Goal: Information Seeking & Learning: Learn about a topic

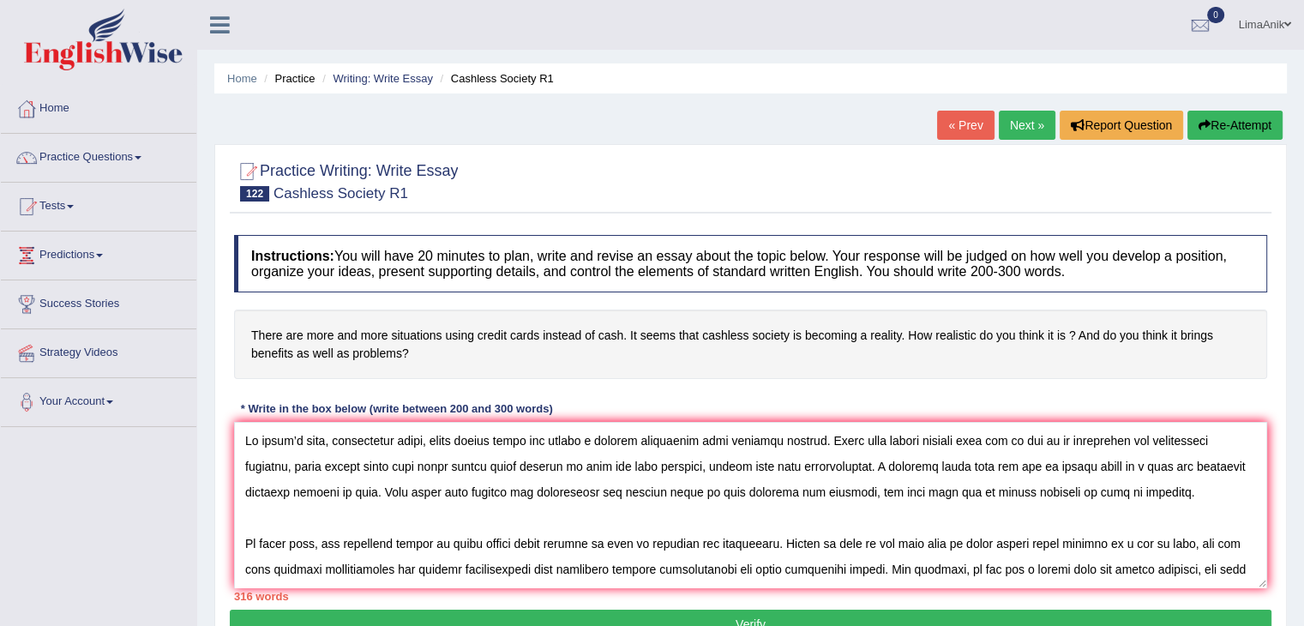
click at [1073, 464] on textarea at bounding box center [750, 505] width 1033 height 166
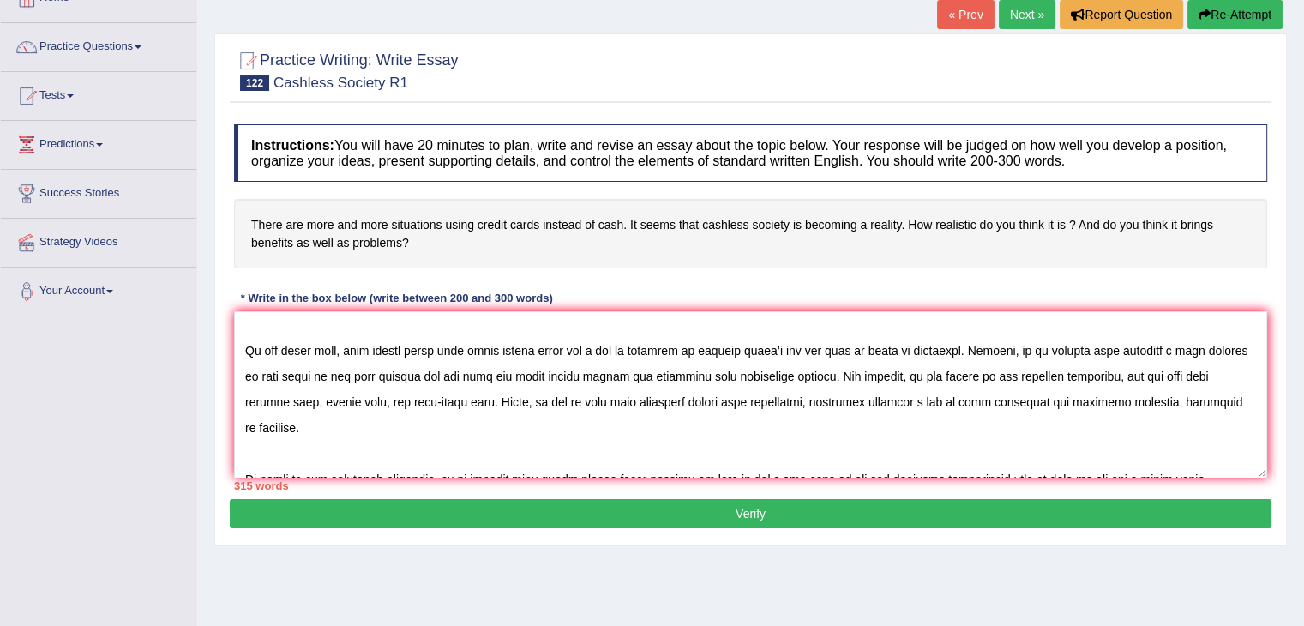
scroll to position [182, 0]
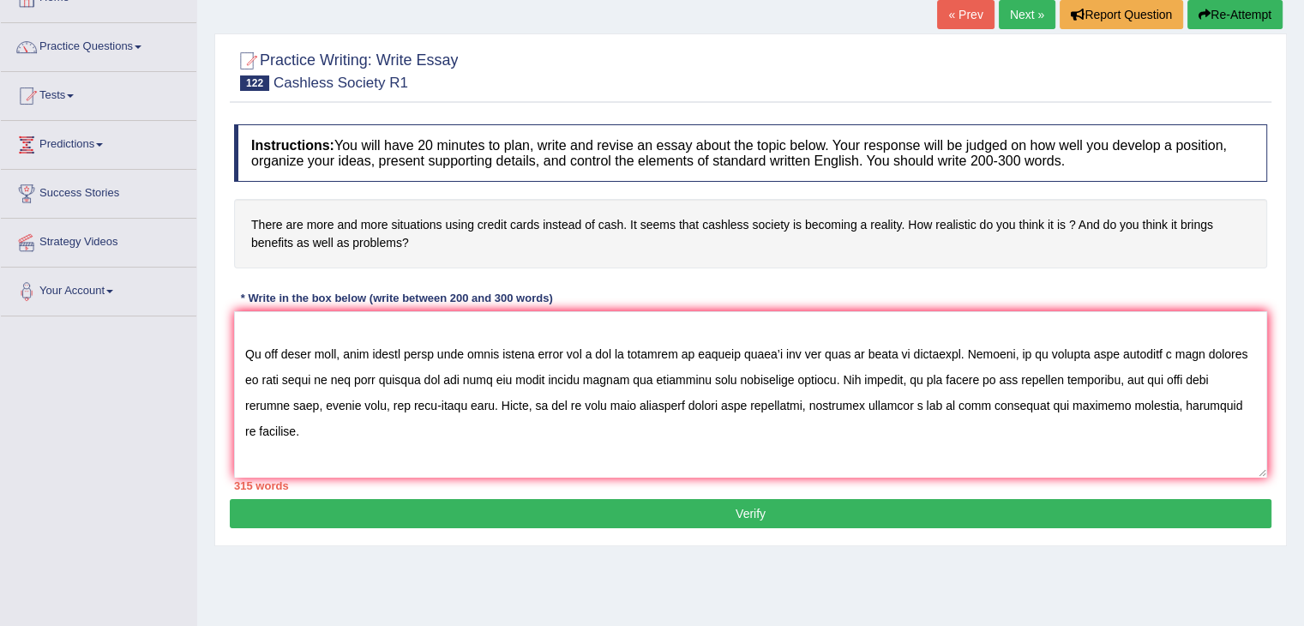
click at [248, 373] on textarea at bounding box center [750, 394] width 1033 height 166
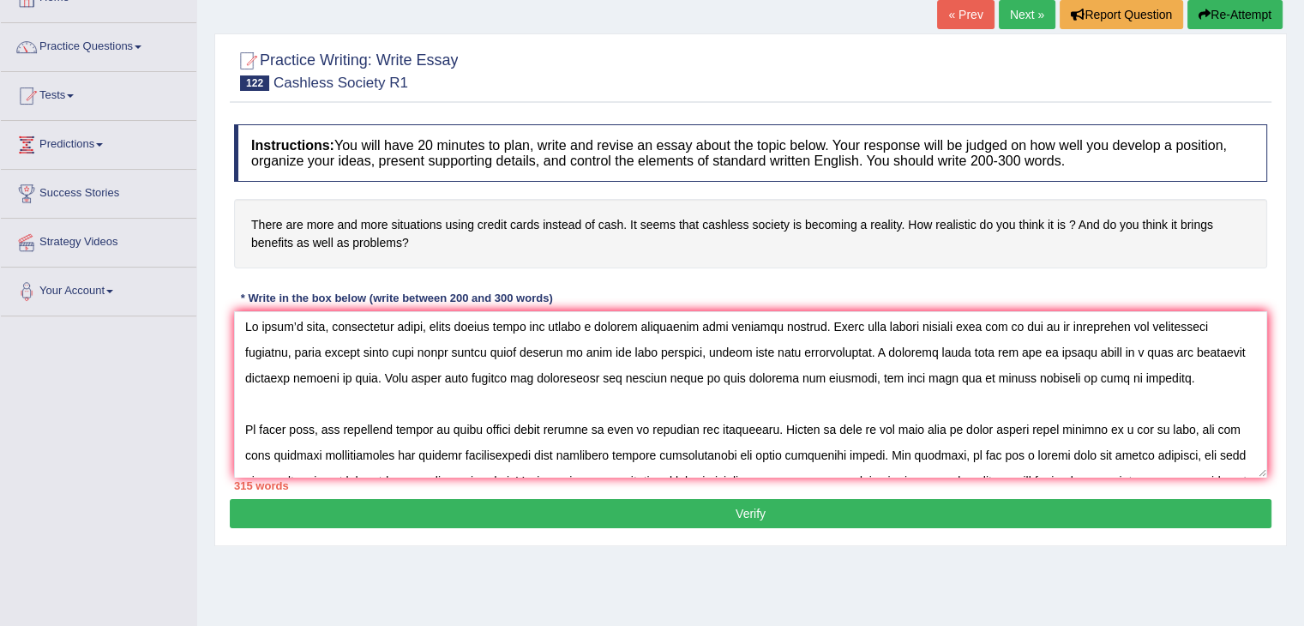
scroll to position [4, 0]
click at [288, 376] on textarea at bounding box center [750, 394] width 1033 height 166
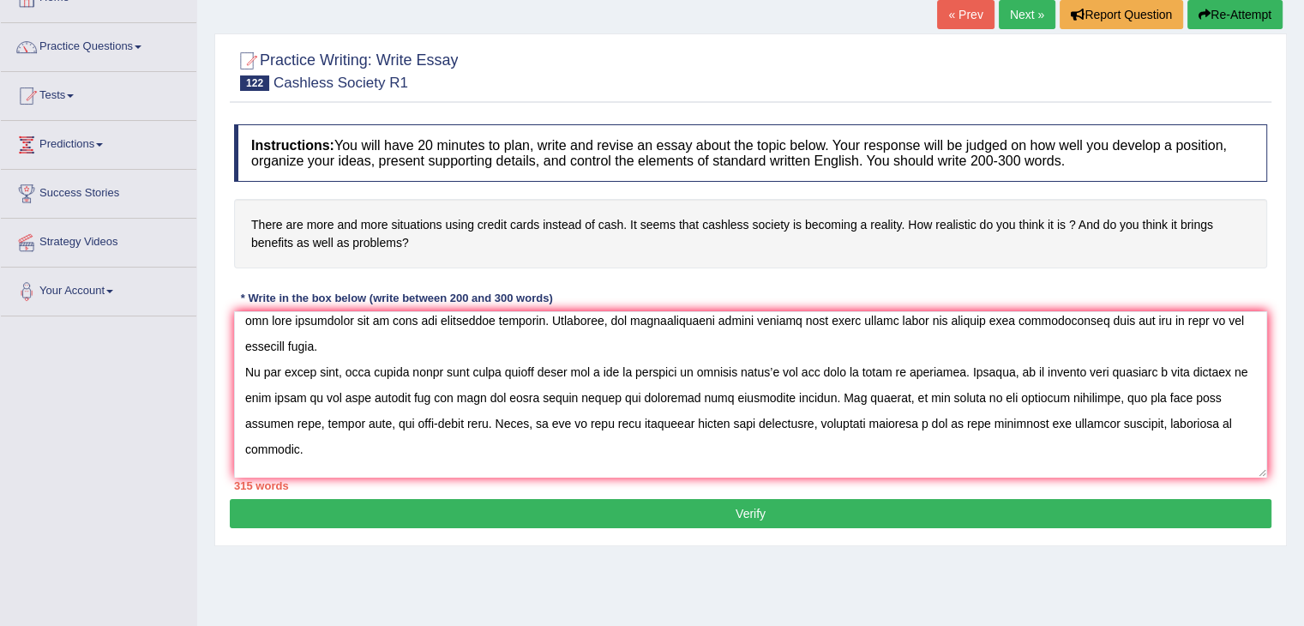
scroll to position [168, 0]
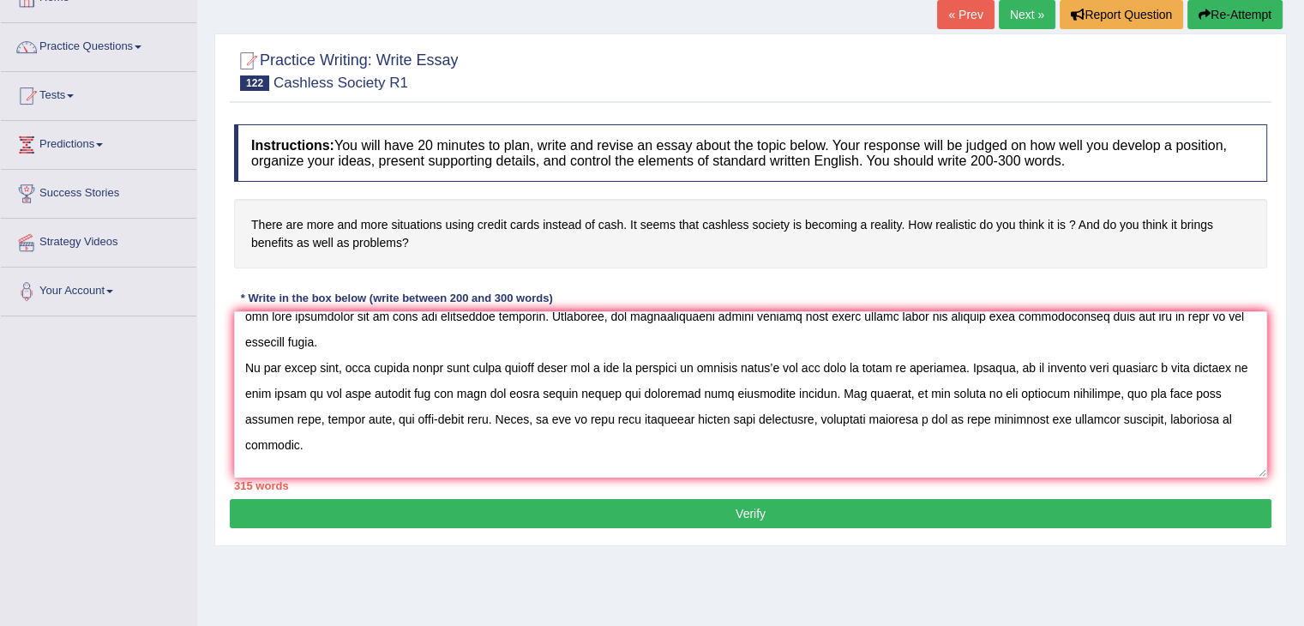
click at [1138, 421] on textarea at bounding box center [750, 394] width 1033 height 166
drag, startPoint x: 1140, startPoint y: 418, endPoint x: 1142, endPoint y: 433, distance: 15.6
click at [1142, 433] on textarea at bounding box center [750, 394] width 1033 height 166
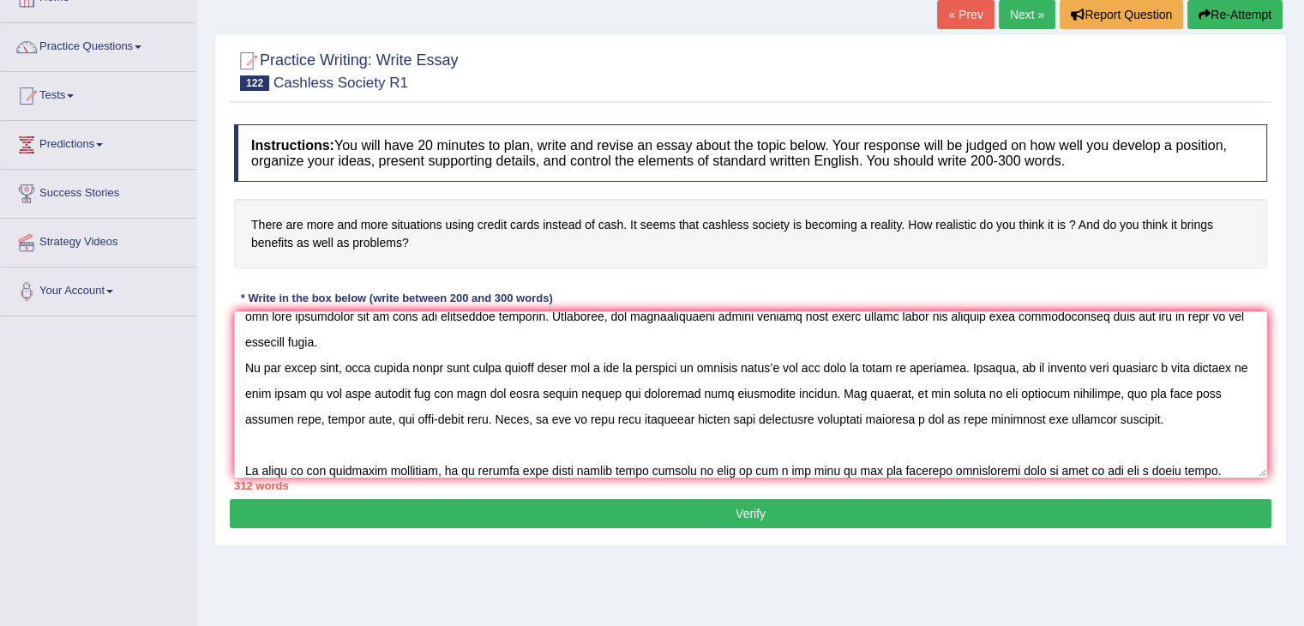
drag, startPoint x: 495, startPoint y: 421, endPoint x: 1146, endPoint y: 414, distance: 650.9
click at [1146, 414] on textarea at bounding box center [750, 394] width 1033 height 166
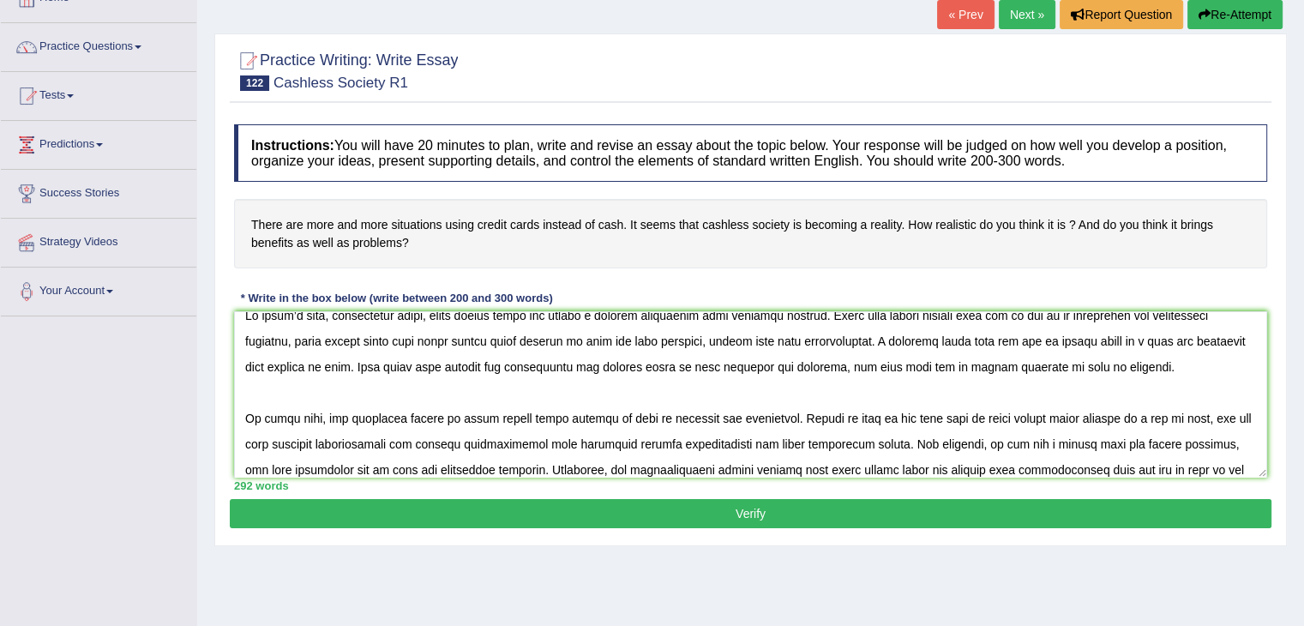
scroll to position [0, 0]
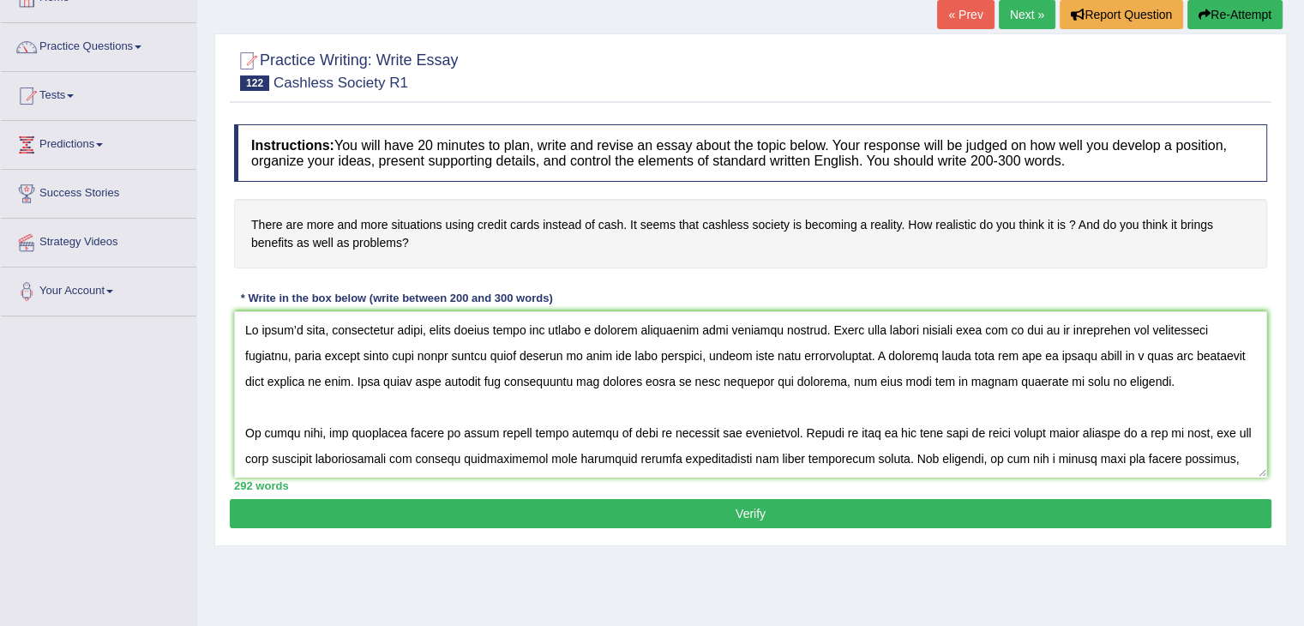
click at [270, 389] on textarea at bounding box center [750, 394] width 1033 height 166
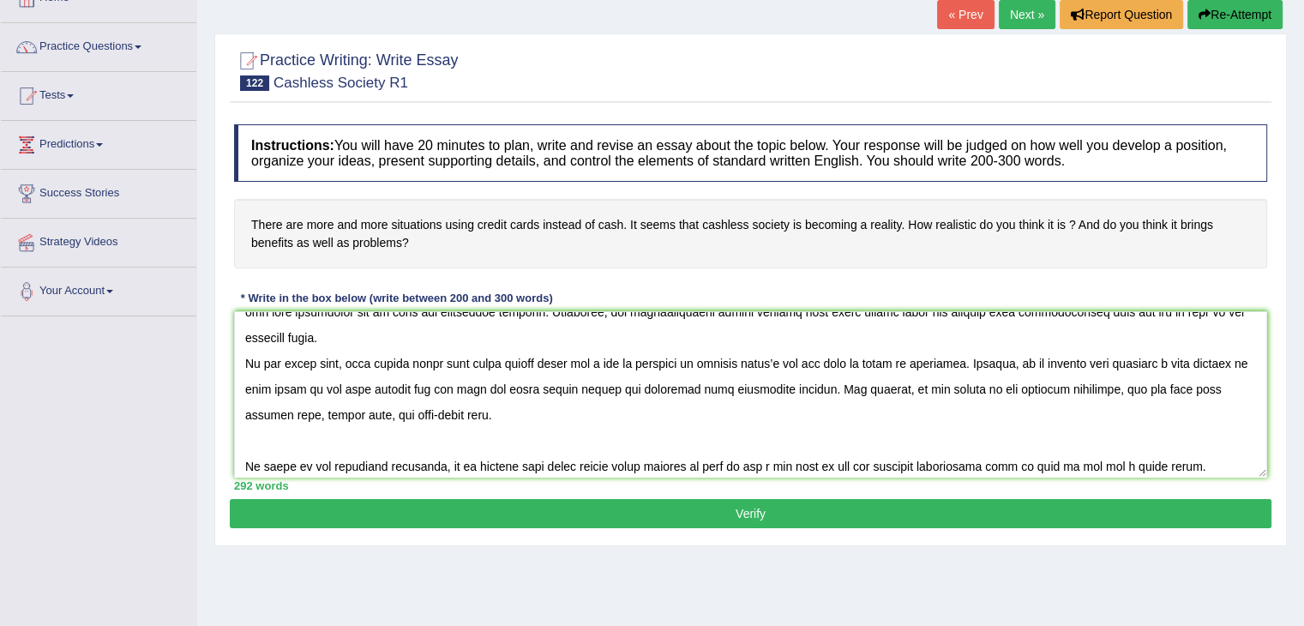
scroll to position [206, 0]
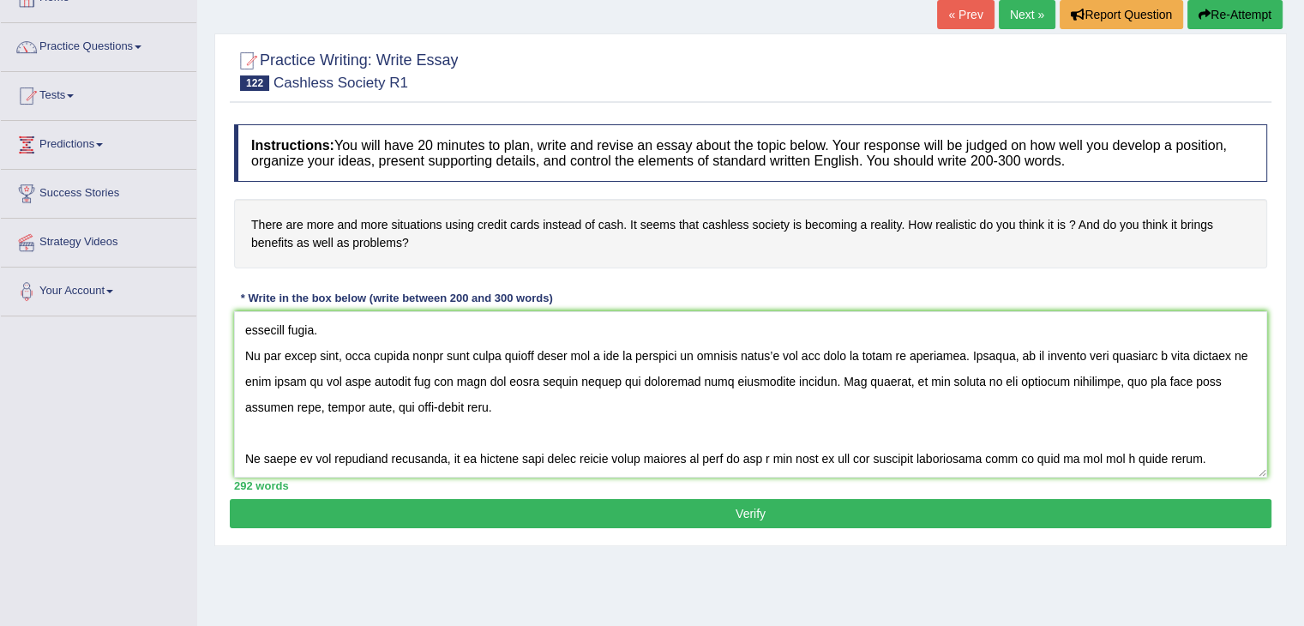
drag, startPoint x: 244, startPoint y: 334, endPoint x: 785, endPoint y: 471, distance: 559.0
click at [785, 471] on textarea at bounding box center [750, 394] width 1033 height 166
click at [1072, 412] on textarea at bounding box center [750, 394] width 1033 height 166
click at [792, 436] on textarea at bounding box center [750, 394] width 1033 height 166
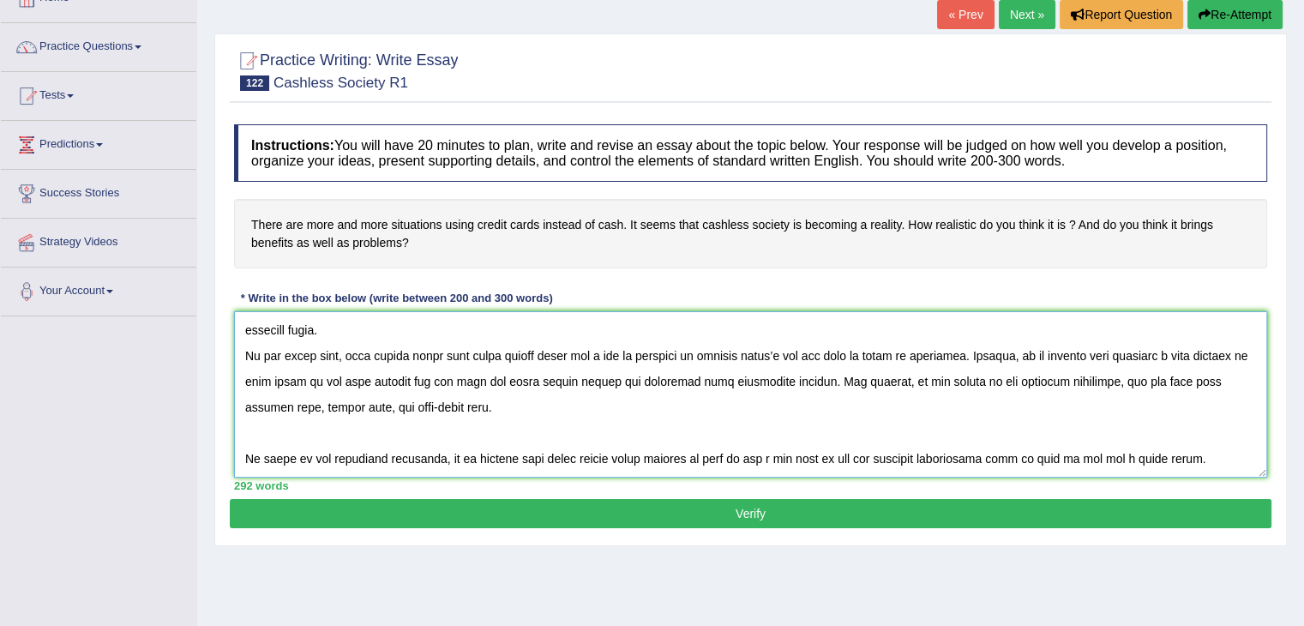
click at [792, 436] on textarea at bounding box center [750, 394] width 1033 height 166
click at [1108, 395] on textarea at bounding box center [750, 394] width 1033 height 166
click at [924, 366] on textarea at bounding box center [750, 394] width 1033 height 166
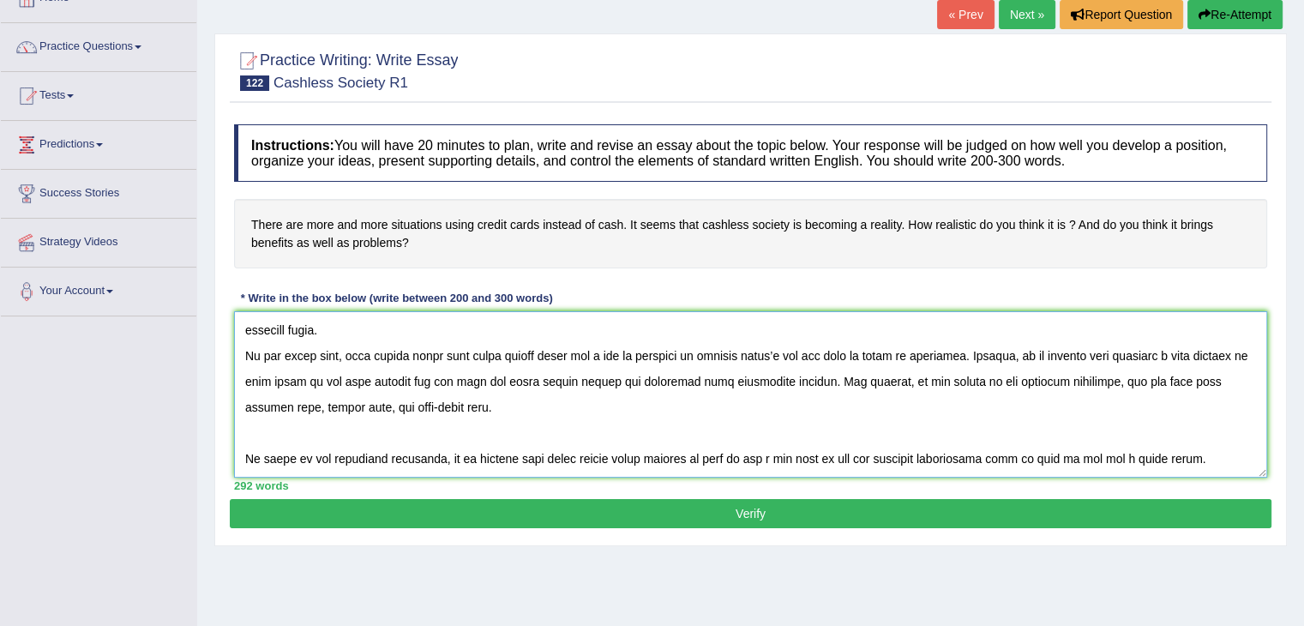
click at [924, 366] on textarea at bounding box center [750, 394] width 1033 height 166
click at [1197, 436] on textarea at bounding box center [750, 394] width 1033 height 166
paste textarea "In today’s busy, competitive world, using credit cards has become a complex phe…"
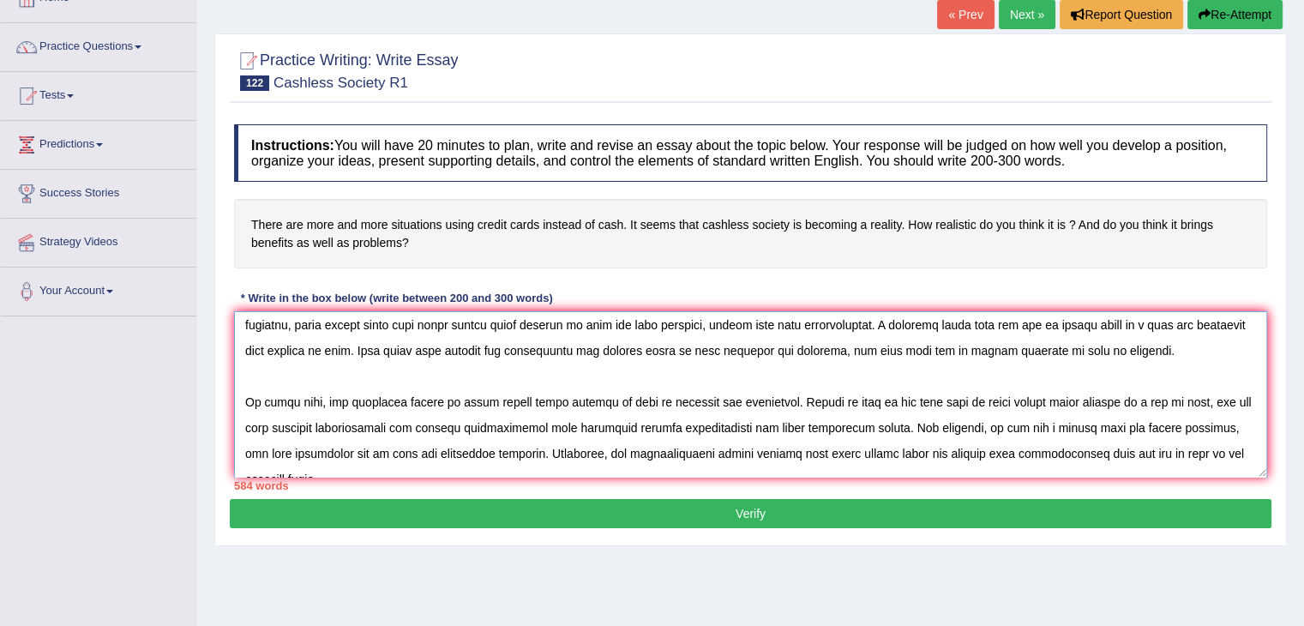
scroll to position [0, 0]
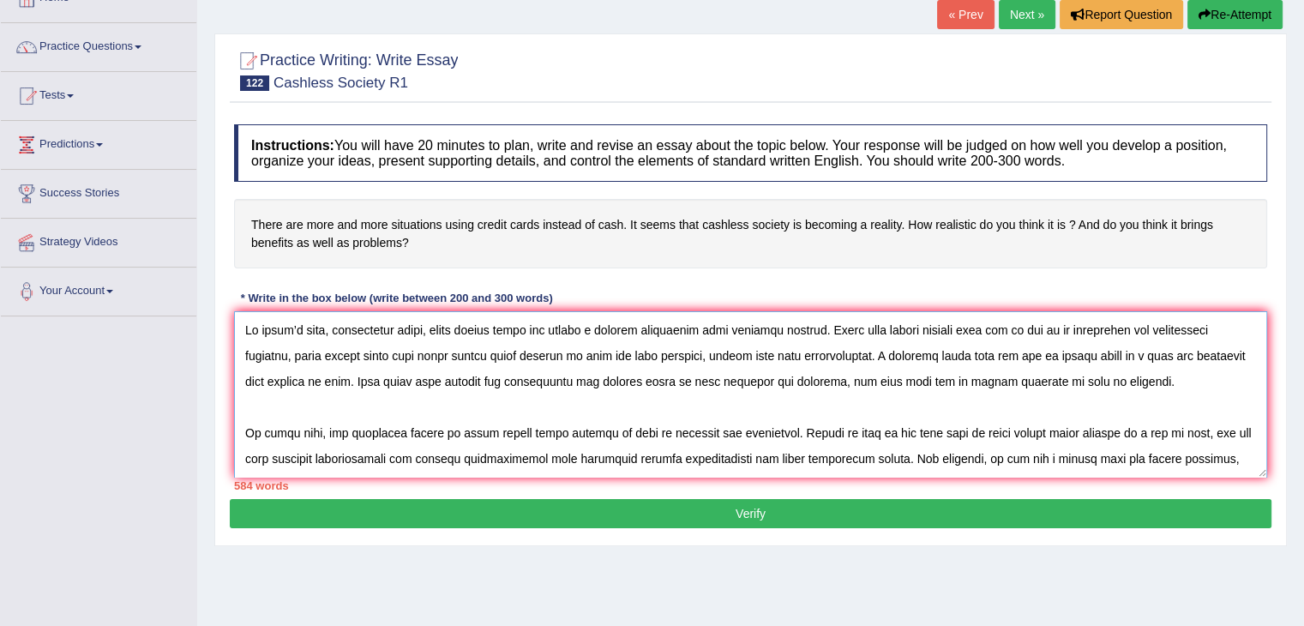
drag, startPoint x: 244, startPoint y: 329, endPoint x: 859, endPoint y: 450, distance: 627.4
click at [859, 450] on textarea at bounding box center [750, 394] width 1033 height 166
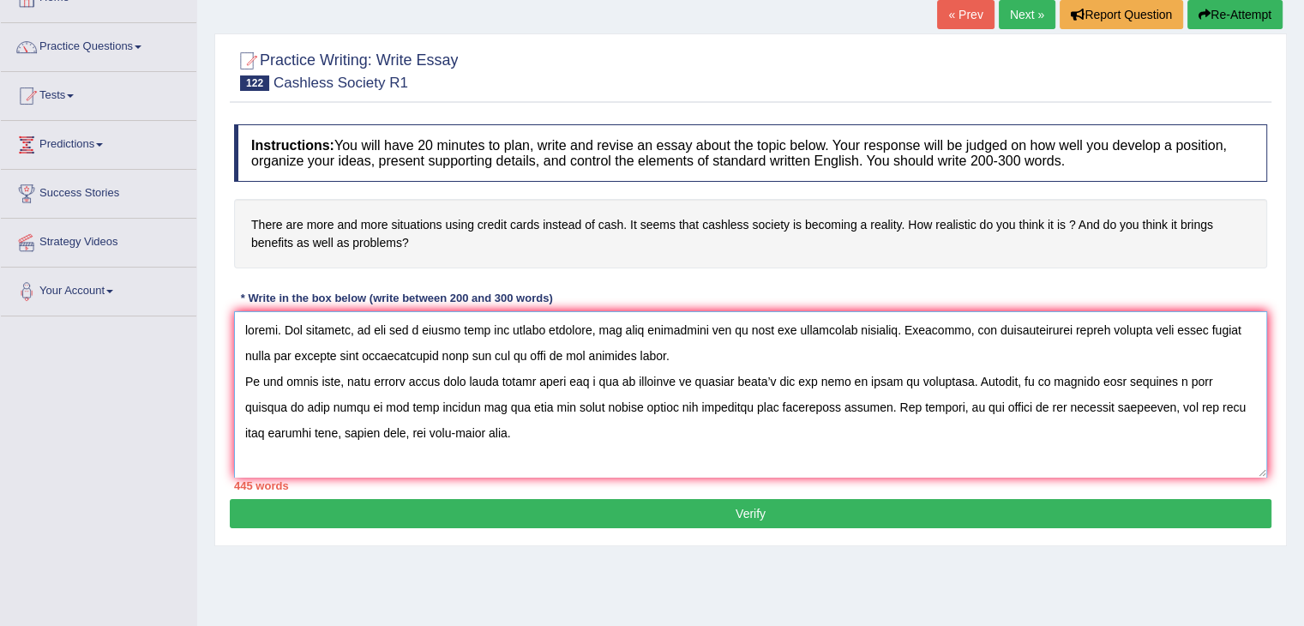
drag, startPoint x: 247, startPoint y: 328, endPoint x: 532, endPoint y: 436, distance: 305.6
click at [532, 436] on textarea at bounding box center [750, 394] width 1033 height 166
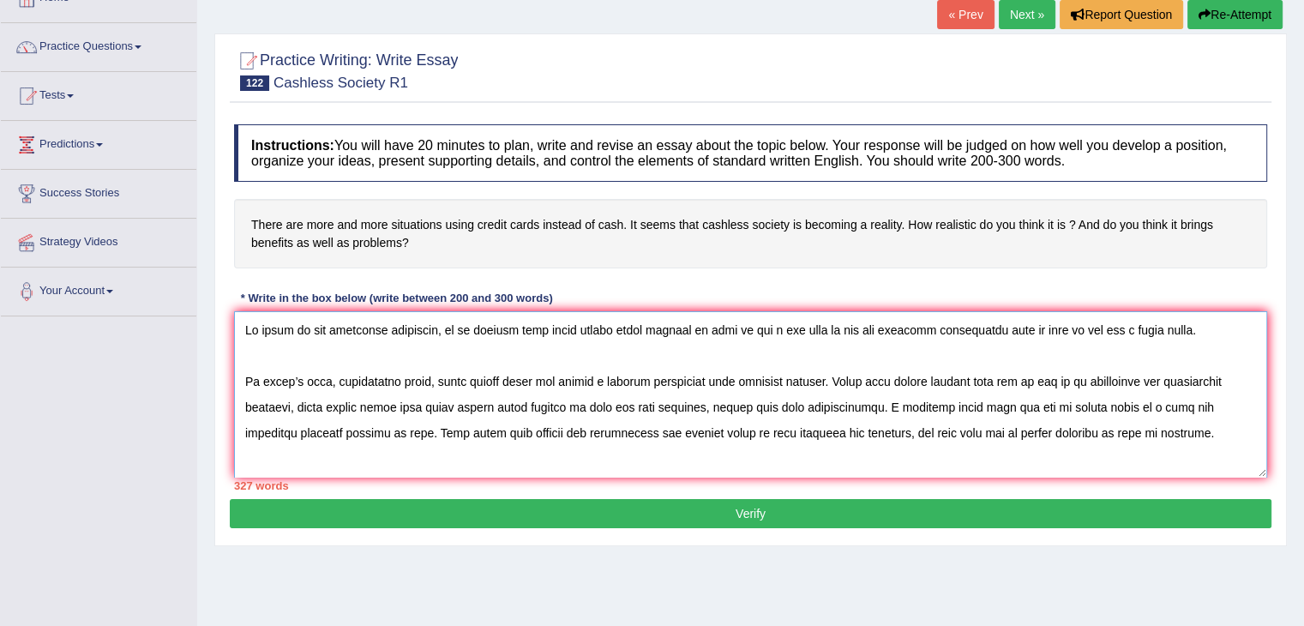
drag, startPoint x: 245, startPoint y: 381, endPoint x: 1167, endPoint y: 378, distance: 921.8
click at [1167, 378] on textarea at bounding box center [750, 394] width 1033 height 166
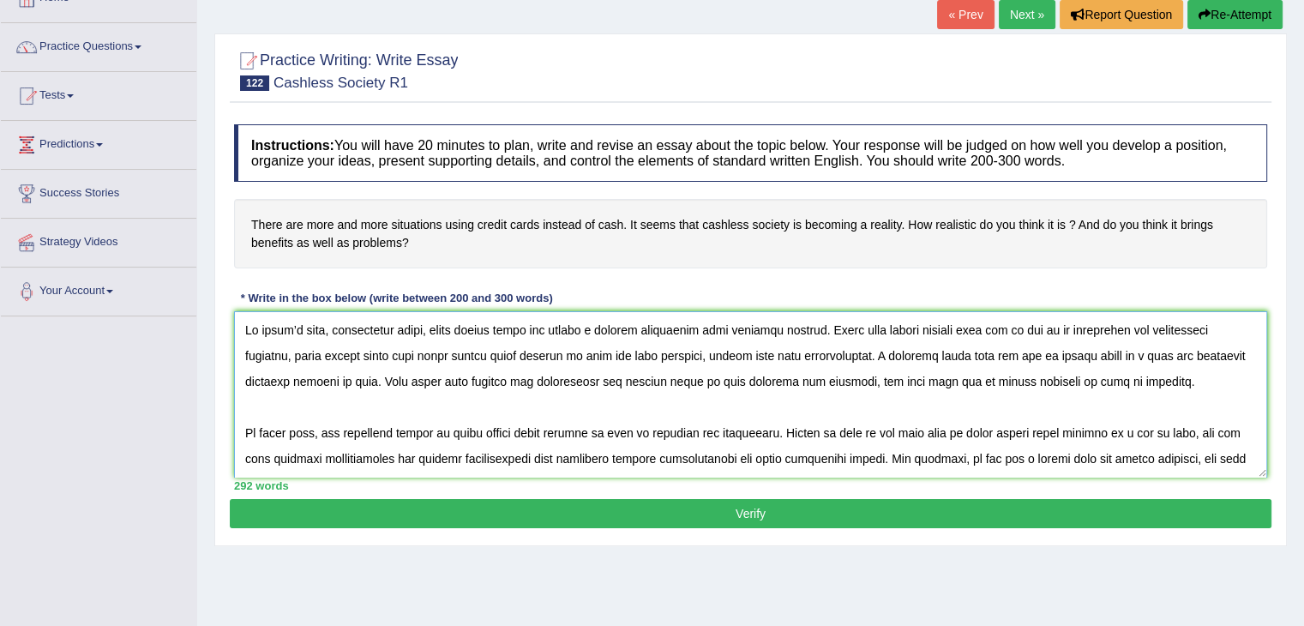
click at [244, 430] on textarea at bounding box center [750, 394] width 1033 height 166
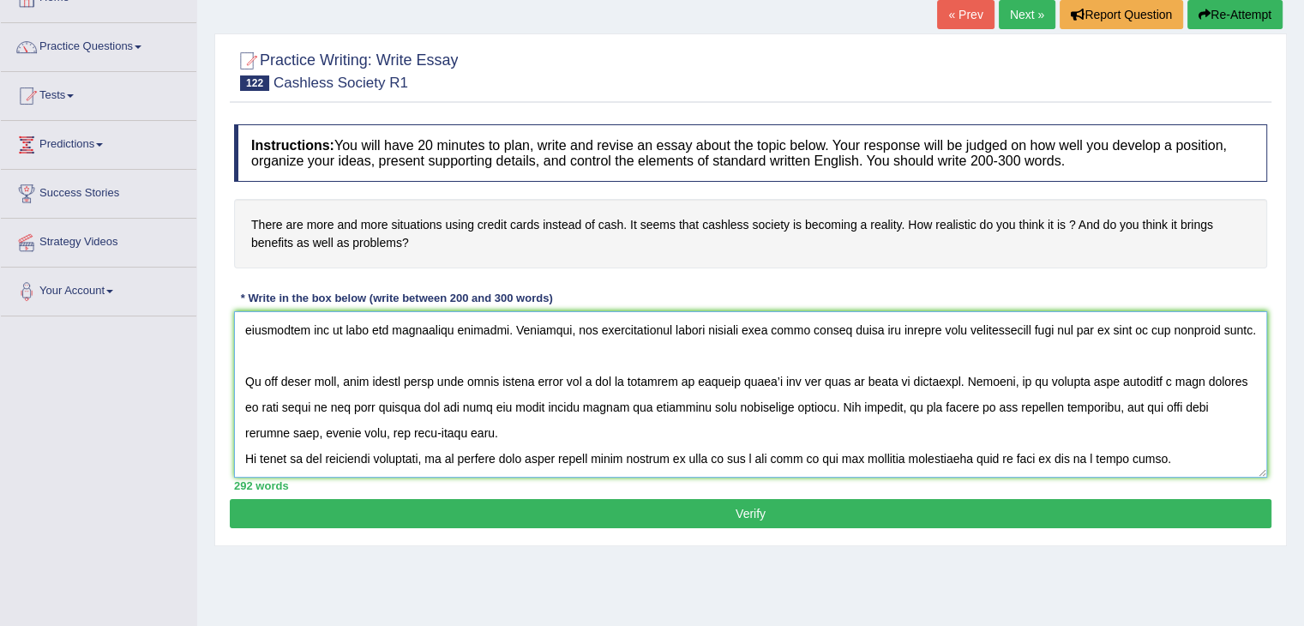
scroll to position [196, 0]
click at [249, 365] on textarea at bounding box center [750, 394] width 1033 height 166
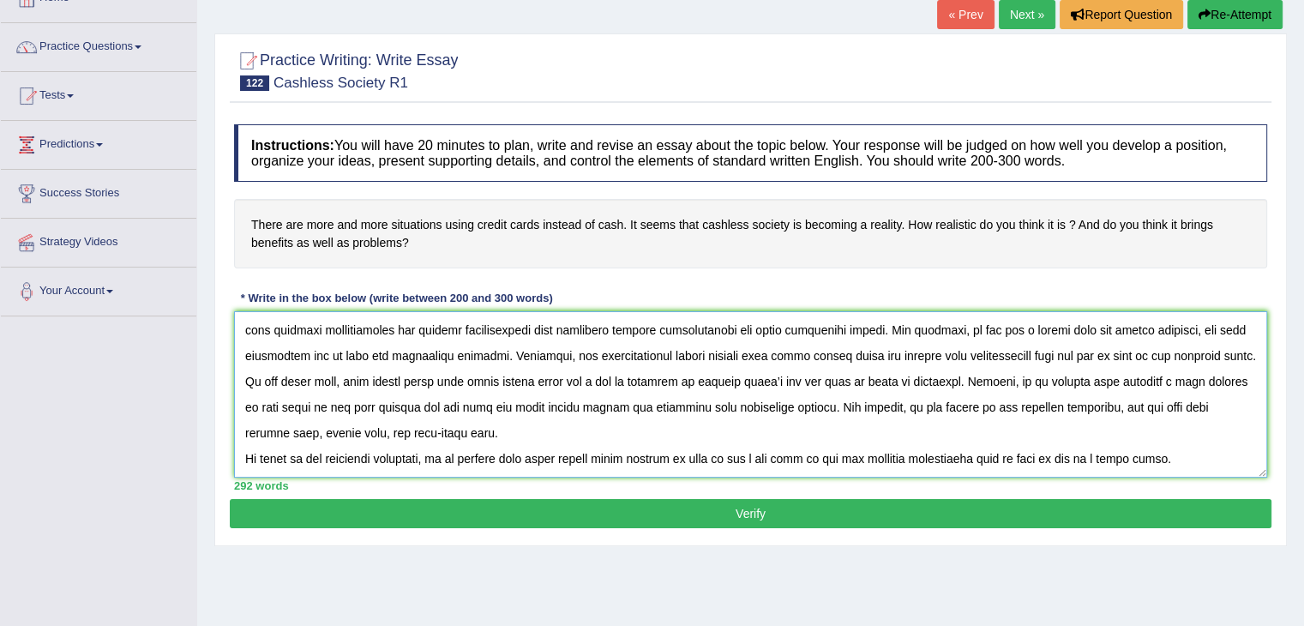
click at [531, 406] on textarea at bounding box center [750, 394] width 1033 height 166
click at [507, 400] on textarea at bounding box center [750, 394] width 1033 height 166
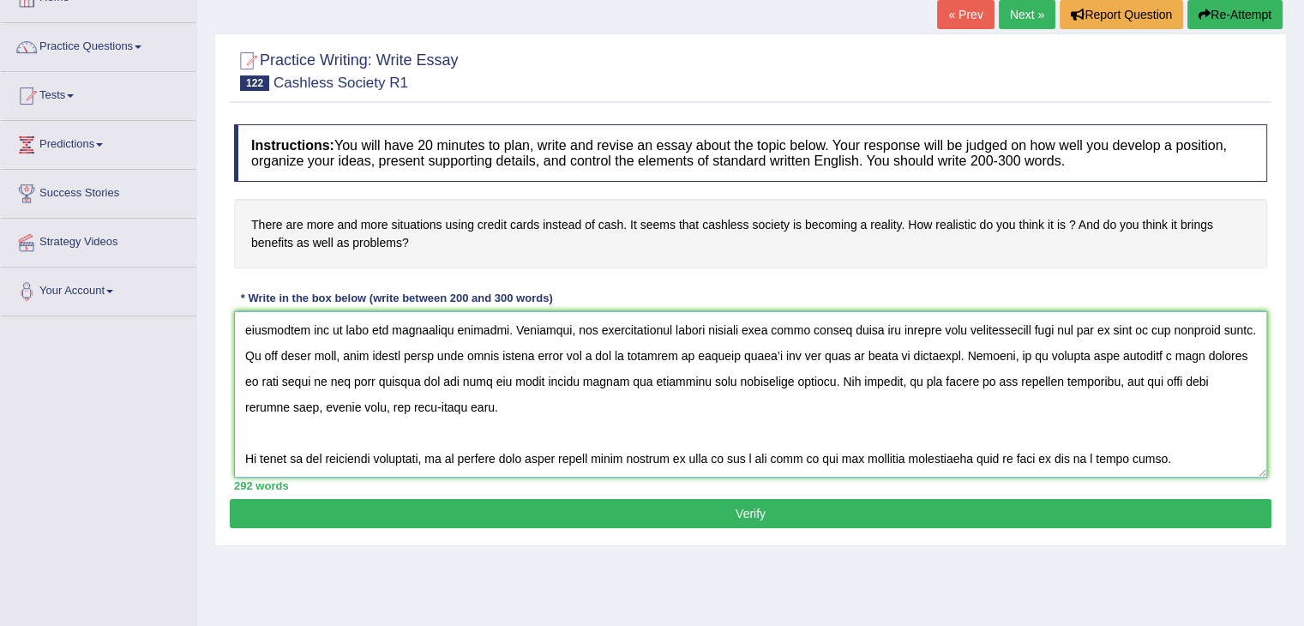
type textarea "In today’s busy, competitive world, using credit cards has become a complex phe…"
click at [743, 512] on button "Verify" at bounding box center [751, 513] width 1042 height 29
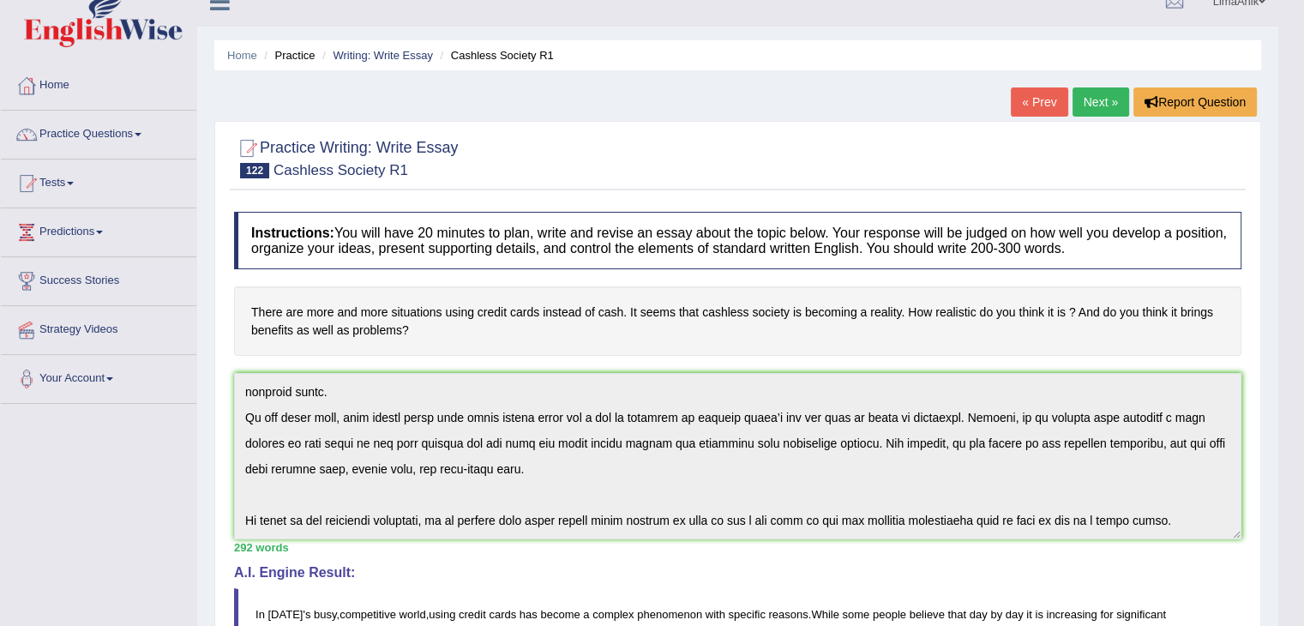
scroll to position [0, 0]
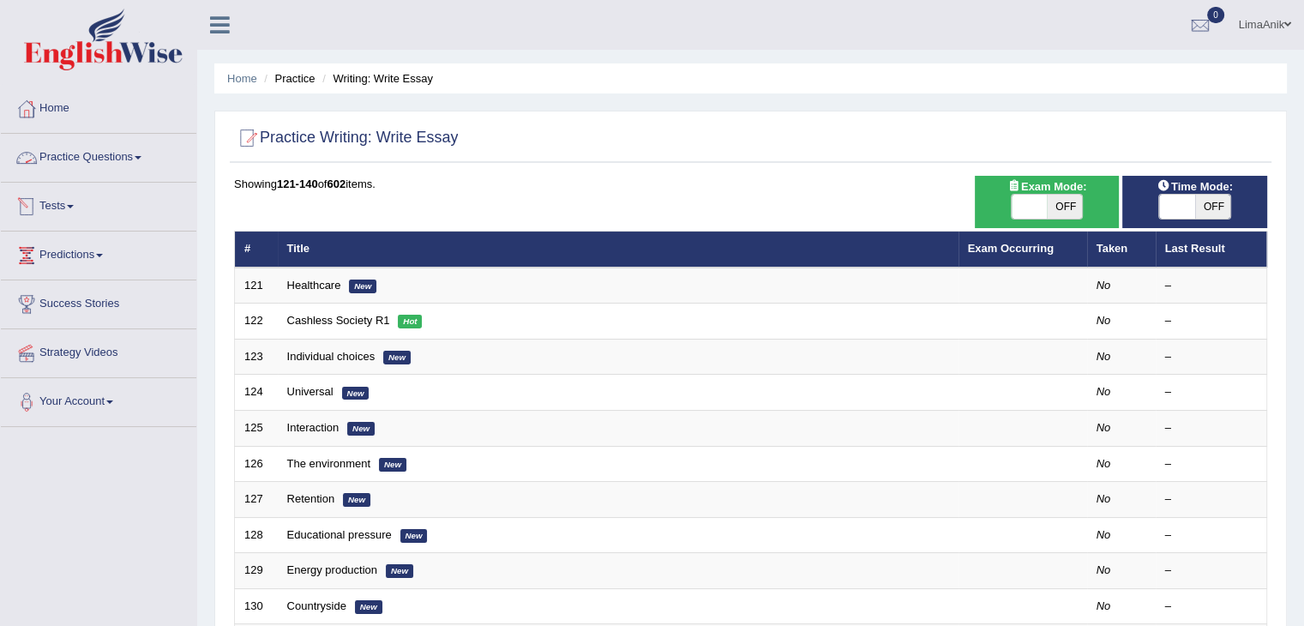
click at [119, 163] on link "Practice Questions" at bounding box center [99, 155] width 196 height 43
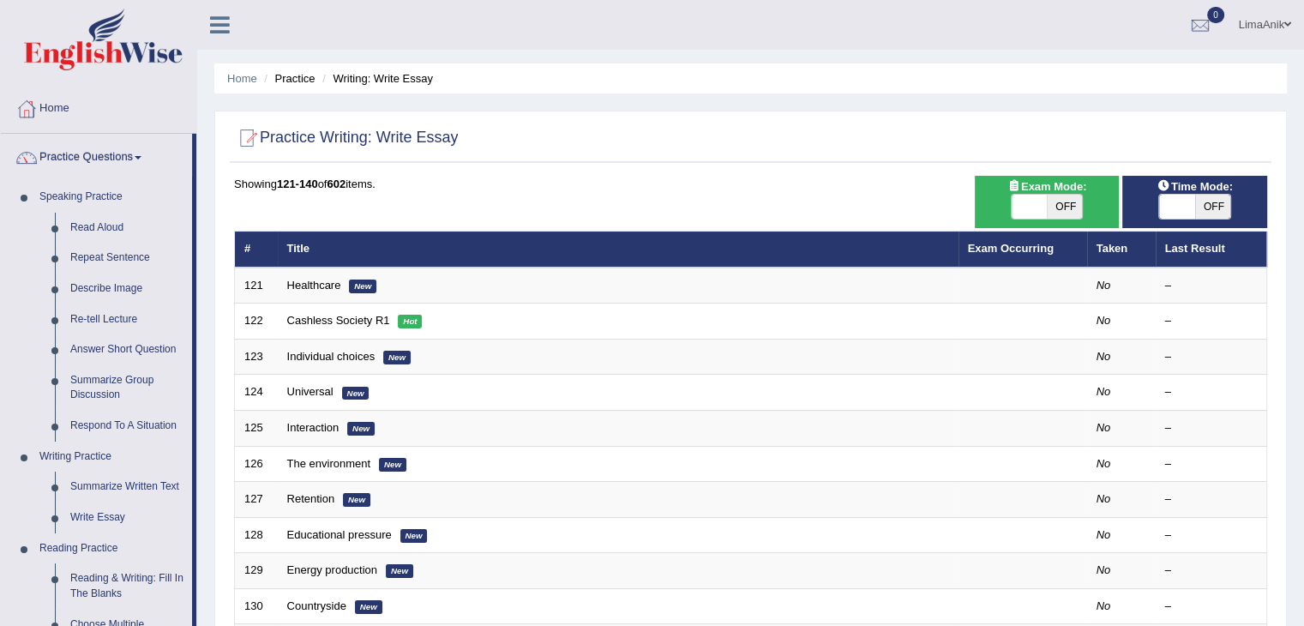
click at [1296, 246] on div "Home Practice Writing: Write Essay Practice Writing: Write Essay Time Mode: ON …" at bounding box center [750, 546] width 1107 height 1092
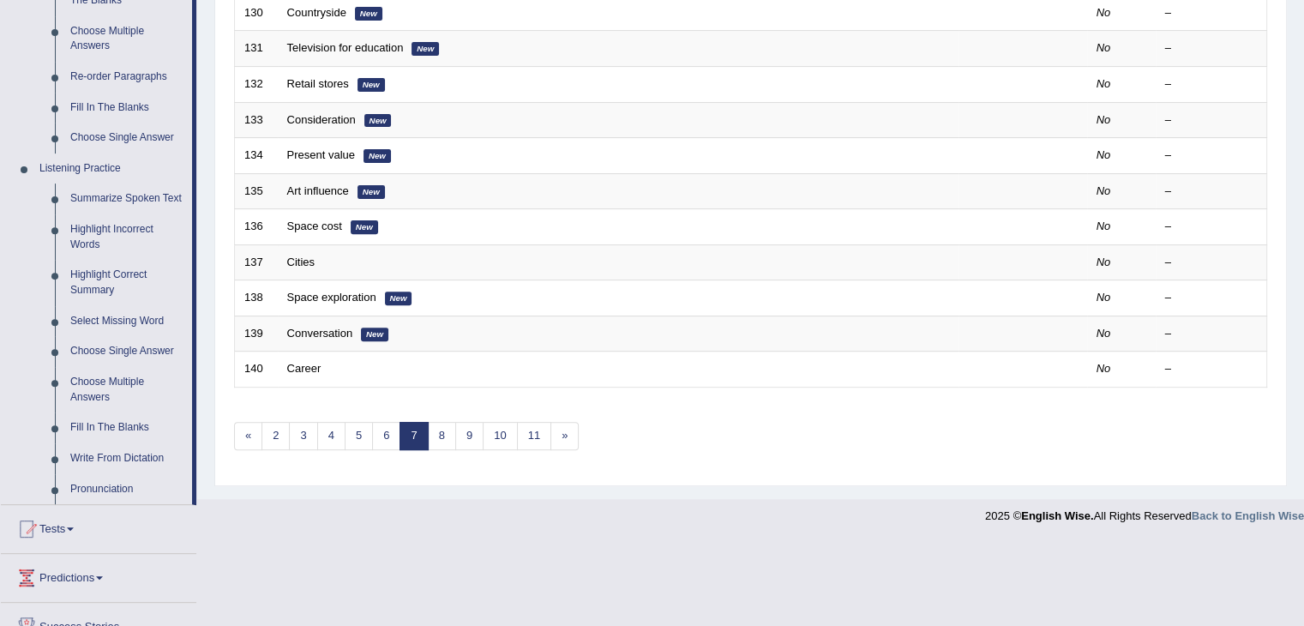
scroll to position [603, 0]
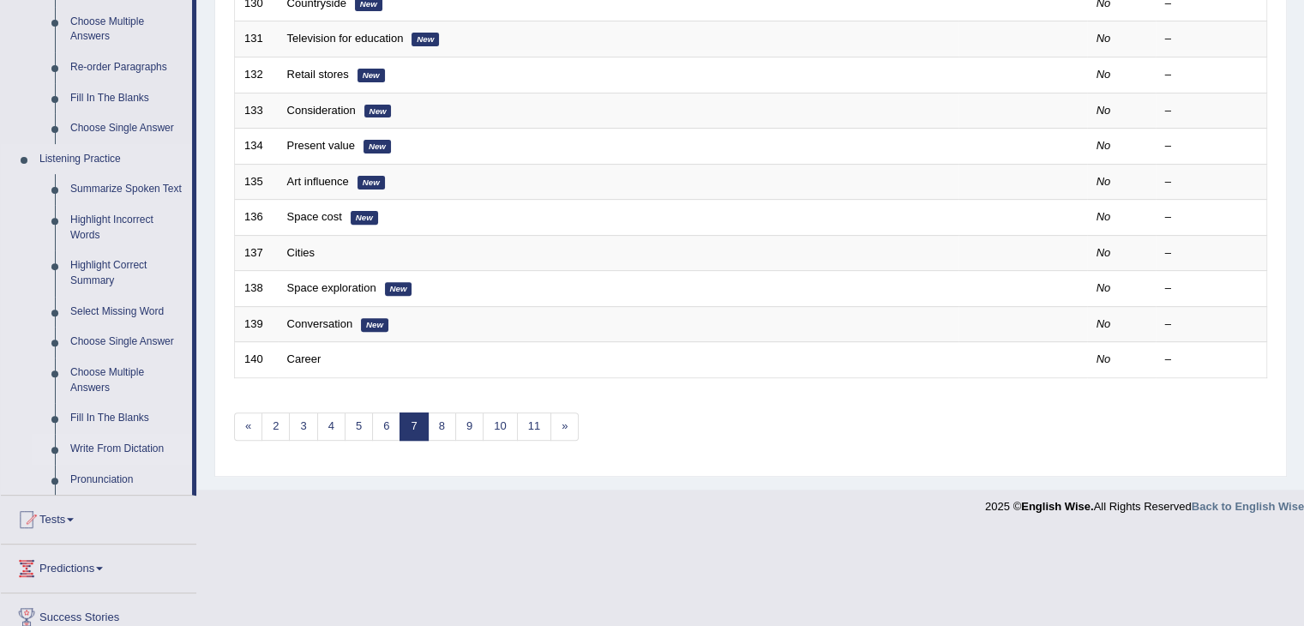
click at [110, 449] on link "Write From Dictation" at bounding box center [127, 449] width 129 height 31
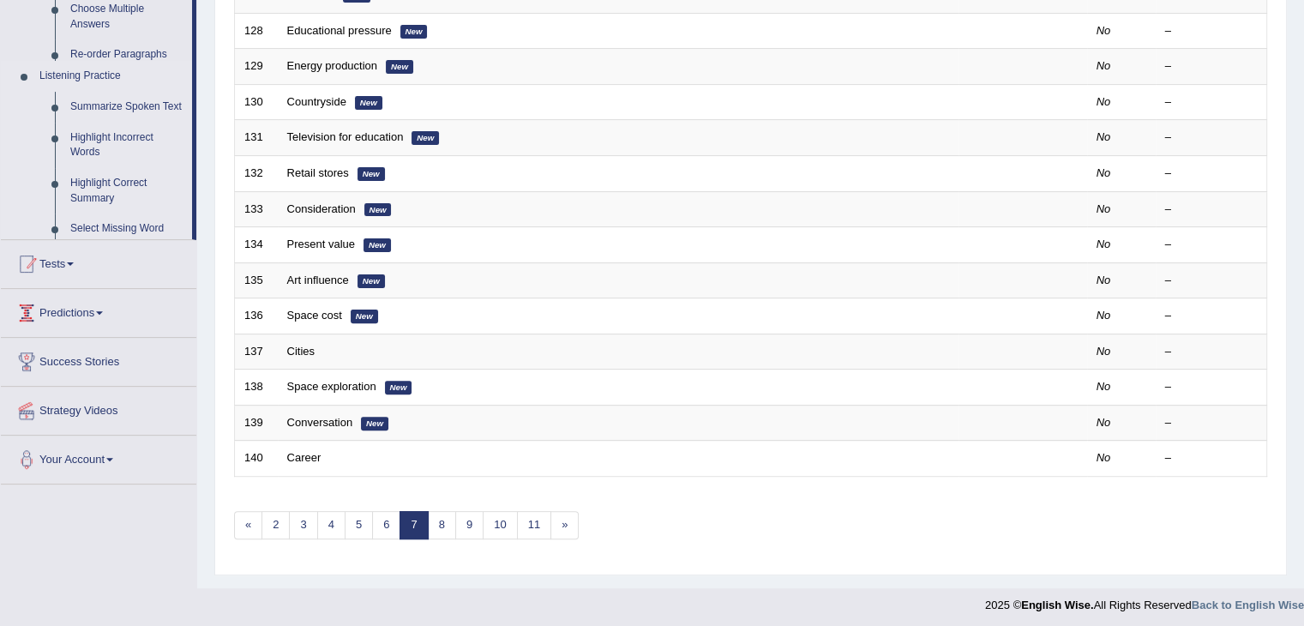
scroll to position [212, 0]
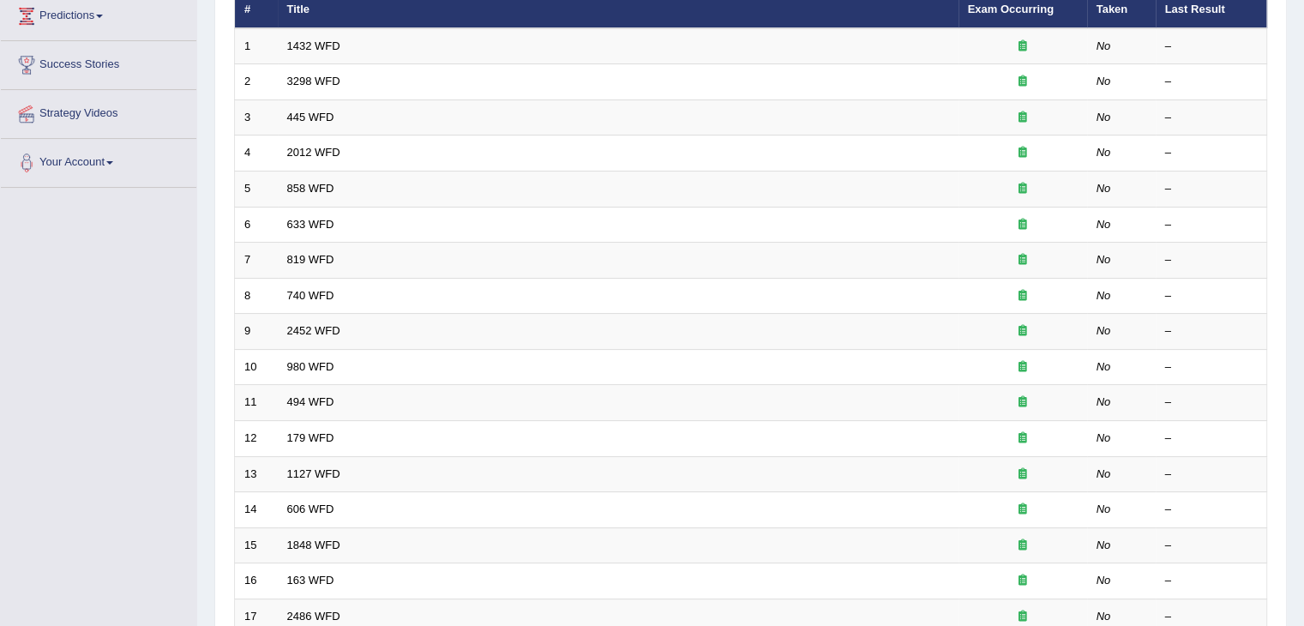
scroll to position [504, 0]
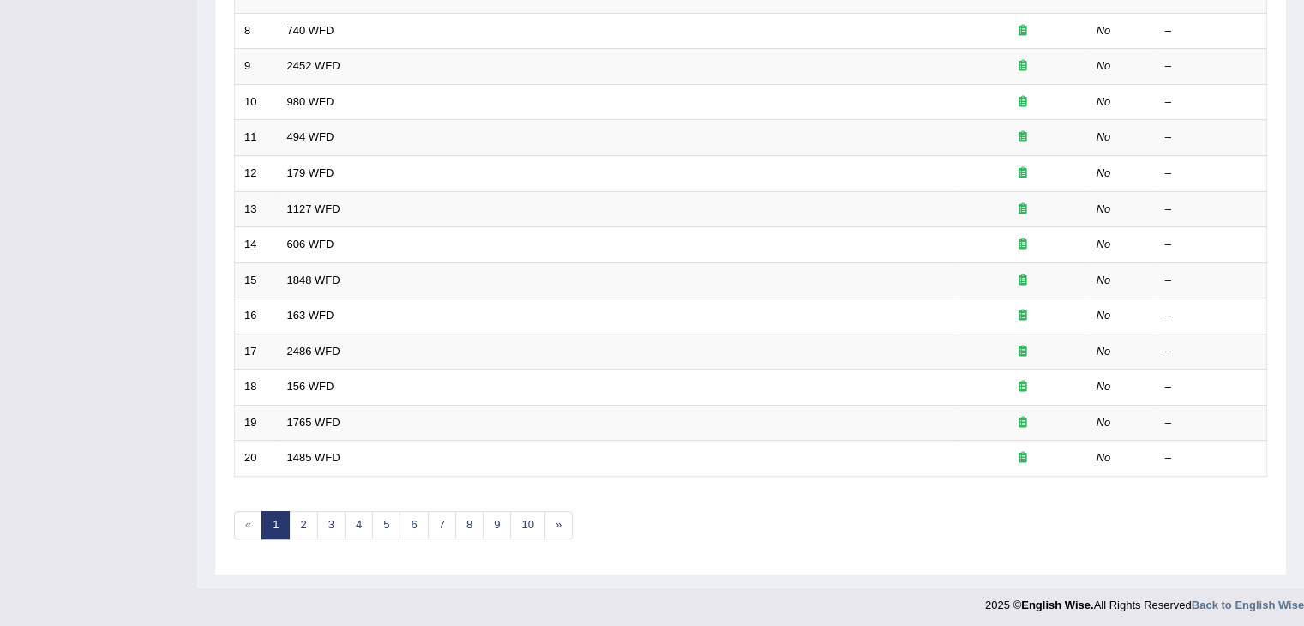
drag, startPoint x: 1316, startPoint y: 287, endPoint x: 1316, endPoint y: 581, distance: 294.1
click at [526, 512] on link "10" at bounding box center [527, 525] width 34 height 28
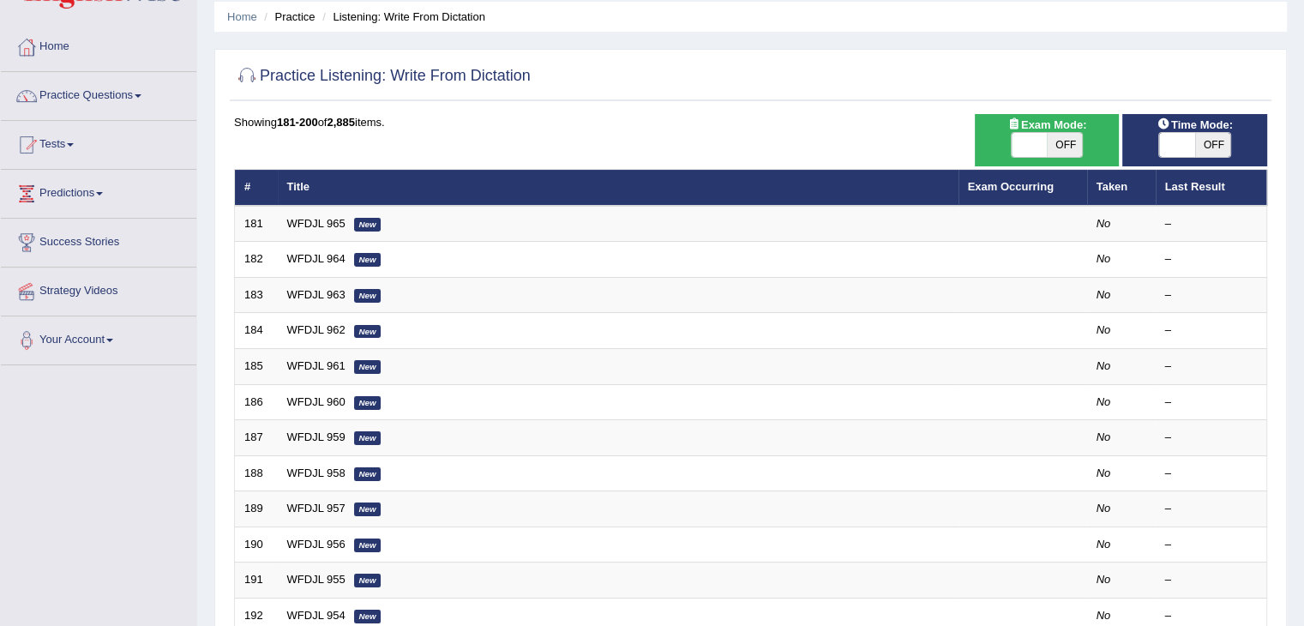
scroll to position [65, 0]
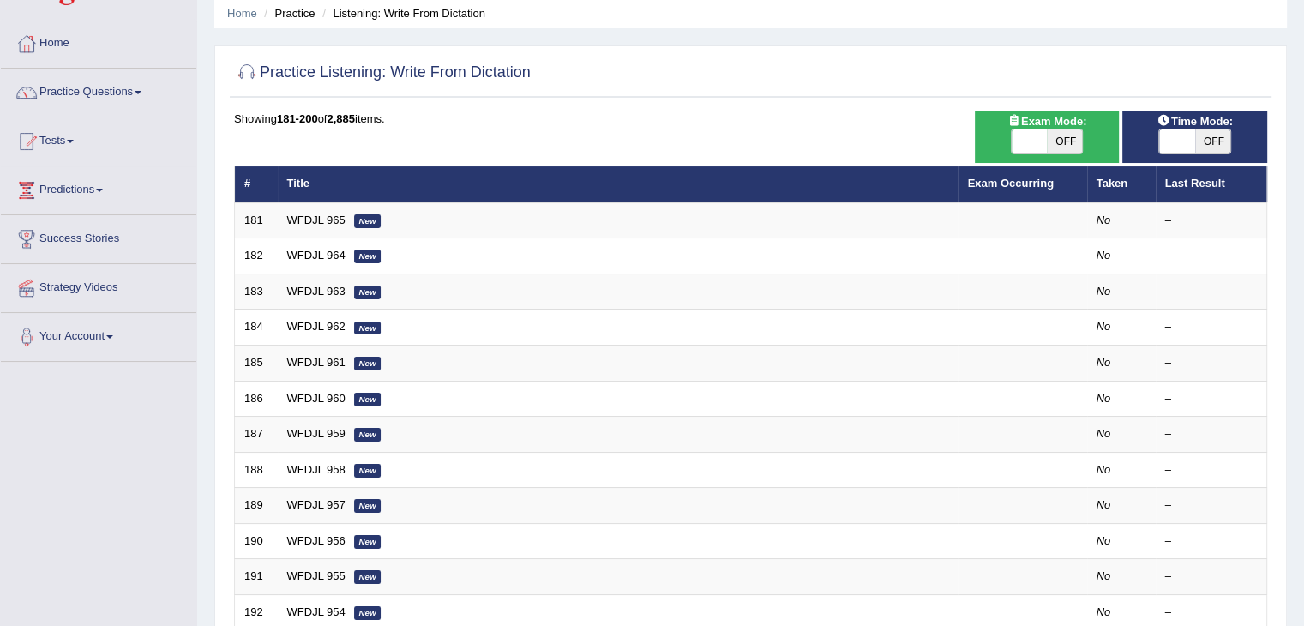
drag, startPoint x: 319, startPoint y: 545, endPoint x: 180, endPoint y: 560, distance: 139.8
click at [180, 560] on div "Toggle navigation Home Practice Questions Speaking Practice Read Aloud Repeat S…" at bounding box center [652, 498] width 1304 height 1127
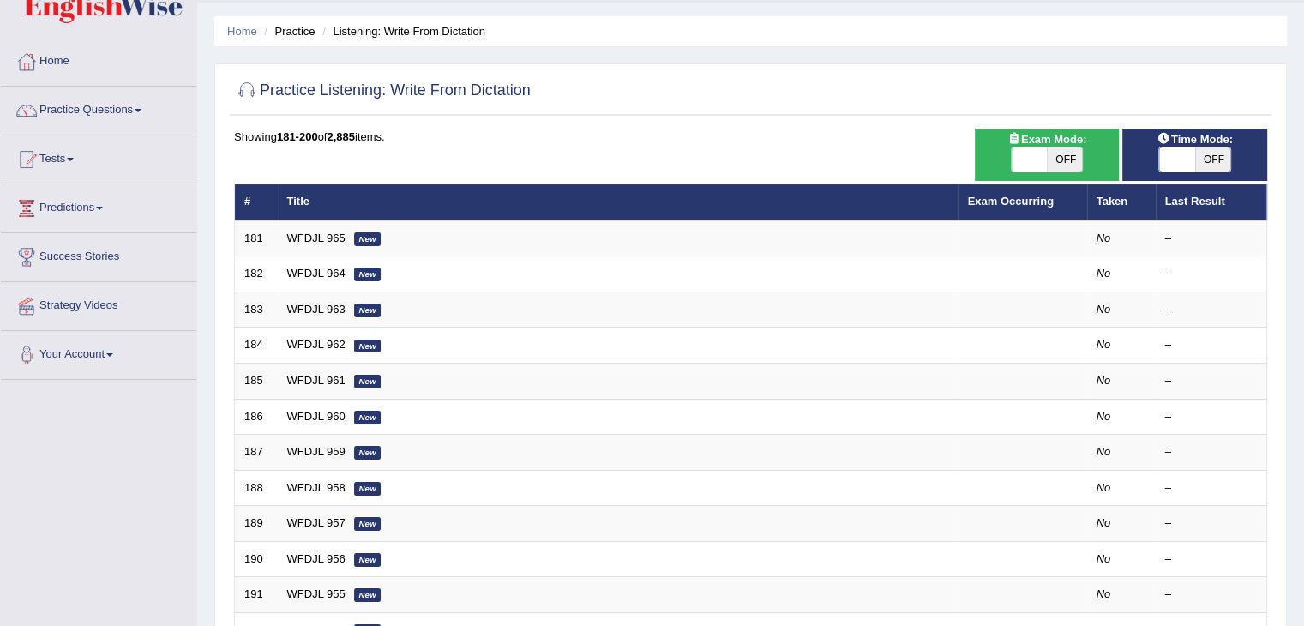
scroll to position [0, 0]
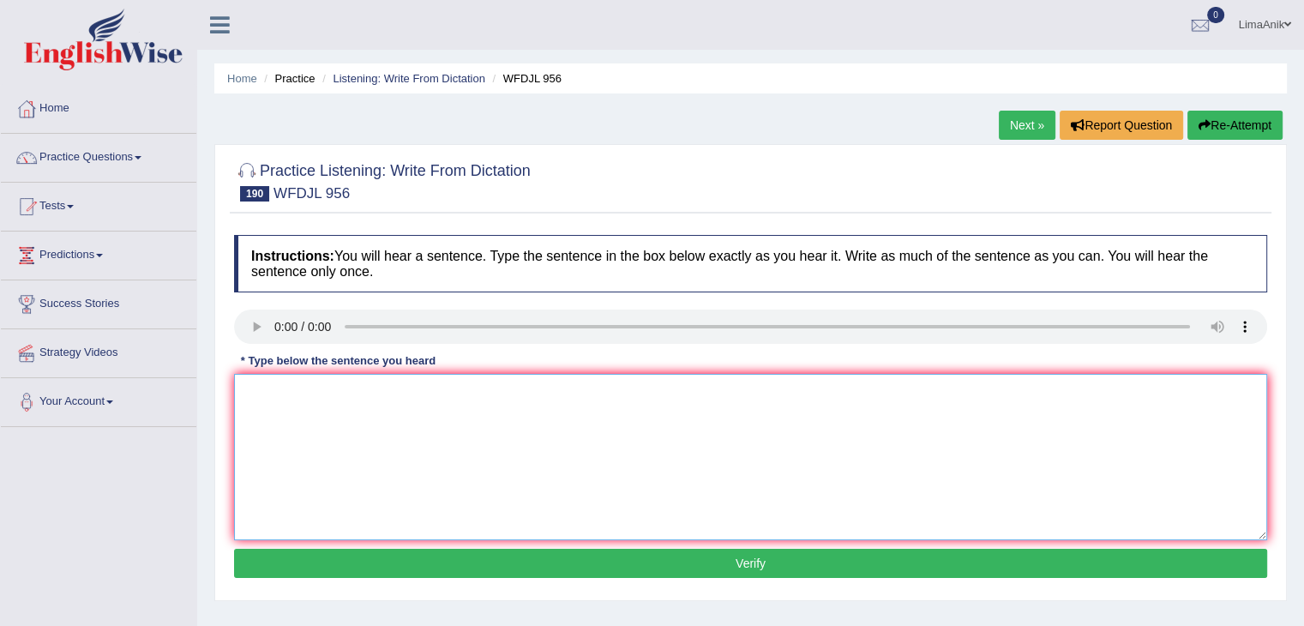
click at [294, 384] on textarea at bounding box center [750, 457] width 1033 height 166
click at [483, 392] on textarea "A great actor knows how to naturally state" at bounding box center [750, 457] width 1033 height 166
click at [470, 402] on textarea "A great actor knows how to naturally state" at bounding box center [750, 457] width 1033 height 166
click at [620, 388] on textarea "A great actor knows how to naturally how to know naturally stage." at bounding box center [750, 457] width 1033 height 166
type textarea "A"
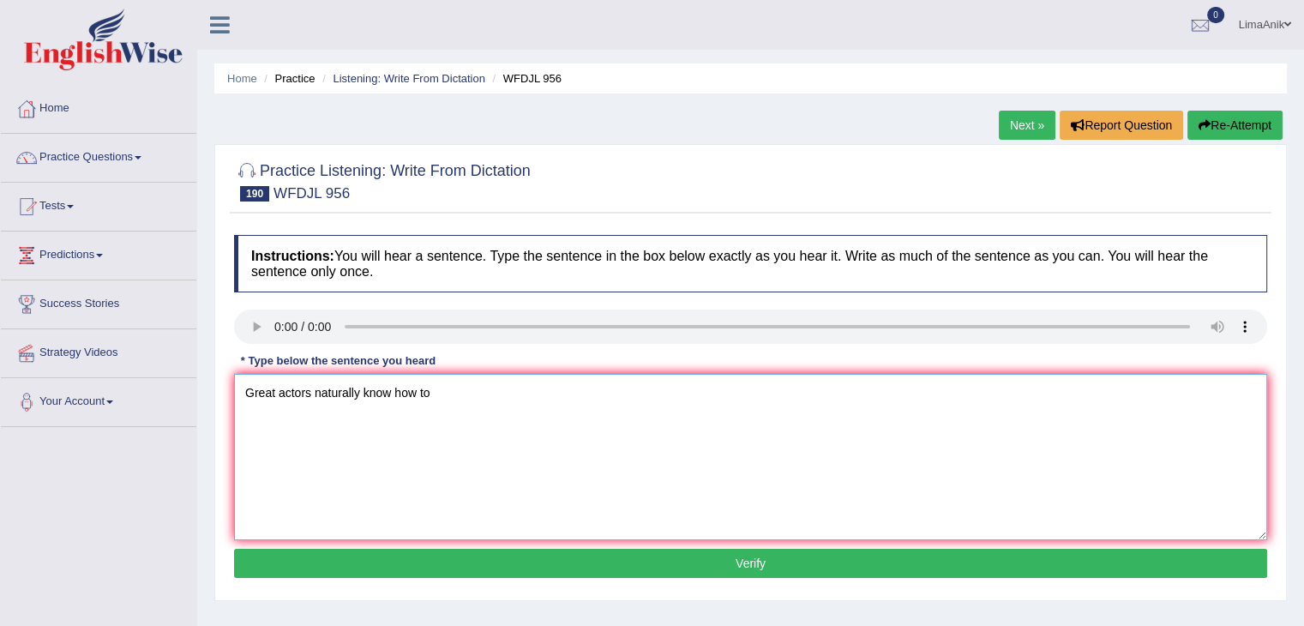
click at [459, 410] on textarea "Great actors naturally know how to" at bounding box center [750, 457] width 1033 height 166
click at [304, 397] on textarea "Great actors naturally know how to" at bounding box center [750, 457] width 1033 height 166
click at [307, 395] on textarea "Great actors naturally know how to" at bounding box center [750, 457] width 1033 height 166
click at [312, 392] on textarea "Great actors naturally know how to" at bounding box center [750, 457] width 1033 height 166
click at [341, 396] on textarea "Great actors seen naturally know how to" at bounding box center [750, 457] width 1033 height 166
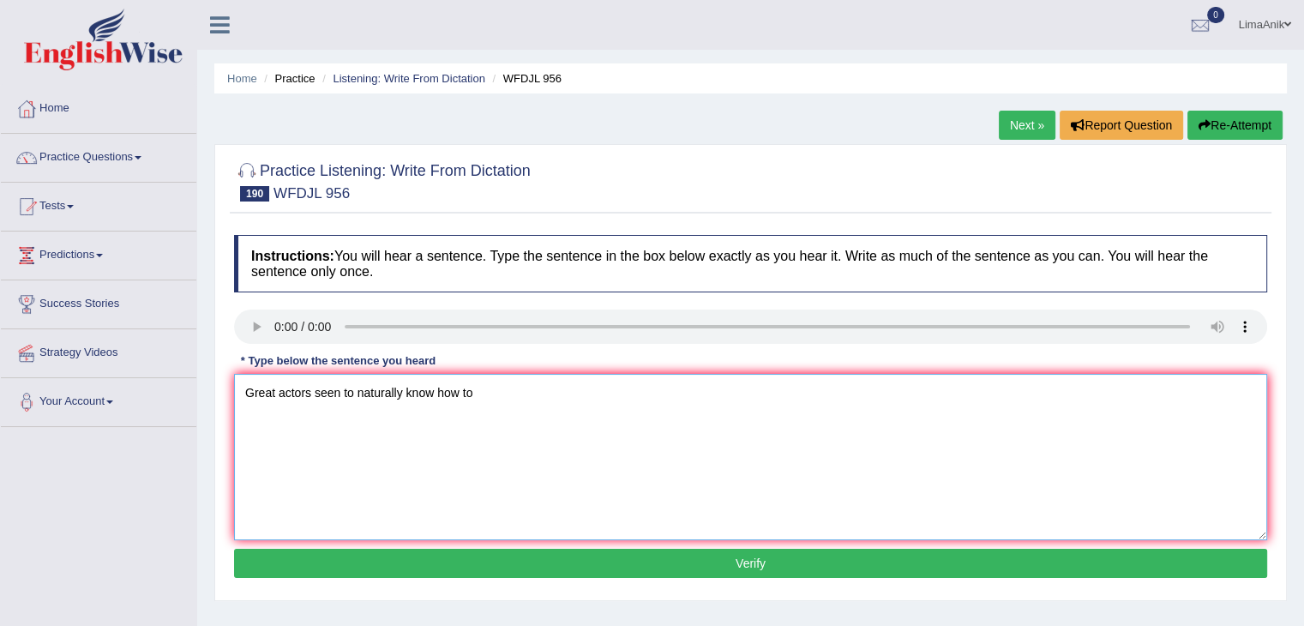
click at [475, 396] on textarea "Great actors seen to naturally know how to" at bounding box center [750, 457] width 1033 height 166
click at [471, 403] on textarea "Great actors seem to naturally know how to" at bounding box center [750, 457] width 1033 height 166
click at [484, 397] on textarea "Great actors seem to naturally know how to" at bounding box center [750, 457] width 1033 height 166
type textarea "Great actors seem to naturally know how to"
click at [497, 382] on textarea "Great actors seem to naturally know how to" at bounding box center [750, 457] width 1033 height 166
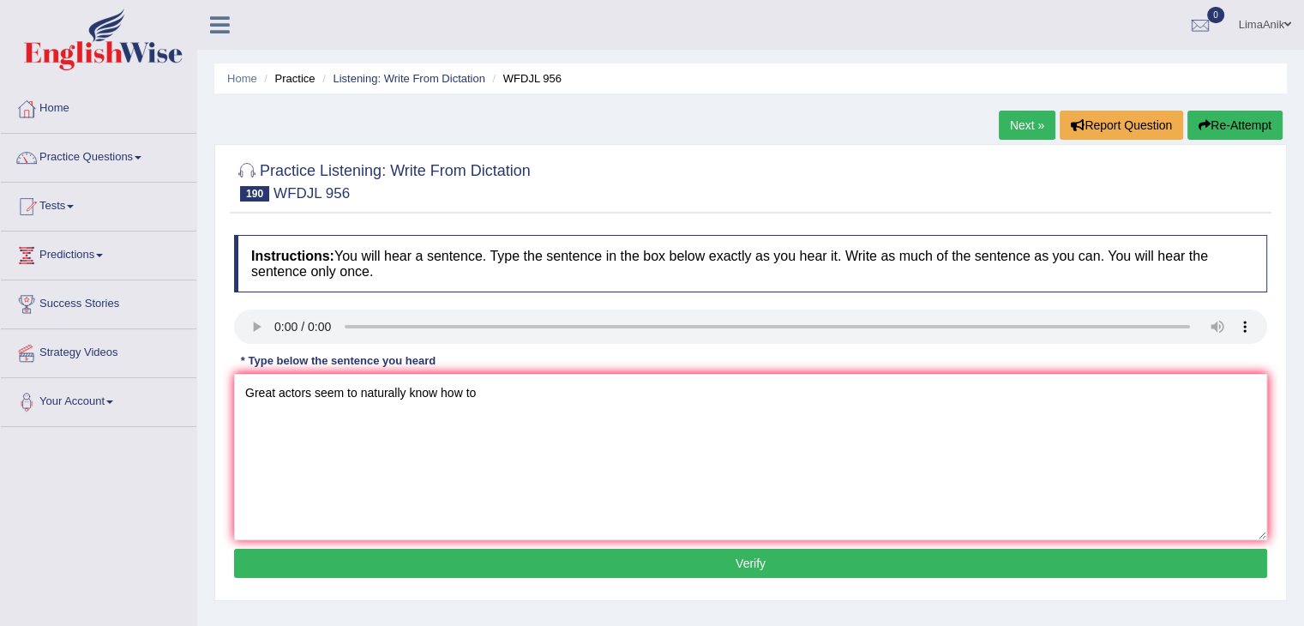
click at [665, 558] on button "Verify" at bounding box center [750, 563] width 1033 height 29
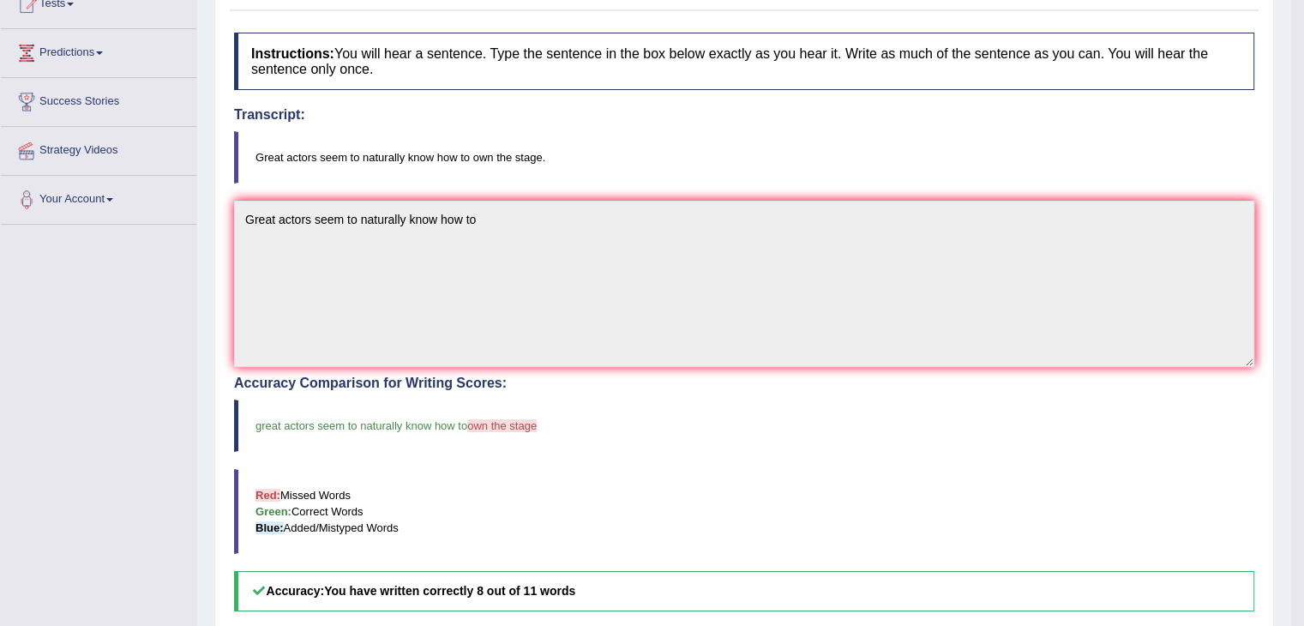
scroll to position [154, 0]
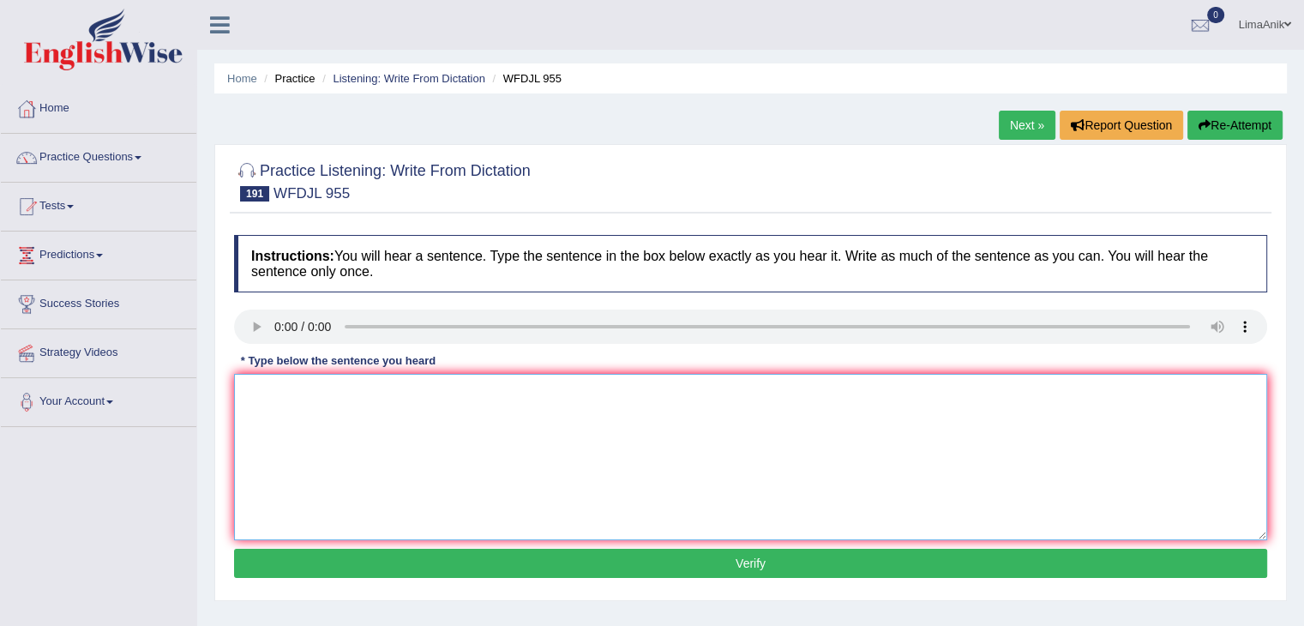
click at [291, 416] on textarea at bounding box center [750, 457] width 1033 height 166
type textarea "t"
click at [282, 394] on textarea "This" at bounding box center [750, 457] width 1033 height 166
click at [504, 392] on textarea "These students learn from teacher teachers who knew a lot" at bounding box center [750, 457] width 1033 height 166
click at [566, 392] on textarea "These students learn from teacher teachers who know knew a lot" at bounding box center [750, 457] width 1033 height 166
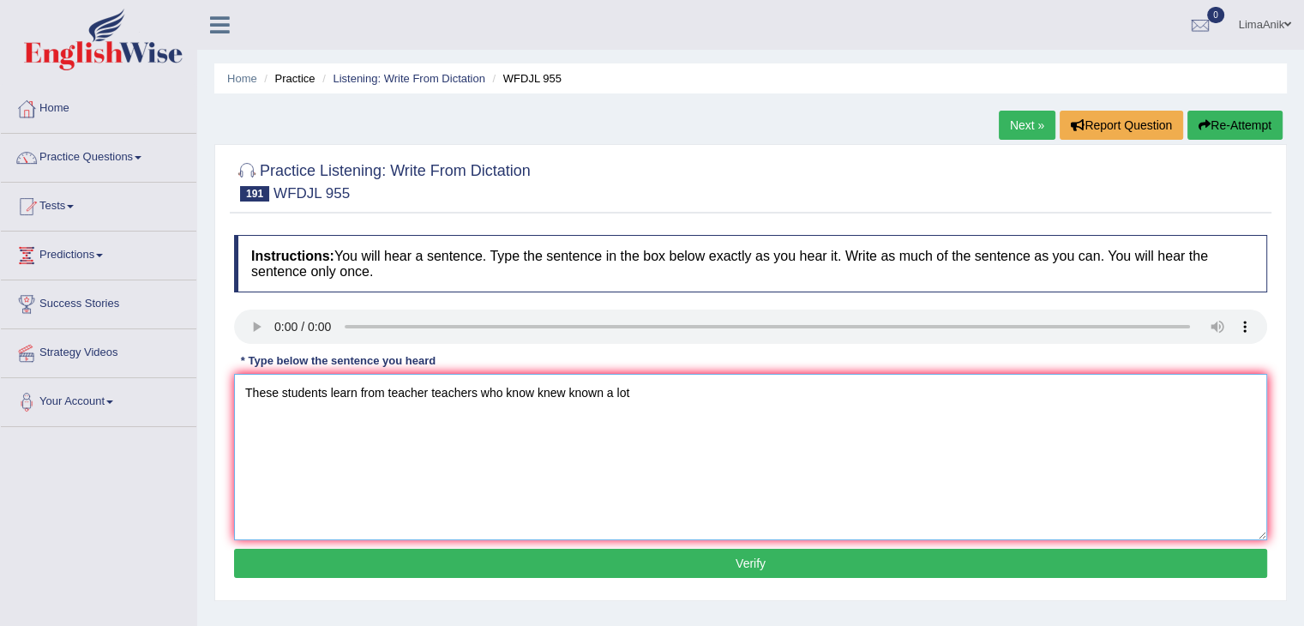
click at [657, 382] on textarea "These students learn from teacher teachers who know knew known a lot" at bounding box center [750, 457] width 1033 height 166
type textarea "These students learn from teacher teachers who know knew known a lot."
click at [668, 574] on button "Verify" at bounding box center [750, 563] width 1033 height 29
click at [370, 426] on textarea at bounding box center [750, 457] width 1033 height 166
click at [290, 419] on textarea at bounding box center [750, 457] width 1033 height 166
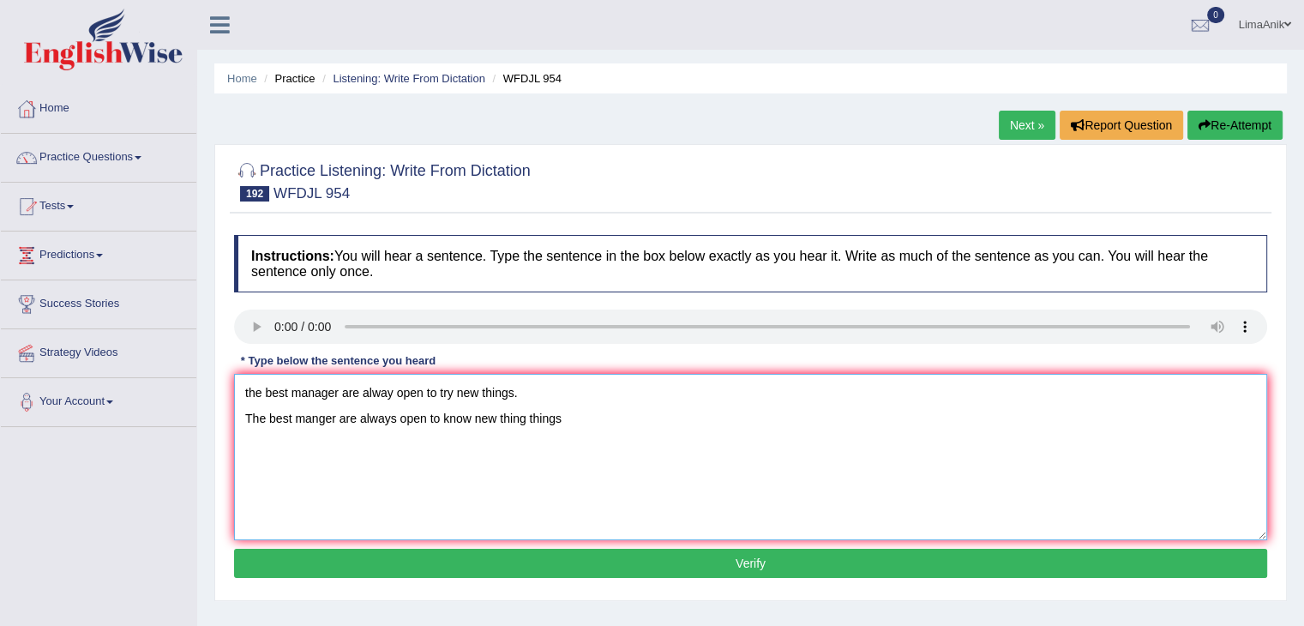
click at [524, 382] on textarea "the best manager are alway open to try new things. The best manger are always o…" at bounding box center [750, 457] width 1033 height 166
click at [286, 407] on textarea "The best managers are always open to know new thing things" at bounding box center [750, 457] width 1033 height 166
click at [298, 424] on textarea "The best managers are always open to know new thing things" at bounding box center [750, 457] width 1033 height 166
click at [494, 418] on textarea "The best manger managers are always open to know new thing things" at bounding box center [750, 457] width 1033 height 166
click at [625, 423] on textarea "The best manger managers are always open to know new thing things" at bounding box center [750, 457] width 1033 height 166
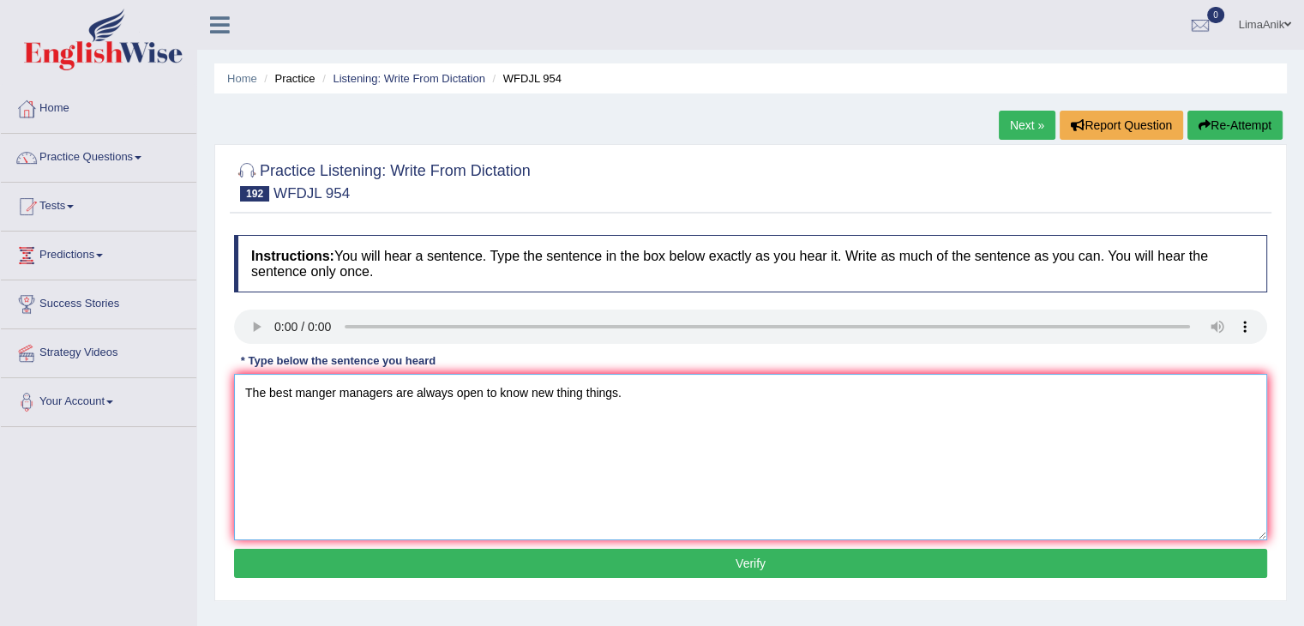
click at [319, 416] on textarea "The best manger managers are always open to know new thing things." at bounding box center [750, 457] width 1033 height 166
click at [394, 406] on textarea "The best manager managers are always open to know new thing things." at bounding box center [750, 457] width 1033 height 166
click at [249, 419] on textarea "The best manager managers are always open to know new thing things." at bounding box center [750, 457] width 1033 height 166
click at [244, 419] on textarea "The best manager managers are always open to know new thing things." at bounding box center [750, 457] width 1033 height 166
click at [537, 393] on textarea "The best manager managers are always open to know new thing things." at bounding box center [750, 457] width 1033 height 166
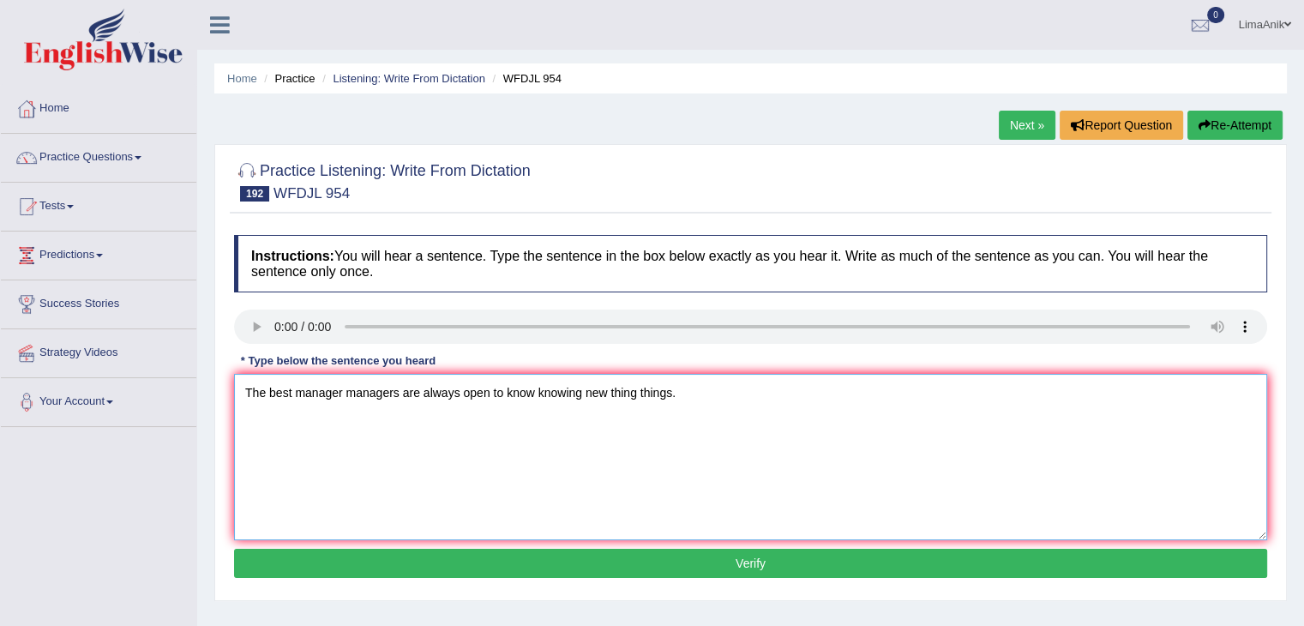
click at [690, 399] on textarea "The best manager managers are always open to know knowing new thing things." at bounding box center [750, 457] width 1033 height 166
type textarea "The best manager managers are always open to know knowing new thing things."
click at [731, 561] on button "Verify" at bounding box center [750, 563] width 1033 height 29
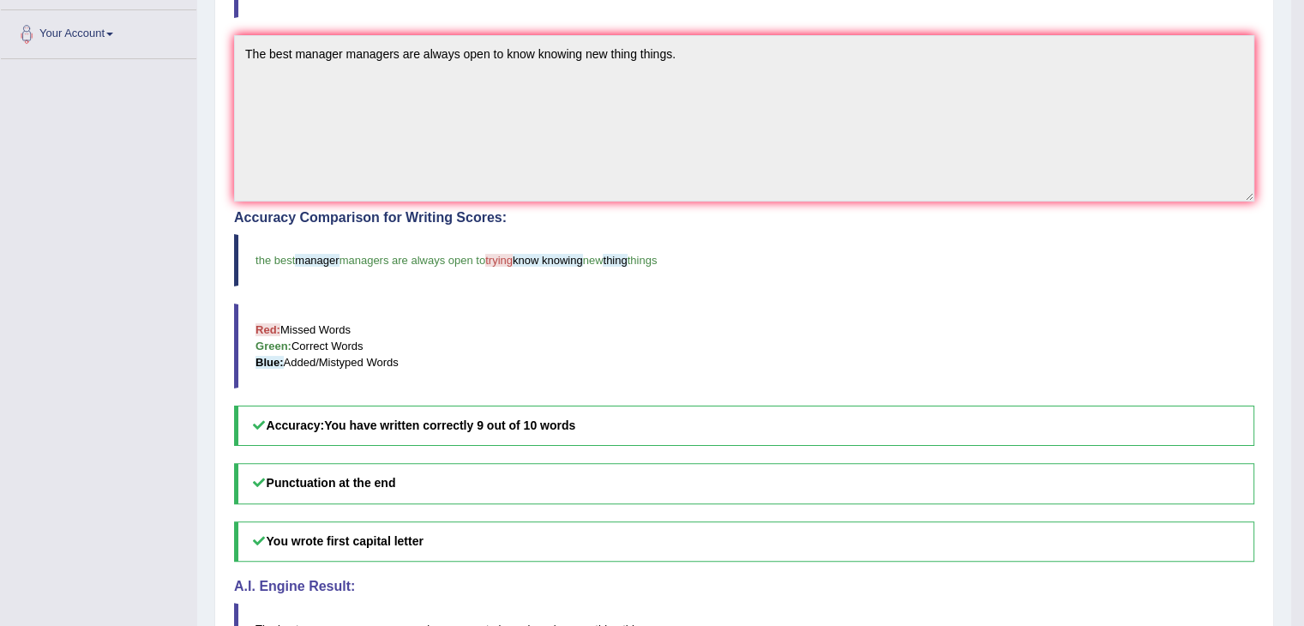
scroll to position [376, 0]
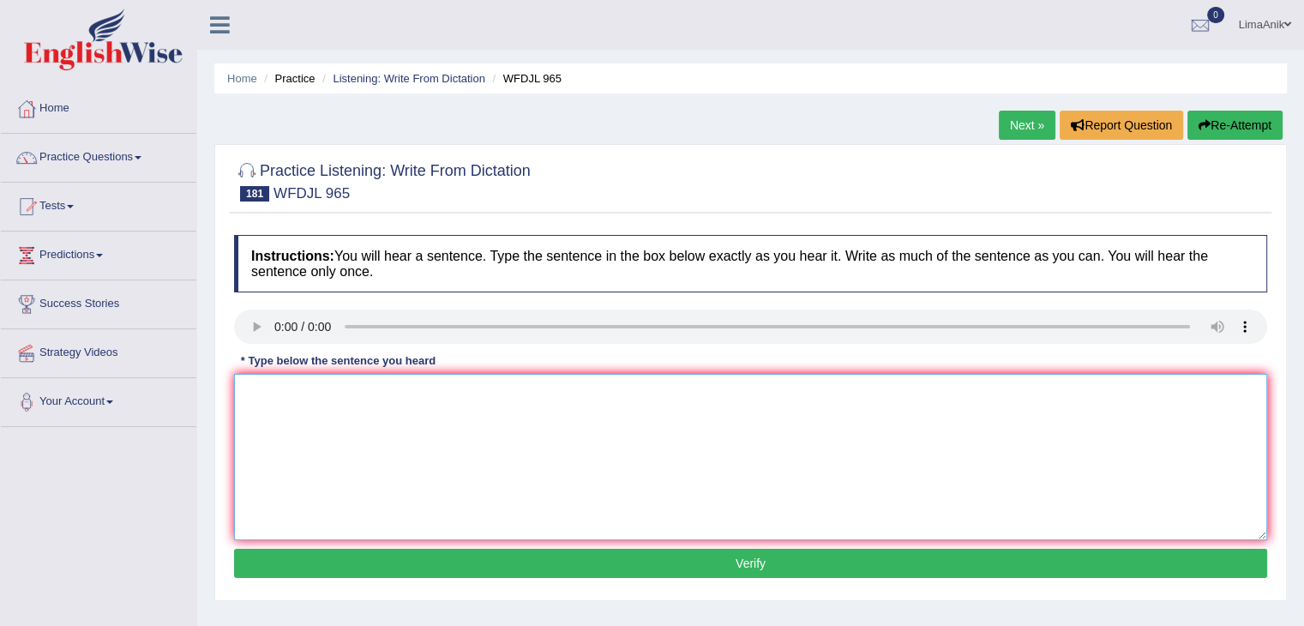
click at [357, 454] on textarea at bounding box center [750, 457] width 1033 height 166
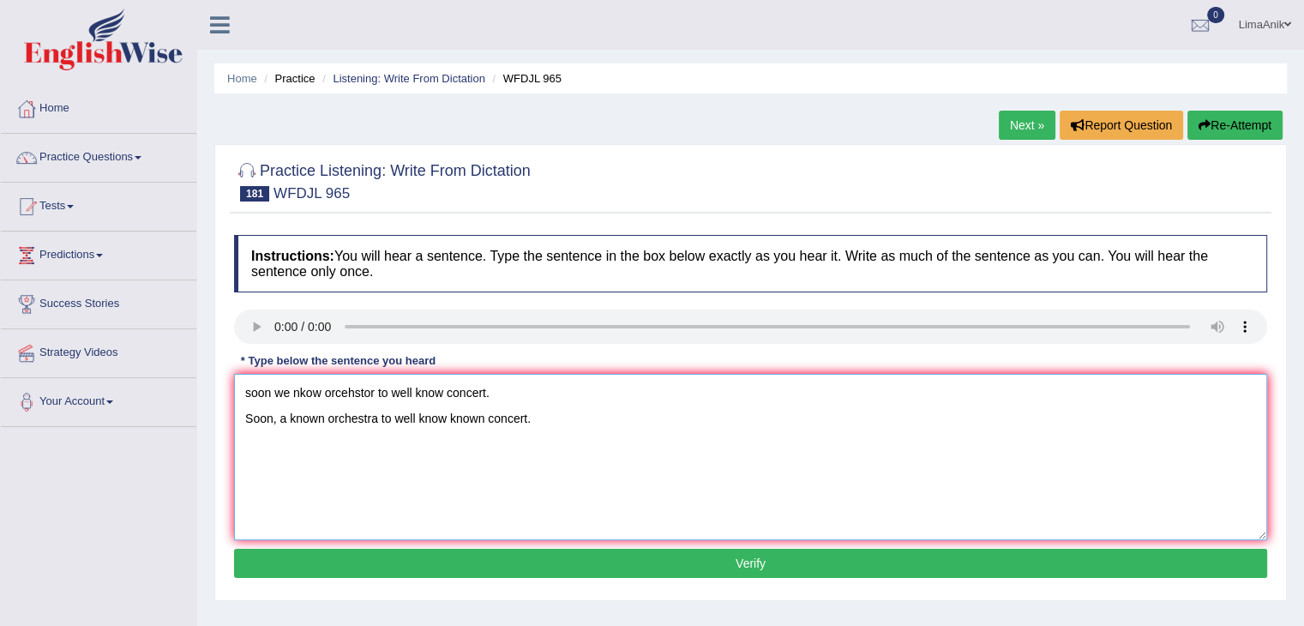
click at [453, 418] on textarea "soon we nkow orcehstor to well know concert. Soon, a known orchestra to well kn…" at bounding box center [750, 457] width 1033 height 166
click at [447, 418] on textarea "soon we nkow orcehstor to well know concert. Soon, a known orchestra to well kn…" at bounding box center [750, 457] width 1033 height 166
click at [511, 396] on textarea "soon we nkow orcehstor to well know concert. Soon, a known orchestra to well kn…" at bounding box center [750, 457] width 1033 height 166
click at [243, 419] on textarea "Soon, a known orchestra to well know knew known concert." at bounding box center [750, 457] width 1033 height 166
click at [579, 400] on textarea "Soon, a known orchestra to well know knew known concert." at bounding box center [750, 457] width 1033 height 166
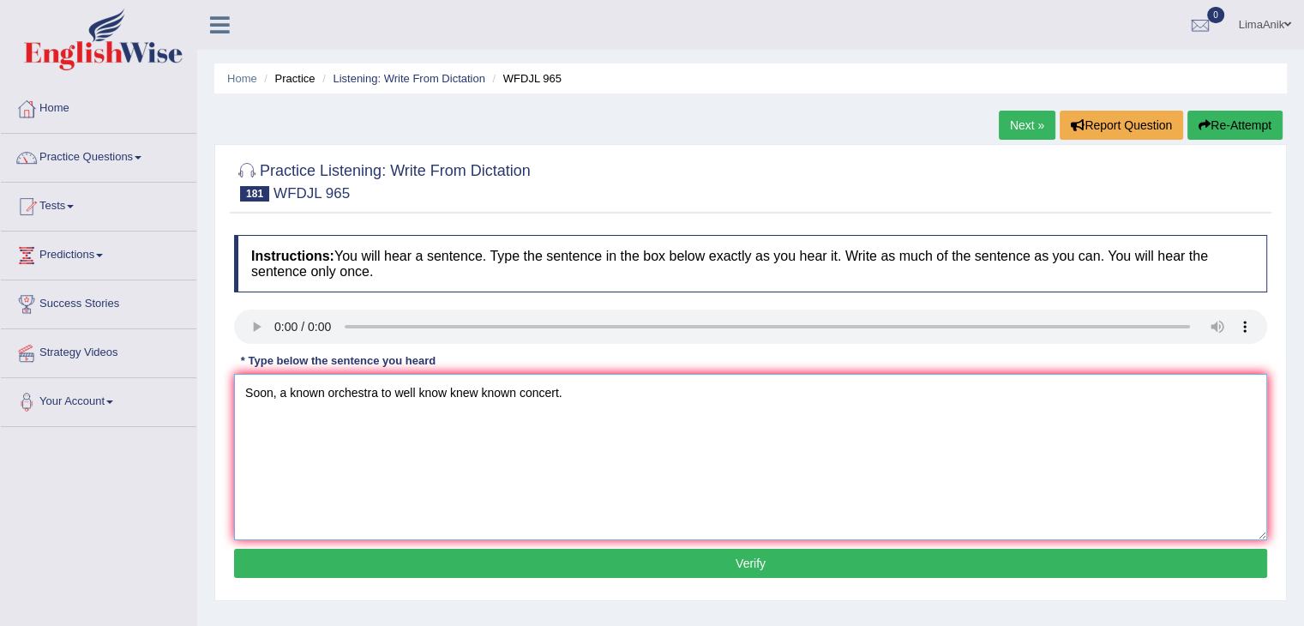
click at [442, 398] on textarea "Soon, a known orchestra to well know knew known concert." at bounding box center [750, 457] width 1033 height 166
click at [469, 395] on textarea "Soon, a well-known orchestra to well know knows knew known concert." at bounding box center [750, 457] width 1033 height 166
click at [534, 398] on textarea "Soon, a well-known orchestra to well known knows knew known concert." at bounding box center [750, 457] width 1033 height 166
type textarea "Soon, a well-known orchestra to well known knows knew known concert."
click at [733, 560] on button "Verify" at bounding box center [750, 563] width 1033 height 29
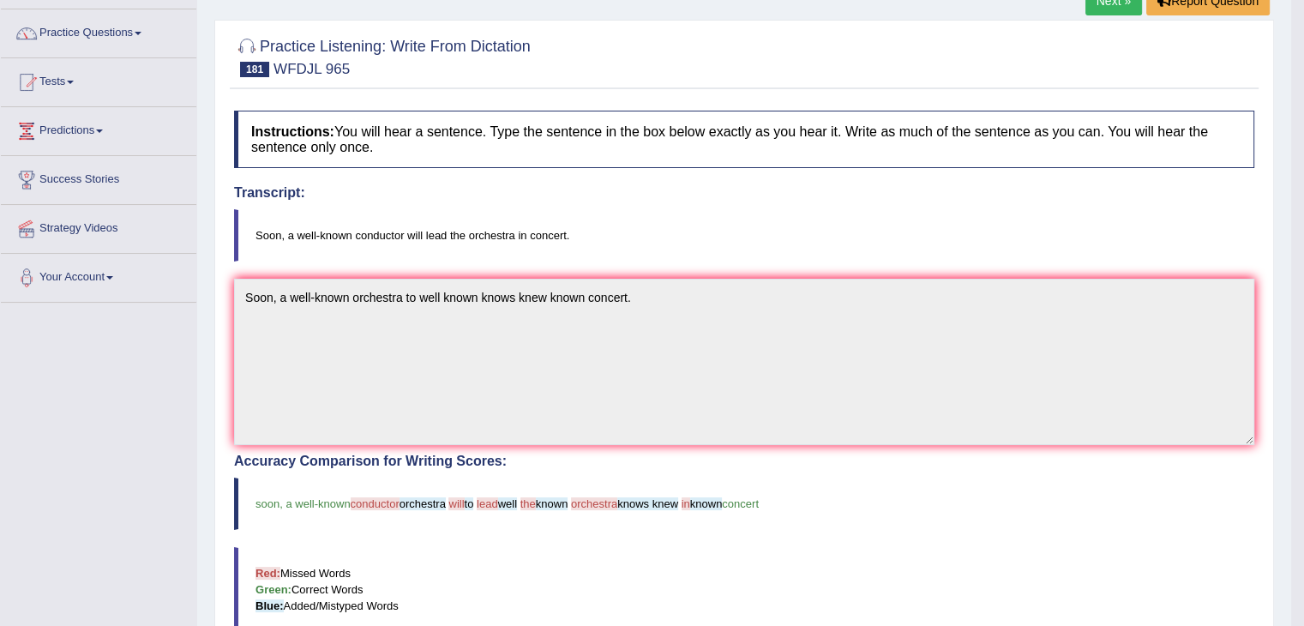
scroll to position [335, 0]
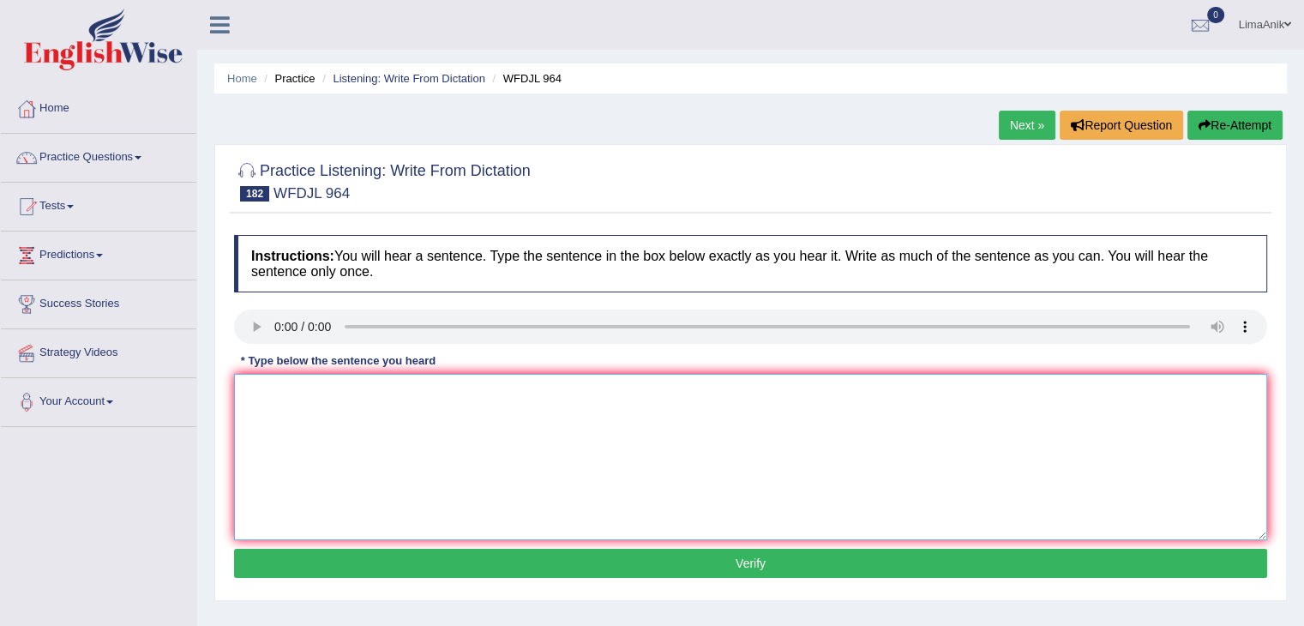
click at [305, 399] on textarea at bounding box center [750, 457] width 1033 height 166
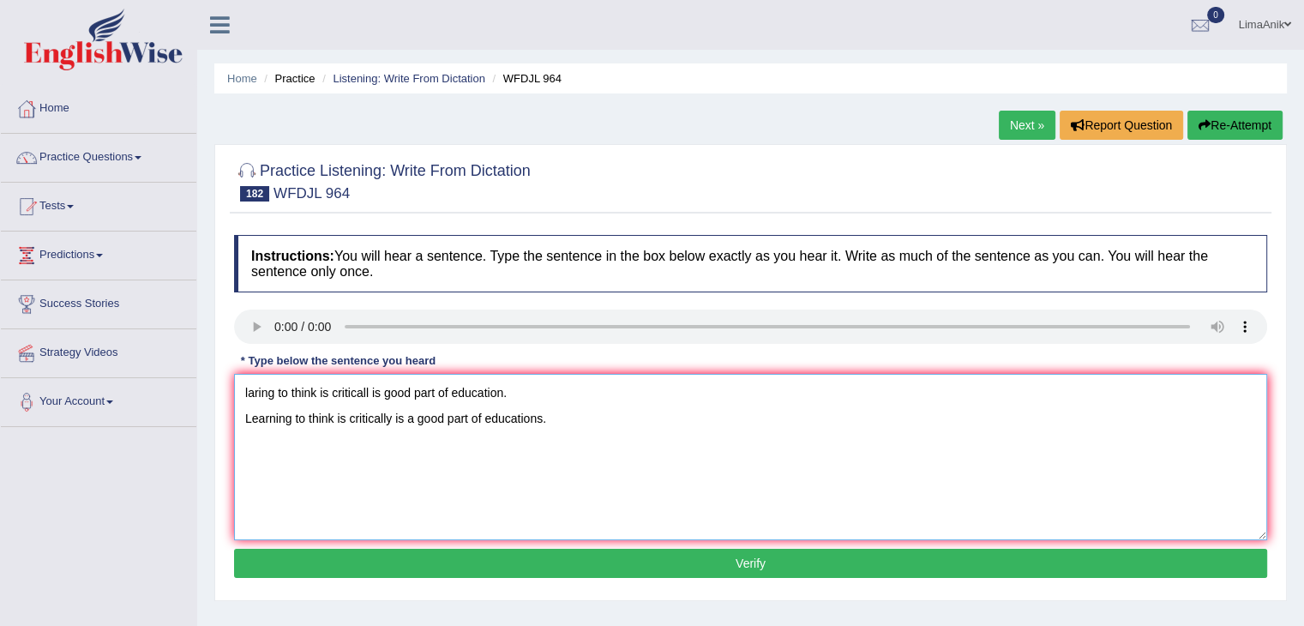
click at [535, 388] on textarea "laring to think is criticall is good part of education. Learning to think is cr…" at bounding box center [750, 457] width 1033 height 166
click at [244, 418] on textarea "Learning to think is critically is a good part of educations." at bounding box center [750, 457] width 1033 height 166
click at [295, 392] on textarea "Learning to think is critically is a good part of education educations." at bounding box center [750, 457] width 1033 height 166
click at [491, 387] on textarea "Learning new to think is critically is a good part of education educations." at bounding box center [750, 457] width 1033 height 166
click at [492, 392] on textarea "Learning new to think is critically is a good part of education educations." at bounding box center [750, 457] width 1033 height 166
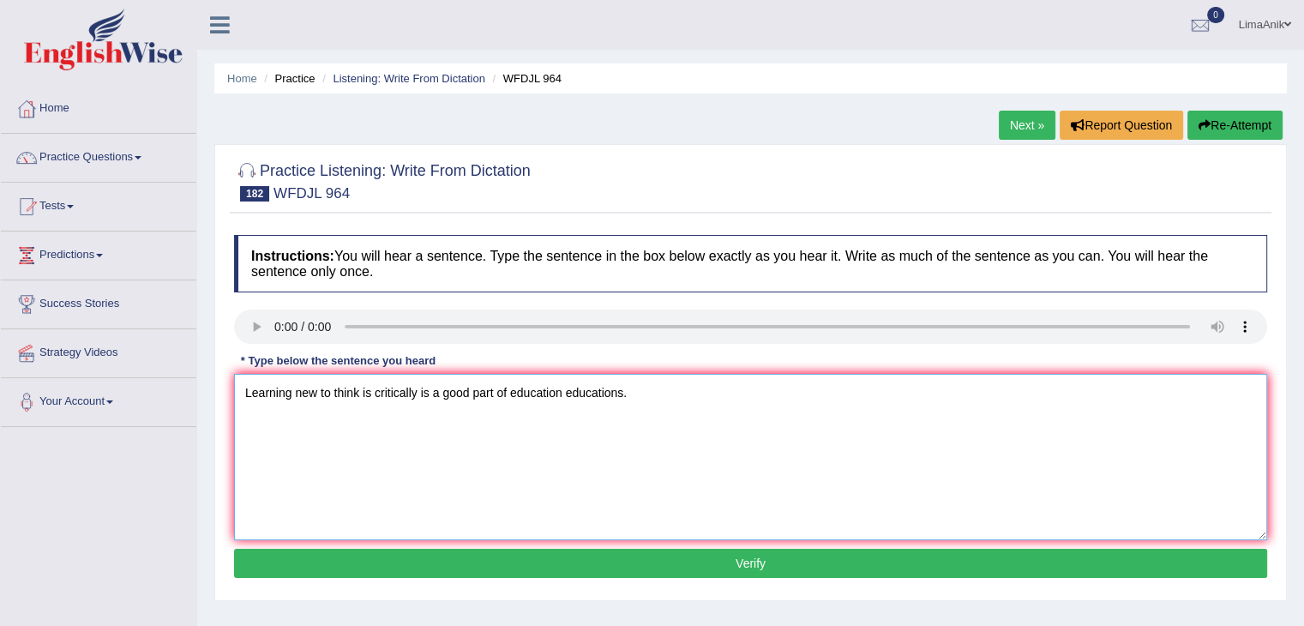
click at [498, 398] on textarea "Learning new to think is critically is a good part of education educations." at bounding box center [750, 457] width 1033 height 166
click at [752, 395] on textarea "Learning new to think is critically is a good part parts of education education…" at bounding box center [750, 457] width 1033 height 166
click at [357, 396] on textarea "Learning new to think is critically is a good part parts of education education…" at bounding box center [750, 457] width 1033 height 166
click at [290, 395] on textarea "Learning new to think thinks is critically is a good part parts of education ed…" at bounding box center [750, 457] width 1033 height 166
type textarea "Learning new to think thinks is critically is a good part parts of education ed…"
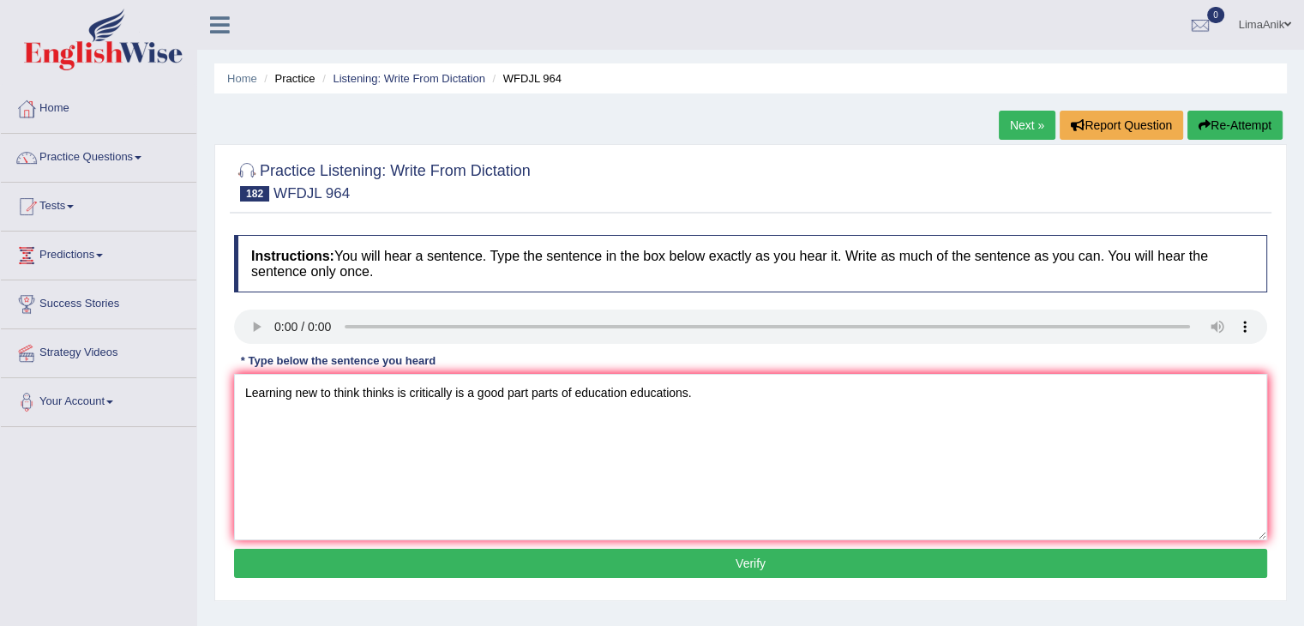
click at [639, 552] on button "Verify" at bounding box center [750, 563] width 1033 height 29
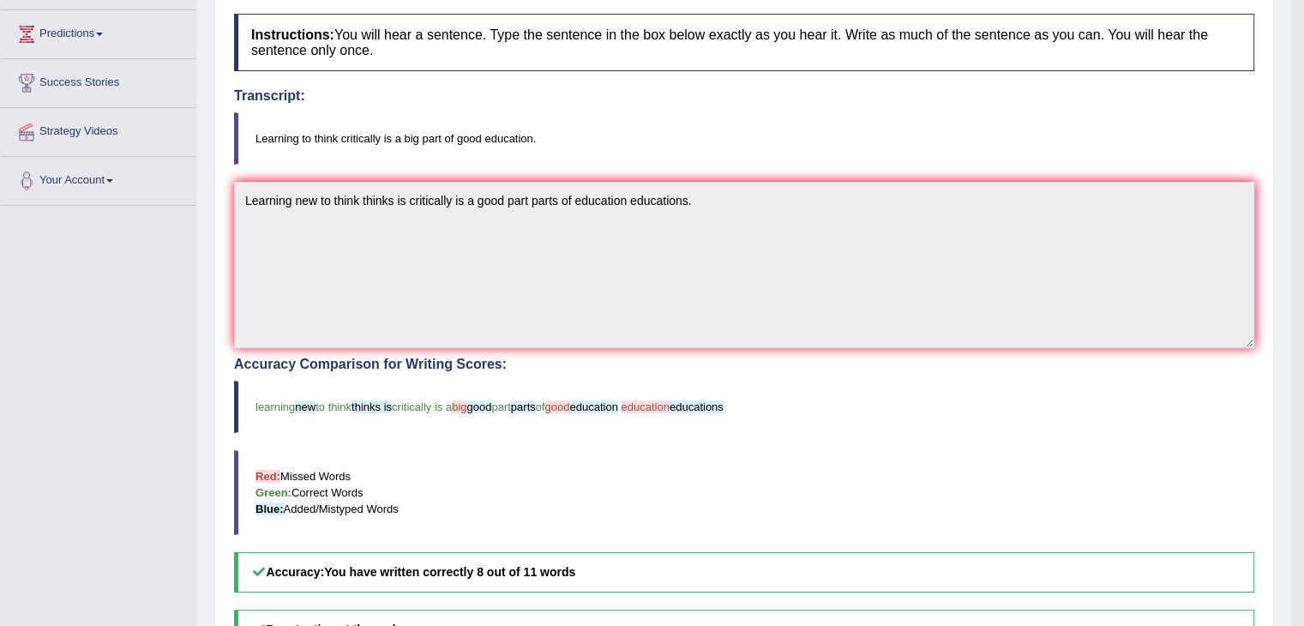
scroll to position [214, 0]
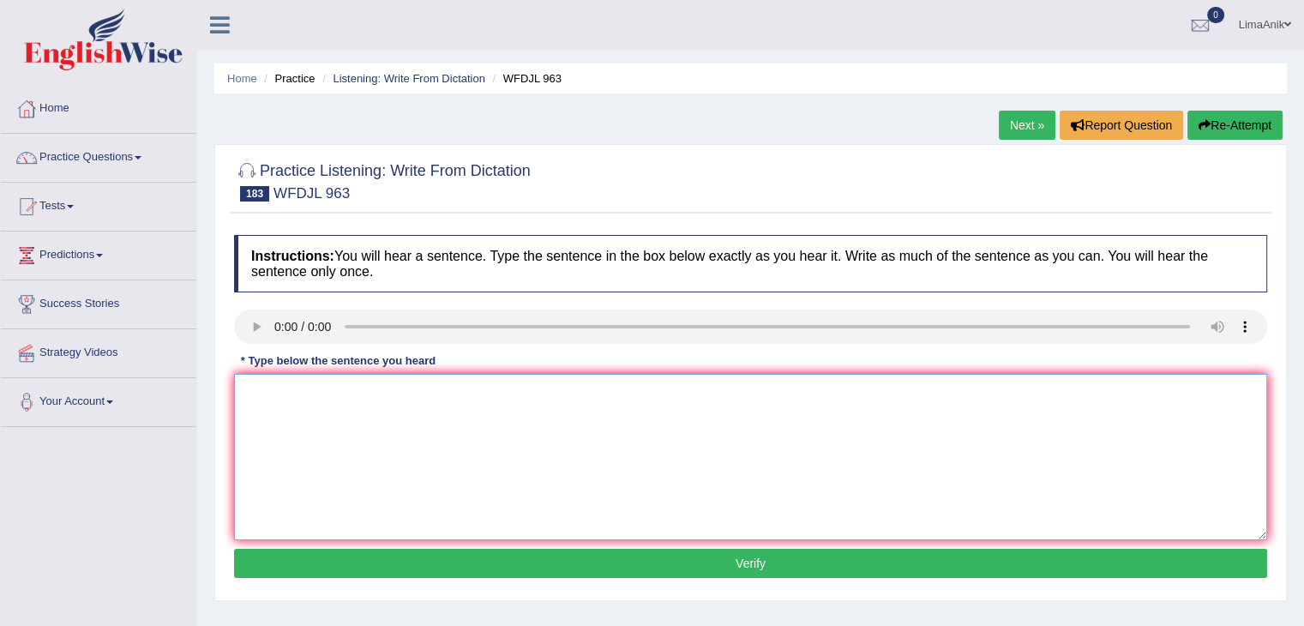
click at [309, 394] on textarea at bounding box center [750, 457] width 1033 height 166
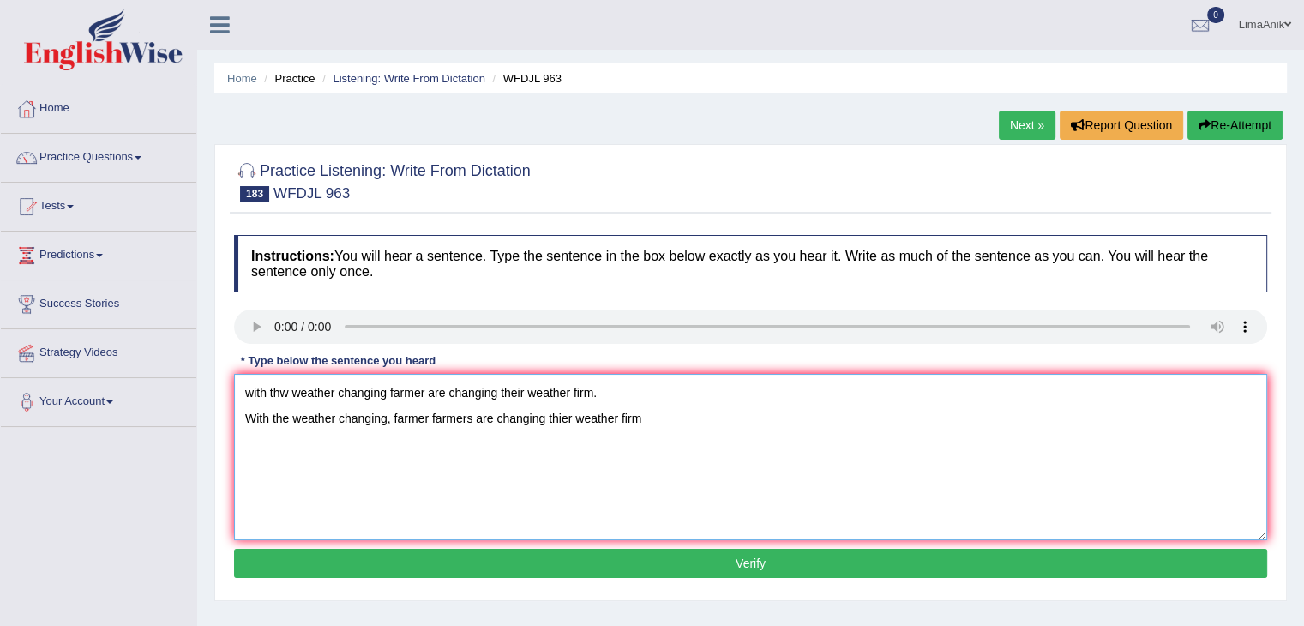
click at [611, 389] on textarea "with thw weather changing farmer are changing their weather firm. With the weat…" at bounding box center [750, 457] width 1033 height 166
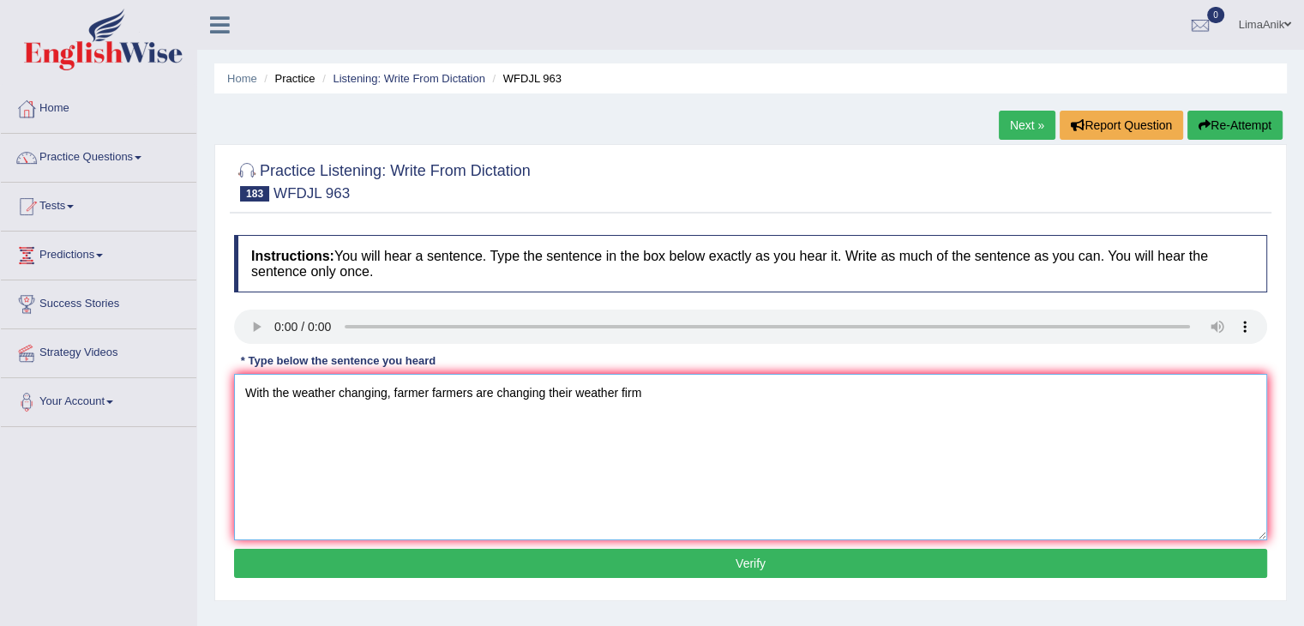
click at [669, 415] on textarea "With the weather changing, farmer farmers are changing their weather firm" at bounding box center [750, 457] width 1033 height 166
click at [676, 418] on textarea "With the weather changing, farmer farmers are changing their weather firm firms…" at bounding box center [750, 457] width 1033 height 166
click at [725, 422] on textarea "With the weather changing, farmer farmers are changing their weather firm firms…" at bounding box center [750, 457] width 1033 height 166
click at [665, 477] on textarea "With the weather changing, farmer farmers are changing their weather firm firms…" at bounding box center [750, 457] width 1033 height 166
click at [233, 408] on div "Instructions: You will hear a sentence. Type the sentence in the box below exac…" at bounding box center [751, 408] width 1042 height 365
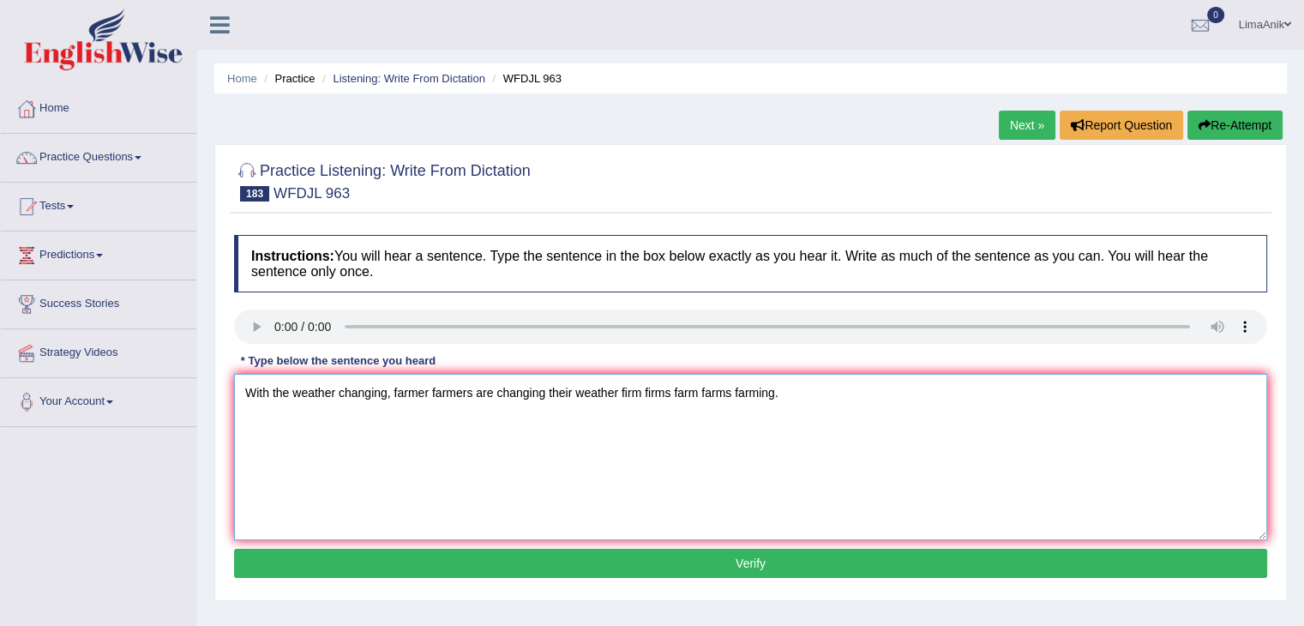
click at [244, 418] on textarea "With the weather changing, farmer farmers are changing their weather firm firms…" at bounding box center [750, 457] width 1033 height 166
type textarea "With the weather changing, farmer farmers are changing their weather firm firms…"
click at [713, 558] on button "Verify" at bounding box center [750, 563] width 1033 height 29
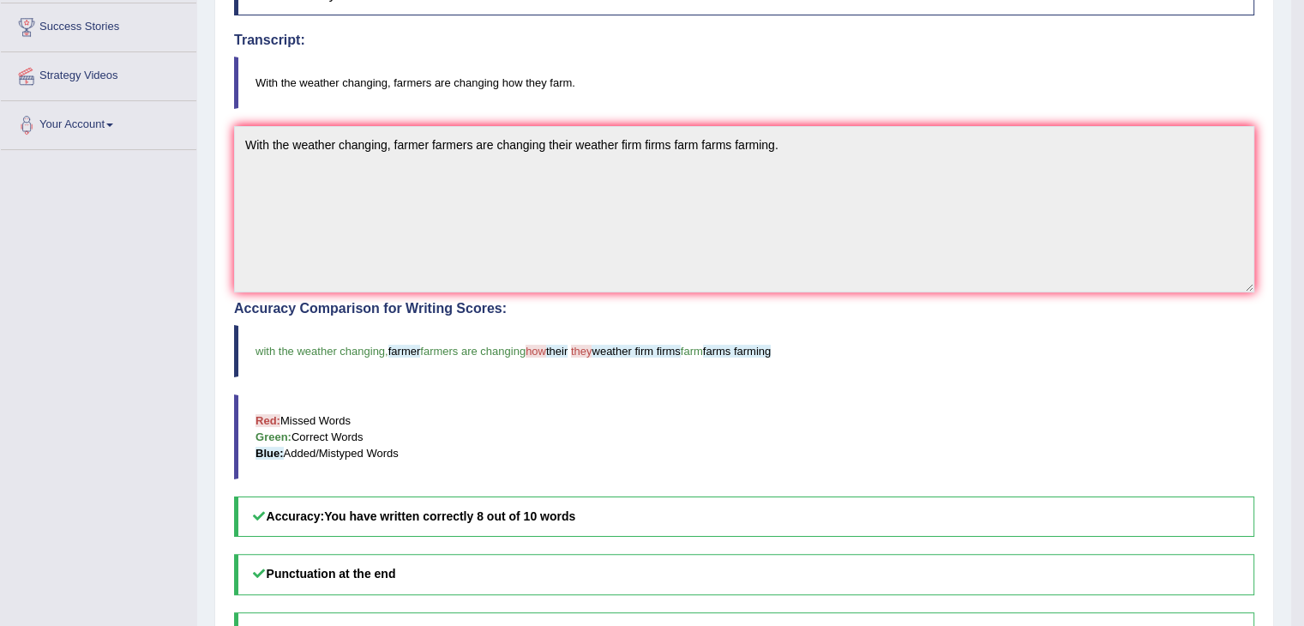
scroll to position [398, 0]
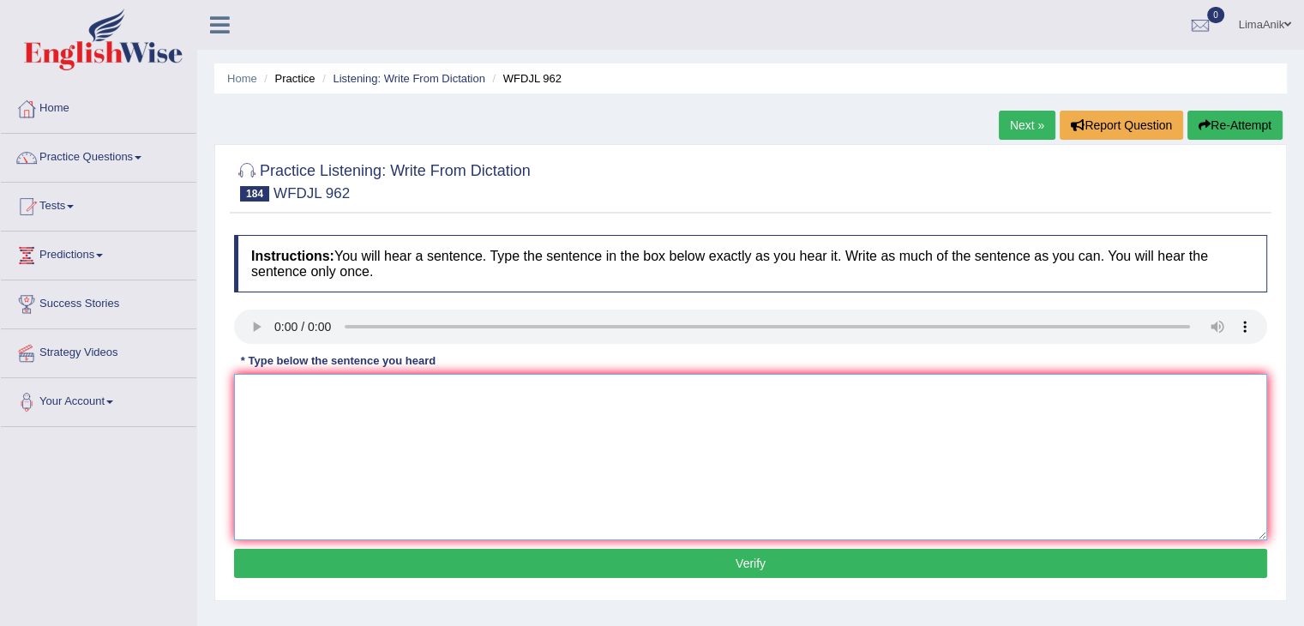
click at [420, 400] on textarea at bounding box center [750, 457] width 1033 height 166
click at [276, 383] on textarea at bounding box center [750, 457] width 1033 height 166
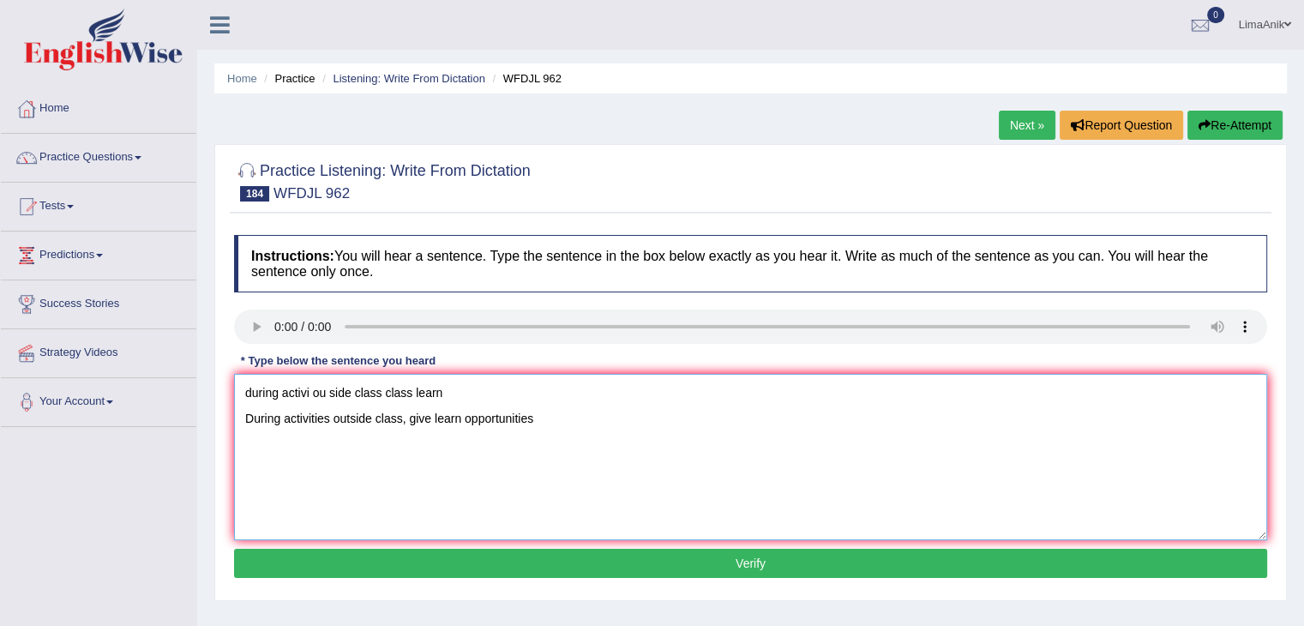
click at [452, 383] on textarea "during activi ou side class class learn During activities outside class, give l…" at bounding box center [750, 457] width 1033 height 166
click at [459, 427] on textarea "During activities outside class, give learn opportunities" at bounding box center [750, 457] width 1033 height 166
click at [587, 436] on textarea "During activities outside class, give learn more opportunities" at bounding box center [750, 457] width 1033 height 166
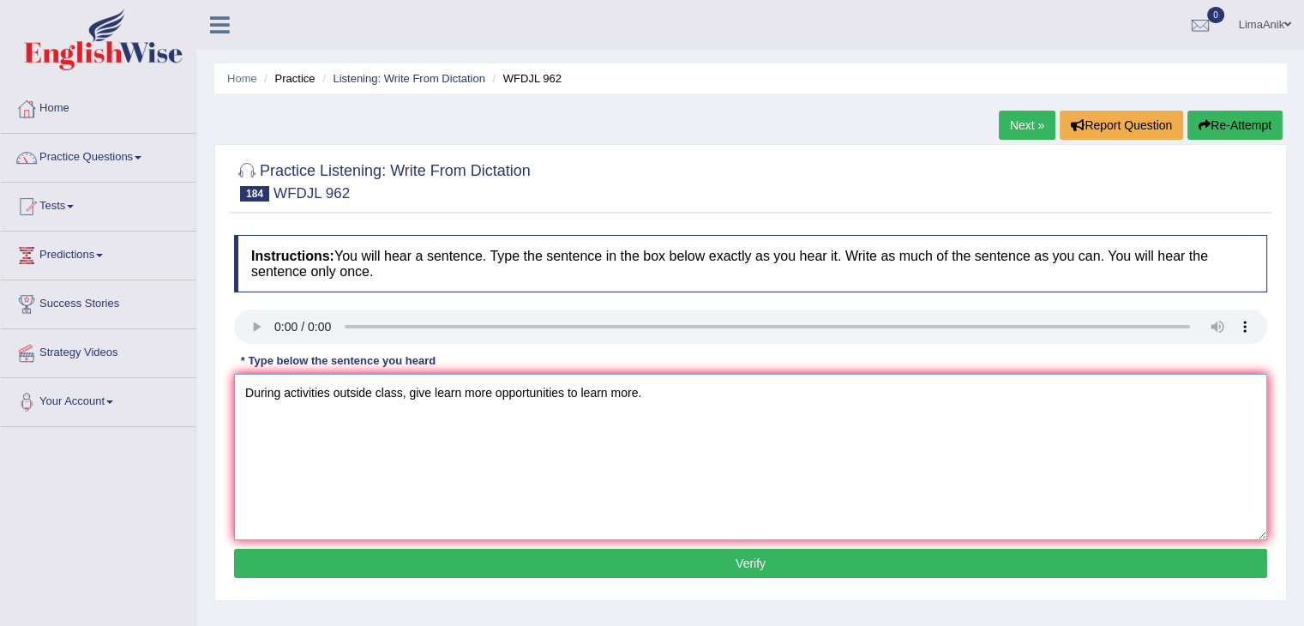
click at [244, 423] on textarea "During activities outside class, give learn more opportunities to learn more." at bounding box center [750, 457] width 1033 height 166
click at [665, 394] on textarea "During activities outside class, give learn more opportunities to learn more." at bounding box center [750, 457] width 1033 height 166
click at [638, 395] on textarea "During activities outside class, give learn more opportunities to learn more in…" at bounding box center [750, 457] width 1033 height 166
click at [653, 399] on textarea "During activities outside class, give learn more opportunities to learn more in…" at bounding box center [750, 457] width 1033 height 166
click at [950, 472] on textarea "During activities outside class, give learn more opportunities to learn more in…" at bounding box center [750, 457] width 1033 height 166
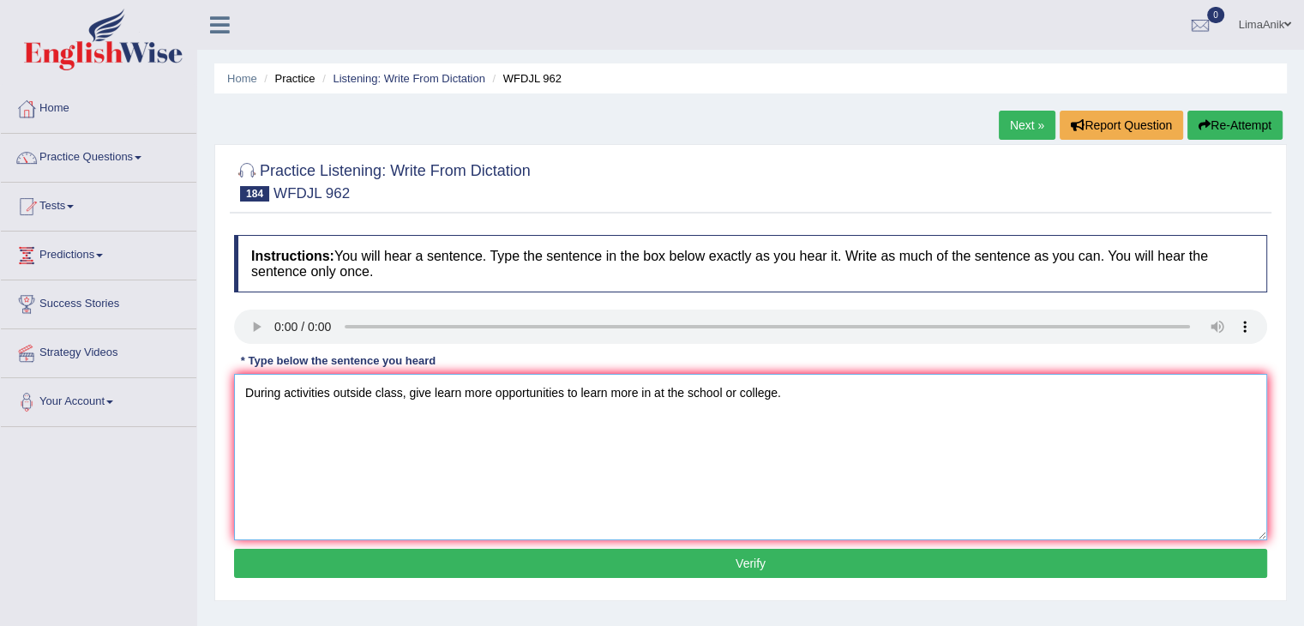
click at [430, 393] on textarea "During activities outside class, give learn more opportunities to learn more in…" at bounding box center [750, 457] width 1033 height 166
click at [887, 462] on textarea "During activities outside class, give gives giving learn more opportunities to …" at bounding box center [750, 457] width 1033 height 166
click at [521, 394] on textarea "During activities outside class, give gives giving learn more opportunities to …" at bounding box center [750, 457] width 1033 height 166
click at [526, 394] on textarea "During activities outside class, give gives giving learn more opportunities to …" at bounding box center [750, 457] width 1033 height 166
click at [671, 471] on textarea "During activities outside class, give gives giving learn learns more opportunit…" at bounding box center [750, 457] width 1033 height 166
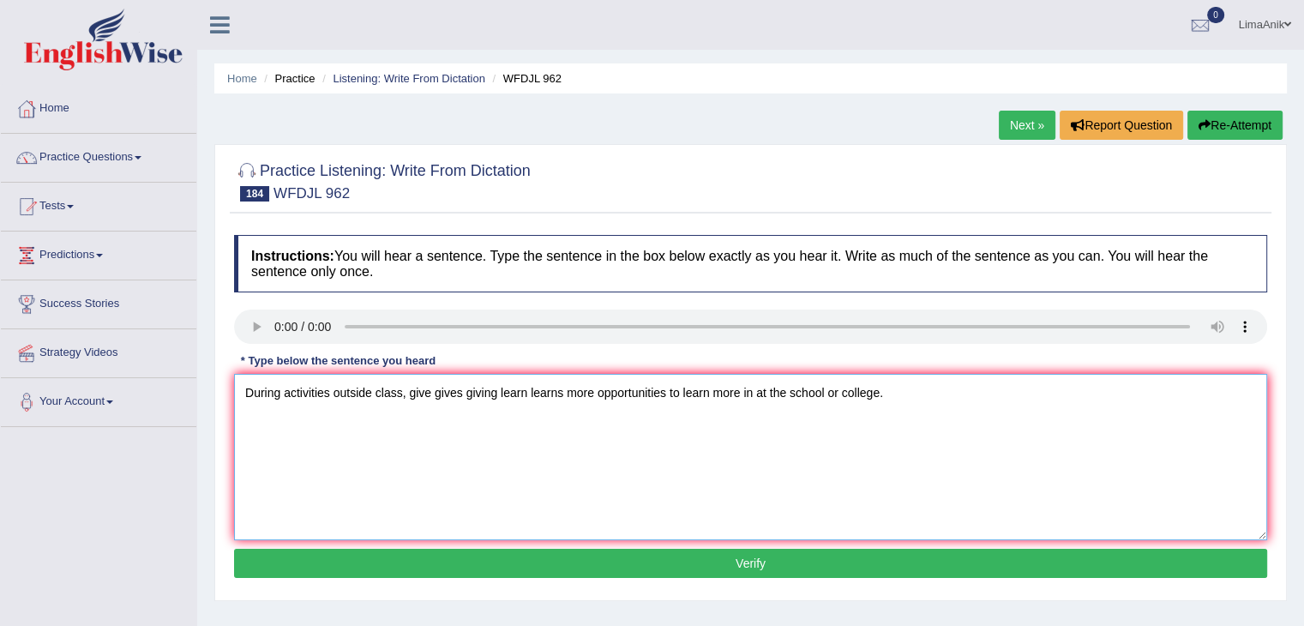
type textarea "During activities outside class, give gives giving learn learns more opportunit…"
click at [746, 574] on button "Verify" at bounding box center [750, 563] width 1033 height 29
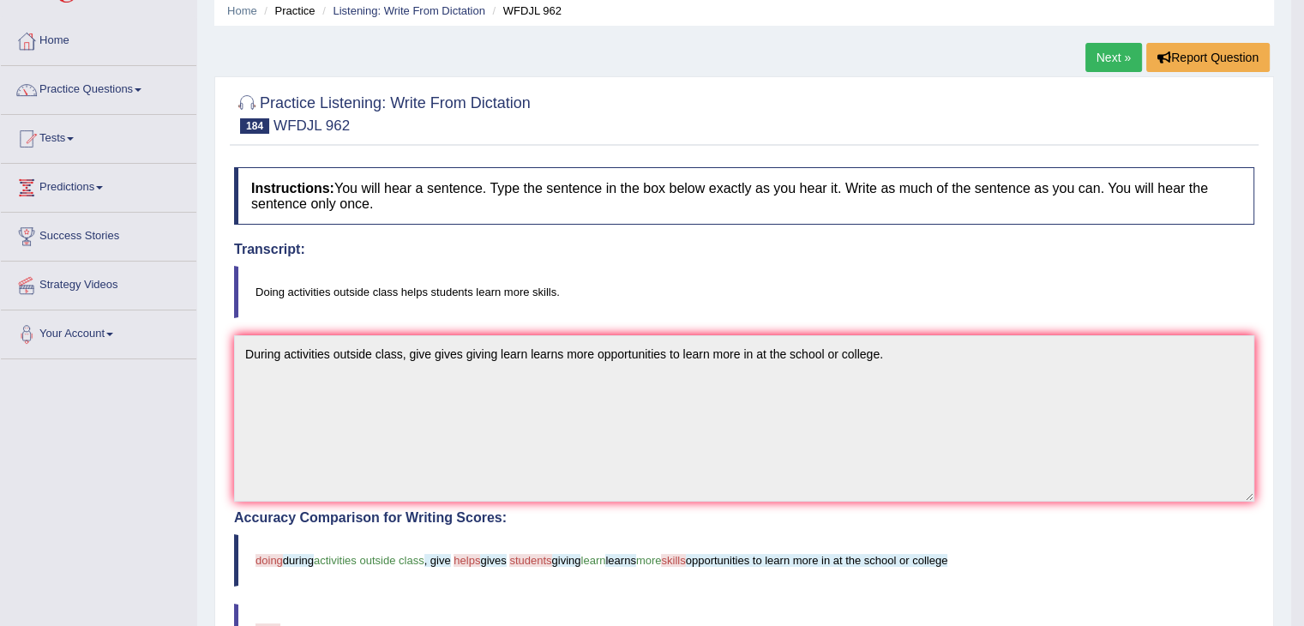
scroll to position [24, 0]
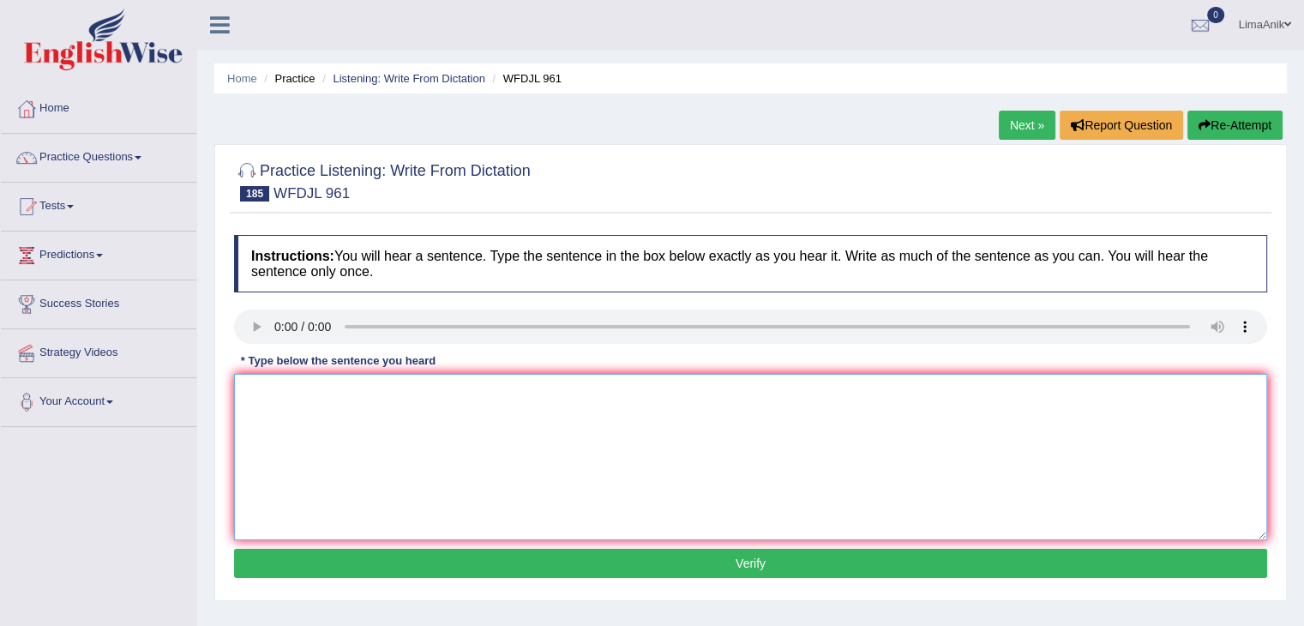
click at [351, 395] on textarea at bounding box center [750, 457] width 1033 height 166
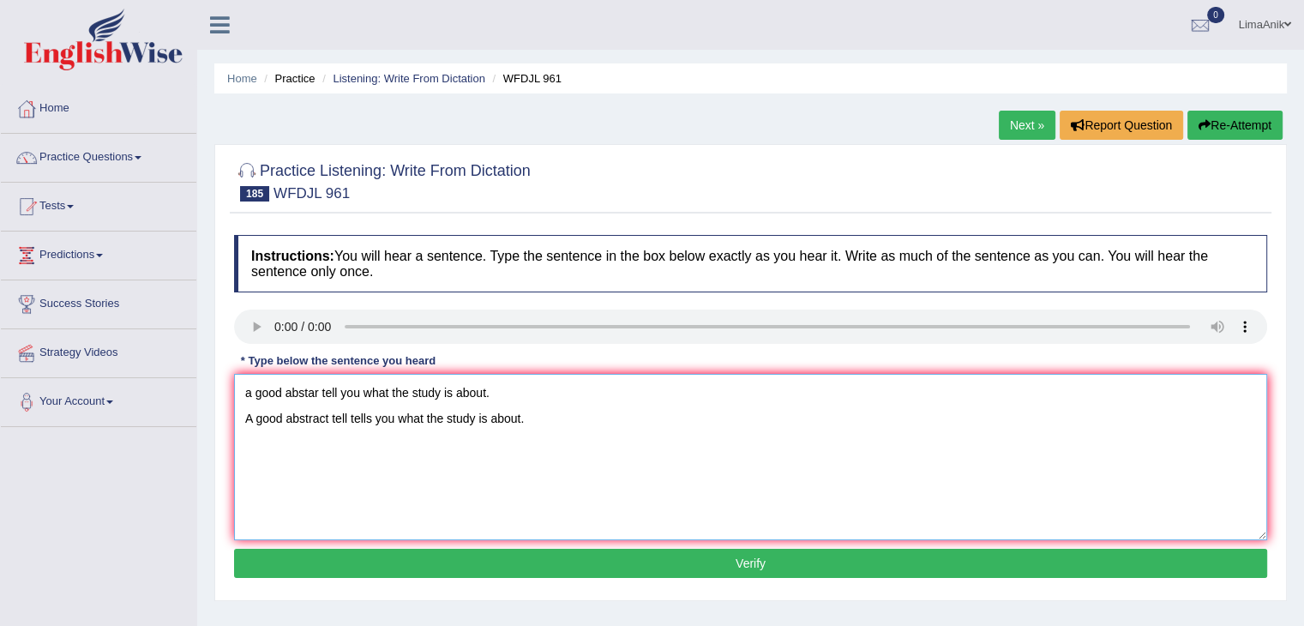
click at [664, 399] on textarea "a good abstar tell you what the study is about. A good abstract tell tells you …" at bounding box center [750, 457] width 1033 height 166
click at [333, 418] on textarea "a good abstar tell you what the study is about. A good abstract tell tells you …" at bounding box center [750, 457] width 1033 height 166
click at [603, 412] on textarea "a good abstar tell you what the study is about. A good abstract strattegytell t…" at bounding box center [750, 457] width 1033 height 166
click at [472, 419] on textarea "a good abstar tell you what the study is about. A good abstract strategy tells …" at bounding box center [750, 457] width 1033 height 166
click at [592, 443] on textarea "a good abstar tell you what the study is about. A good abstract strategy tells …" at bounding box center [750, 457] width 1033 height 166
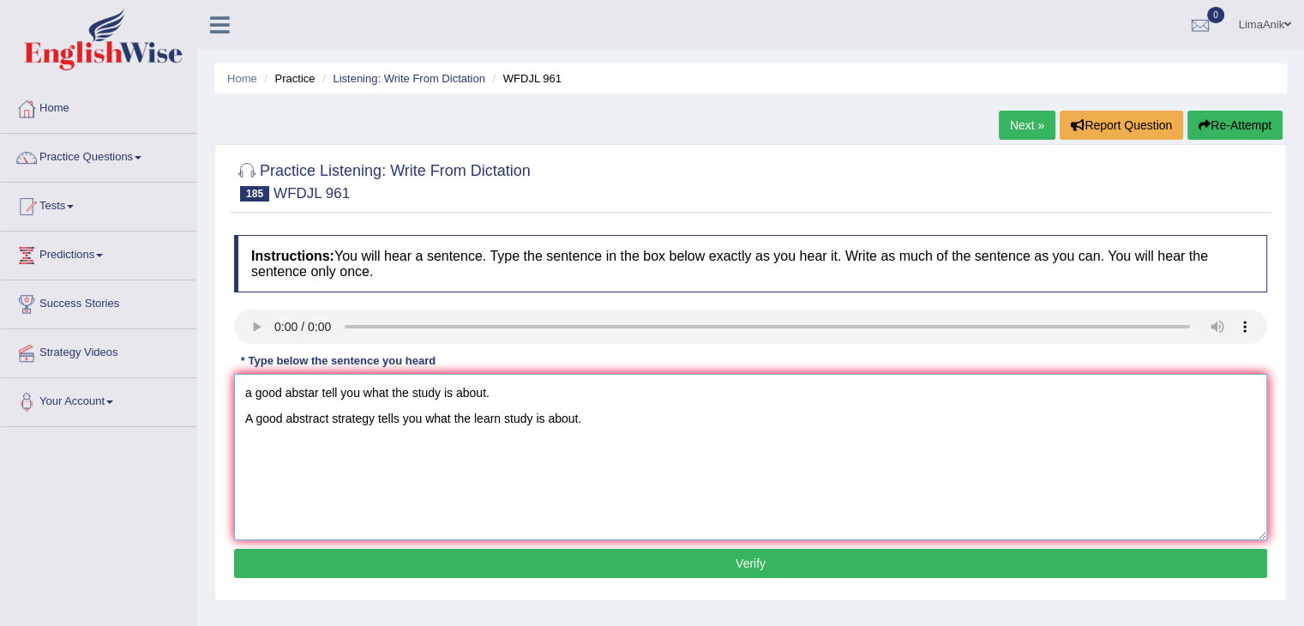
click at [456, 425] on textarea "a good abstar tell you what the study is about. A good abstract strategy tells …" at bounding box center [750, 457] width 1033 height 166
click at [508, 400] on textarea "a good abstar tell you what the study is about. A good abstract strategy tells …" at bounding box center [750, 457] width 1033 height 166
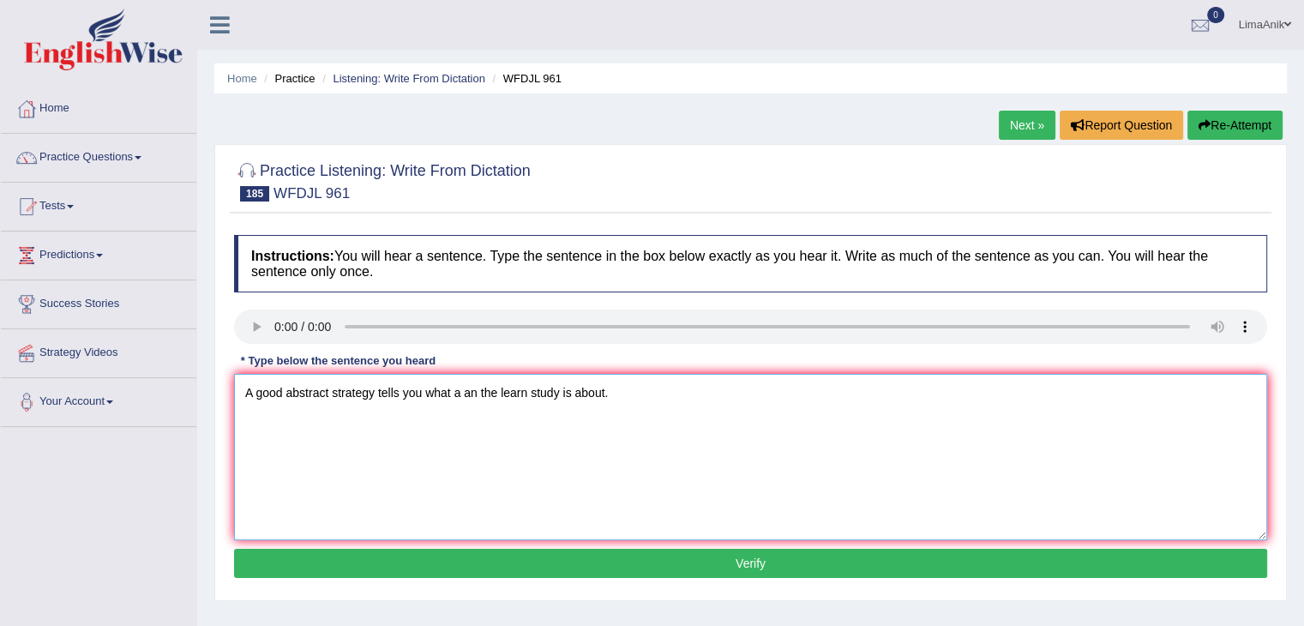
click at [330, 430] on textarea "A good abstract strategy tells you what a an the learn study is about." at bounding box center [750, 457] width 1033 height 166
click at [427, 417] on textarea "A good abstract abstracts strategy tells you what a an the learn study is about." at bounding box center [750, 457] width 1033 height 166
click at [758, 425] on textarea "A good abstract abstracts strategy strategies tells you what a an the learn stu…" at bounding box center [750, 457] width 1033 height 166
click at [281, 421] on textarea "A good abstract abstracts strategy strategies tells you what a an the learn stu…" at bounding box center [750, 457] width 1033 height 166
click at [710, 429] on textarea "A good goods abstract abstracts strategy strategies tells you what a an the lea…" at bounding box center [750, 457] width 1033 height 166
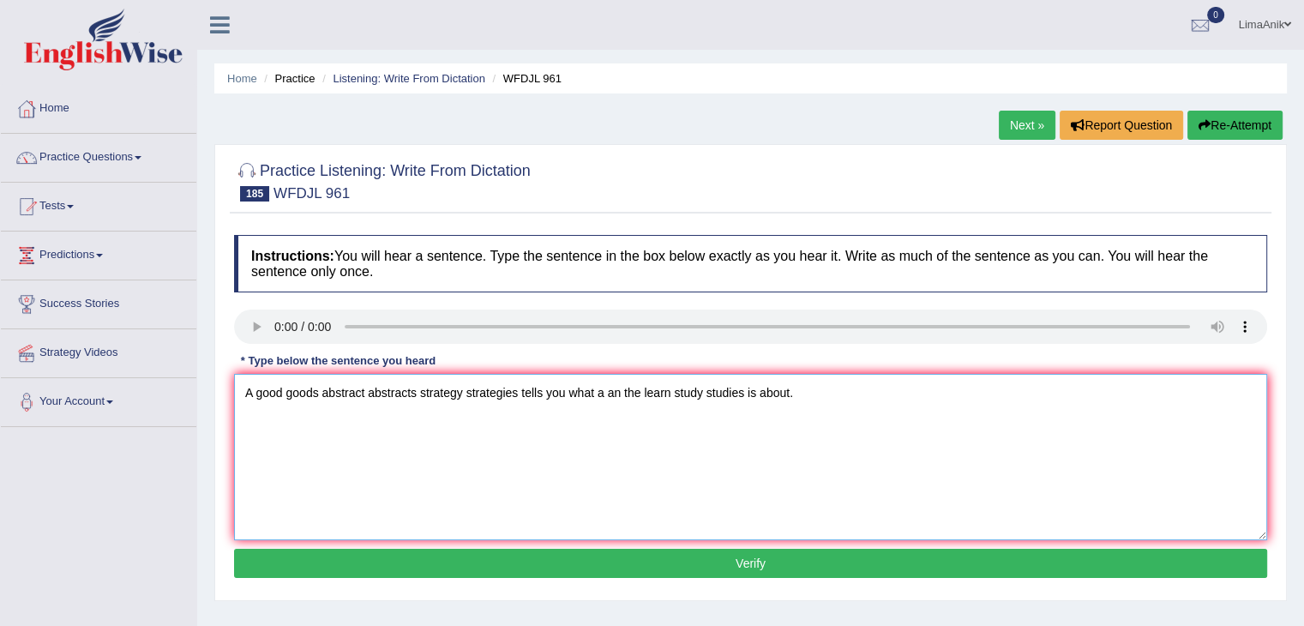
click at [760, 424] on textarea "A good goods abstract abstracts strategy strategies tells you what a an the lea…" at bounding box center [750, 457] width 1033 height 166
click at [249, 422] on textarea "A good goods abstract abstracts strategy strategies tells you what a an the lea…" at bounding box center [750, 457] width 1033 height 166
type textarea "A good goods abstract abstracts strategy strategies tells you what a an the lea…"
click at [595, 557] on button "Verify" at bounding box center [750, 563] width 1033 height 29
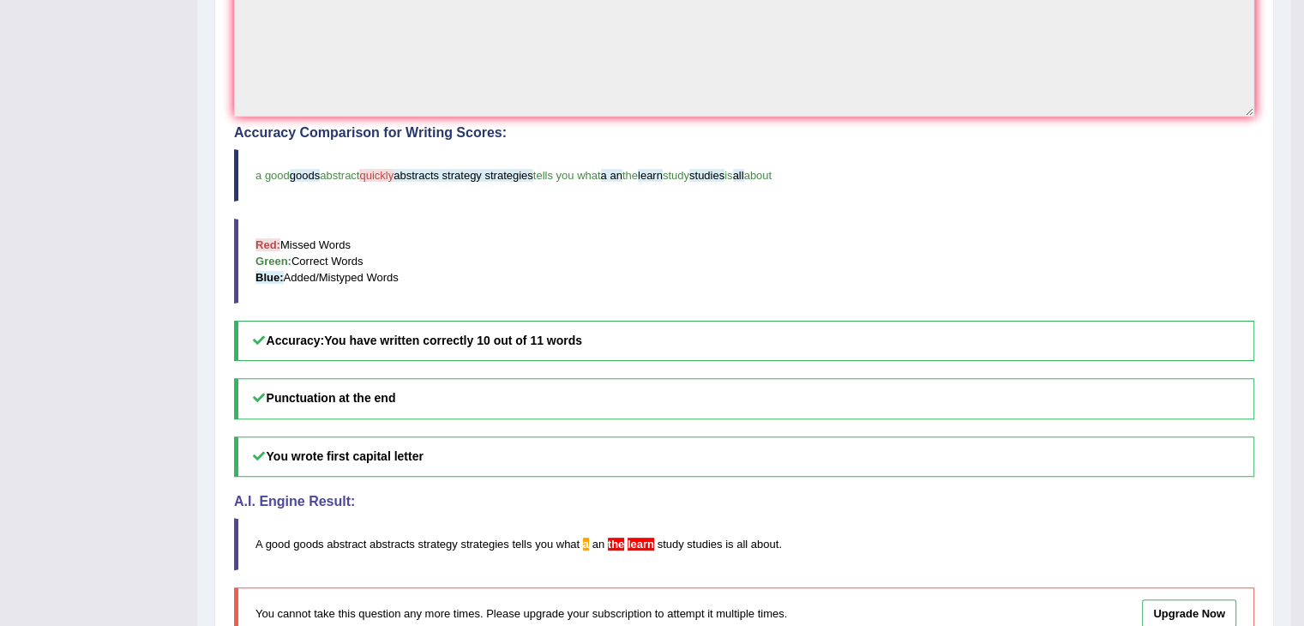
scroll to position [551, 0]
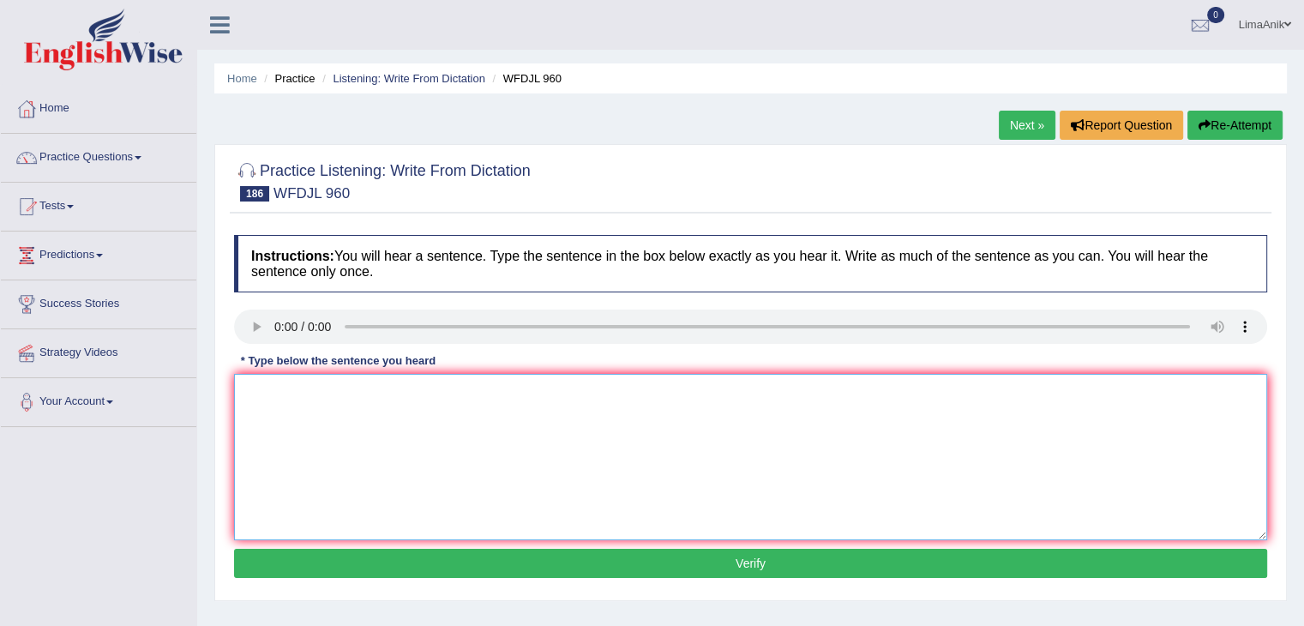
click at [352, 406] on textarea at bounding box center [750, 457] width 1033 height 166
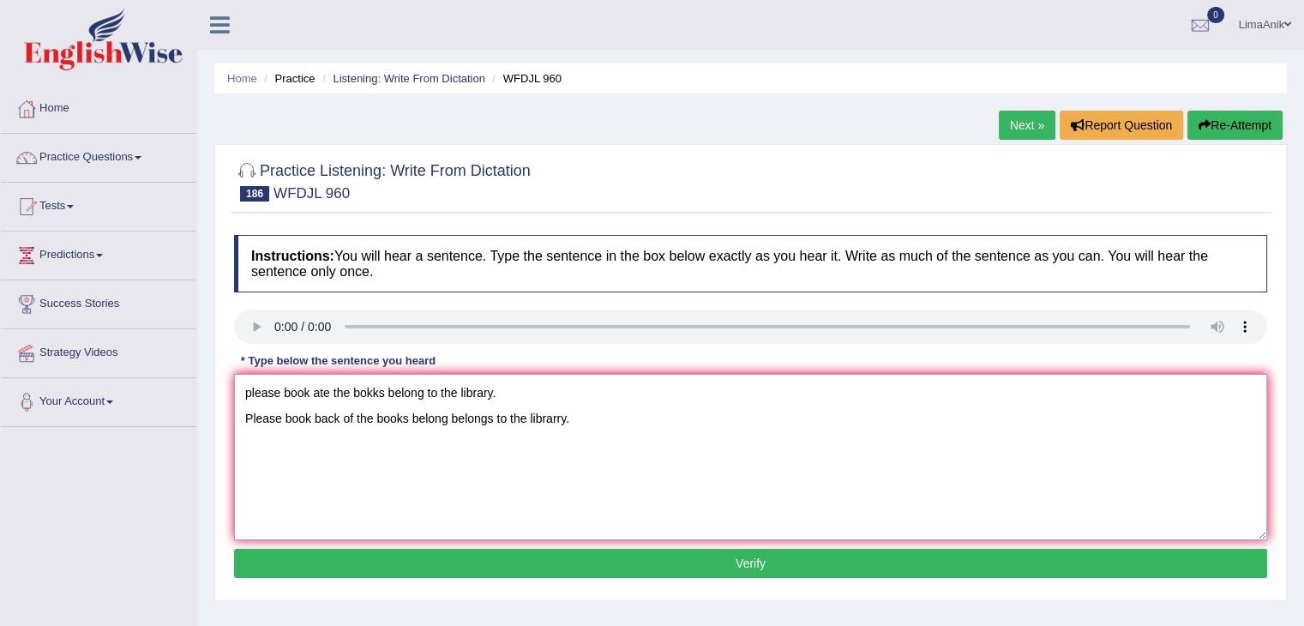
click at [523, 389] on textarea "please book ate the bokks belong to the library. Please book back of the books …" at bounding box center [750, 457] width 1033 height 166
click at [412, 422] on textarea "Please book back of the books belong belongs to the librarry." at bounding box center [750, 457] width 1033 height 166
click at [336, 424] on textarea "Please book back of the books belong belongs to the library." at bounding box center [750, 457] width 1033 height 166
click at [569, 490] on textarea "Please book back at of the books belong belongs to the library." at bounding box center [750, 457] width 1033 height 166
click at [360, 421] on textarea "Please book back at of the books belong belongs to the library." at bounding box center [750, 457] width 1033 height 166
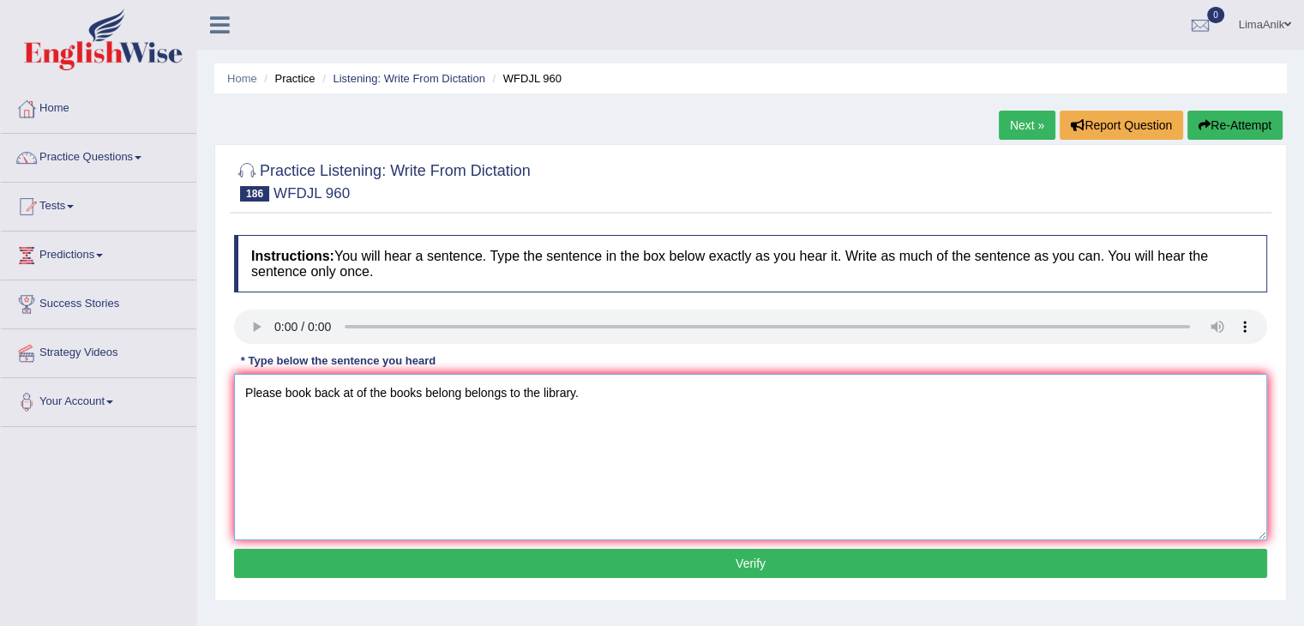
click at [353, 420] on textarea "Please book back at of the books belong belongs to the library." at bounding box center [750, 457] width 1033 height 166
click at [496, 465] on textarea "Please book back at on of the books belong belongs to the library." at bounding box center [750, 457] width 1033 height 166
click at [244, 417] on textarea "Please book back at on of the books belong belongs to the library." at bounding box center [750, 457] width 1033 height 166
click at [369, 393] on textarea "Please book back at on of the books belong belongs to the library." at bounding box center [750, 457] width 1033 height 166
type textarea "Please book back at on of the books belong belongs to the library."
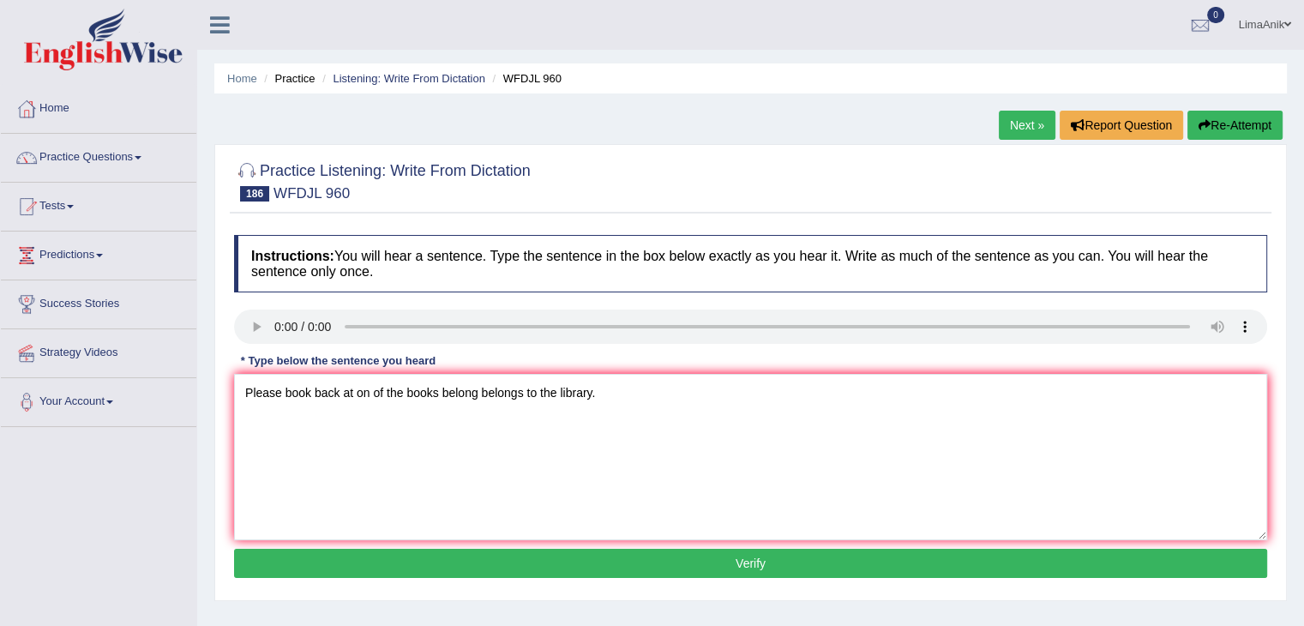
click at [576, 566] on button "Verify" at bounding box center [750, 563] width 1033 height 29
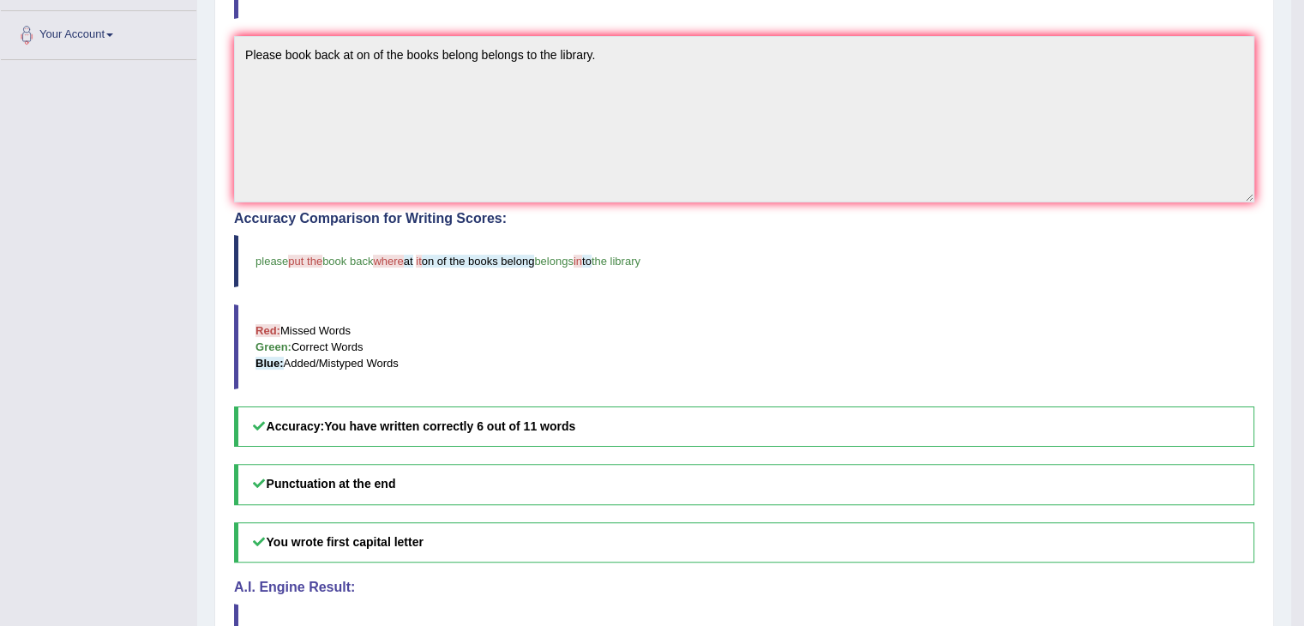
scroll to position [424, 0]
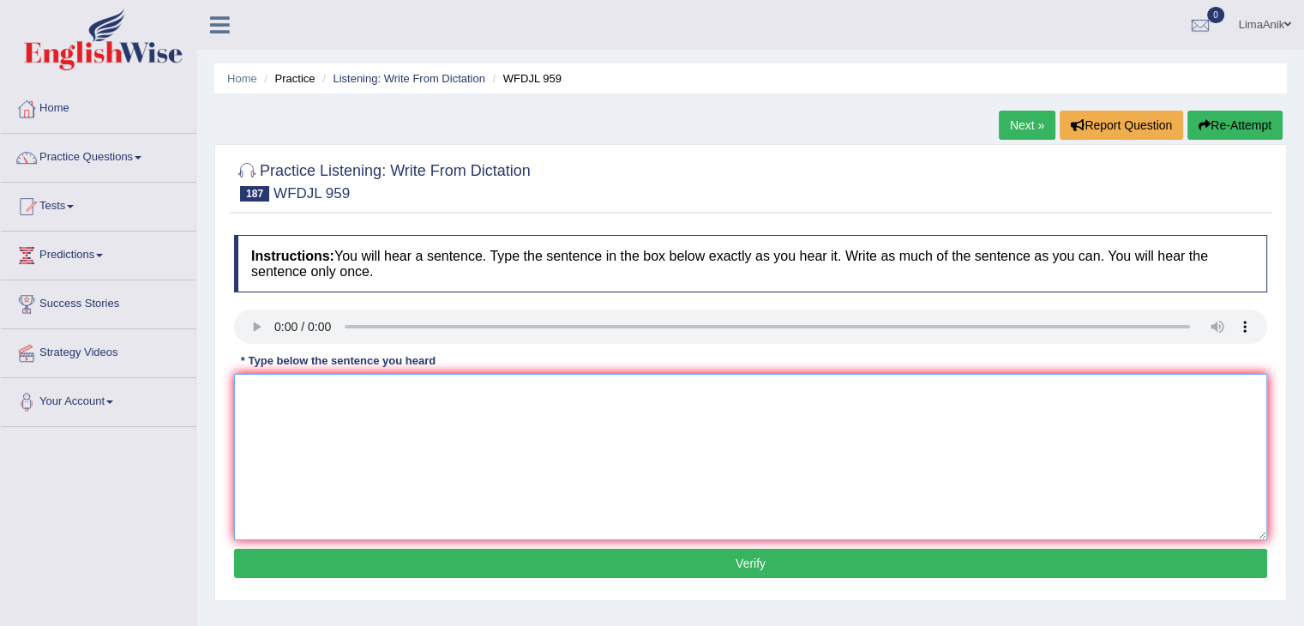
click at [317, 423] on textarea at bounding box center [750, 457] width 1033 height 166
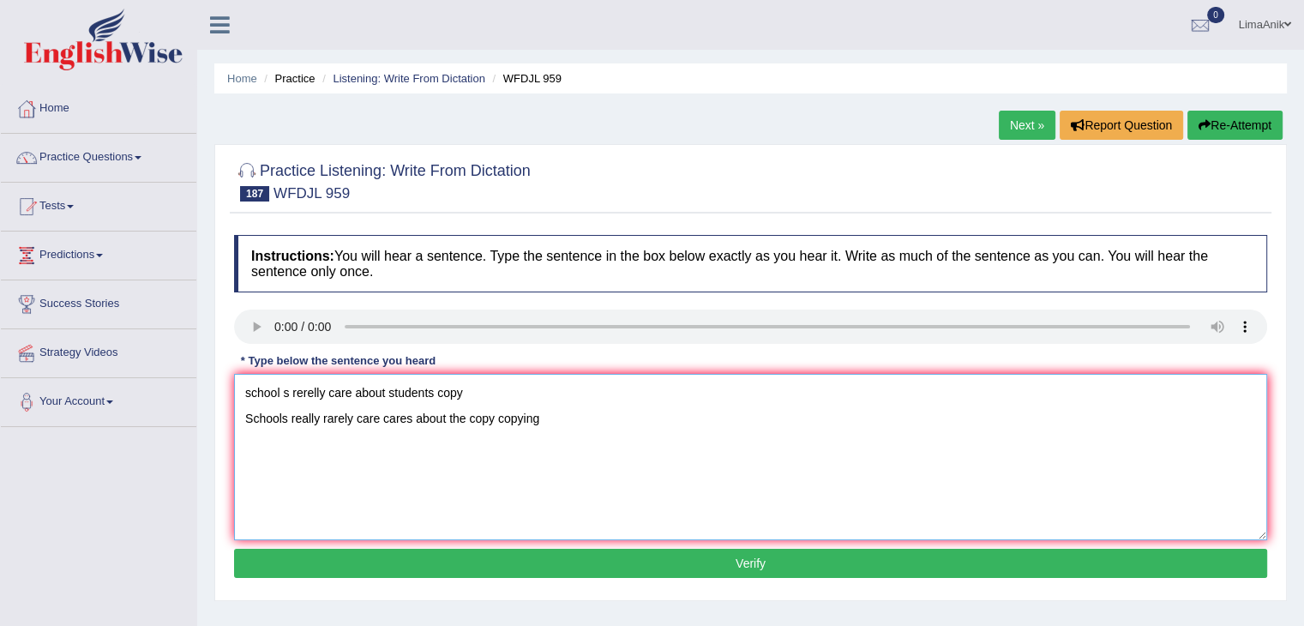
click at [510, 392] on textarea "school s rerelly care about students copy Schools really rarely care cares abou…" at bounding box center [750, 457] width 1033 height 166
click at [562, 419] on textarea "Schools really rarely care cares about the copy copying" at bounding box center [750, 457] width 1033 height 166
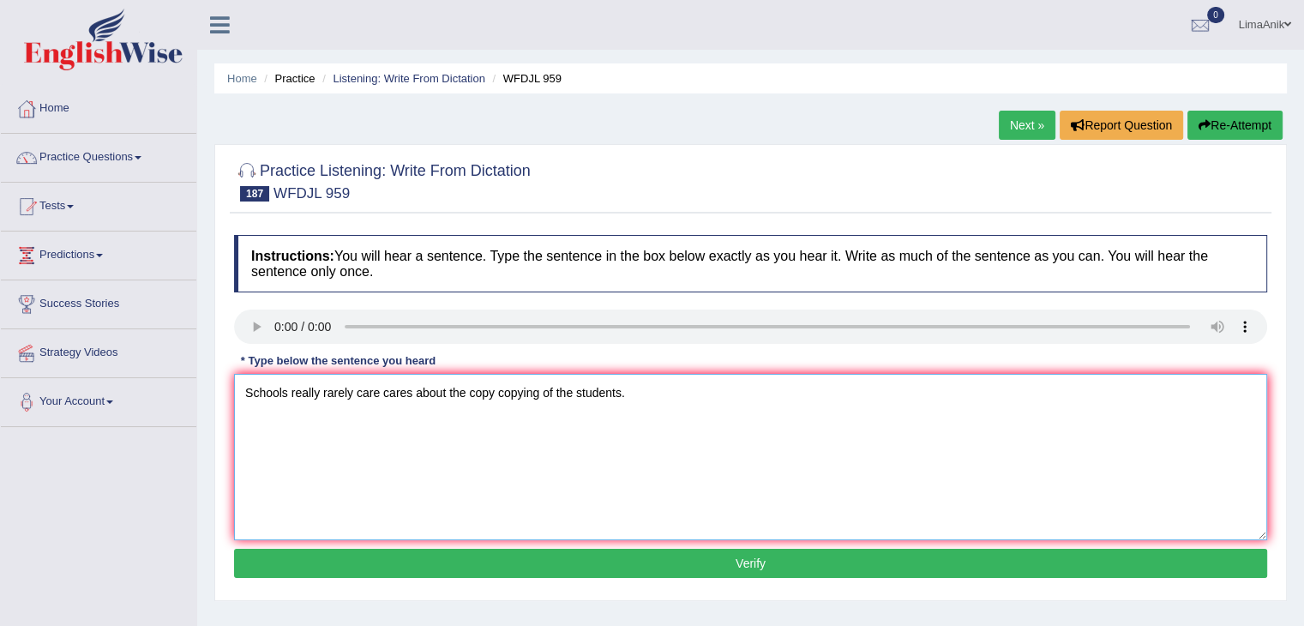
click at [543, 424] on textarea "Schools really rarely care cares about the copy copying of the students." at bounding box center [750, 457] width 1033 height 166
click at [499, 419] on textarea "Schools really rarely care cares about the copy copying of the students." at bounding box center [750, 457] width 1033 height 166
click at [497, 419] on textarea "Schools really rarely care cares about the copy copying of the students." at bounding box center [750, 457] width 1033 height 166
click at [683, 412] on textarea "Schools really rarely care cares about the copy copies copying of the students." at bounding box center [750, 457] width 1033 height 166
click at [580, 424] on textarea "Schools really rarely care cares about the copy copies copying of the students." at bounding box center [750, 457] width 1033 height 166
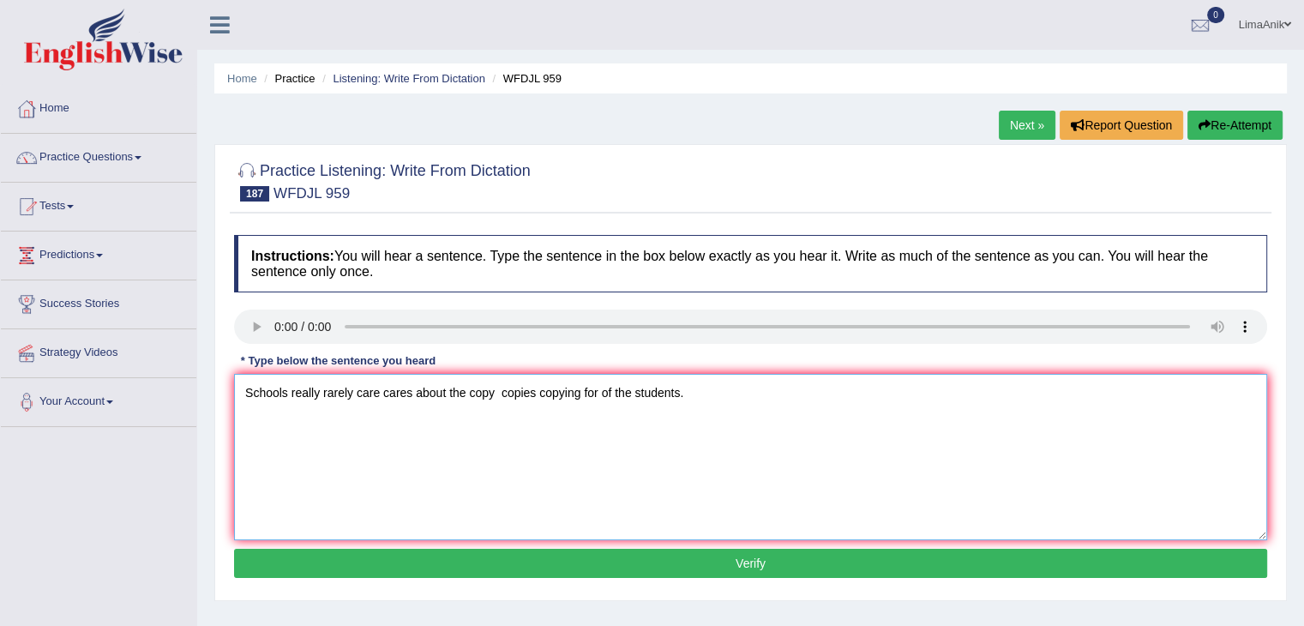
click at [820, 395] on textarea "Schools really rarely care cares about the copy copies copying for of the stude…" at bounding box center [750, 457] width 1033 height 166
click at [620, 430] on textarea "Schools really rarely care cares about the copy copies copying for of the stude…" at bounding box center [750, 457] width 1033 height 166
click at [630, 418] on textarea "Schools really rarely care cares about the copy copies copying for of the stude…" at bounding box center [750, 457] width 1033 height 166
click at [290, 416] on textarea "Schools really rarely care cares about the copy copies copying for of the stude…" at bounding box center [750, 457] width 1033 height 166
click at [244, 423] on textarea "Schools really rarely care cares about the copy copies copying for of the stude…" at bounding box center [750, 457] width 1033 height 166
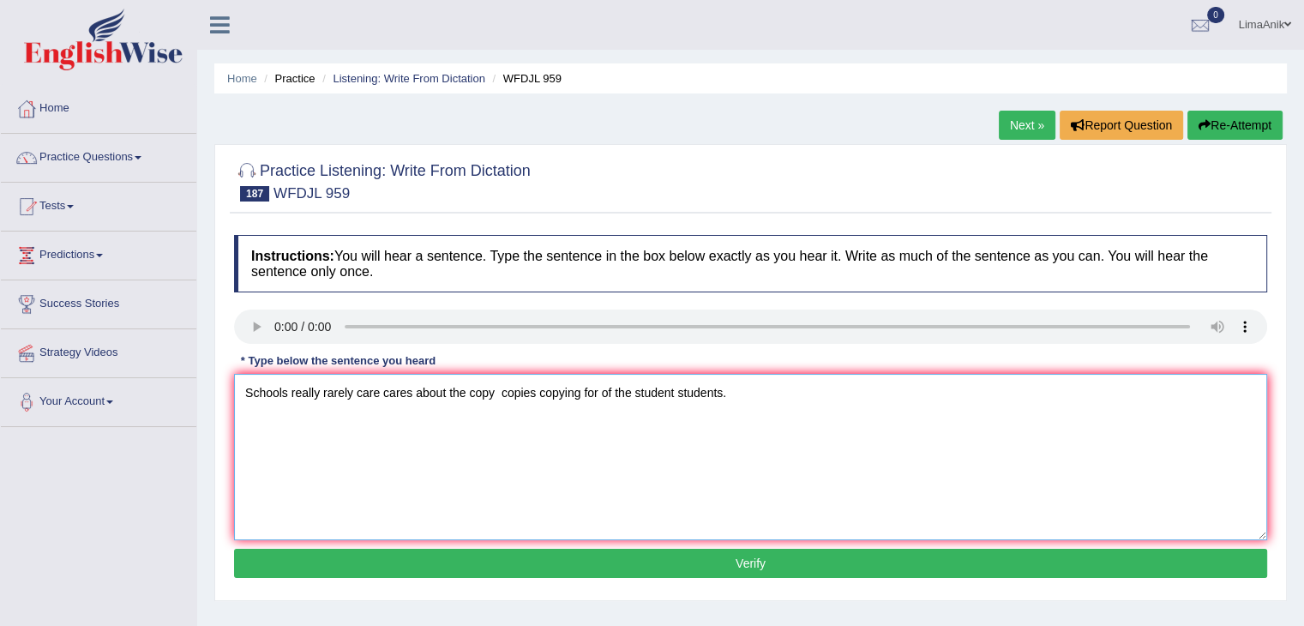
type textarea "Schools really rarely care cares about the copy copies copying for of the stude…"
click at [648, 564] on button "Verify" at bounding box center [750, 563] width 1033 height 29
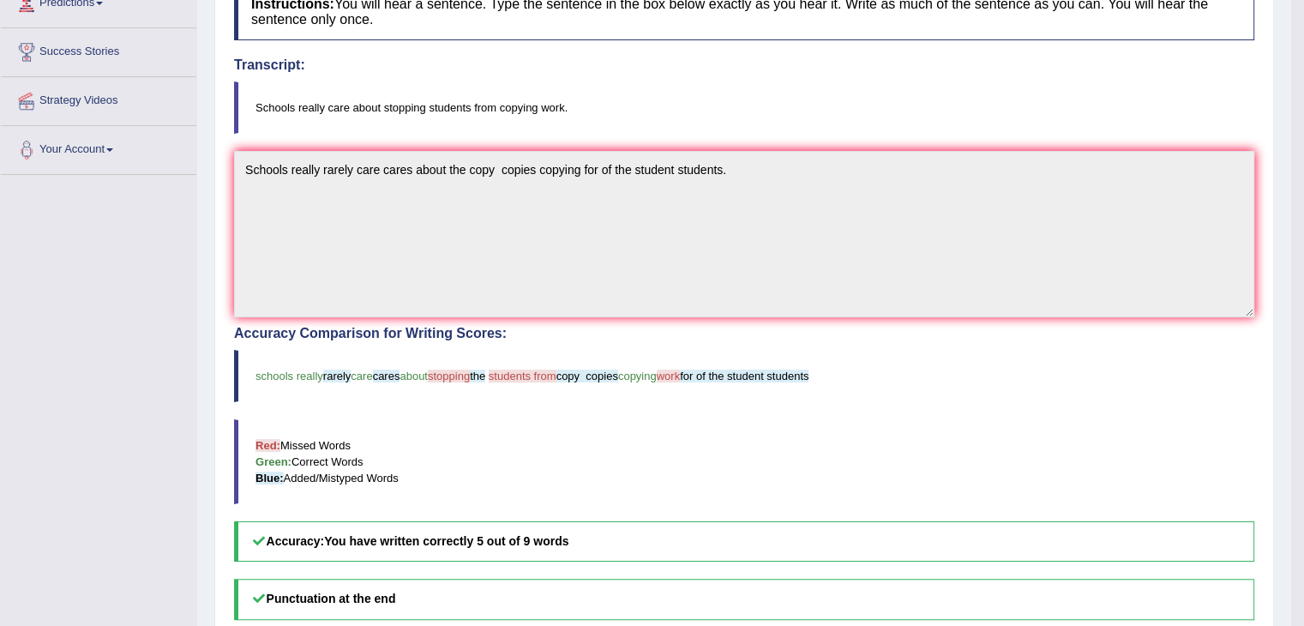
scroll to position [338, 0]
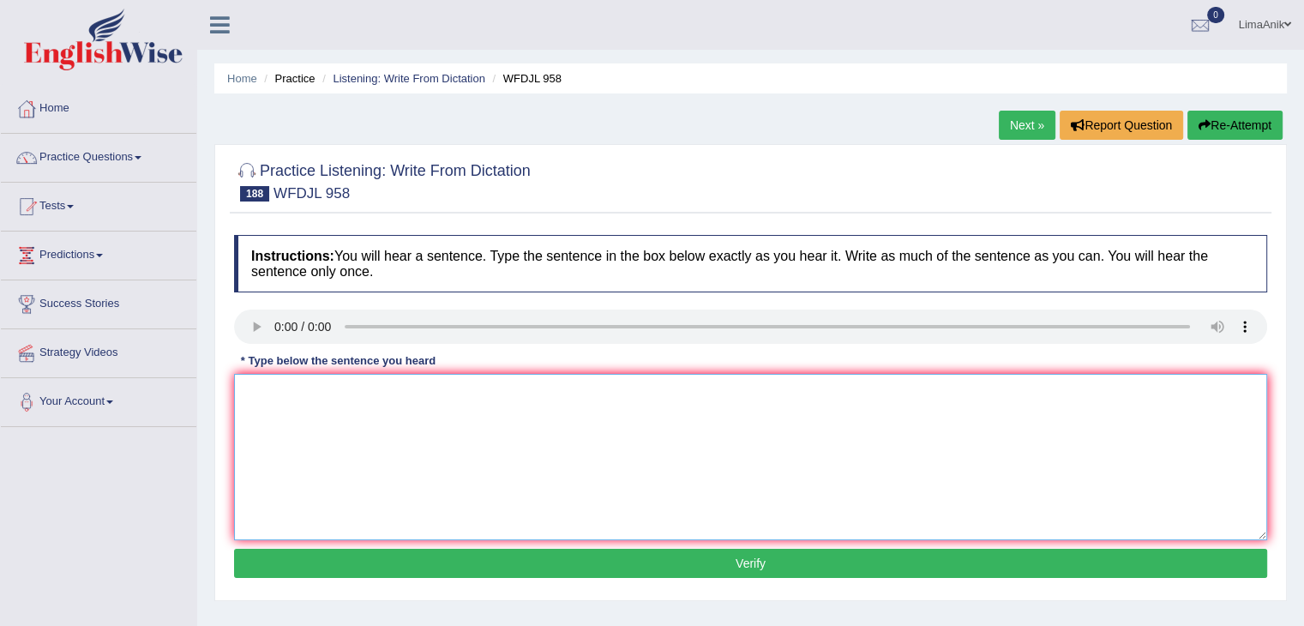
click at [307, 411] on textarea at bounding box center [750, 457] width 1033 height 166
click at [310, 455] on textarea at bounding box center [750, 457] width 1033 height 166
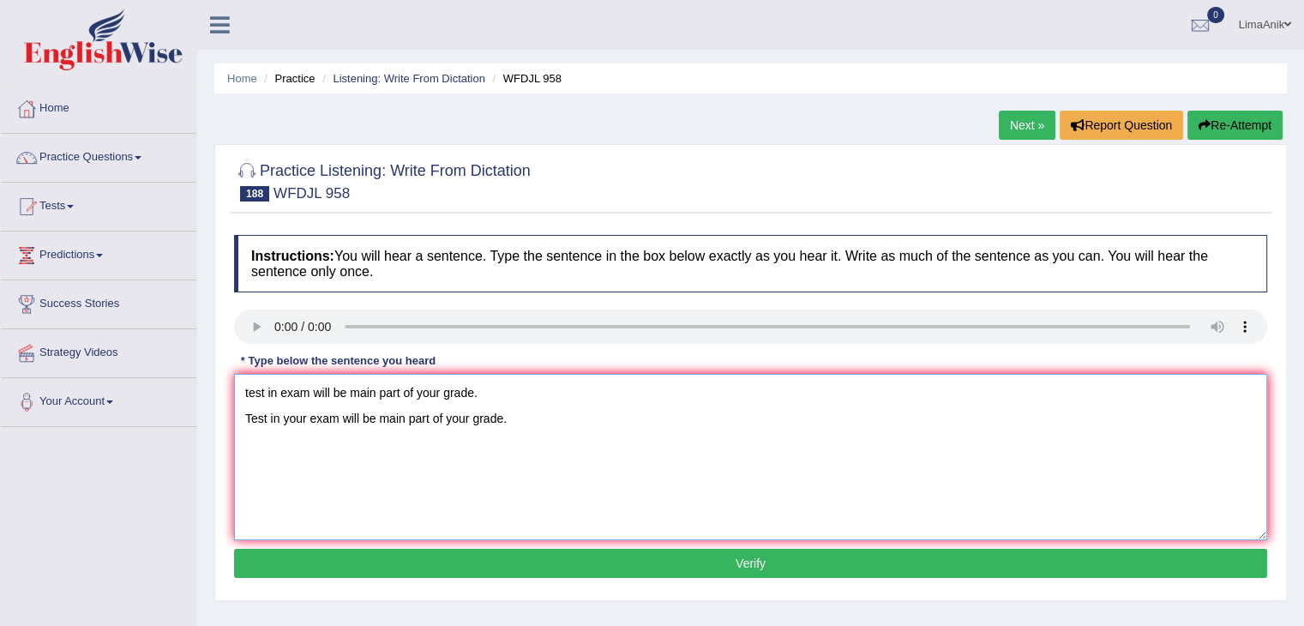
click at [578, 379] on textarea "test in exam will be main part of your grade. Test in your exam will be main pa…" at bounding box center [750, 457] width 1033 height 166
click at [377, 414] on textarea "Test in your exam will be main part of your grade." at bounding box center [750, 457] width 1033 height 166
click at [268, 421] on textarea "Test in your exam will be the main part of your grade." at bounding box center [750, 457] width 1033 height 166
click at [251, 423] on textarea "Test tests in your exam will be the main part of your grade." at bounding box center [750, 457] width 1033 height 166
click at [242, 419] on textarea "Test tests in your exam will be the main part of your grade." at bounding box center [750, 457] width 1033 height 166
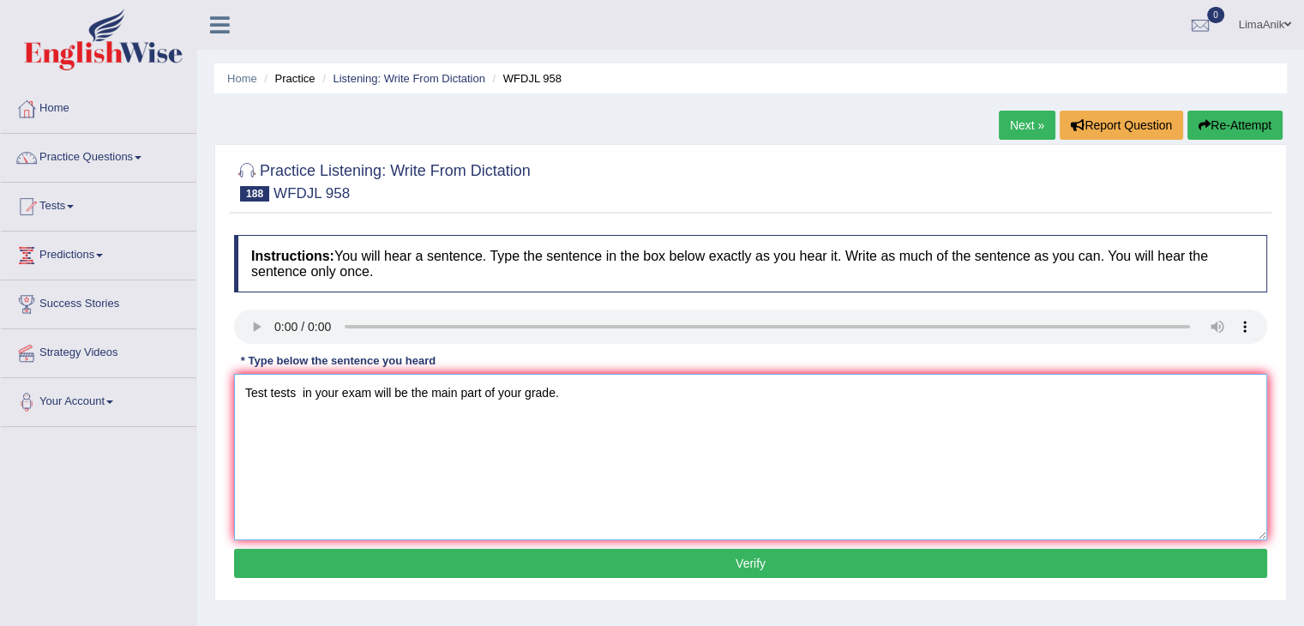
click at [300, 395] on textarea "Test tests in your exam will be the main part of your grade." at bounding box center [750, 457] width 1033 height 166
click at [418, 404] on textarea "Test tests of the in your exam will be the main part of your grade." at bounding box center [750, 457] width 1033 height 166
click at [405, 392] on textarea "Test tests of the in your exam will be the main part of your grade." at bounding box center [750, 457] width 1033 height 166
click at [569, 390] on textarea "Test tests of the in your exam exams will be the main part of your grade." at bounding box center [750, 457] width 1033 height 166
type textarea "Test tests of the in your exam exams will be the main part of for your grade."
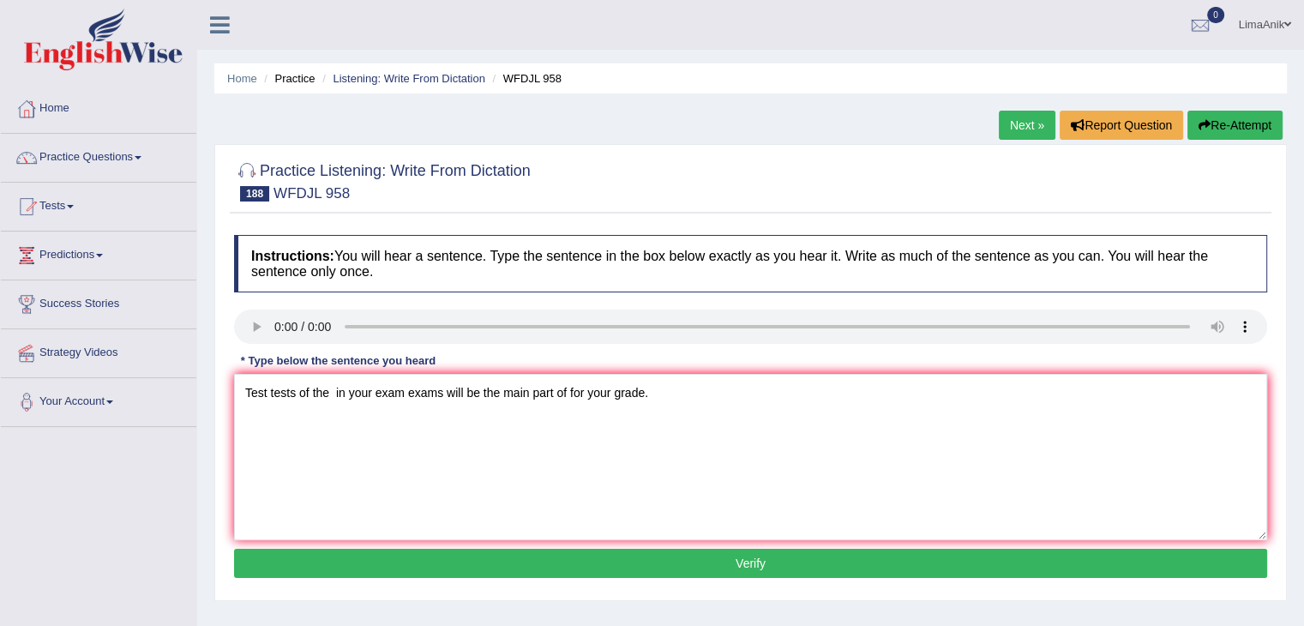
click at [733, 567] on button "Verify" at bounding box center [750, 563] width 1033 height 29
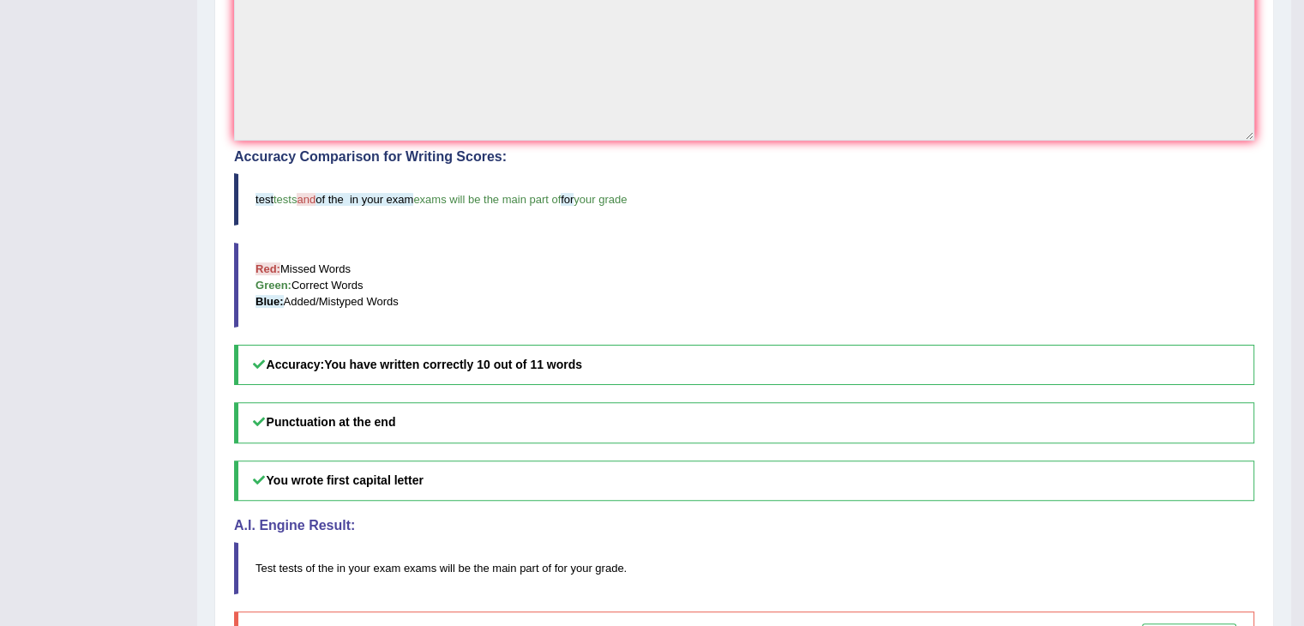
scroll to position [475, 0]
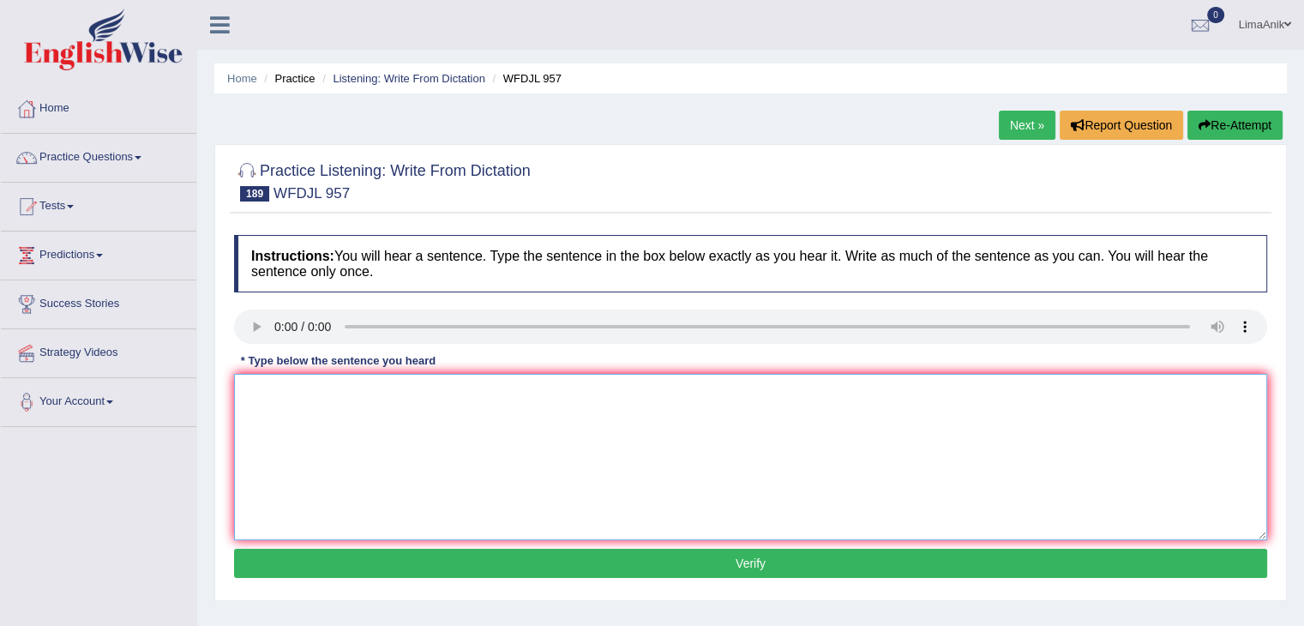
click at [295, 381] on textarea at bounding box center [750, 457] width 1033 height 166
click at [333, 426] on textarea at bounding box center [750, 457] width 1033 height 166
click at [394, 392] on textarea "remem be your home work is [DATE]" at bounding box center [750, 457] width 1033 height 166
click at [400, 392] on textarea "remem be your home work is [DATE]" at bounding box center [750, 457] width 1033 height 166
click at [520, 402] on textarea "remem be your home work is due [DATE]" at bounding box center [750, 457] width 1033 height 166
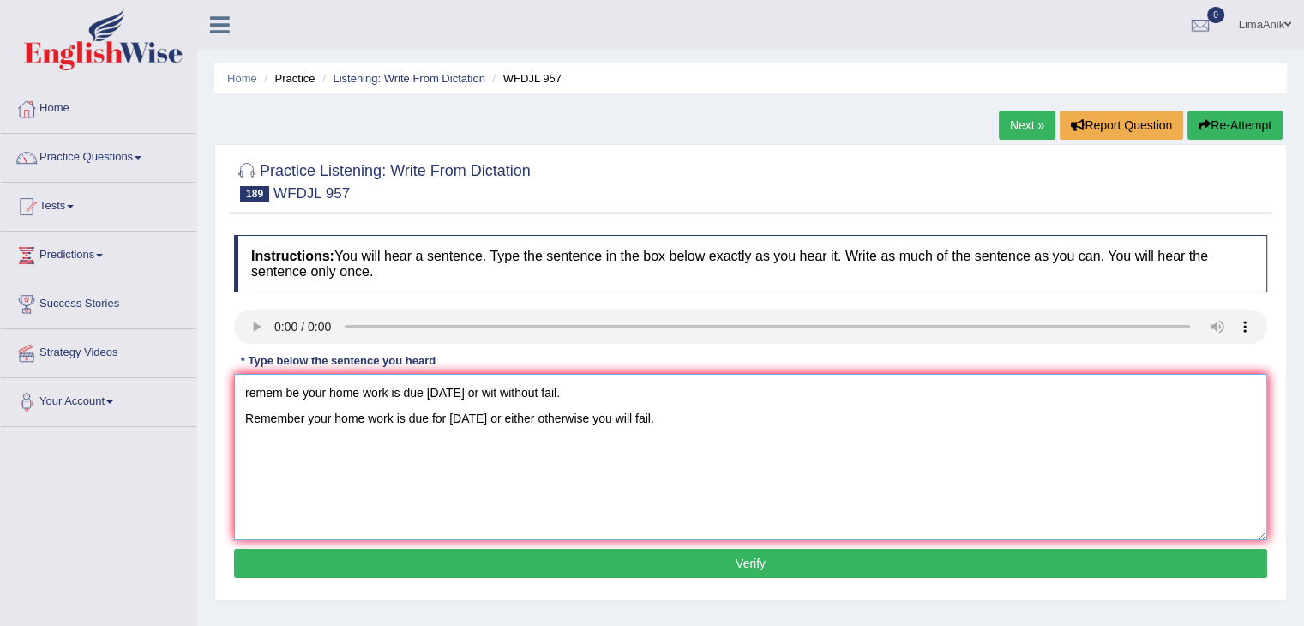
click at [665, 376] on textarea "remem be your home work is due [DATE] or wit without fail. Remember your home w…" at bounding box center [750, 457] width 1033 height 166
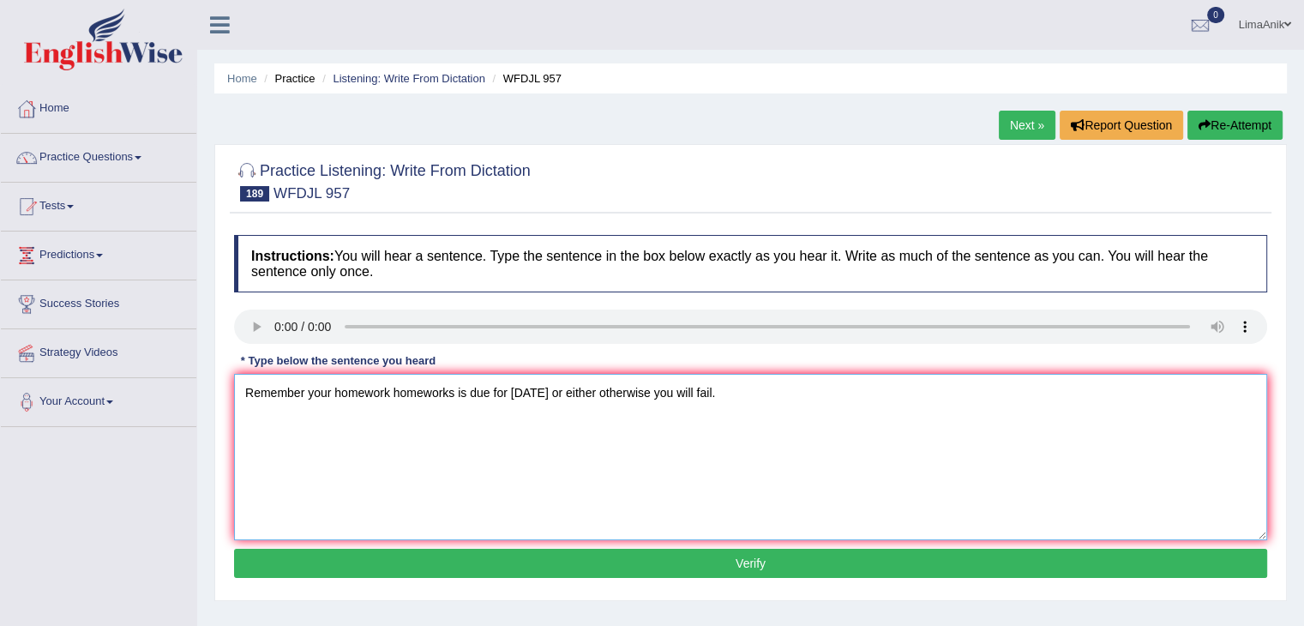
click at [490, 417] on textarea "Remember your homework homeworks is due for [DATE] or either otherwise you will…" at bounding box center [750, 457] width 1033 height 166
click at [861, 416] on textarea "Remember your homework homeworks is due of for [DATE] or either otherwise you w…" at bounding box center [750, 457] width 1033 height 166
click at [247, 410] on textarea "Remember your homework homeworks is due of for next Tuesday or either otherwise…" at bounding box center [750, 457] width 1033 height 166
click at [689, 418] on textarea "Remember your homework homeworks is due of for next Tuesday or either otherwise…" at bounding box center [750, 457] width 1033 height 166
click at [525, 395] on textarea "Remember your homework homeworks is due of for next Tuesday or either otherwise…" at bounding box center [750, 457] width 1033 height 166
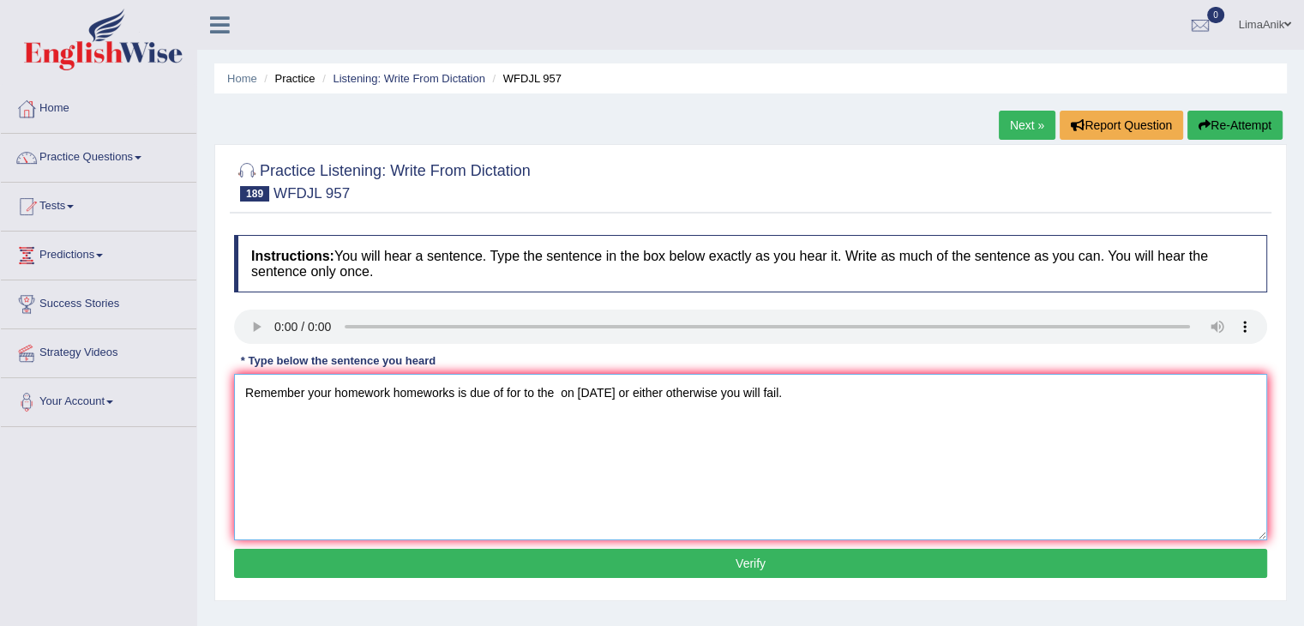
click at [559, 399] on textarea "Remember your homework homeworks is due of for to the on next Tuesday or either…" at bounding box center [750, 457] width 1033 height 166
type textarea "Remember your homework homeworks is due of for to the on next Tuesday or either…"
click at [706, 556] on button "Verify" at bounding box center [750, 563] width 1033 height 29
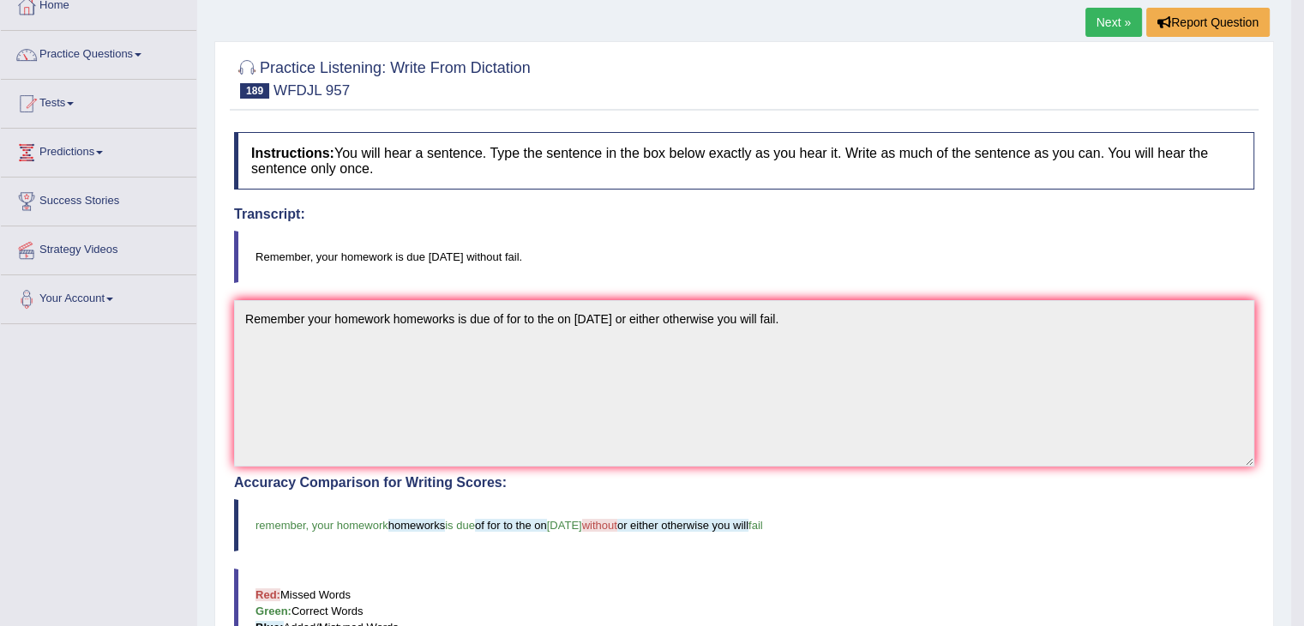
scroll to position [256, 0]
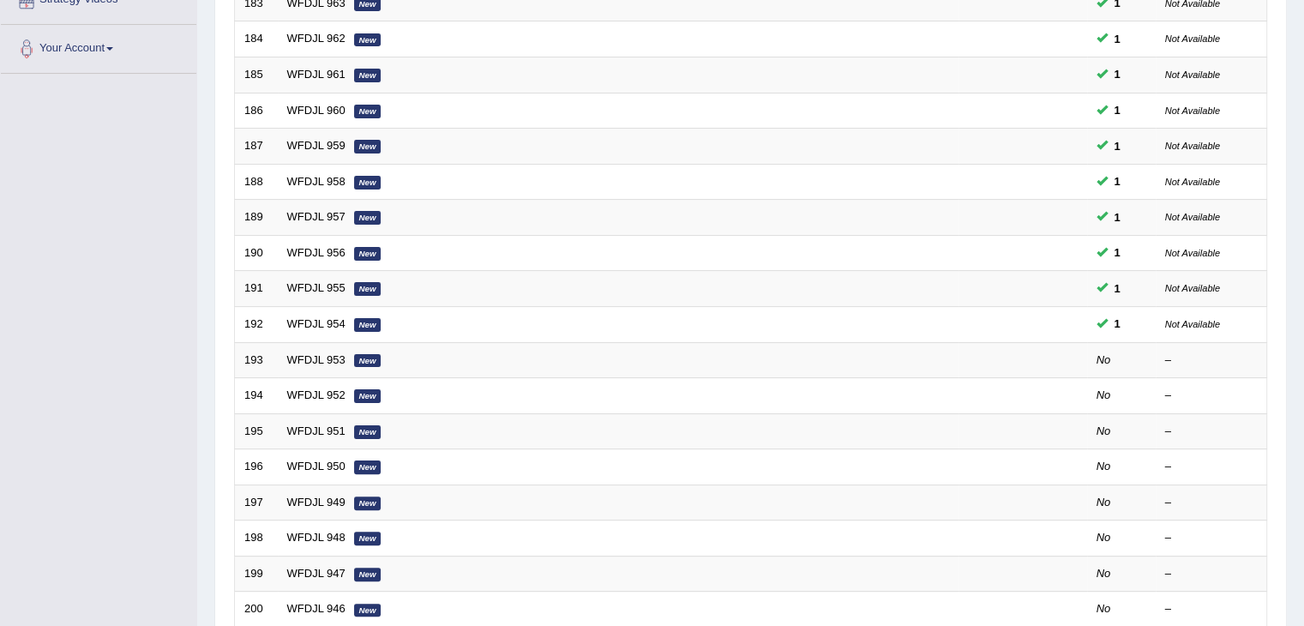
scroll to position [394, 0]
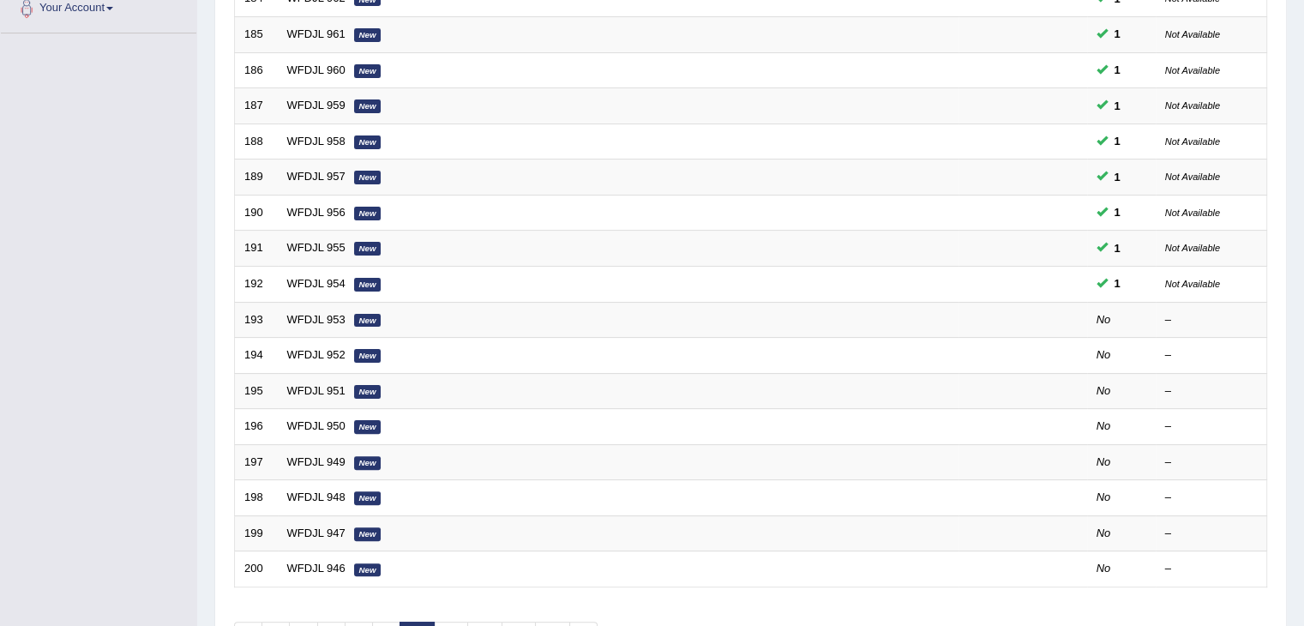
drag, startPoint x: 1297, startPoint y: 402, endPoint x: 1306, endPoint y: 364, distance: 38.9
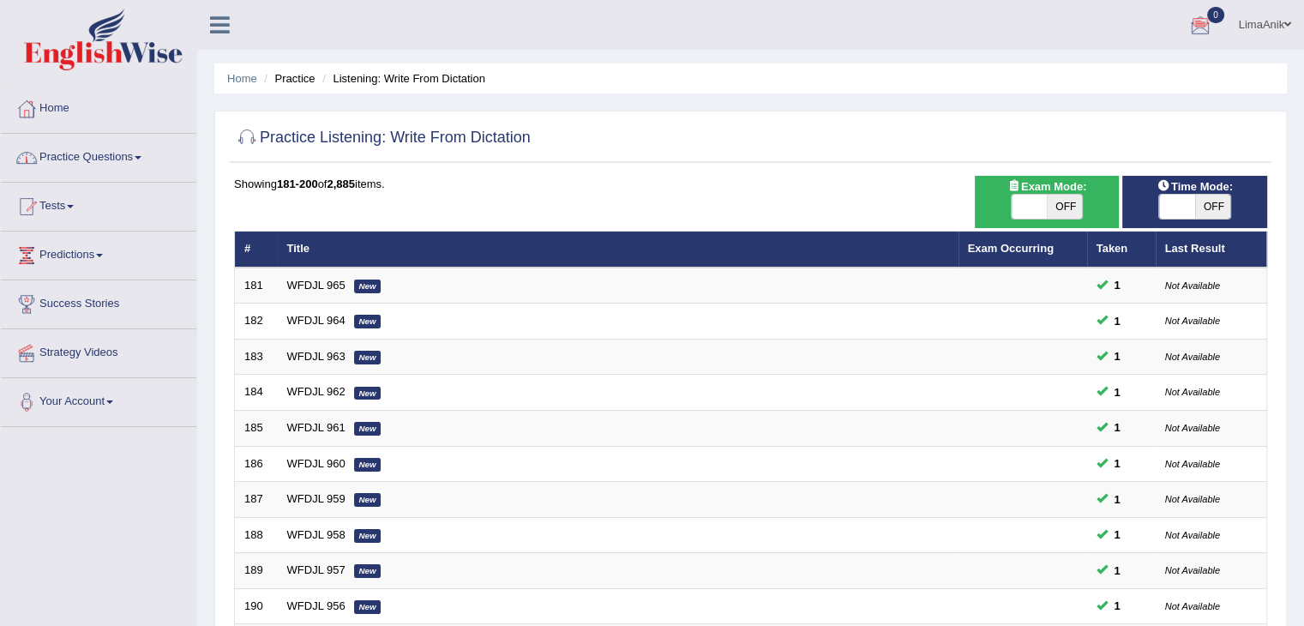
click at [99, 148] on link "Practice Questions" at bounding box center [99, 155] width 196 height 43
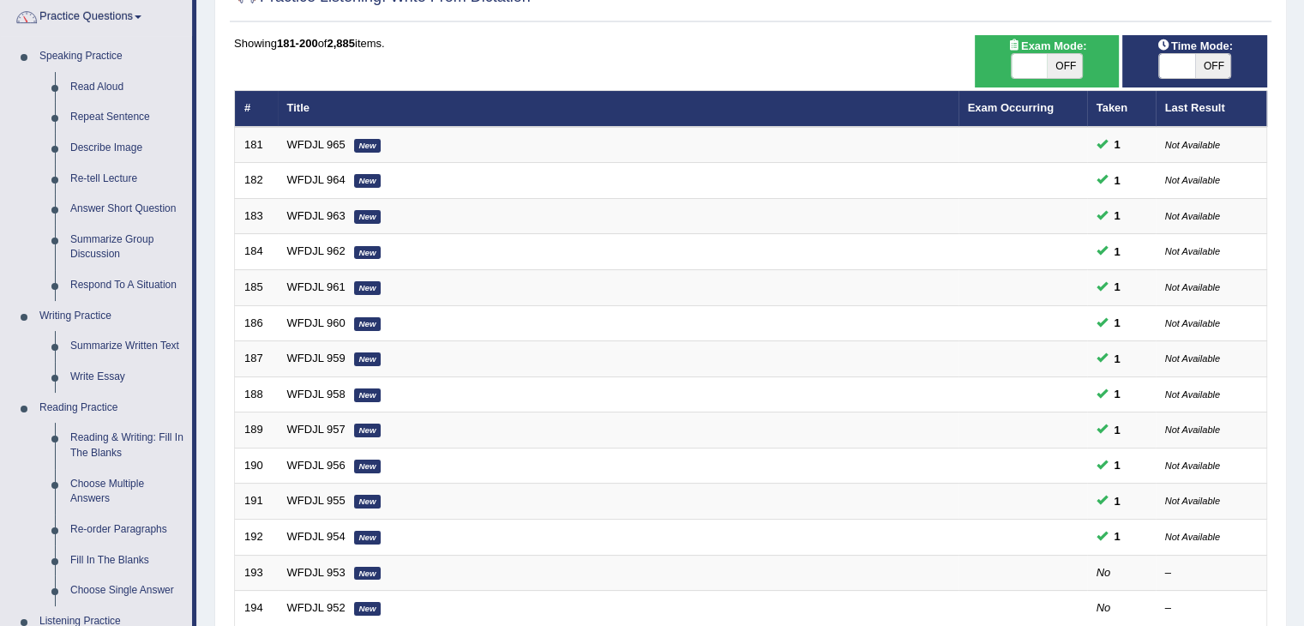
scroll to position [241, 0]
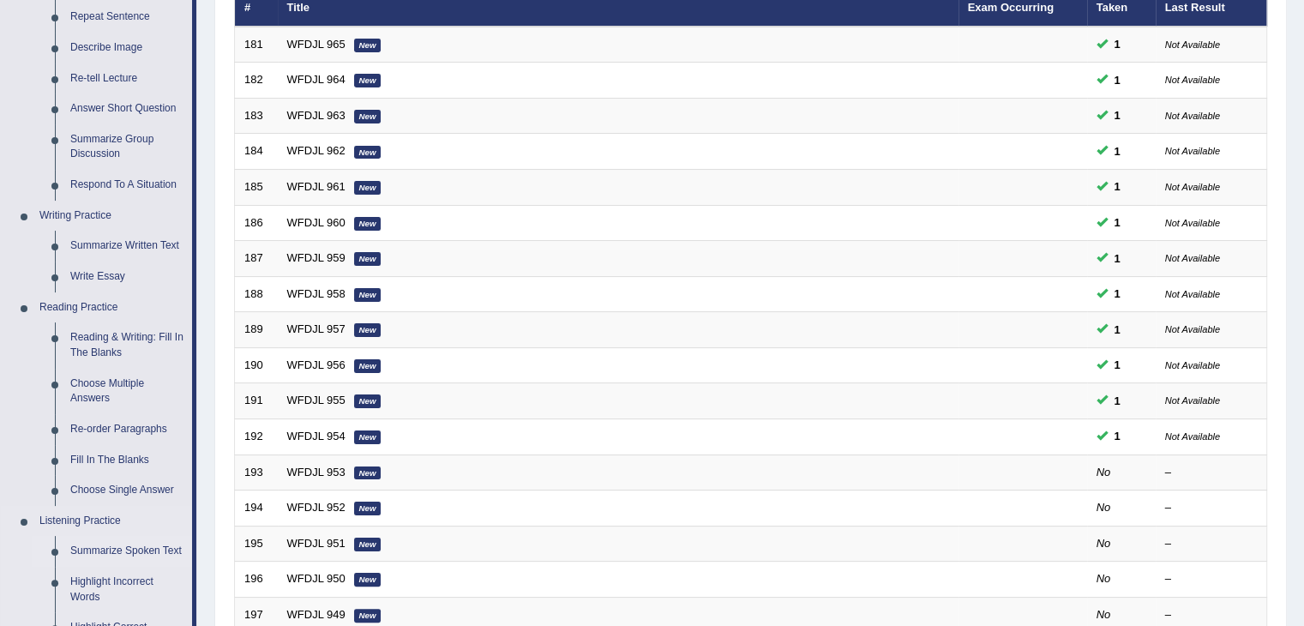
click at [182, 546] on link "Summarize Spoken Text" at bounding box center [127, 551] width 129 height 31
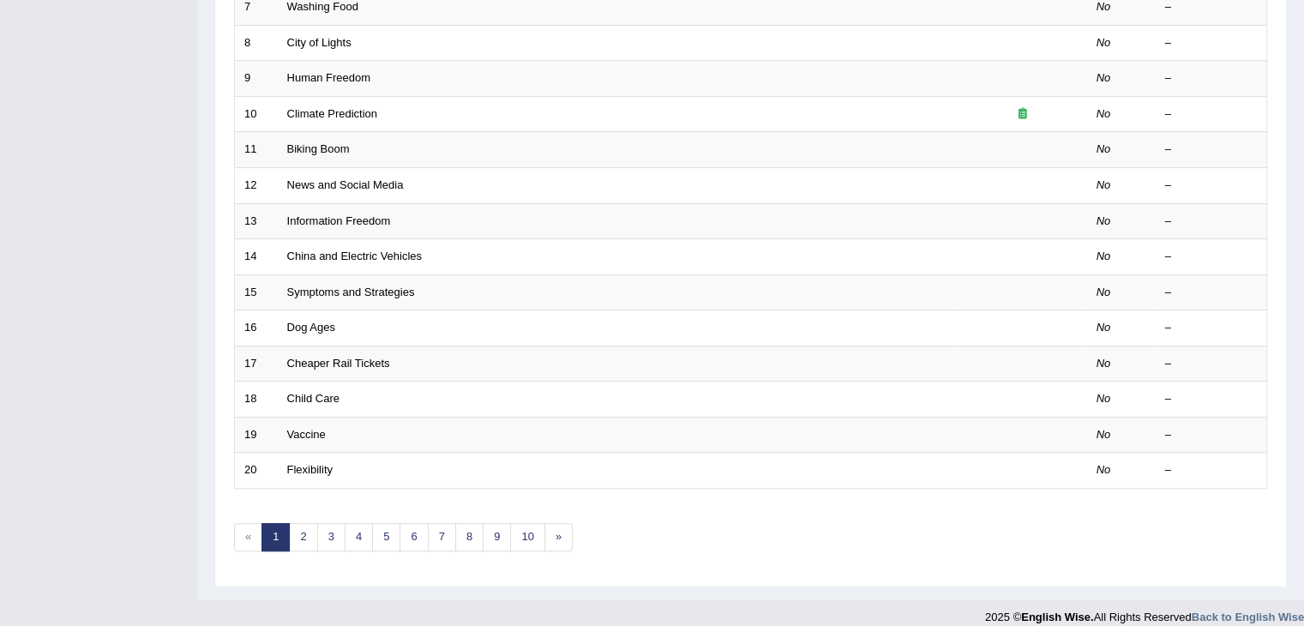
scroll to position [504, 0]
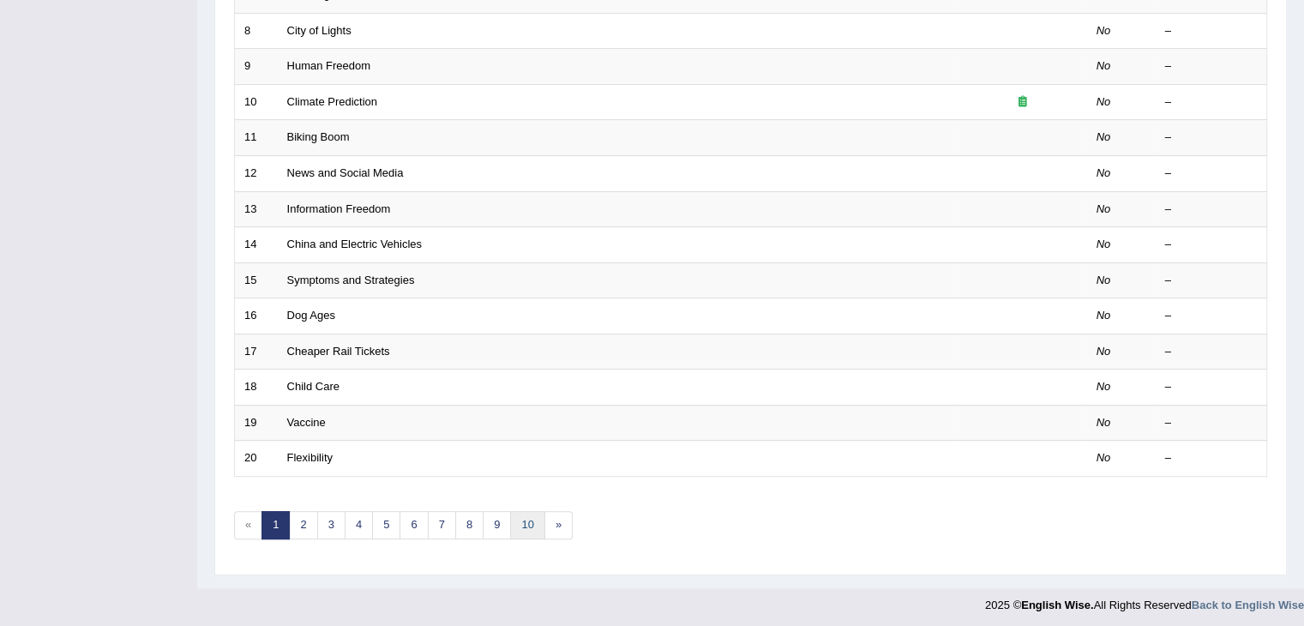
click at [525, 512] on link "10" at bounding box center [527, 525] width 34 height 28
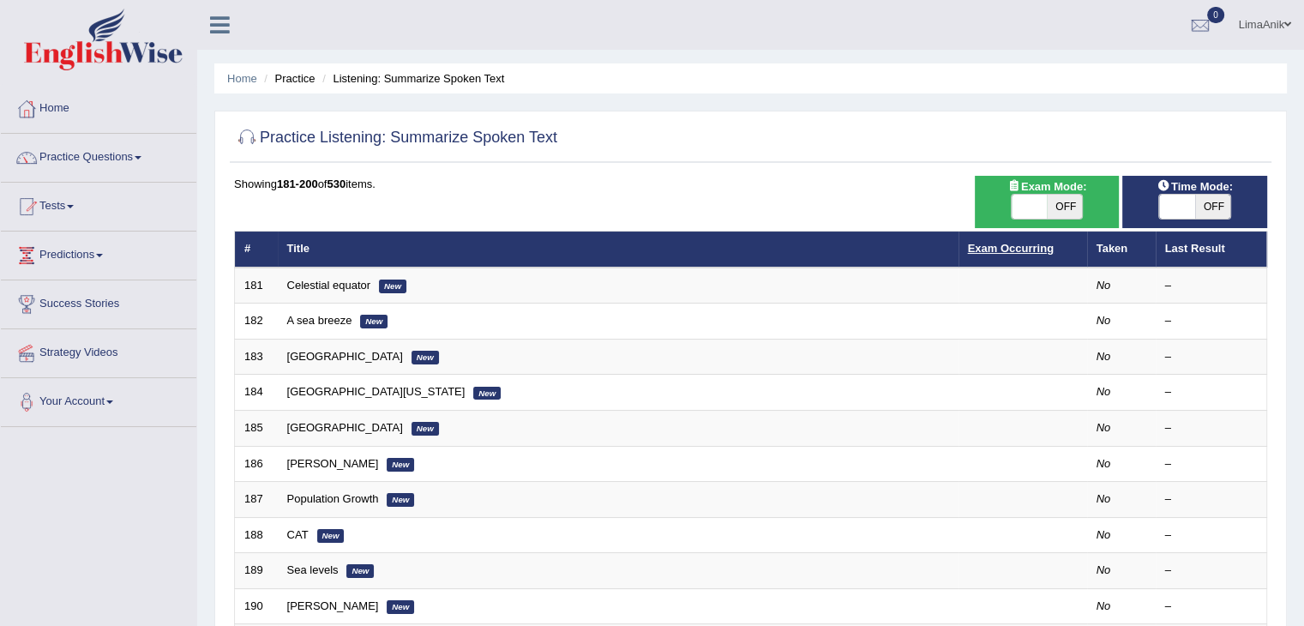
click at [981, 251] on link "Exam Occurring" at bounding box center [1011, 248] width 86 height 13
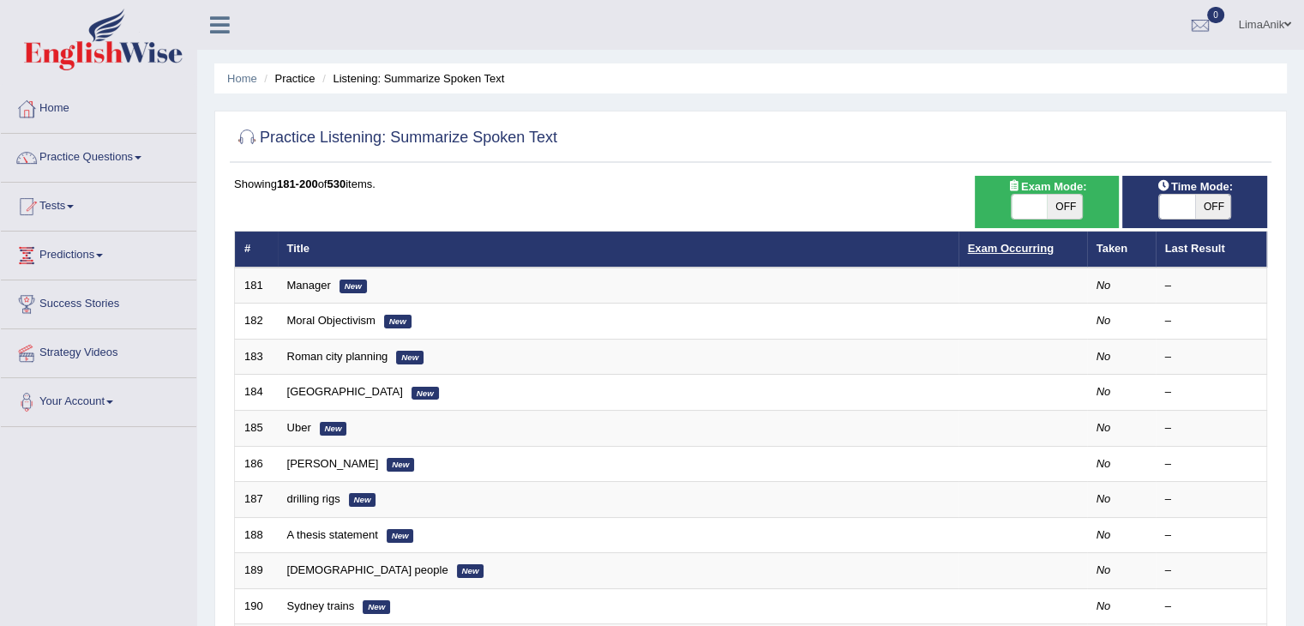
click at [1022, 248] on link "Exam Occurring" at bounding box center [1011, 248] width 86 height 13
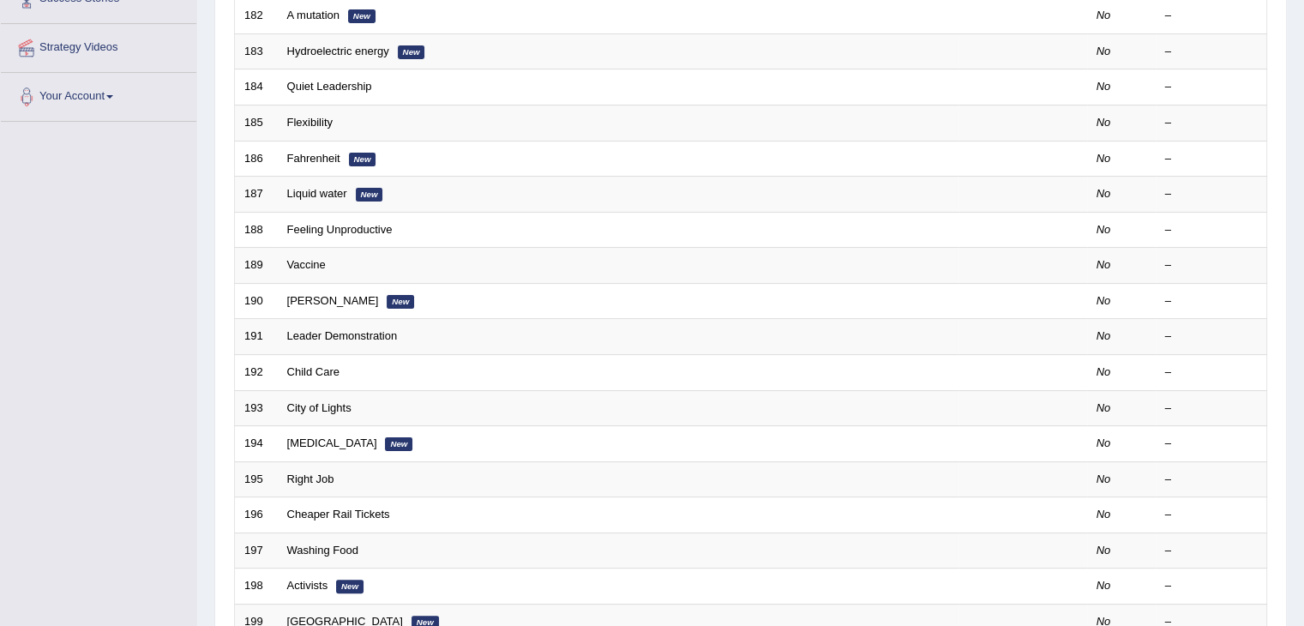
scroll to position [504, 0]
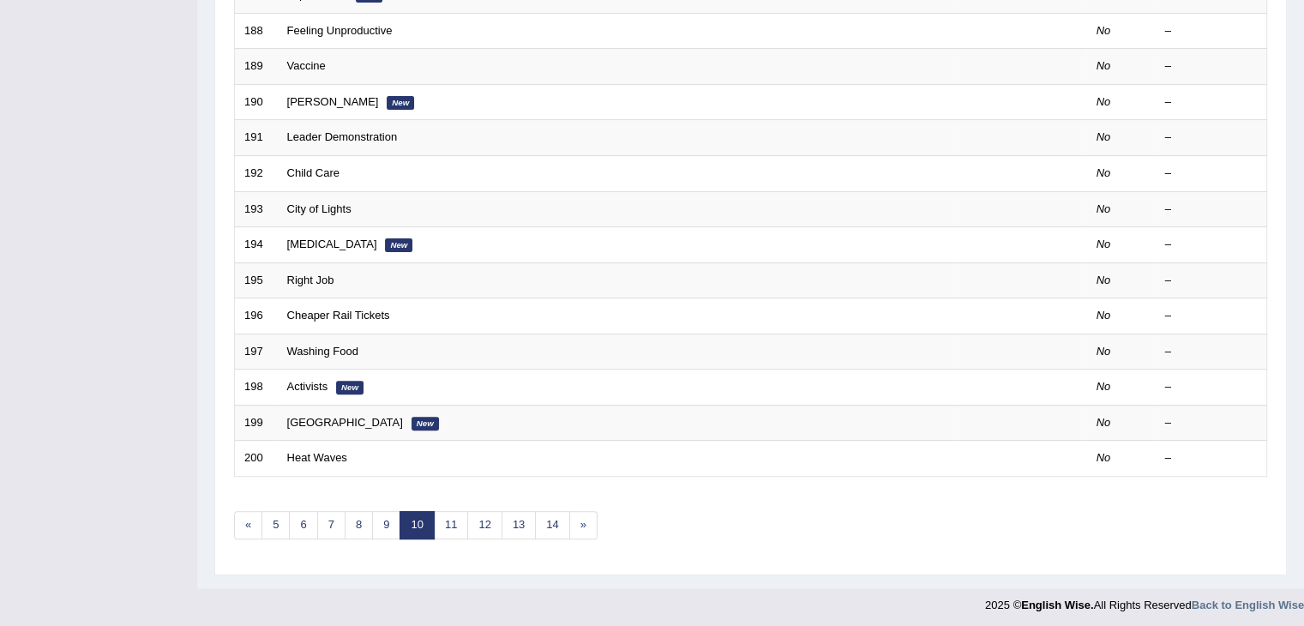
click at [415, 526] on link "10" at bounding box center [417, 525] width 34 height 28
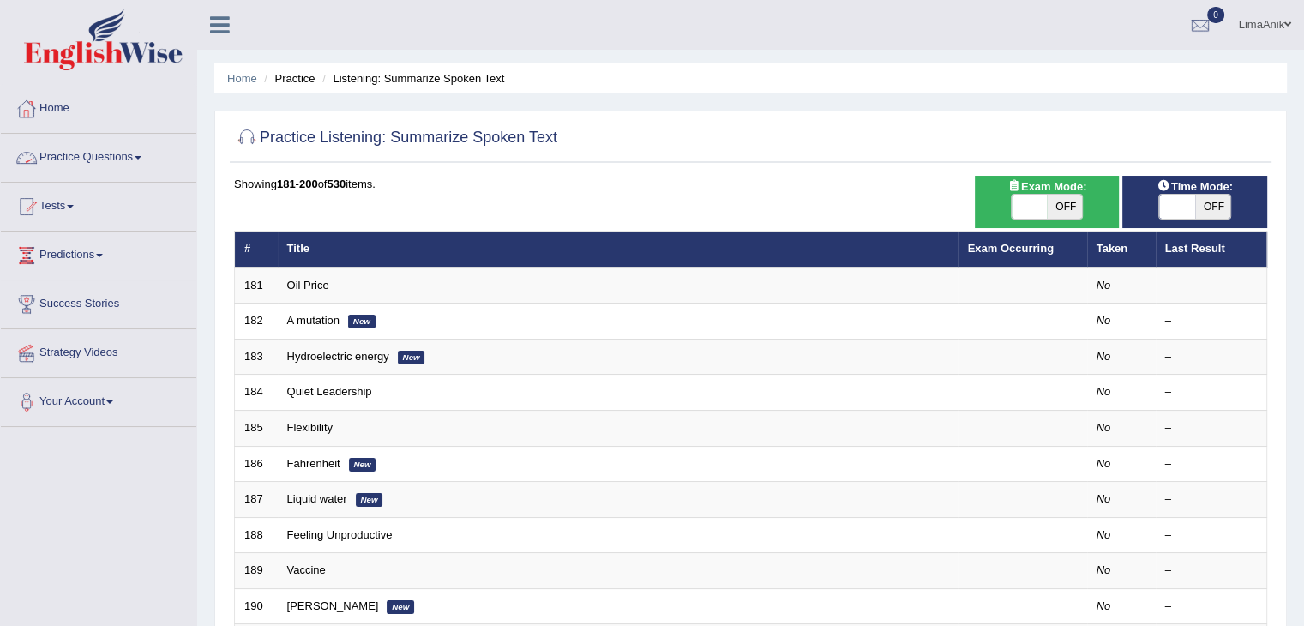
click at [87, 157] on link "Practice Questions" at bounding box center [99, 155] width 196 height 43
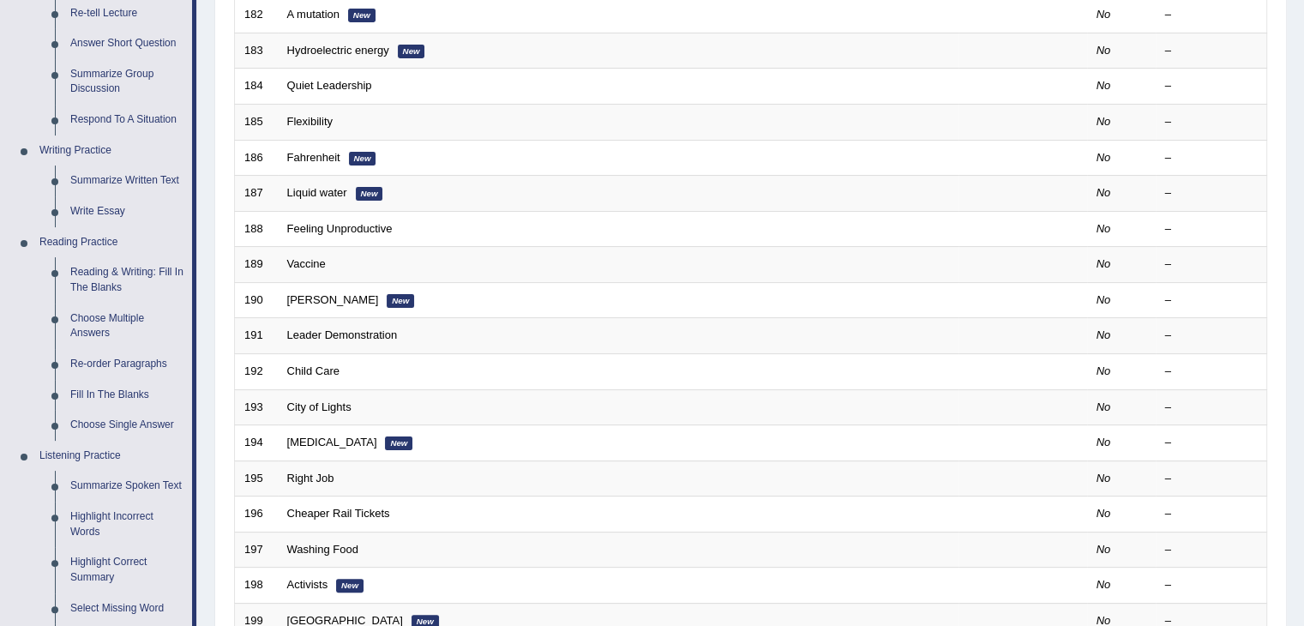
scroll to position [336, 0]
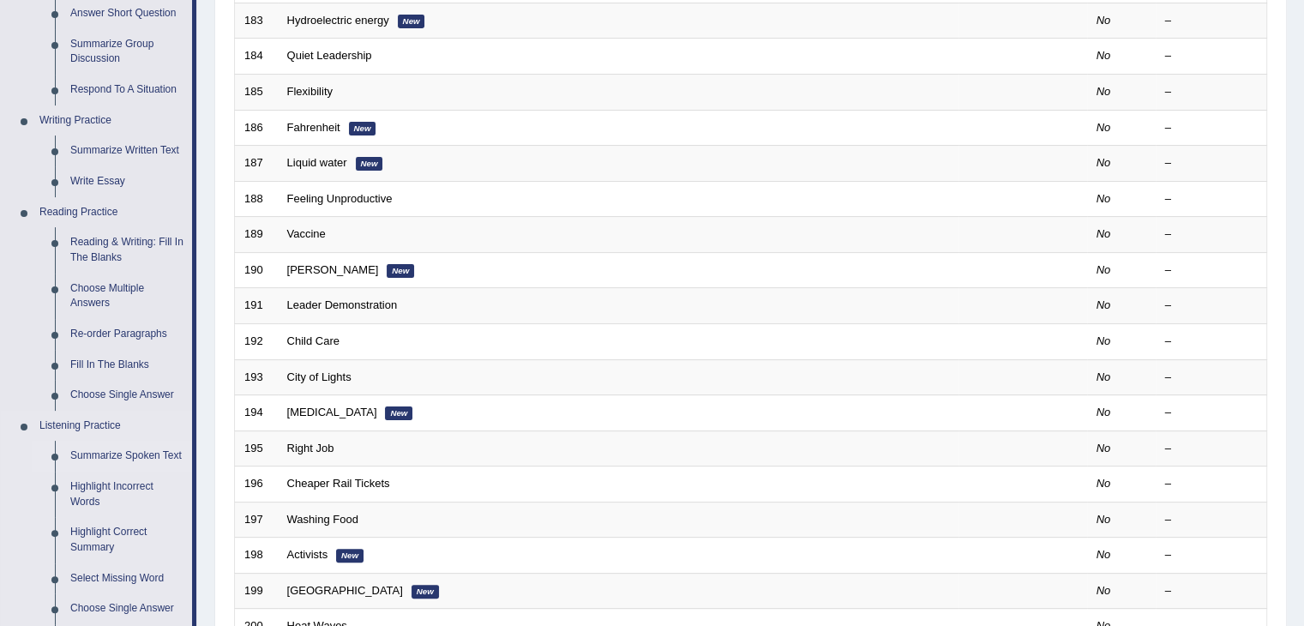
click at [124, 460] on link "Summarize Spoken Text" at bounding box center [127, 456] width 129 height 31
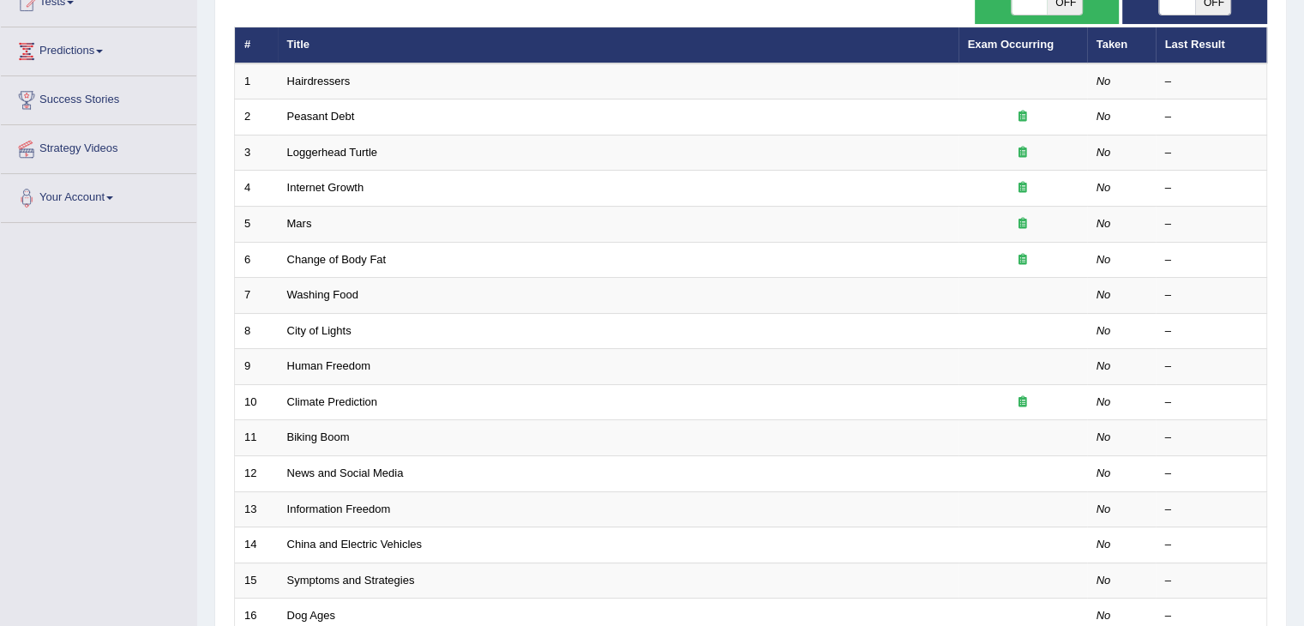
scroll to position [504, 0]
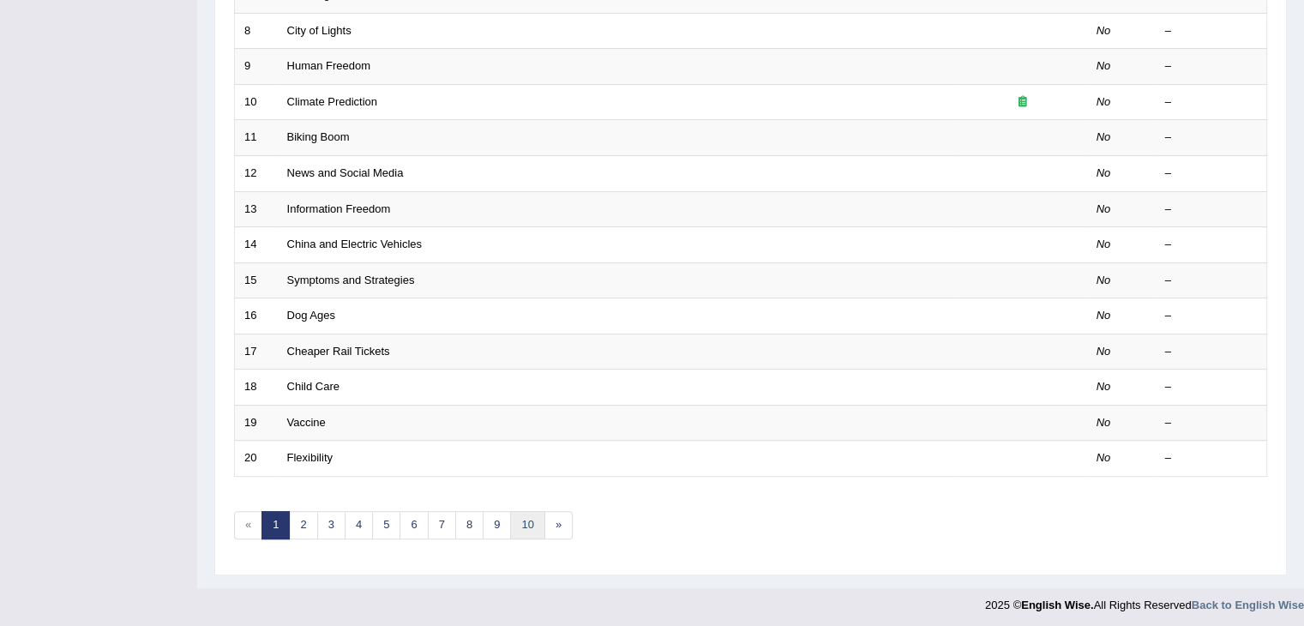
click at [526, 519] on link "10" at bounding box center [527, 525] width 34 height 28
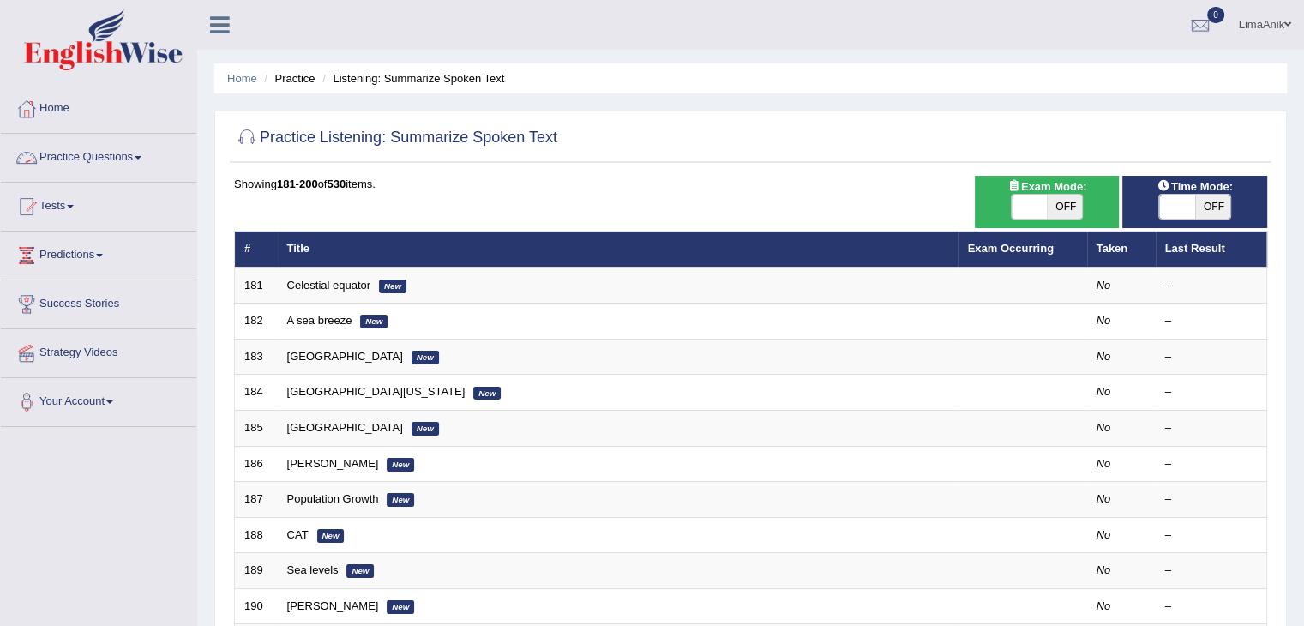
click at [138, 161] on link "Practice Questions" at bounding box center [99, 155] width 196 height 43
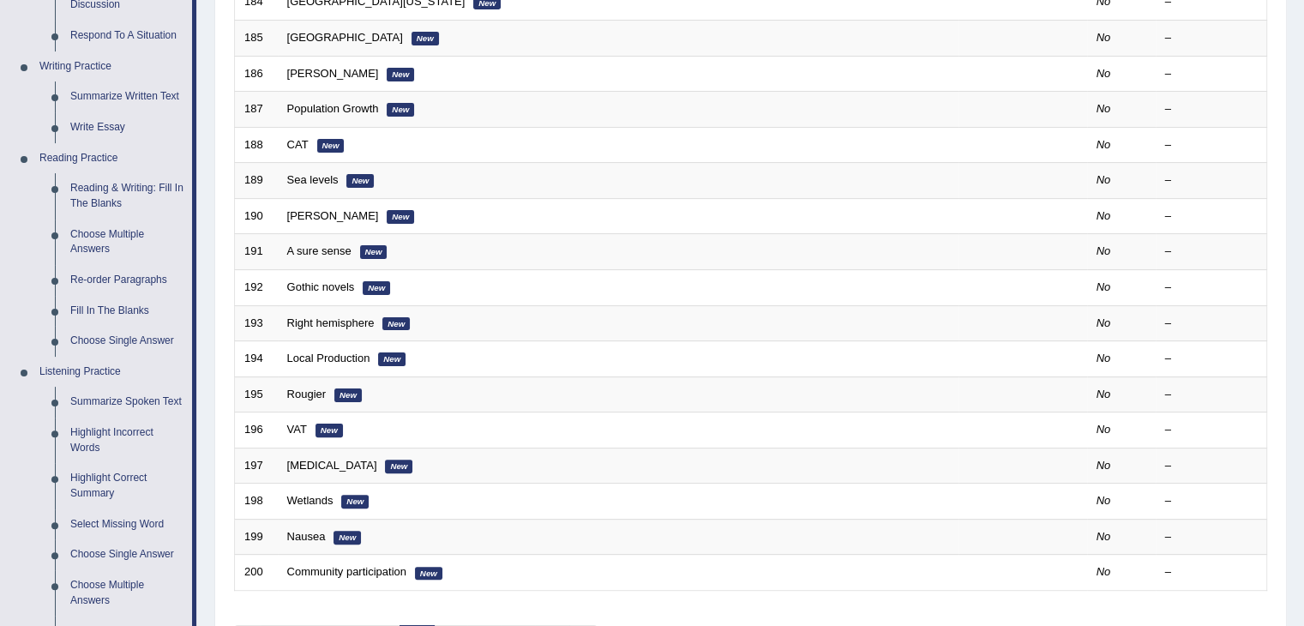
scroll to position [494, 0]
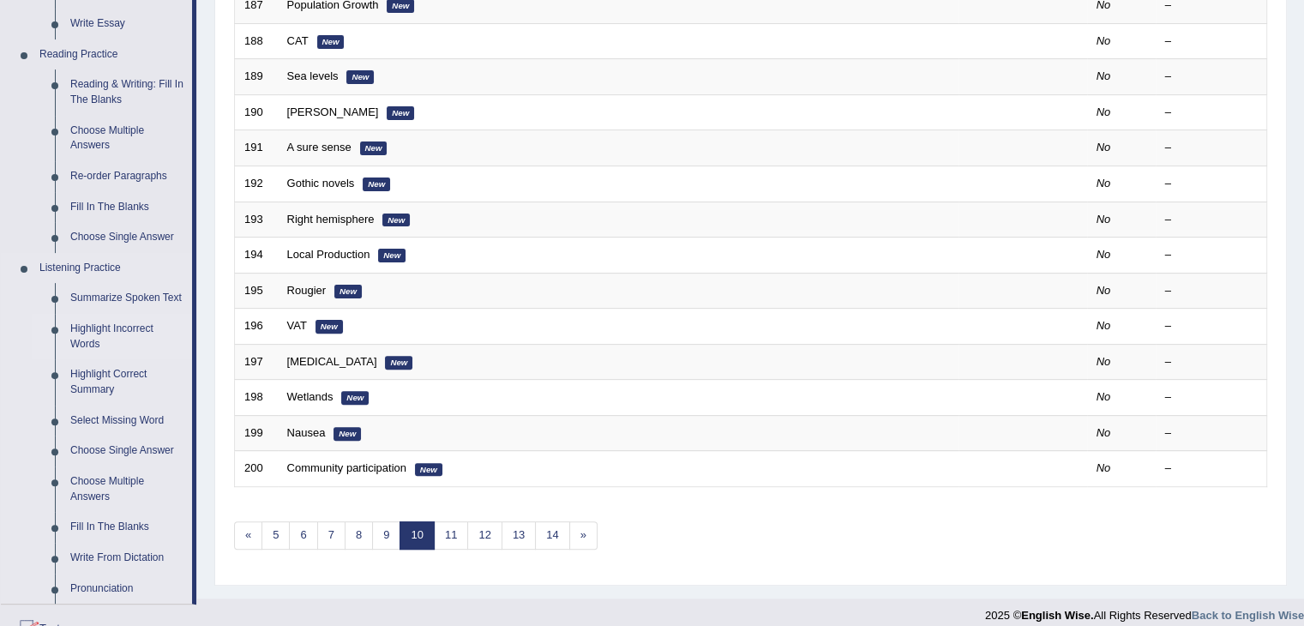
click at [123, 330] on link "Highlight Incorrect Words" at bounding box center [127, 336] width 129 height 45
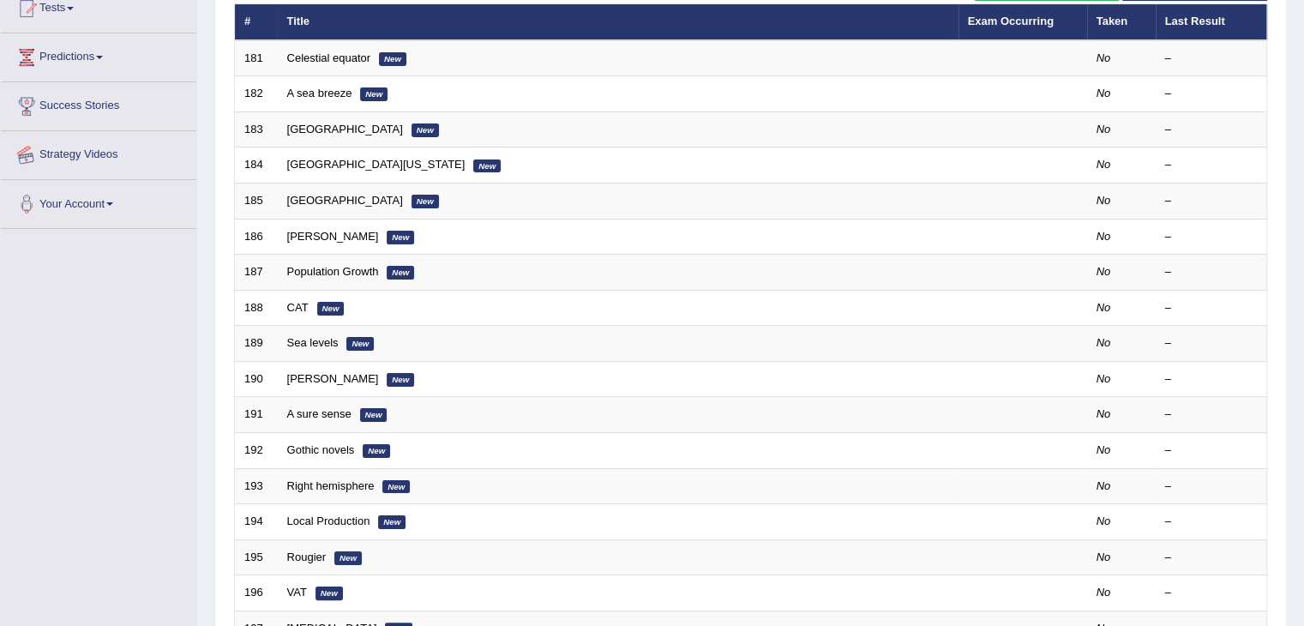
scroll to position [391, 0]
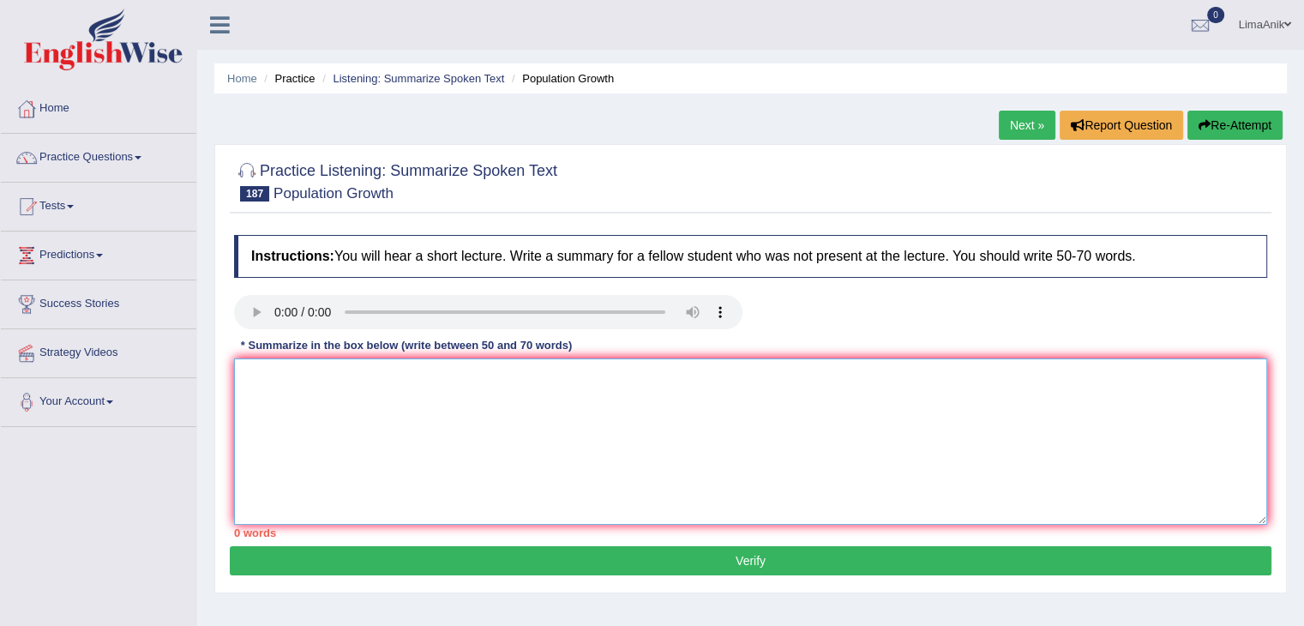
click at [340, 397] on textarea at bounding box center [750, 441] width 1033 height 166
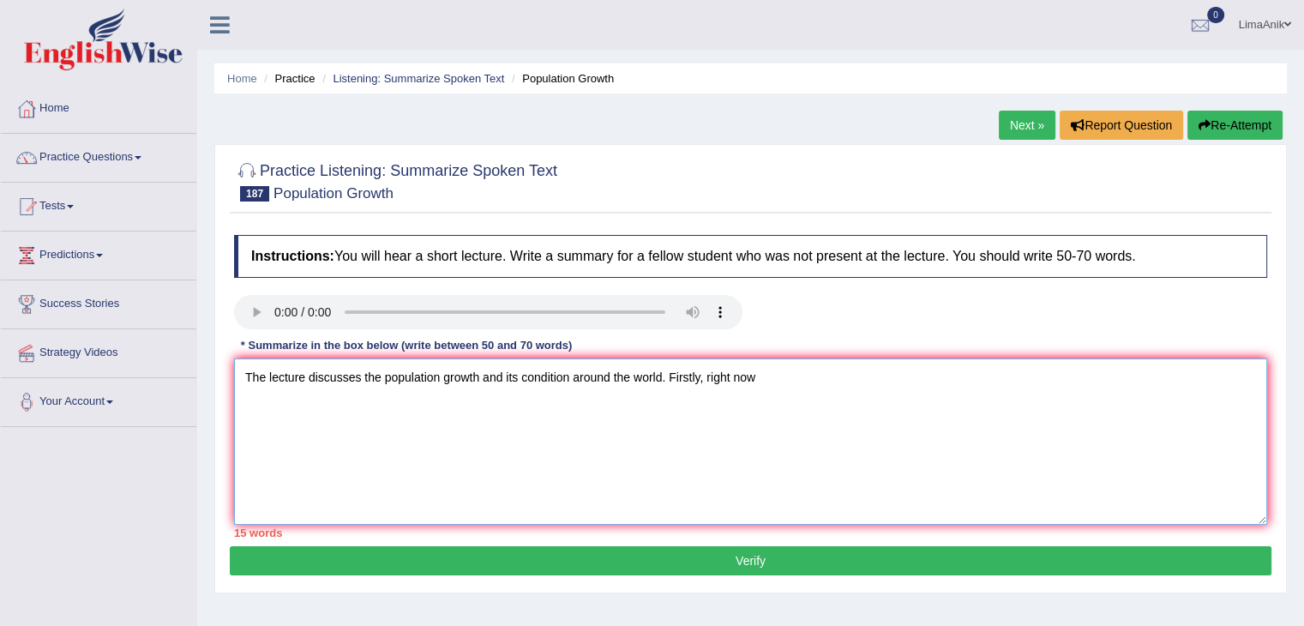
click at [793, 400] on textarea "The lecture discusses the population growth and its condition around the world.…" at bounding box center [750, 441] width 1033 height 166
click at [918, 388] on textarea "The lecture discusses the population growth and its condition around the world.…" at bounding box center [750, 441] width 1033 height 166
click at [838, 382] on textarea "The lecture discusses the population growth and its condition around the world.…" at bounding box center [750, 441] width 1033 height 166
click at [951, 388] on textarea "The lecture discusses the population growth and its condition around the world.…" at bounding box center [750, 441] width 1033 height 166
click at [1067, 389] on textarea "The lecture discusses the population growth and its condition around the world.…" at bounding box center [750, 441] width 1033 height 166
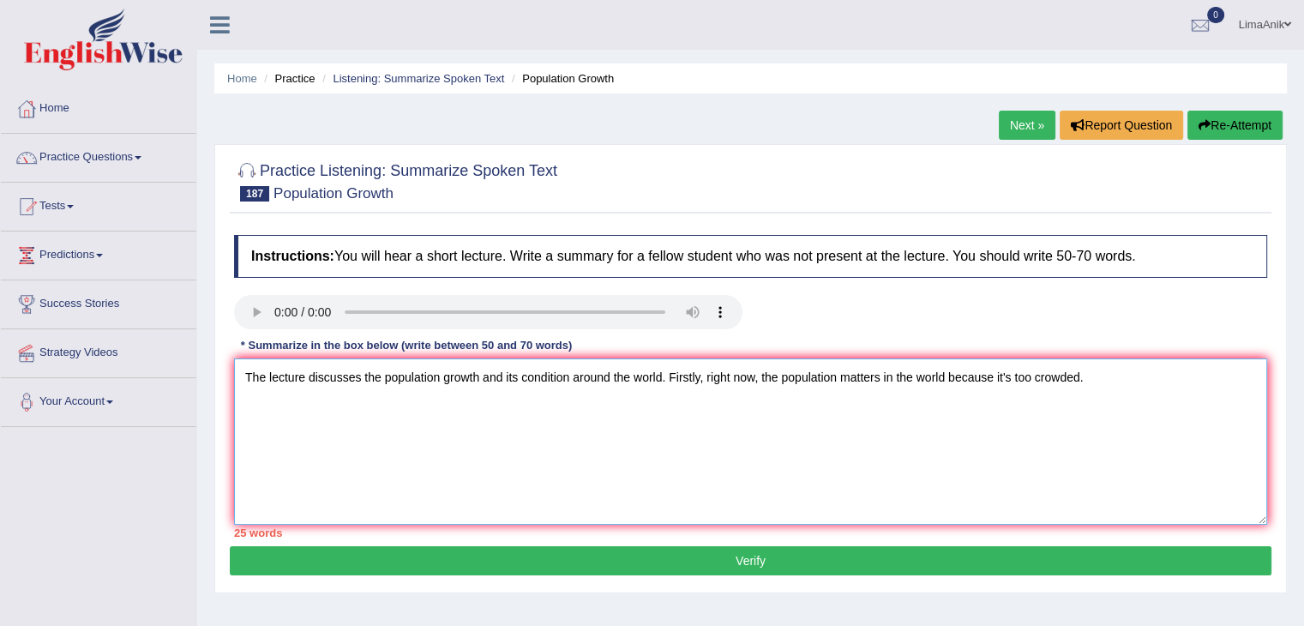
click at [1113, 382] on textarea "The lecture discusses the population growth and its condition around the world.…" at bounding box center [750, 441] width 1033 height 166
click at [1093, 377] on textarea "The lecture discusses the population growth and its condition around the world.…" at bounding box center [750, 441] width 1033 height 166
click at [1151, 384] on textarea "The lecture discusses the population growth and its condition around the world.…" at bounding box center [750, 441] width 1033 height 166
click at [584, 388] on textarea "The lecture discusses the population growth and its condition around the world.…" at bounding box center [750, 441] width 1033 height 166
click at [408, 407] on textarea "The lecture discusses the population growth and its condition around the world.…" at bounding box center [750, 441] width 1033 height 166
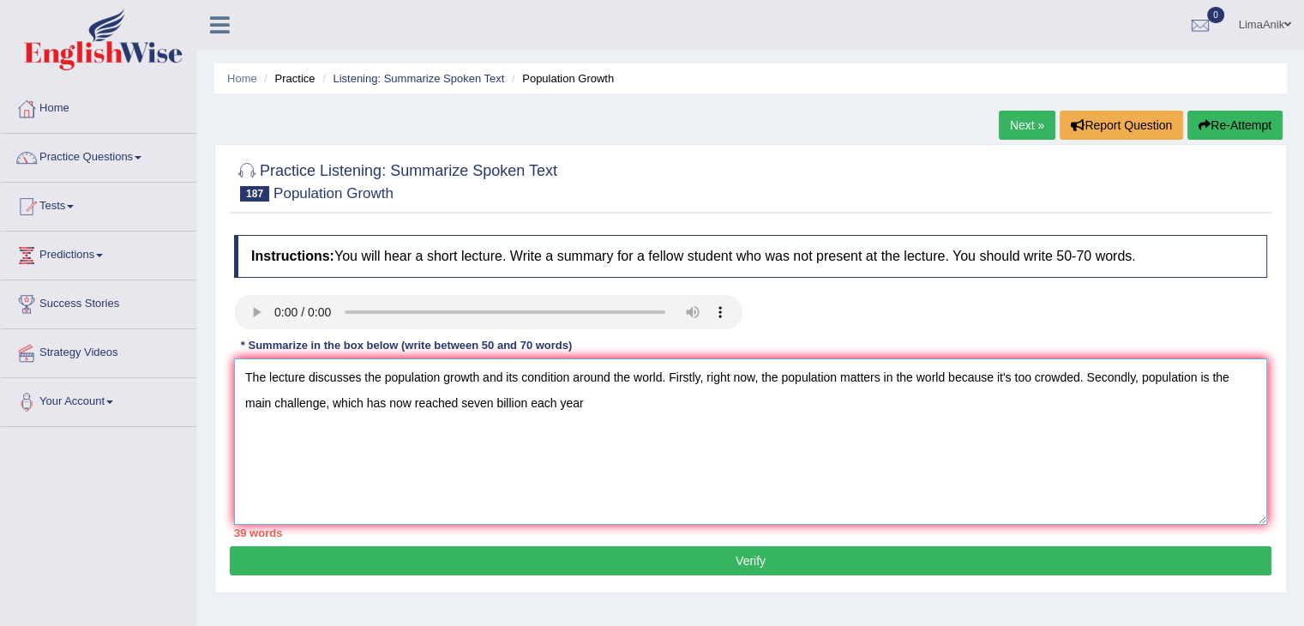
click at [590, 410] on textarea "The lecture discusses the population growth and its condition around the world.…" at bounding box center [750, 441] width 1033 height 166
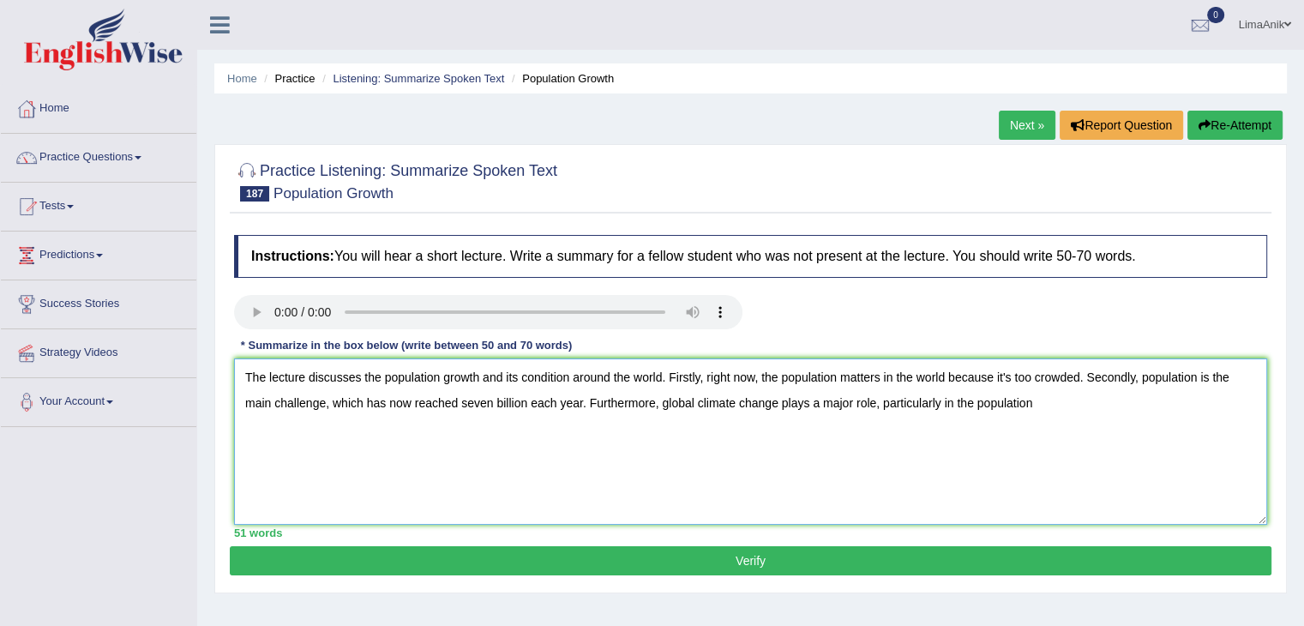
click at [1043, 405] on textarea "The lecture discusses the population growth and its condition around the world.…" at bounding box center [750, 441] width 1033 height 166
click at [1173, 417] on textarea "The lecture discusses the population growth and its condition around the world.…" at bounding box center [750, 441] width 1033 height 166
click at [1200, 415] on textarea "The lecture discusses the population growth and its condition around the world.…" at bounding box center [750, 441] width 1033 height 166
click at [400, 423] on textarea "The lecture discusses the population growth and its condition around the world.…" at bounding box center [750, 441] width 1033 height 166
click at [350, 430] on textarea "The lecture discusses the population growth and its condition around the world.…" at bounding box center [750, 441] width 1033 height 166
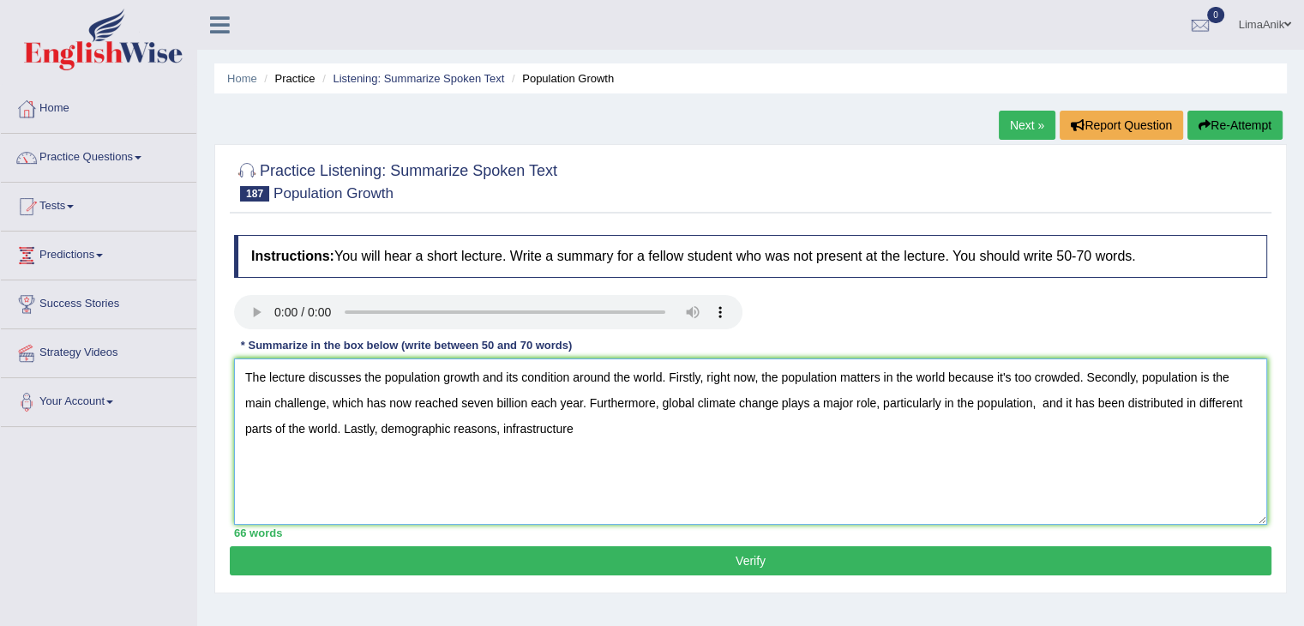
click at [590, 434] on textarea "The lecture discusses the population growth and its condition around the world.…" at bounding box center [750, 441] width 1033 height 166
click at [502, 436] on textarea "The lecture discusses the population growth and its condition around the world.…" at bounding box center [750, 441] width 1033 height 166
click at [587, 424] on textarea "The lecture discusses the population growth and its condition around the world.…" at bounding box center [750, 441] width 1033 height 166
click at [686, 443] on textarea "The lecture discusses the population growth and its condition around the world.…" at bounding box center [750, 441] width 1033 height 166
click at [500, 429] on textarea "The lecture discusses the population growth and its condition around the world.…" at bounding box center [750, 441] width 1033 height 166
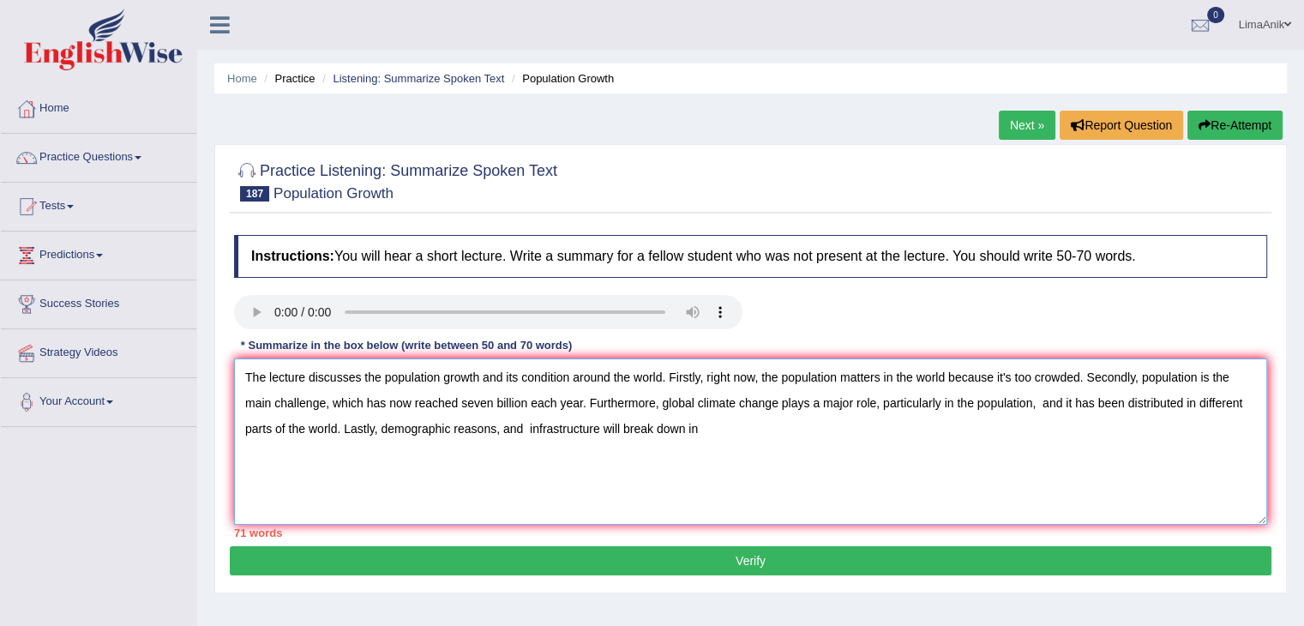
click at [703, 431] on textarea "The lecture discusses the population growth and its condition around the world.…" at bounding box center [750, 441] width 1033 height 166
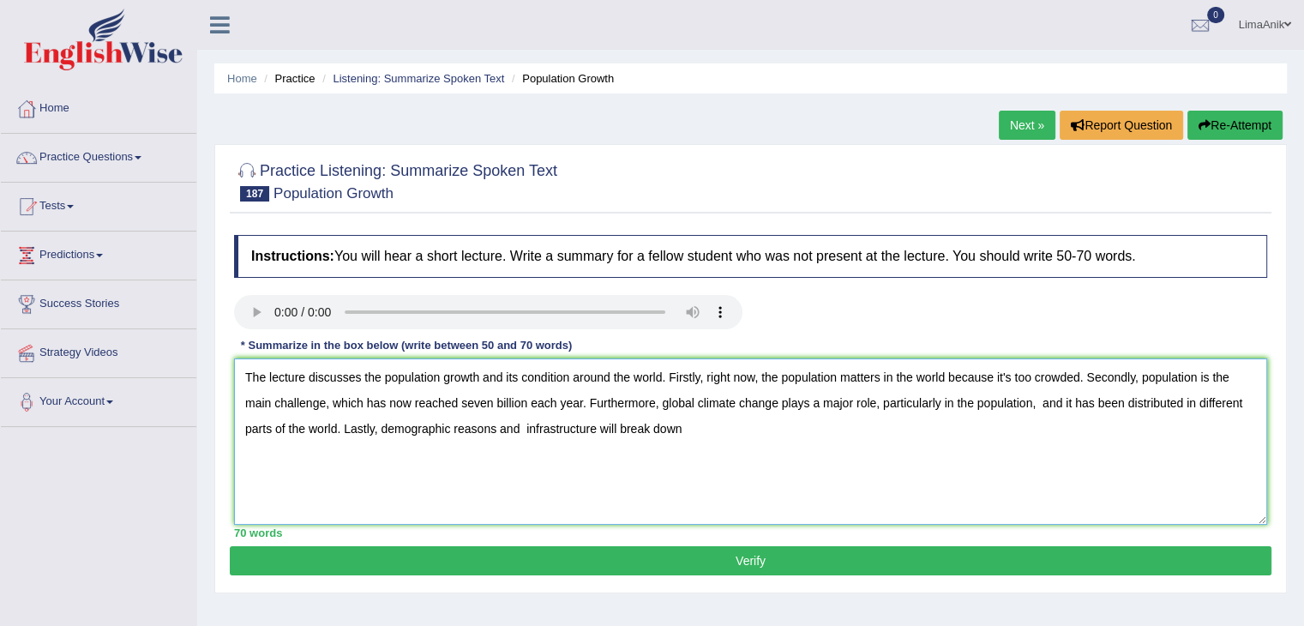
click at [687, 442] on textarea "The lecture discusses the population growth and its condition around the world.…" at bounding box center [750, 441] width 1033 height 166
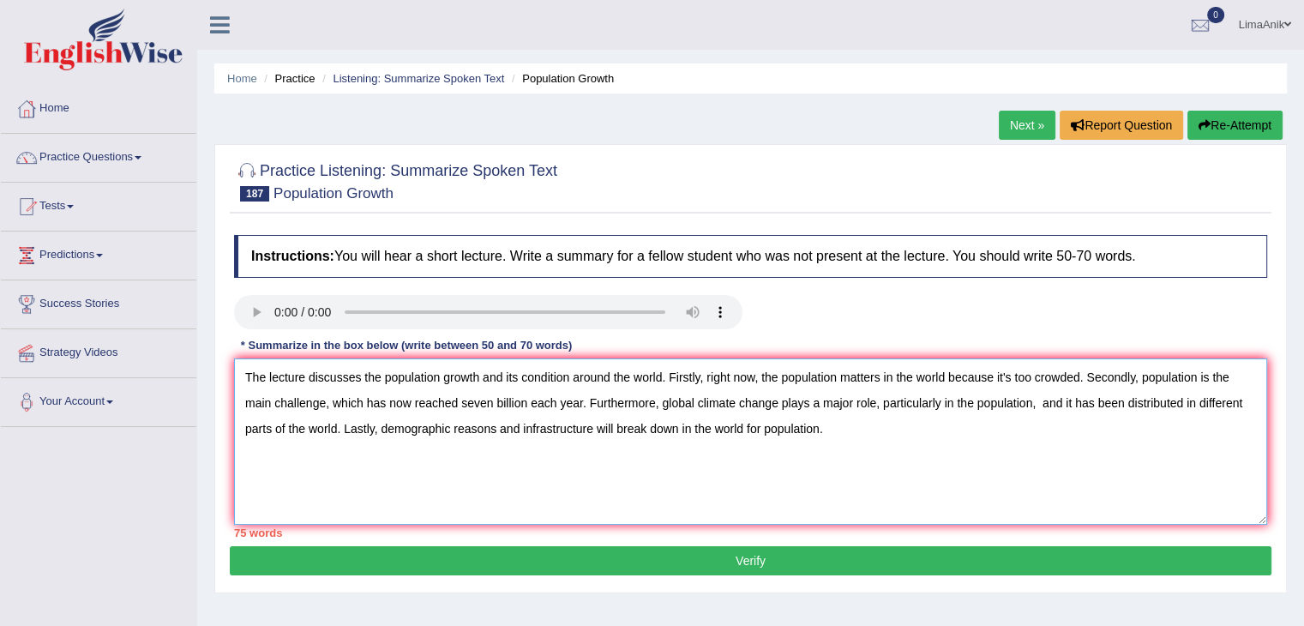
click at [755, 380] on textarea "The lecture discusses the population growth and its condition around the world.…" at bounding box center [750, 441] width 1033 height 166
click at [492, 402] on textarea "The lecture discusses the population growth and its condition around the world.…" at bounding box center [750, 441] width 1033 height 166
click at [559, 466] on textarea "The lecture discusses the population growth and its condition around the world.…" at bounding box center [750, 441] width 1033 height 166
click at [823, 433] on textarea "The lecture discusses the population growth and its condition around the world.…" at bounding box center [750, 441] width 1033 height 166
click at [1023, 403] on textarea "The lecture discusses the population growth and its condition around the world.…" at bounding box center [750, 441] width 1033 height 166
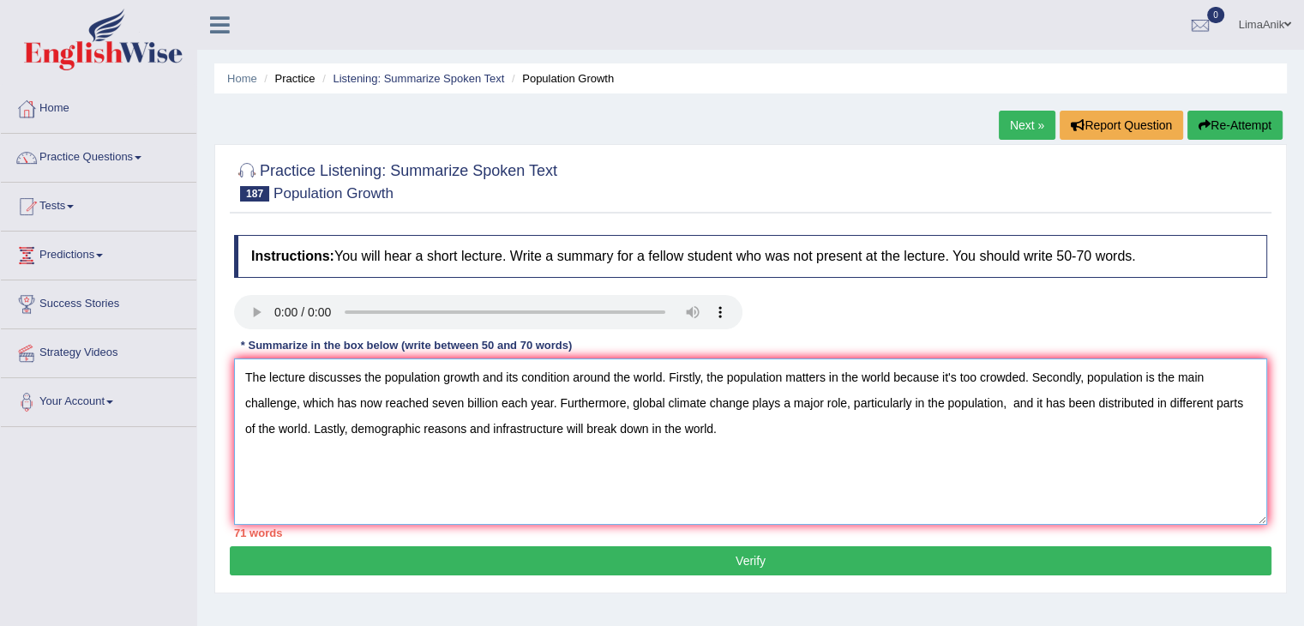
click at [523, 378] on textarea "The lecture discusses the population growth and its condition around the world.…" at bounding box center [750, 441] width 1033 height 166
click at [1011, 404] on textarea "The lecture discusses the population growth and its condition around the world.…" at bounding box center [750, 441] width 1033 height 166
click at [376, 408] on textarea "The lecture discusses the population growth and its condition around the world.…" at bounding box center [750, 441] width 1033 height 166
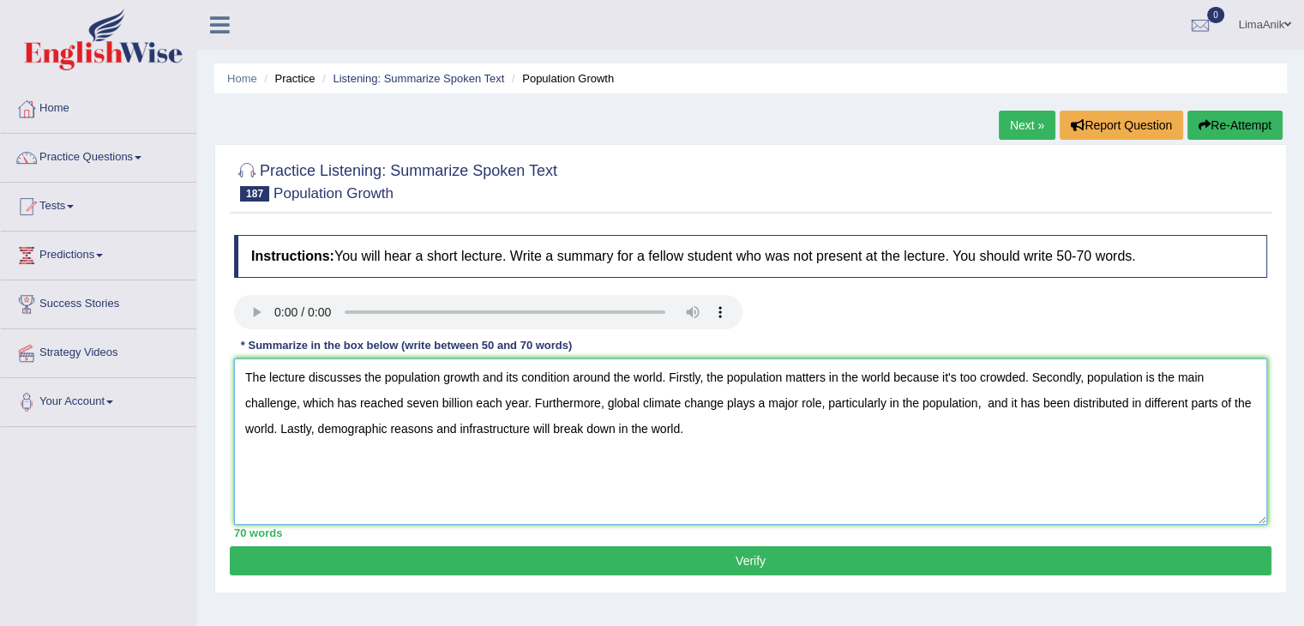
click at [993, 402] on textarea "The lecture discusses the population growth and its condition around the world.…" at bounding box center [750, 441] width 1033 height 166
click at [1004, 408] on textarea "The lecture discusses the population growth and its condition around the world.…" at bounding box center [750, 441] width 1033 height 166
type textarea "The lecture discusses the population growth and its condition around the world.…"
click at [789, 563] on button "Verify" at bounding box center [751, 560] width 1042 height 29
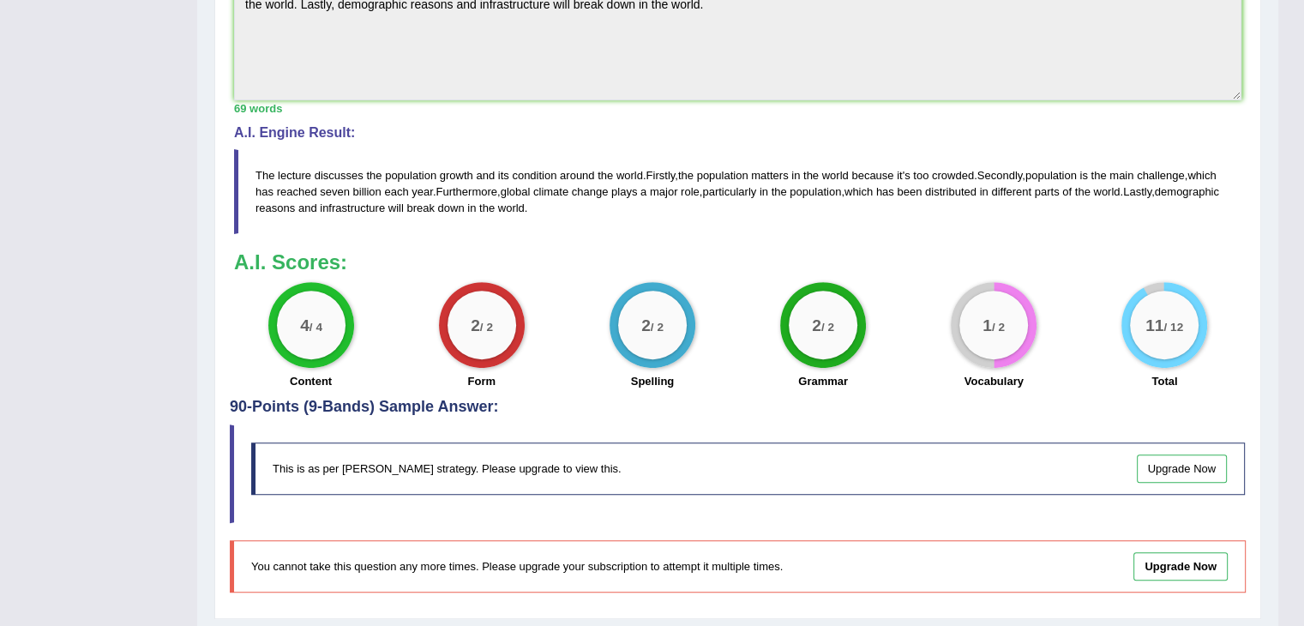
scroll to position [575, 0]
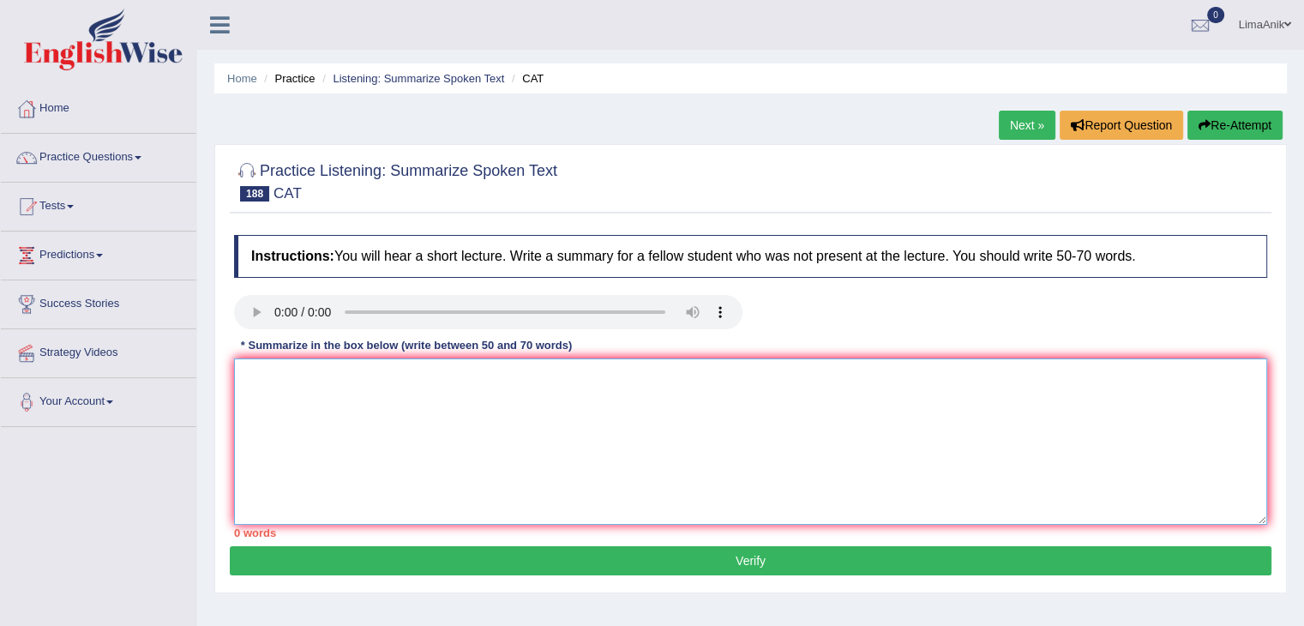
click at [259, 368] on textarea at bounding box center [750, 441] width 1033 height 166
click at [492, 377] on textarea "The lecture discusses that in the past decade computers has been powerfull" at bounding box center [750, 441] width 1033 height 166
click at [569, 382] on textarea "The lecture discusses that in the past decade, the computers has been powerfull" at bounding box center [750, 441] width 1033 height 166
click at [689, 376] on textarea "The lecture discusses that in the past decade, the computer has become powerful" at bounding box center [750, 441] width 1033 height 166
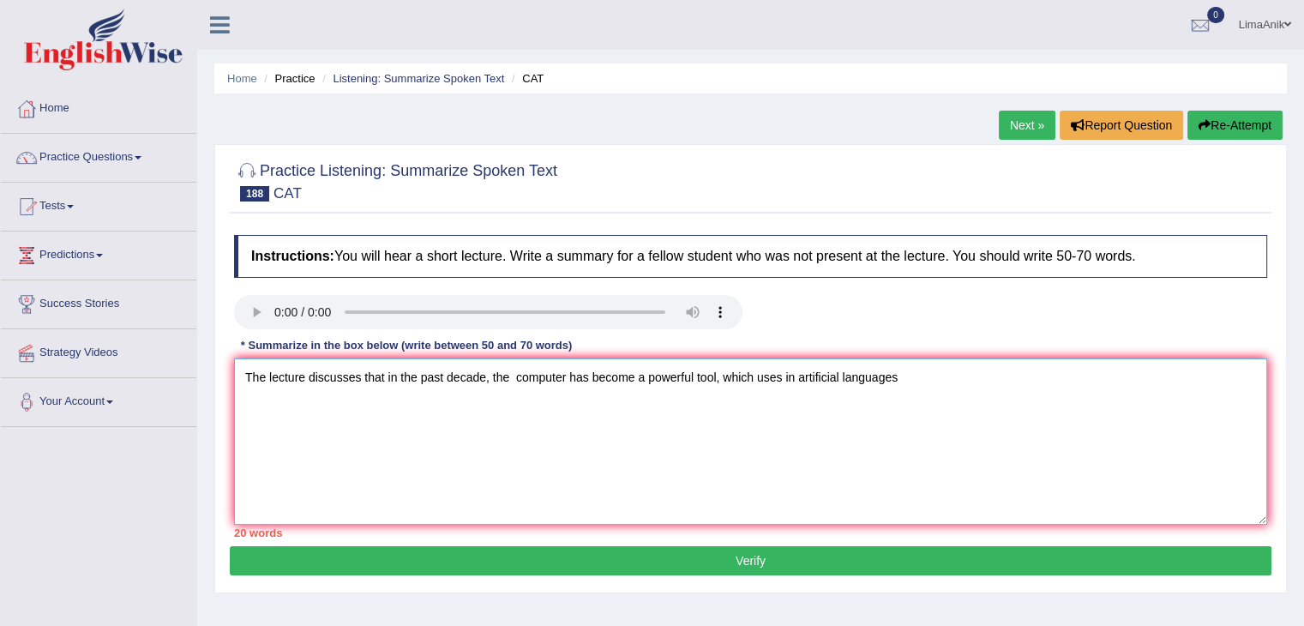
click at [778, 384] on textarea "The lecture discusses that in the past decade, the computer has become a powerf…" at bounding box center [750, 441] width 1033 height 166
click at [786, 380] on textarea "The lecture discusses that in the past decade, the computer has become a powerf…" at bounding box center [750, 441] width 1033 height 166
click at [906, 386] on textarea "The lecture discusses that in the past decade, the computer has become a powerf…" at bounding box center [750, 441] width 1033 height 166
click at [908, 393] on textarea "The lecture discusses that in the past decade, the computer has become a powerf…" at bounding box center [750, 441] width 1033 height 166
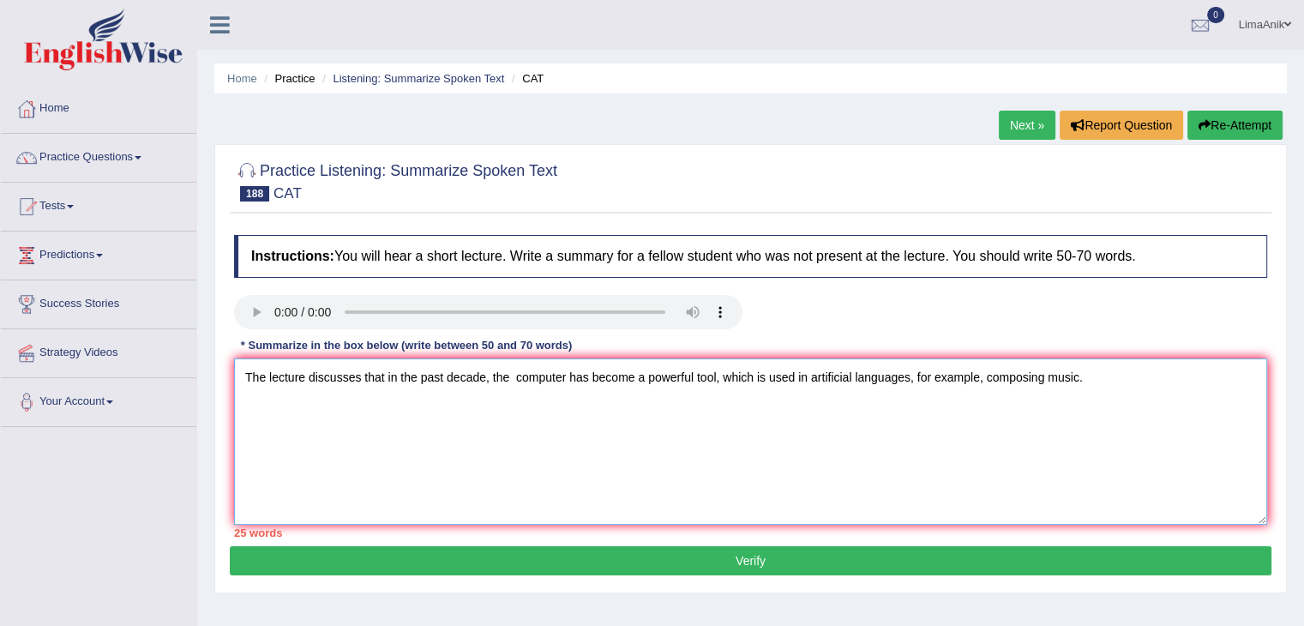
click at [1122, 376] on textarea "The lecture discusses that in the past decade, the computer has become a powerf…" at bounding box center [750, 441] width 1033 height 166
click at [1086, 393] on textarea "The lecture discusses that in the past decade, the computer has become a powerf…" at bounding box center [750, 441] width 1033 height 166
click at [464, 416] on textarea "The lecture discusses that in the past decade, the computer has become a powerf…" at bounding box center [750, 441] width 1033 height 166
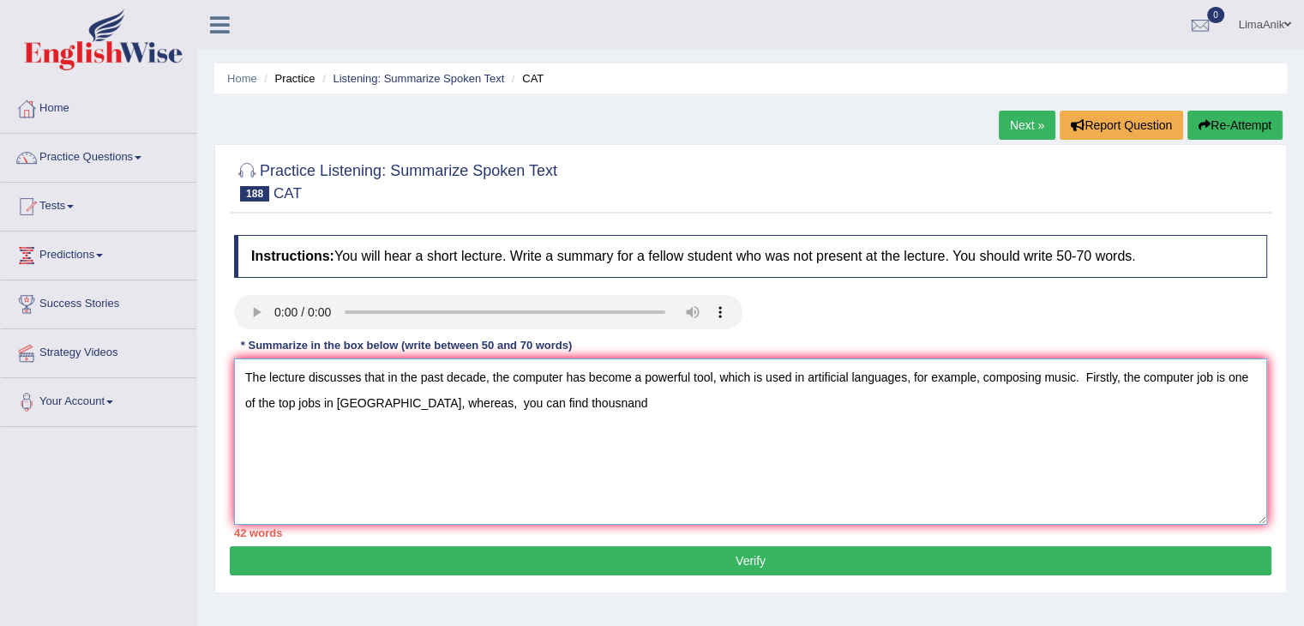
click at [508, 400] on textarea "The lecture discusses that in the past decade, the computer has become a powerf…" at bounding box center [750, 441] width 1033 height 166
click at [600, 400] on textarea "The lecture discusses that in the past decade, the computer has become a powerf…" at bounding box center [750, 441] width 1033 height 166
click at [621, 402] on textarea "The lecture discusses that in the past decade, the computer has become a powerf…" at bounding box center [750, 441] width 1033 height 166
click at [693, 428] on textarea "The lecture discusses that in the past decade, the computer has become a powerf…" at bounding box center [750, 441] width 1033 height 166
click at [749, 421] on textarea "The lecture discusses that in the past decade, the computer has become a powerf…" at bounding box center [750, 441] width 1033 height 166
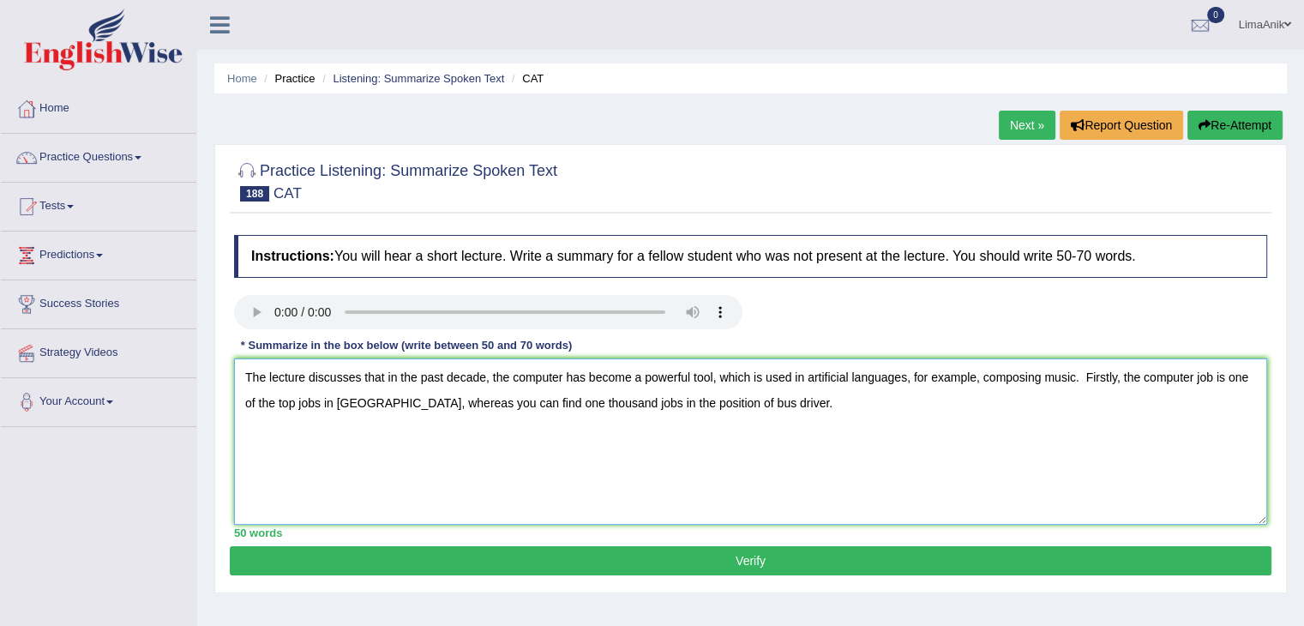
click at [777, 414] on textarea "The lecture discusses that in the past decade, the computer has become a powerf…" at bounding box center [750, 441] width 1033 height 166
click at [837, 409] on textarea "The lecture discusses that in the past decade, the computer has become a powerf…" at bounding box center [750, 441] width 1033 height 166
click at [1098, 414] on textarea "The lecture discusses that in the past decade, the computer has become a powerf…" at bounding box center [750, 441] width 1033 height 166
click at [1222, 392] on textarea "The lecture discusses that in the past decade, the computer has become a powerf…" at bounding box center [750, 441] width 1033 height 166
click at [1135, 403] on textarea "The lecture discusses that in the past decade, the computer has become a powerf…" at bounding box center [750, 441] width 1033 height 166
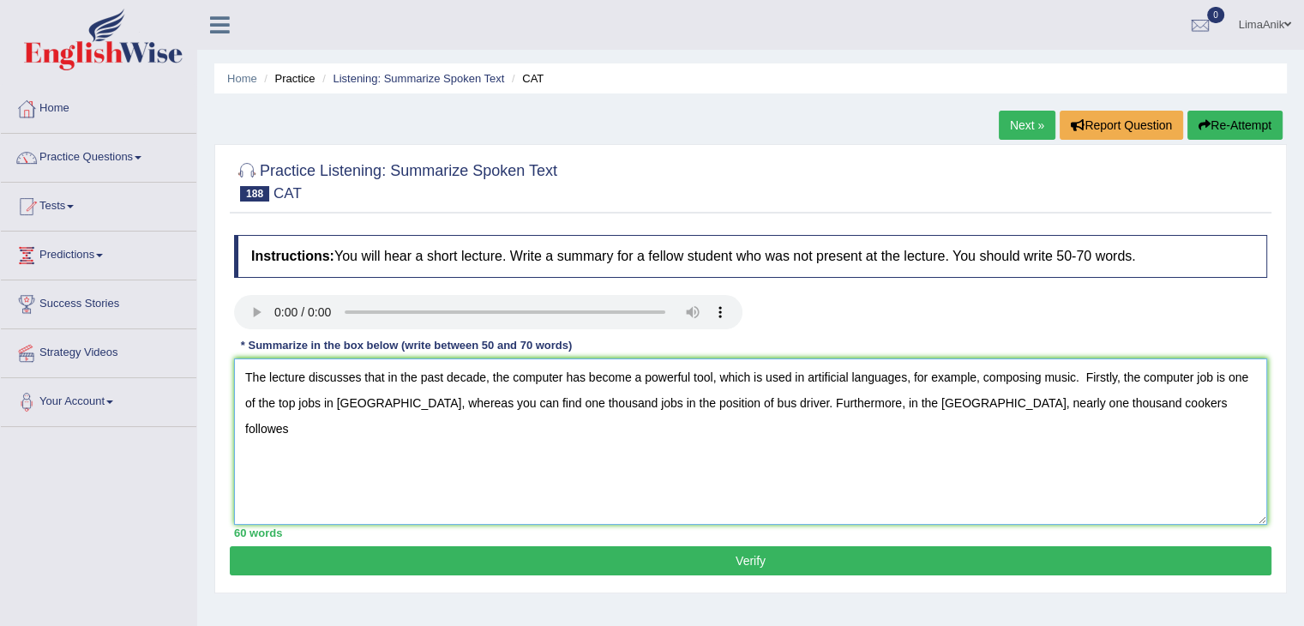
click at [1146, 403] on textarea "The lecture discusses that in the past decade, the computer has become a powerf…" at bounding box center [750, 441] width 1033 height 166
click at [1175, 408] on textarea "The lecture discusses that in the past decade, the computer has become a powerf…" at bounding box center [750, 441] width 1033 height 166
click at [422, 428] on textarea "The lecture discusses that in the past decade, the computer has become a powerf…" at bounding box center [750, 441] width 1033 height 166
click at [424, 415] on textarea "The lecture discusses that in the past decade, the computer has become a powerf…" at bounding box center [750, 441] width 1033 height 166
click at [398, 430] on textarea "The lecture discusses that in the past decade, the computer has become a powerf…" at bounding box center [750, 441] width 1033 height 166
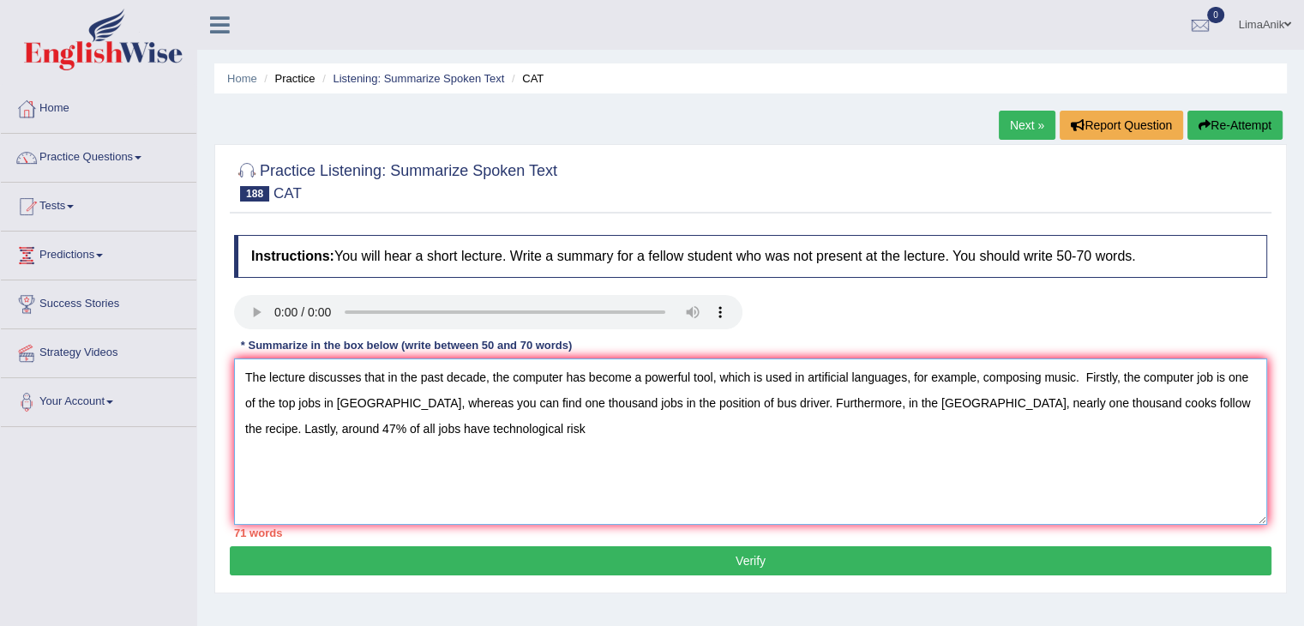
click at [474, 438] on textarea "The lecture discusses that in the past decade, the computer has become a powerf…" at bounding box center [750, 441] width 1033 height 166
click at [388, 382] on textarea "The lecture discusses that in the past decade, the computer has become a powerf…" at bounding box center [750, 441] width 1033 height 166
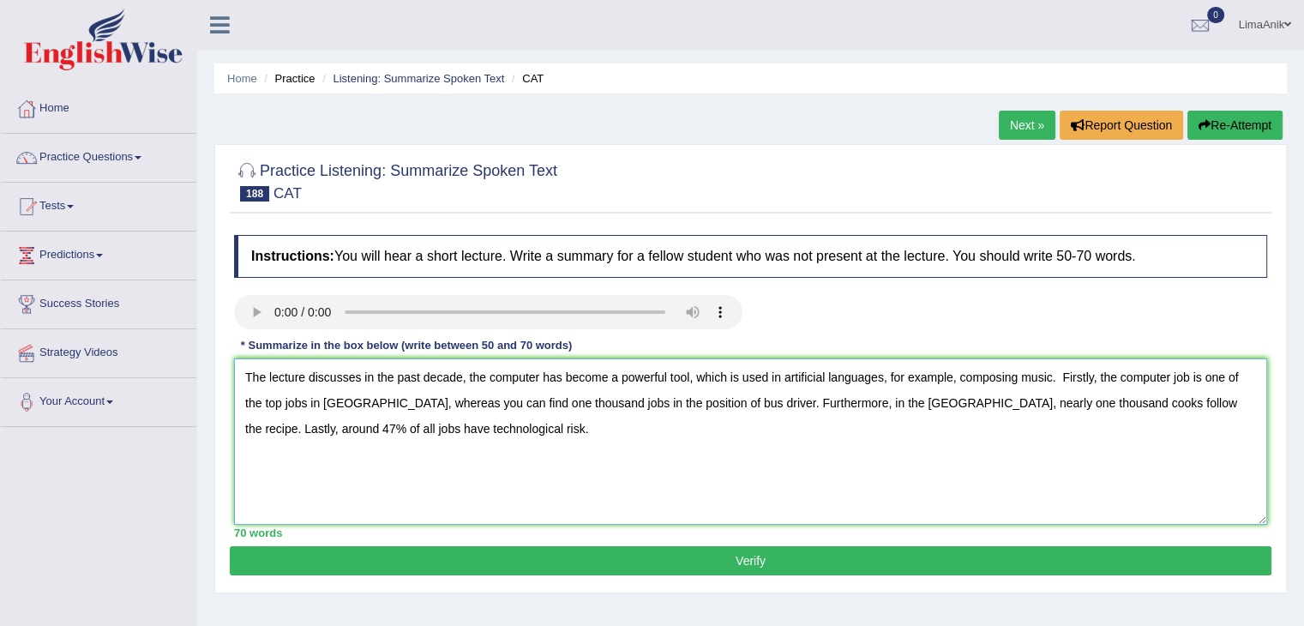
click at [520, 456] on textarea "The lecture discusses in the past decade, the computer has become a powerful to…" at bounding box center [750, 441] width 1033 height 166
click at [412, 385] on textarea "The lecture discusses in the past decade, the computer has become a powerful to…" at bounding box center [750, 441] width 1033 height 166
click at [502, 451] on textarea "The lecture discusses in the past decade, the computer has become a powerful to…" at bounding box center [750, 441] width 1033 height 166
click at [1064, 370] on textarea "The lecture discusses in the past decade, the computer has become a powerful to…" at bounding box center [750, 441] width 1033 height 166
click at [281, 426] on textarea "The lecture discusses in the past decade, the computer has become a powerful to…" at bounding box center [750, 441] width 1033 height 166
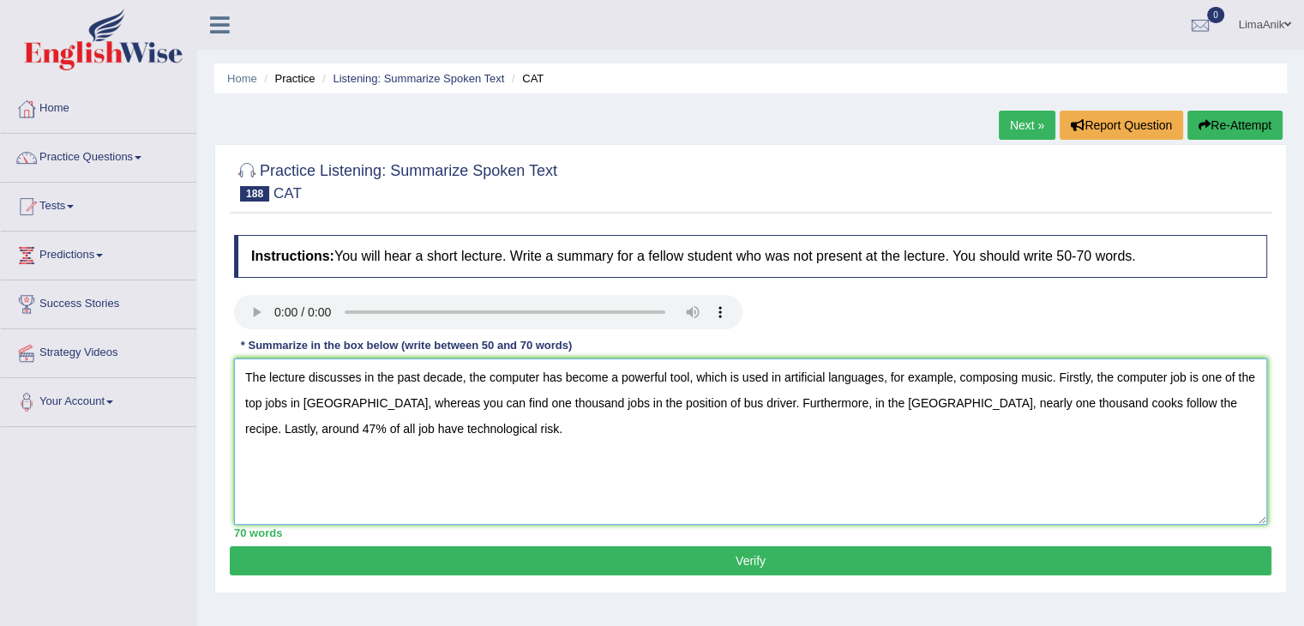
click at [310, 427] on textarea "The lecture discusses in the past decade, the computer has become a powerful to…" at bounding box center [750, 441] width 1033 height 166
click at [420, 458] on textarea "The lecture discusses in the past decade, the computer has become a powerful to…" at bounding box center [750, 441] width 1033 height 166
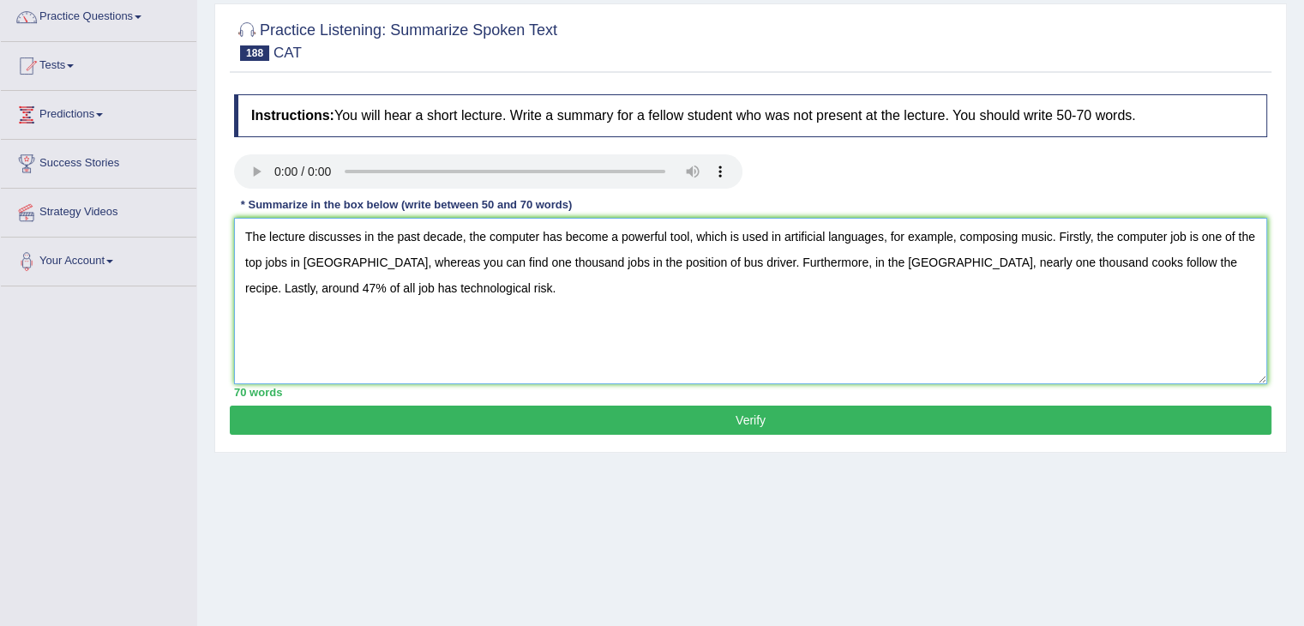
scroll to position [171, 0]
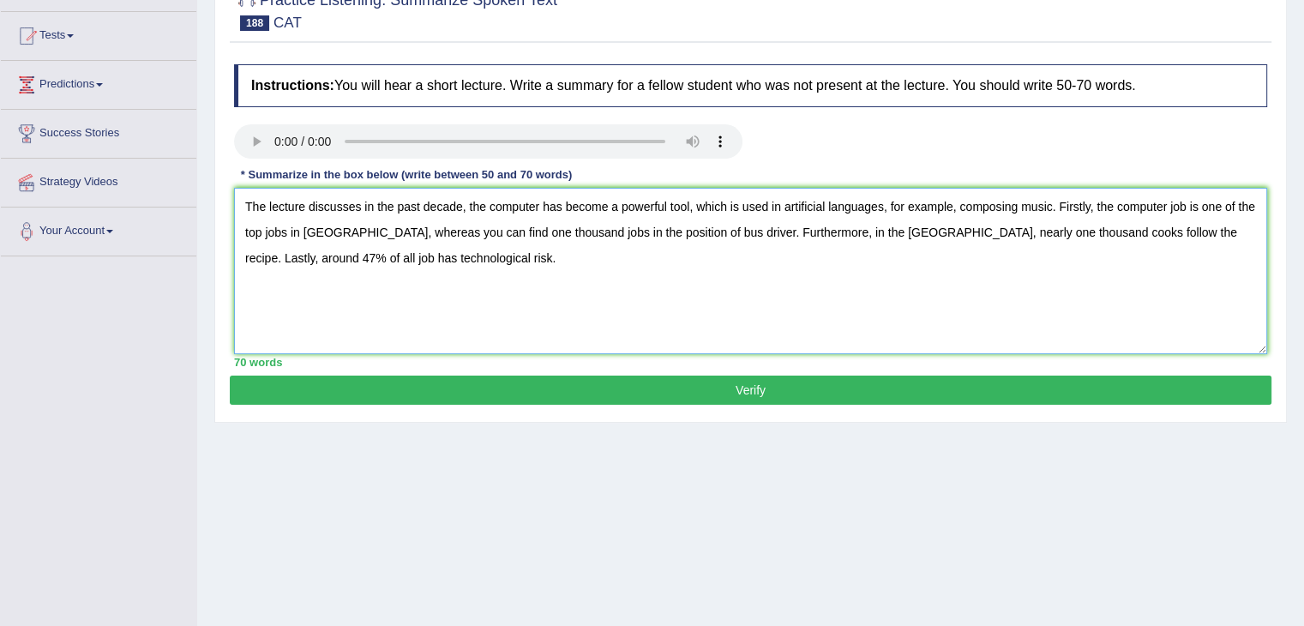
click at [549, 296] on textarea "The lecture discusses in the past decade, the computer has become a powerful to…" at bounding box center [750, 271] width 1033 height 166
type textarea "The lecture discusses in the past decade, the computer has become a powerful to…"
click at [717, 376] on button "Verify" at bounding box center [751, 390] width 1042 height 29
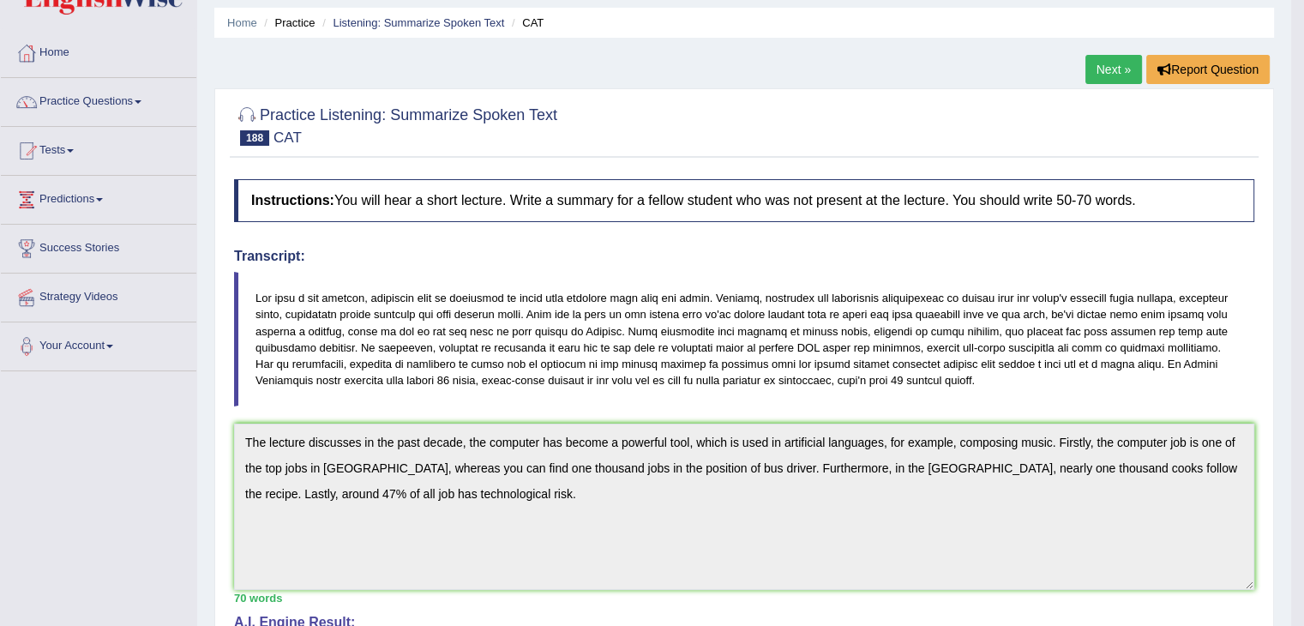
scroll to position [0, 0]
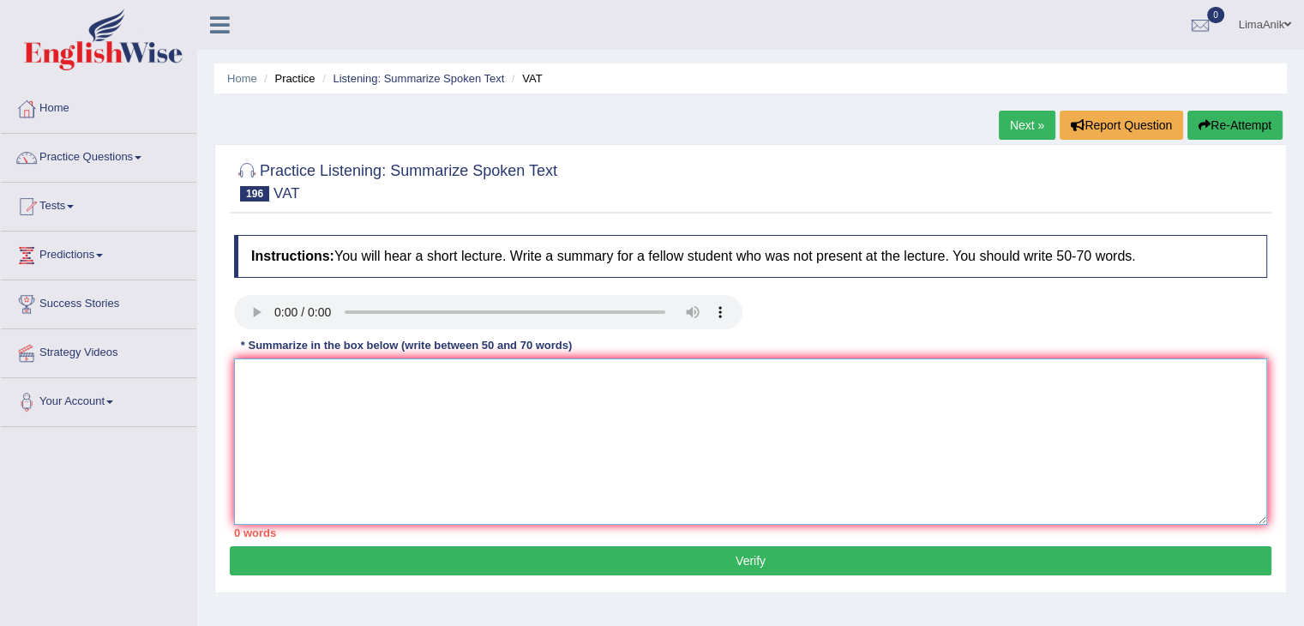
click at [353, 383] on textarea at bounding box center [750, 441] width 1033 height 166
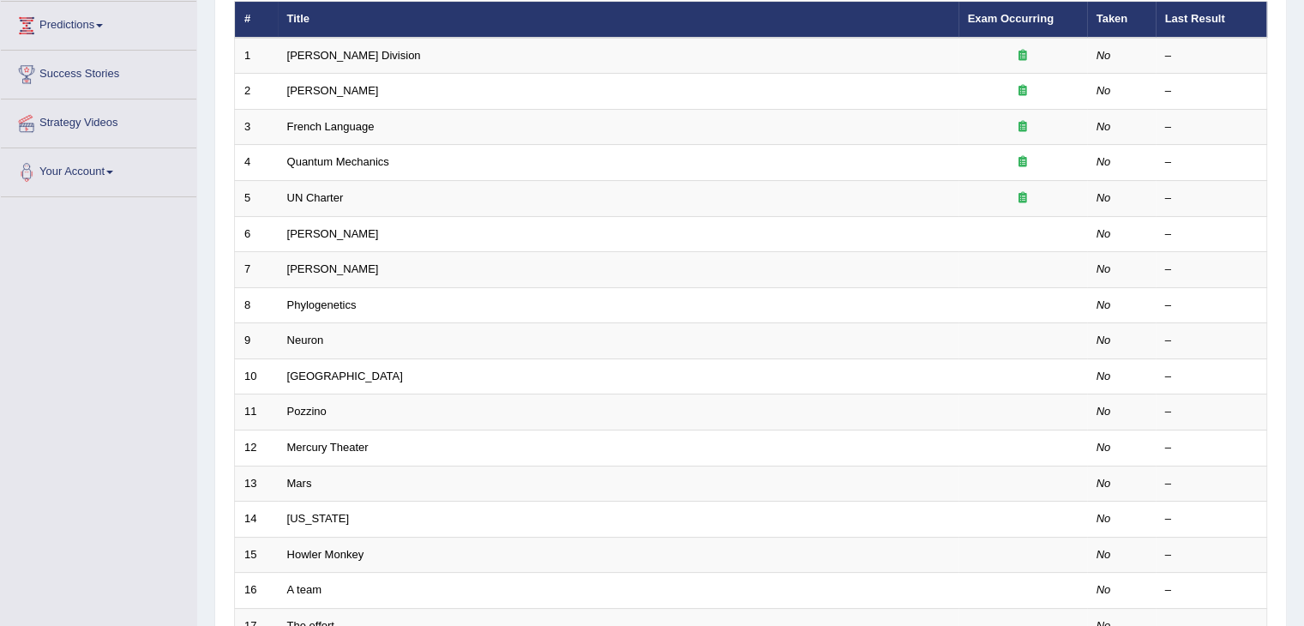
scroll to position [504, 0]
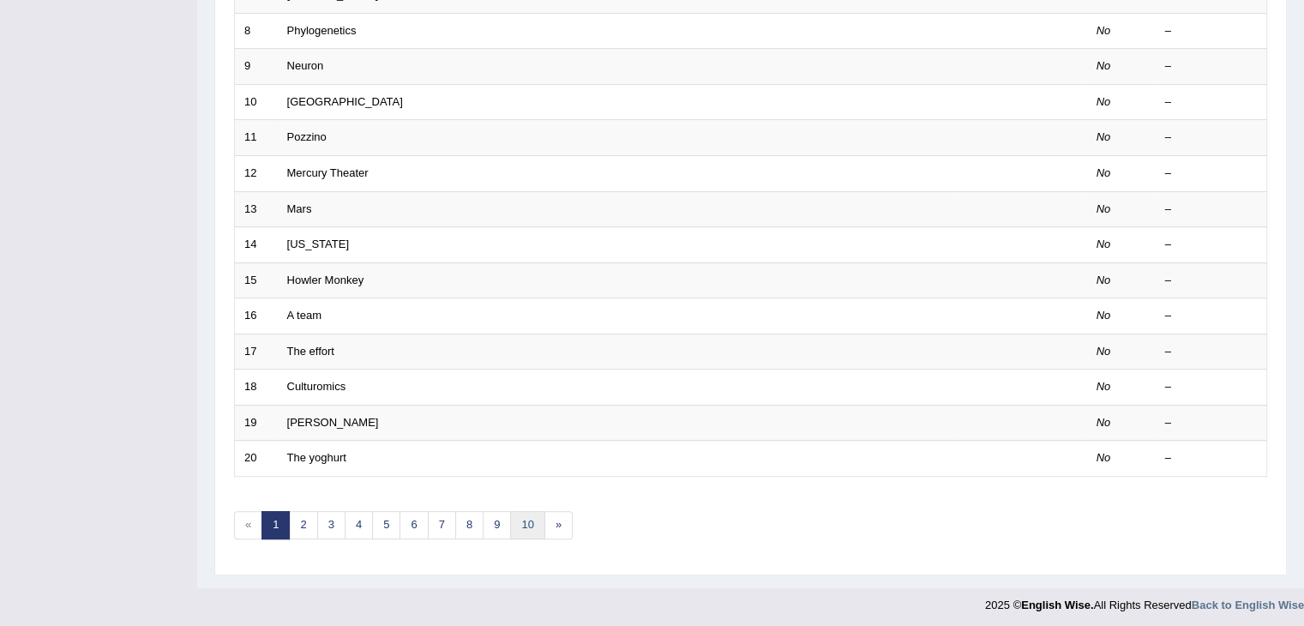
click at [520, 522] on link "10" at bounding box center [527, 525] width 34 height 28
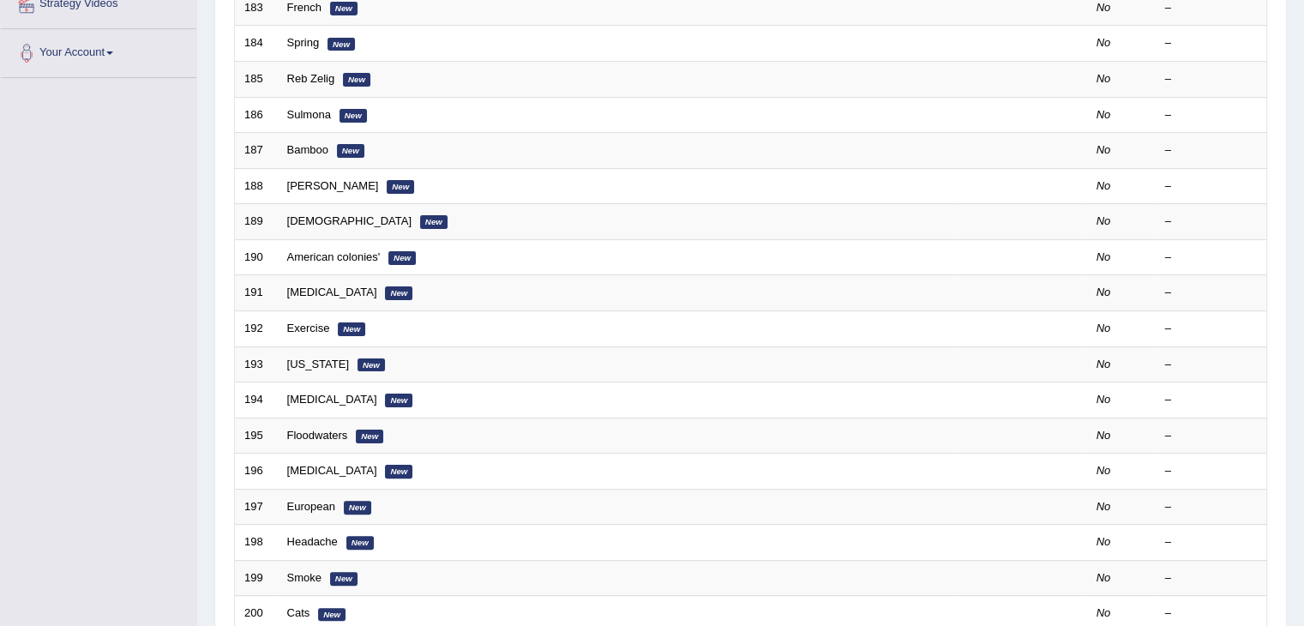
scroll to position [504, 0]
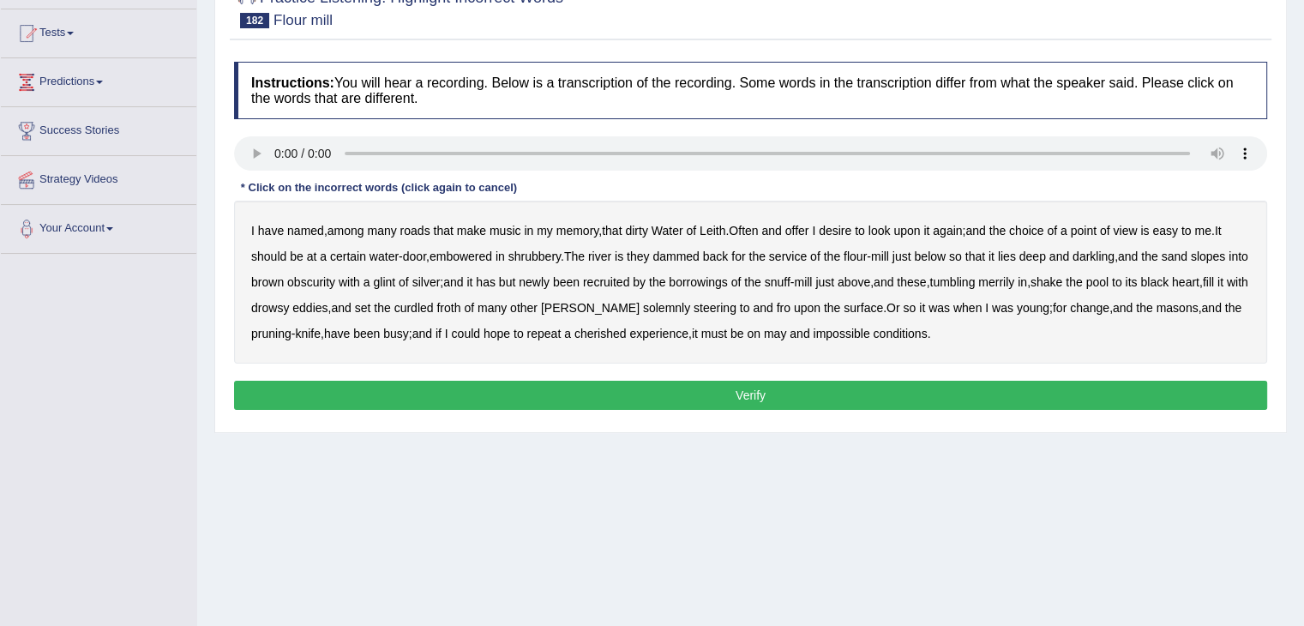
scroll to position [177, 0]
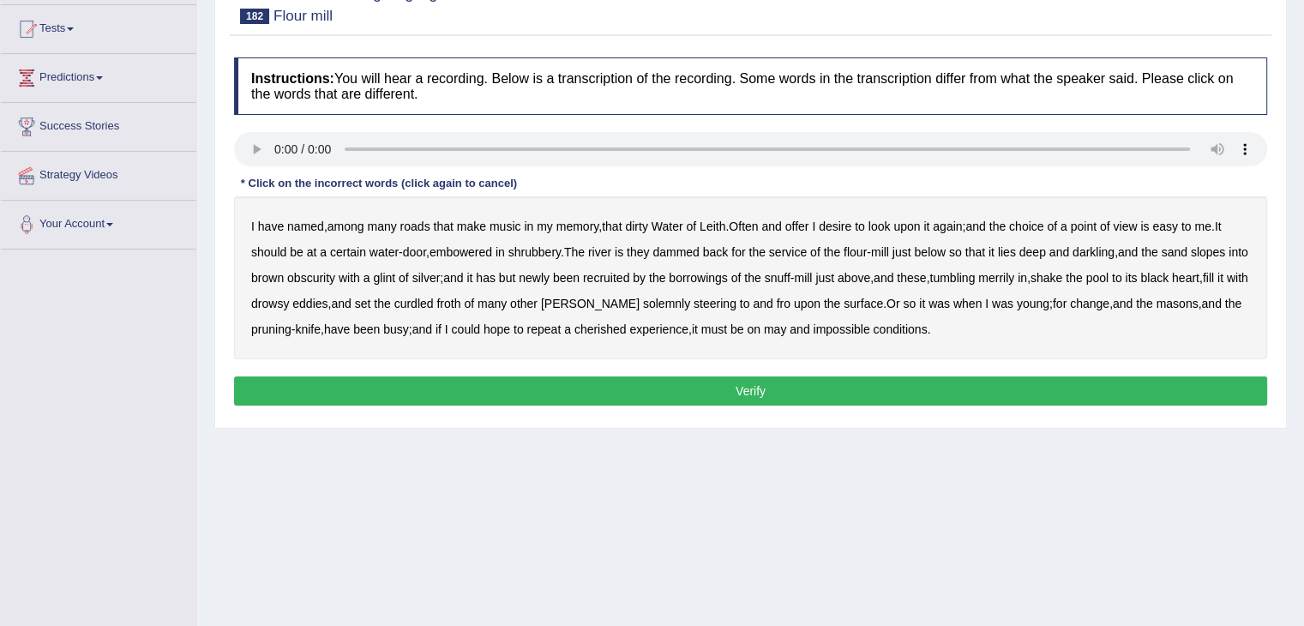
click at [301, 225] on b "named" at bounding box center [305, 227] width 37 height 14
click at [418, 225] on b "roads" at bounding box center [415, 227] width 30 height 14
click at [1036, 253] on b "deep" at bounding box center [1033, 252] width 27 height 14
click at [1016, 253] on b "lies" at bounding box center [1007, 252] width 18 height 14
click at [441, 280] on b "silver" at bounding box center [426, 278] width 28 height 14
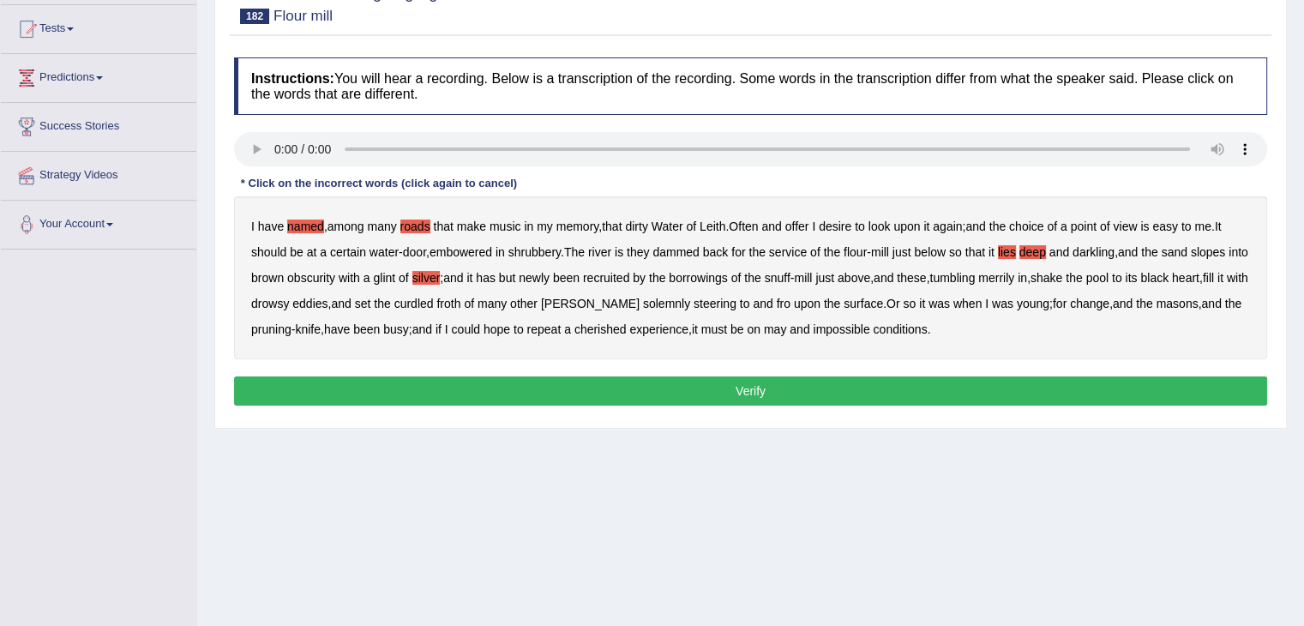
click at [803, 233] on div "I have named , among many roads that make music in my memory , that dirty Water…" at bounding box center [750, 277] width 1033 height 163
click at [803, 230] on b "offer" at bounding box center [797, 227] width 24 height 14
click at [1039, 252] on b "deep" at bounding box center [1033, 252] width 27 height 14
click at [1015, 253] on b "lies" at bounding box center [1007, 252] width 18 height 14
click at [772, 323] on b "may" at bounding box center [775, 329] width 22 height 14
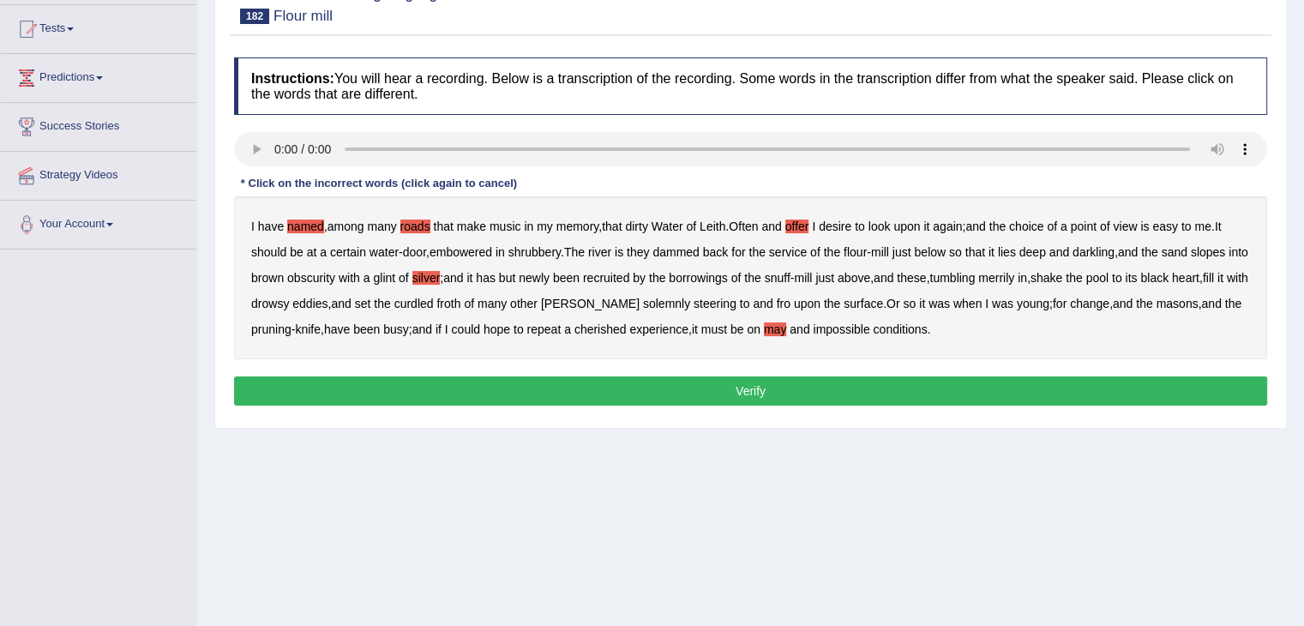
click at [756, 376] on button "Verify" at bounding box center [750, 390] width 1033 height 29
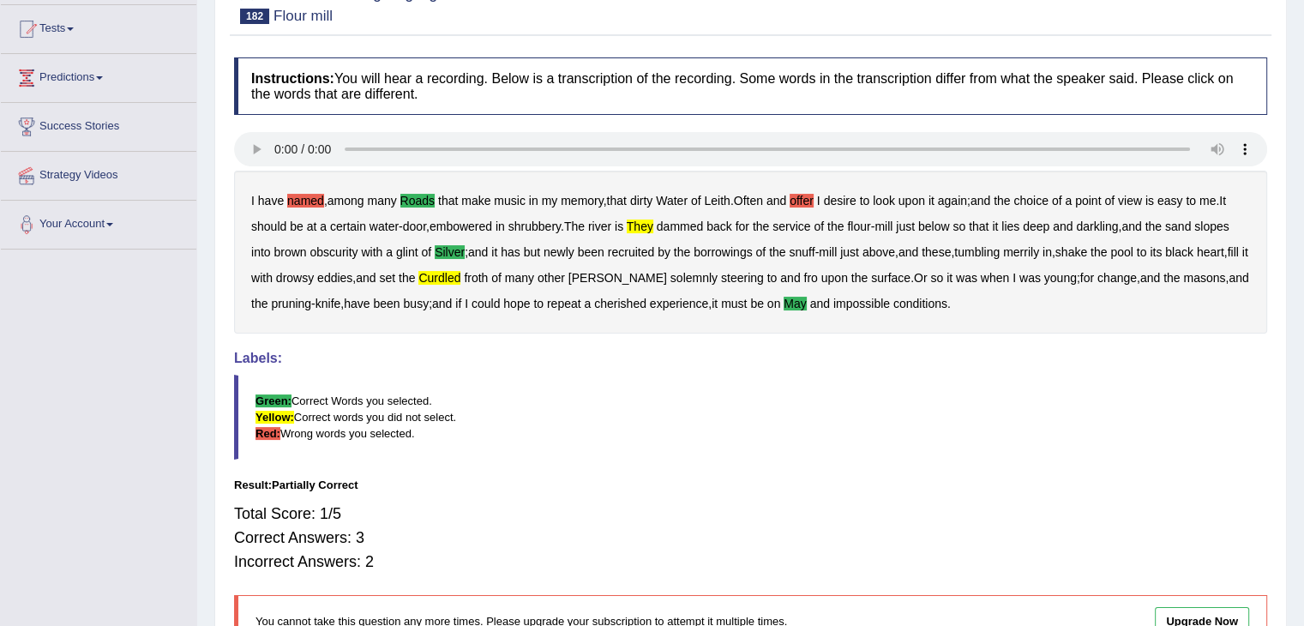
click at [311, 200] on b "named" at bounding box center [305, 201] width 37 height 14
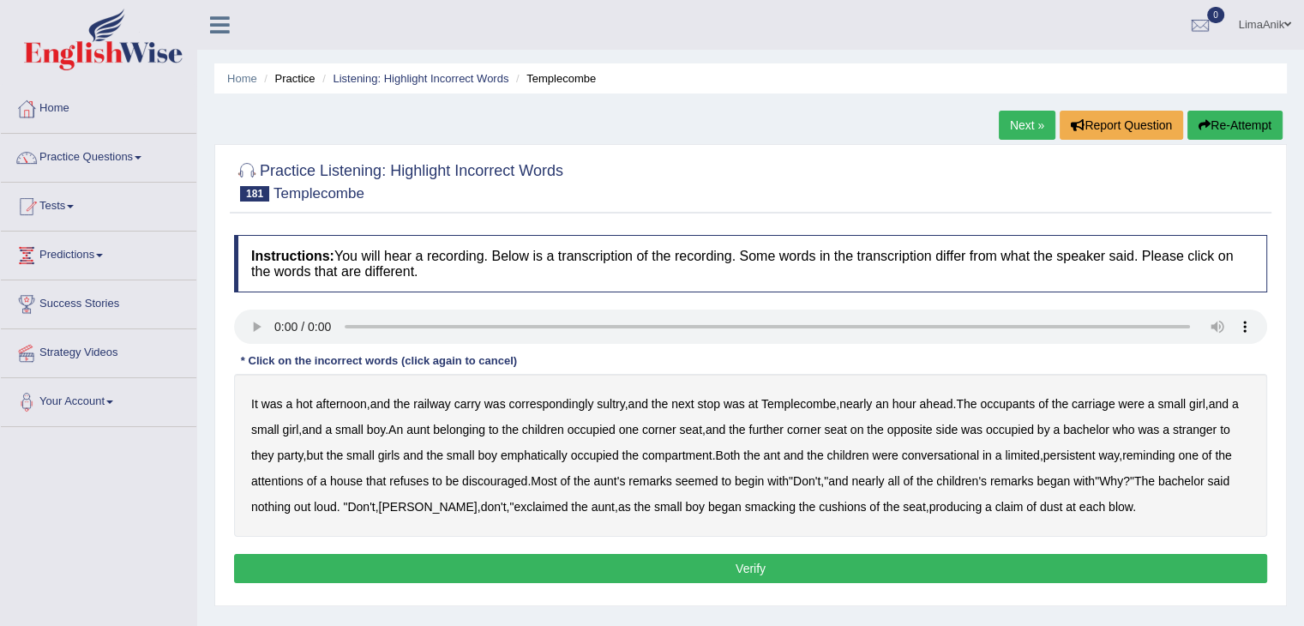
click at [267, 426] on b "small" at bounding box center [265, 430] width 28 height 14
click at [265, 452] on b "they" at bounding box center [262, 455] width 22 height 14
click at [544, 454] on b "emphatically" at bounding box center [534, 455] width 67 height 14
click at [361, 484] on b "house" at bounding box center [346, 481] width 33 height 14
click at [996, 509] on b "claim" at bounding box center [1010, 507] width 28 height 14
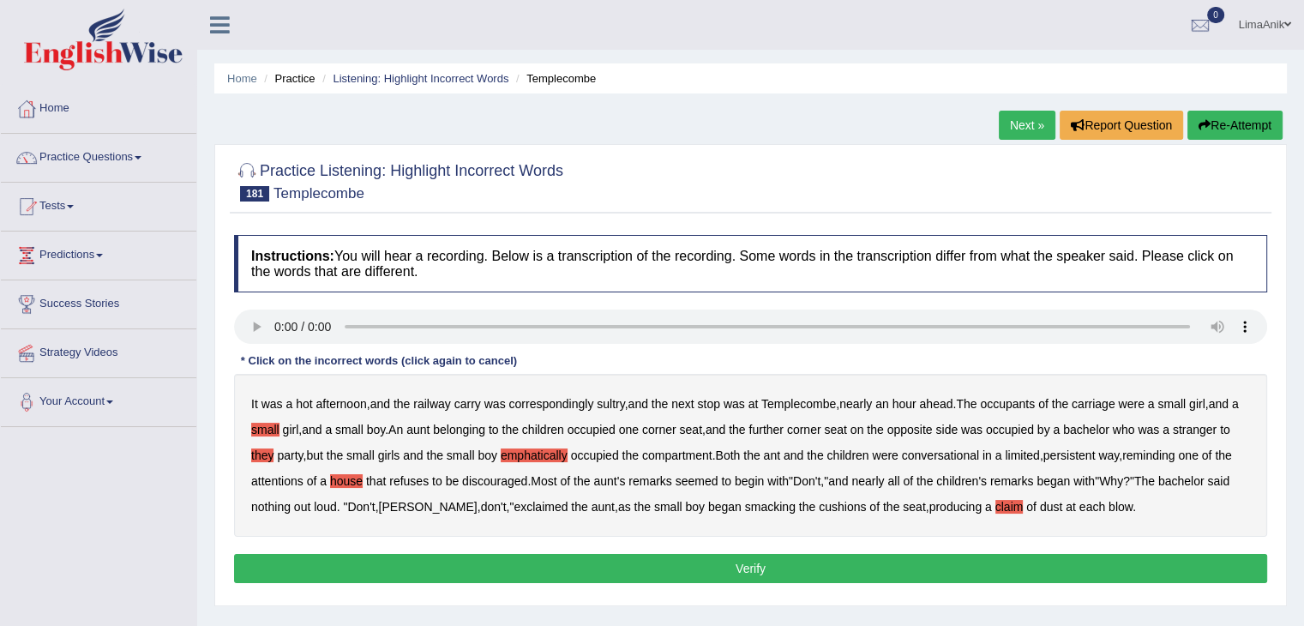
click at [743, 557] on button "Verify" at bounding box center [750, 568] width 1033 height 29
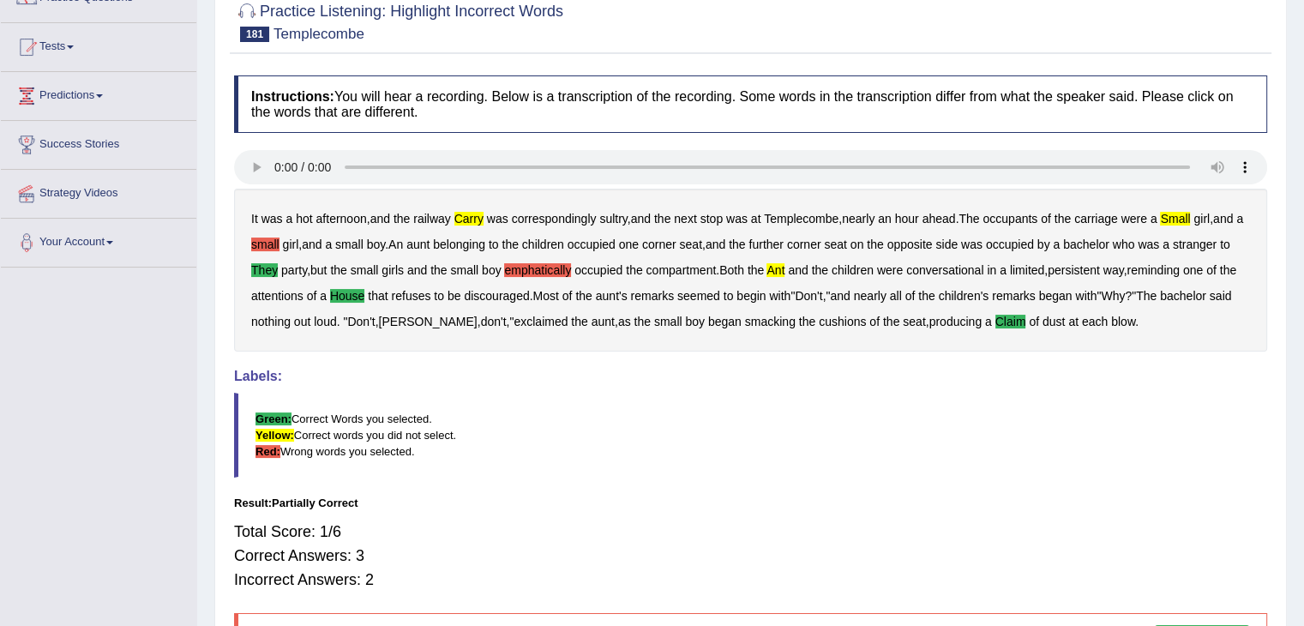
scroll to position [165, 0]
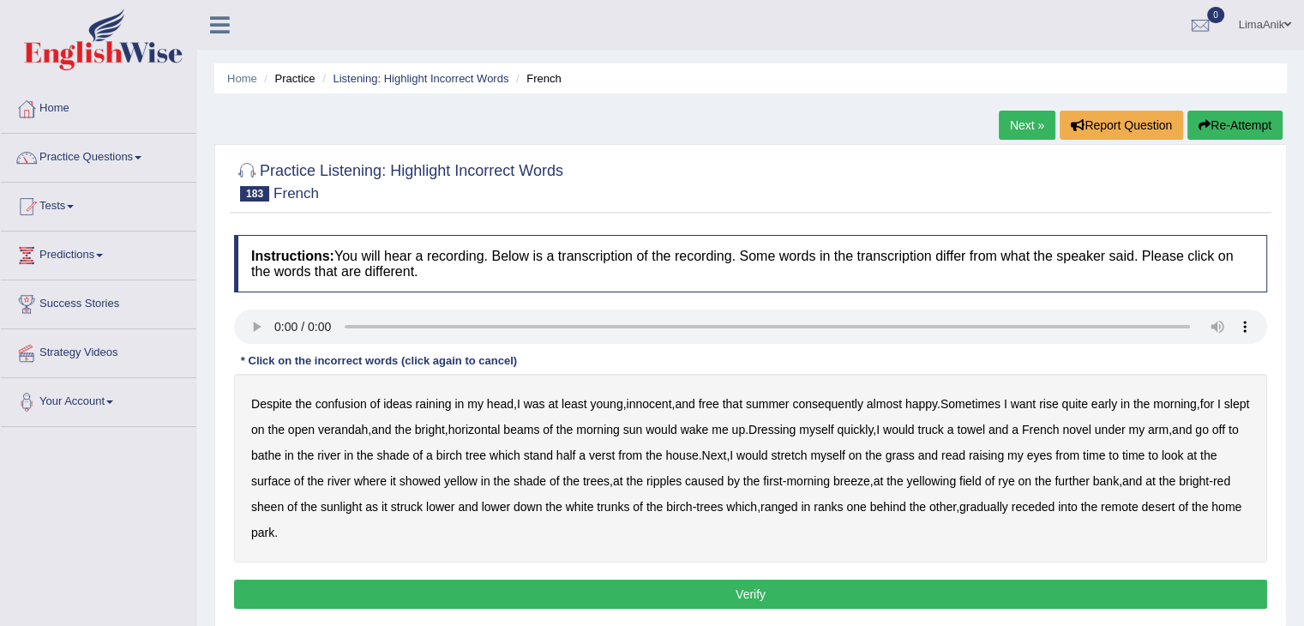
click at [428, 404] on b "raining" at bounding box center [433, 404] width 36 height 14
click at [1037, 405] on b "want" at bounding box center [1024, 404] width 26 height 14
click at [943, 431] on b "truck" at bounding box center [931, 430] width 26 height 14
click at [553, 453] on b "stand" at bounding box center [538, 455] width 29 height 14
click at [478, 484] on b "yellow" at bounding box center [460, 481] width 33 height 14
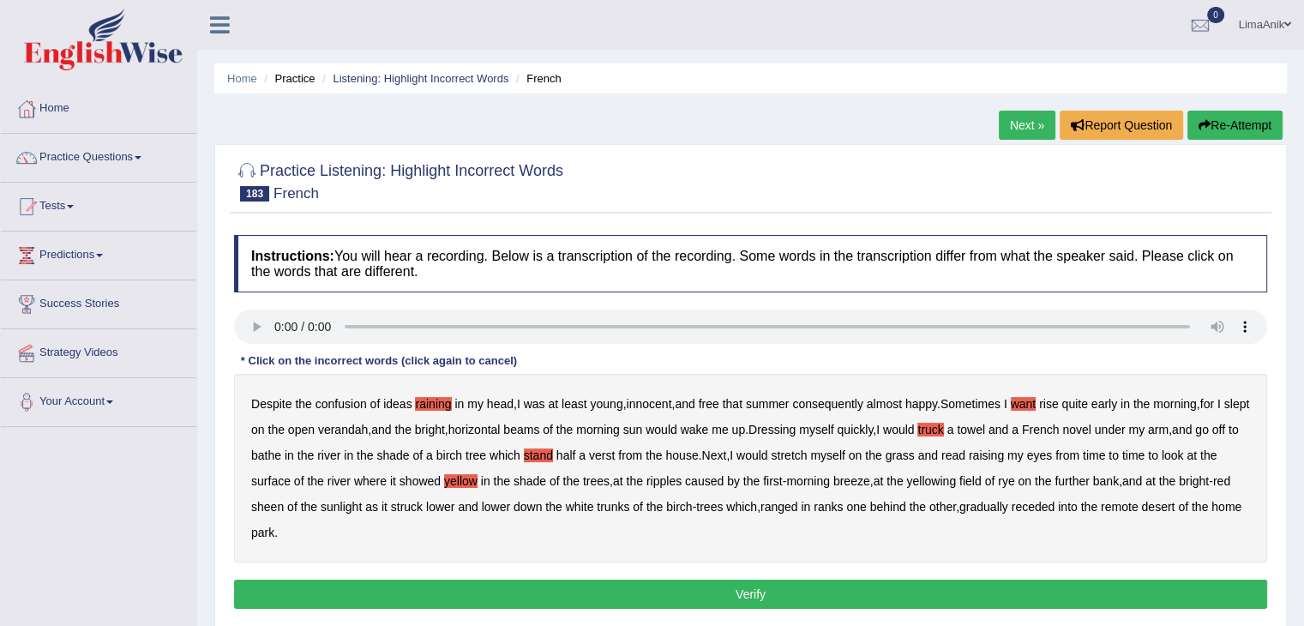
click at [629, 505] on b "trunks" at bounding box center [613, 507] width 33 height 14
click at [1175, 502] on b "desert" at bounding box center [1157, 507] width 33 height 14
click at [617, 511] on div "Despite the confusion of ideas raining in my head , I was at least young , inno…" at bounding box center [750, 468] width 1033 height 189
click at [620, 508] on b "trunks" at bounding box center [613, 507] width 33 height 14
click at [705, 591] on button "Verify" at bounding box center [750, 594] width 1033 height 29
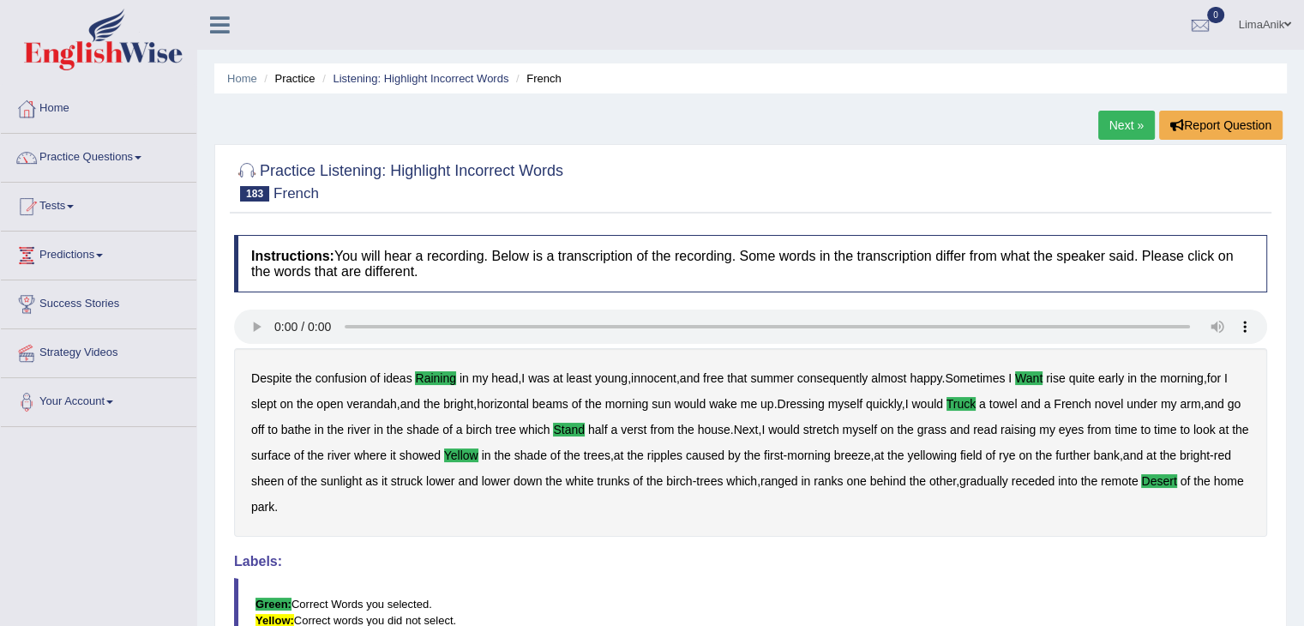
scroll to position [127, 0]
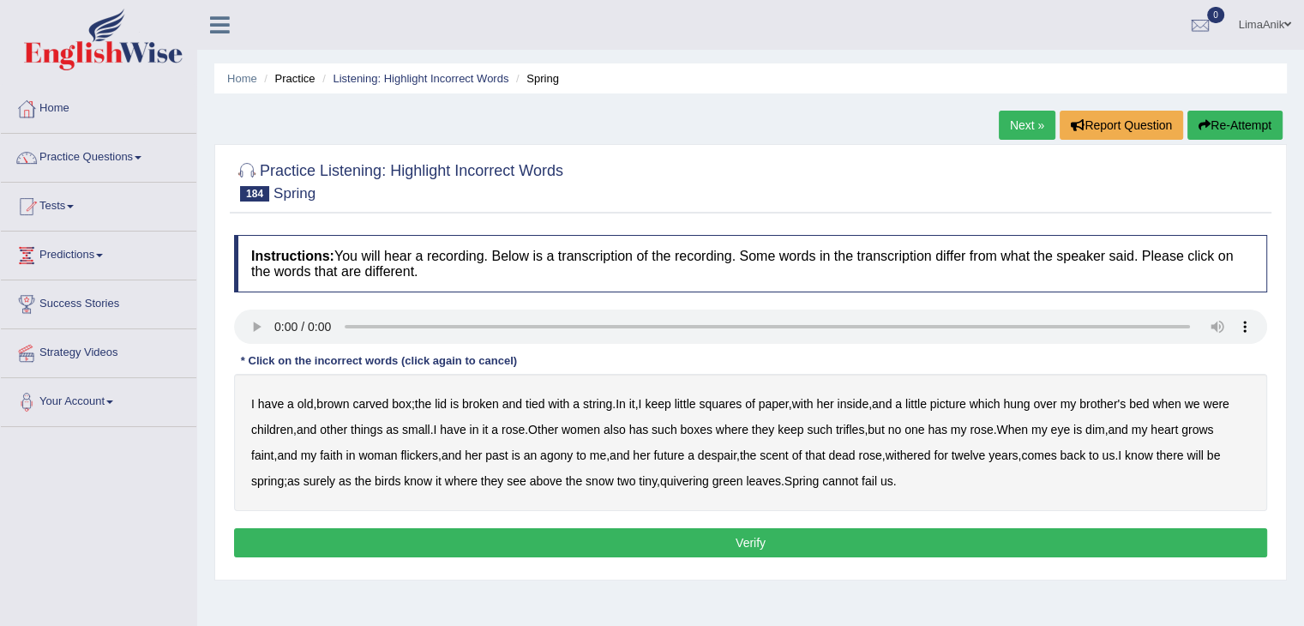
click at [447, 407] on b "lid" at bounding box center [441, 404] width 12 height 14
click at [833, 402] on b "her" at bounding box center [824, 404] width 17 height 14
click at [1149, 401] on b "bed" at bounding box center [1139, 404] width 20 height 14
click at [1115, 457] on b "us" at bounding box center [1108, 455] width 13 height 14
click at [287, 407] on b "a" at bounding box center [290, 404] width 7 height 14
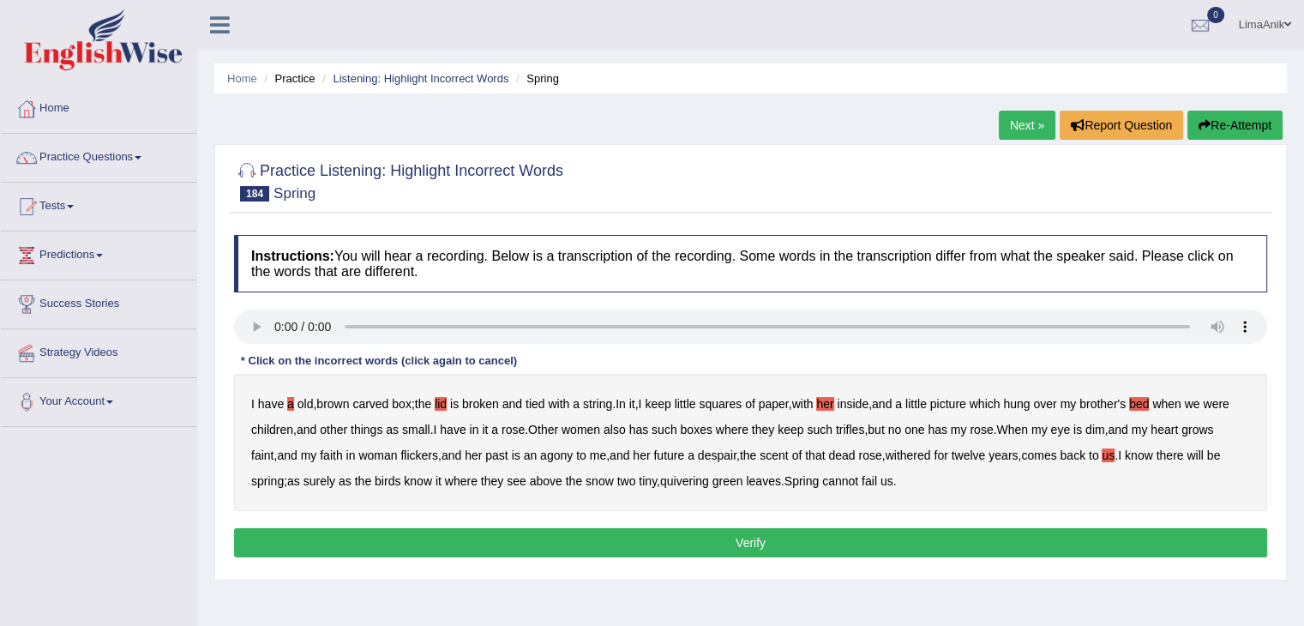
click at [501, 457] on b "past" at bounding box center [496, 455] width 22 height 14
click at [627, 535] on button "Verify" at bounding box center [750, 542] width 1033 height 29
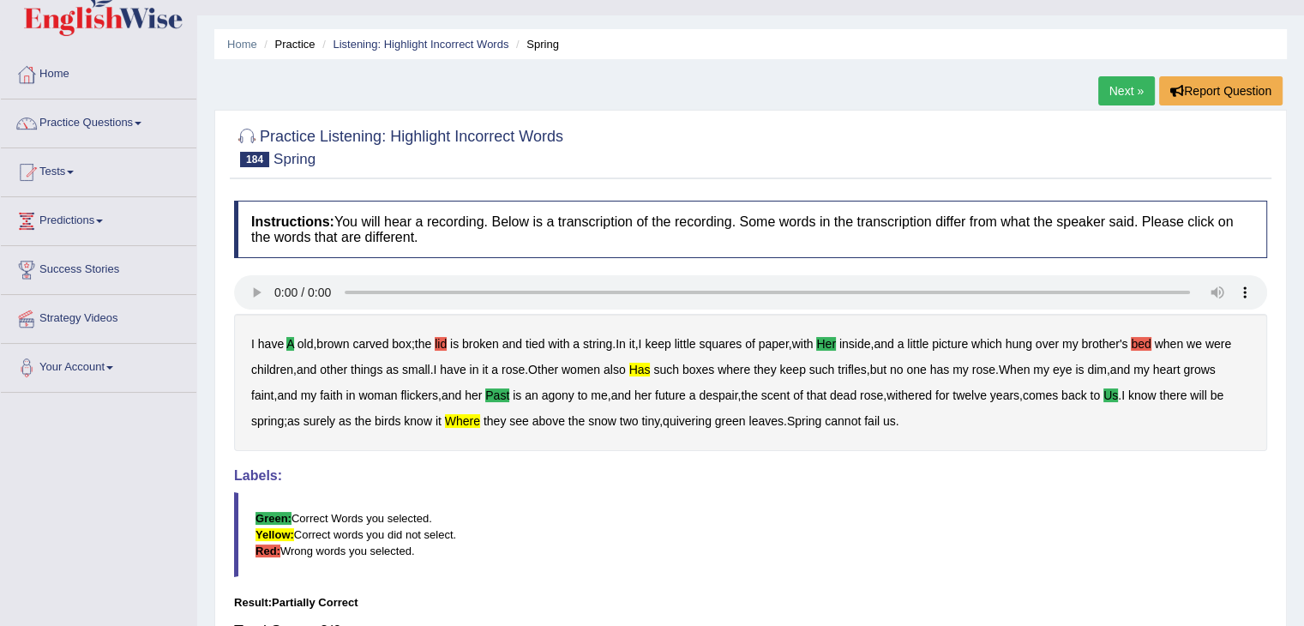
scroll to position [123, 0]
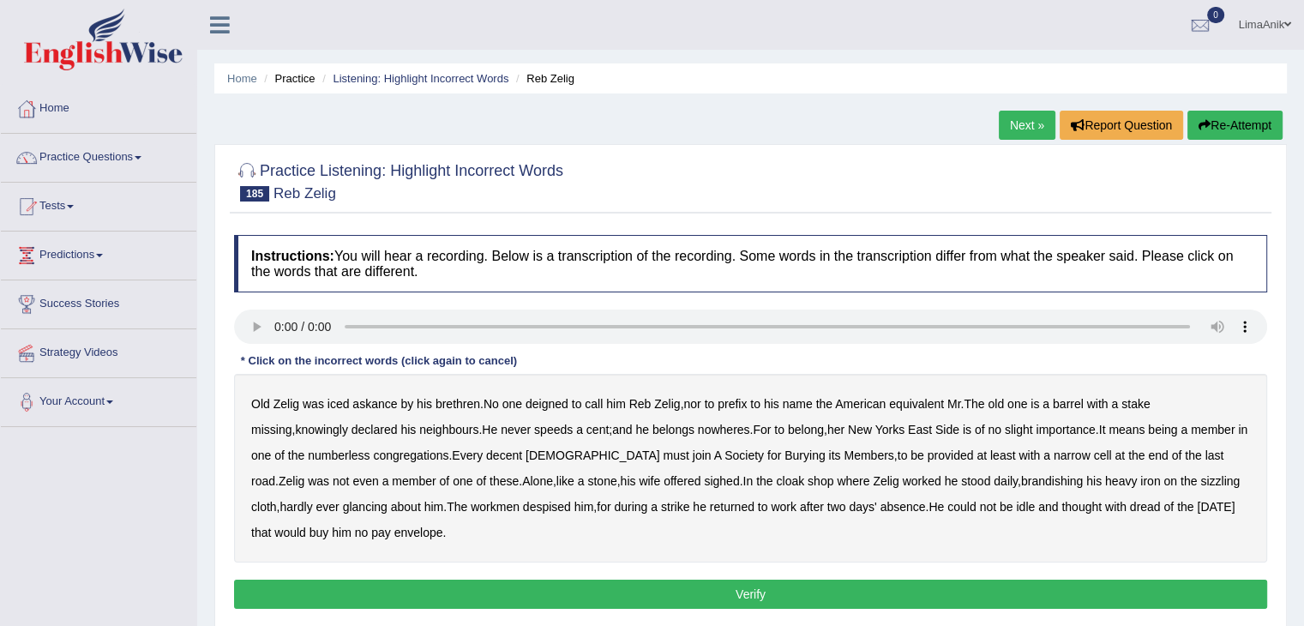
click at [1134, 406] on b "stake" at bounding box center [1136, 404] width 28 height 14
click at [1206, 453] on b "last" at bounding box center [1215, 455] width 19 height 14
click at [664, 484] on b "offered" at bounding box center [682, 481] width 37 height 14
click at [329, 526] on b "buy" at bounding box center [320, 533] width 20 height 14
click at [782, 591] on button "Verify" at bounding box center [750, 594] width 1033 height 29
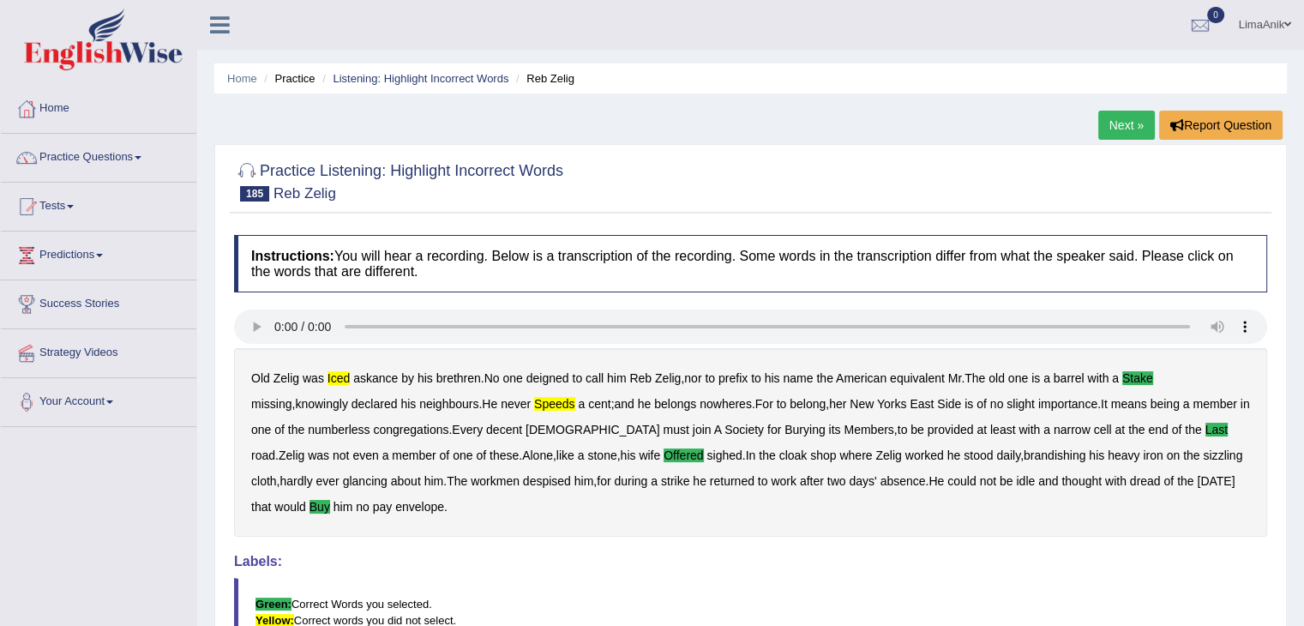
scroll to position [141, 0]
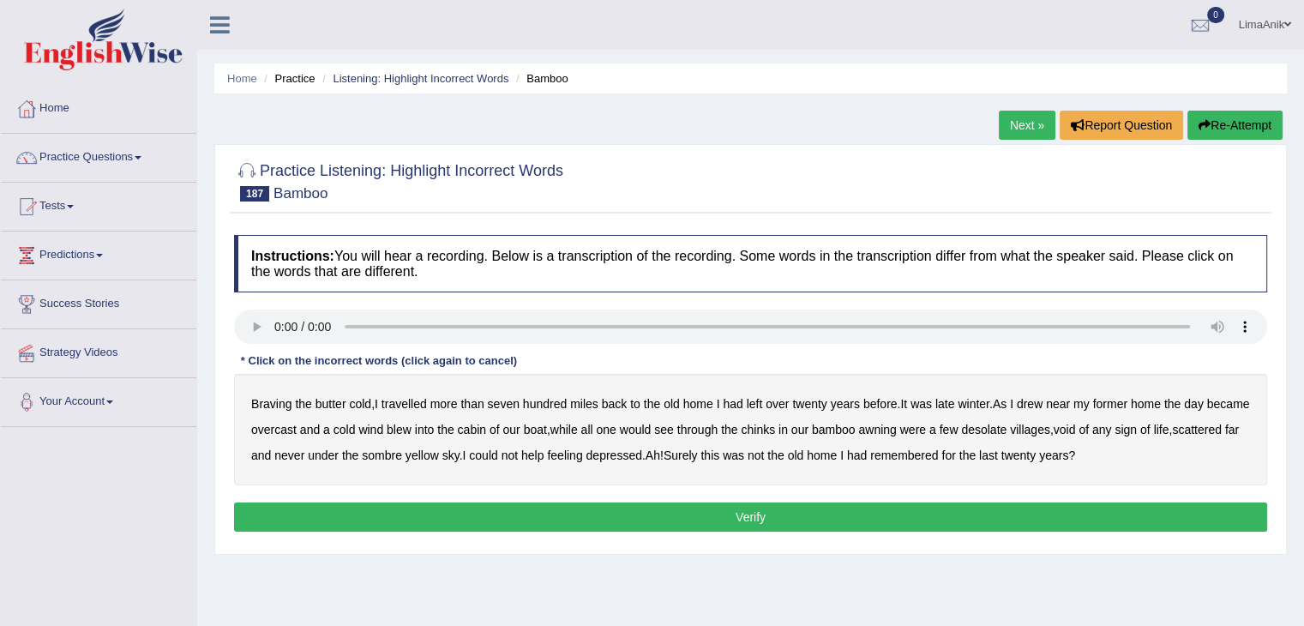
click at [322, 403] on b "butter" at bounding box center [331, 404] width 31 height 14
click at [652, 430] on b "would" at bounding box center [636, 430] width 32 height 14
click at [304, 454] on b "never" at bounding box center [289, 455] width 30 height 14
click at [998, 454] on b "last" at bounding box center [988, 455] width 19 height 14
click at [926, 424] on b "were" at bounding box center [913, 430] width 26 height 14
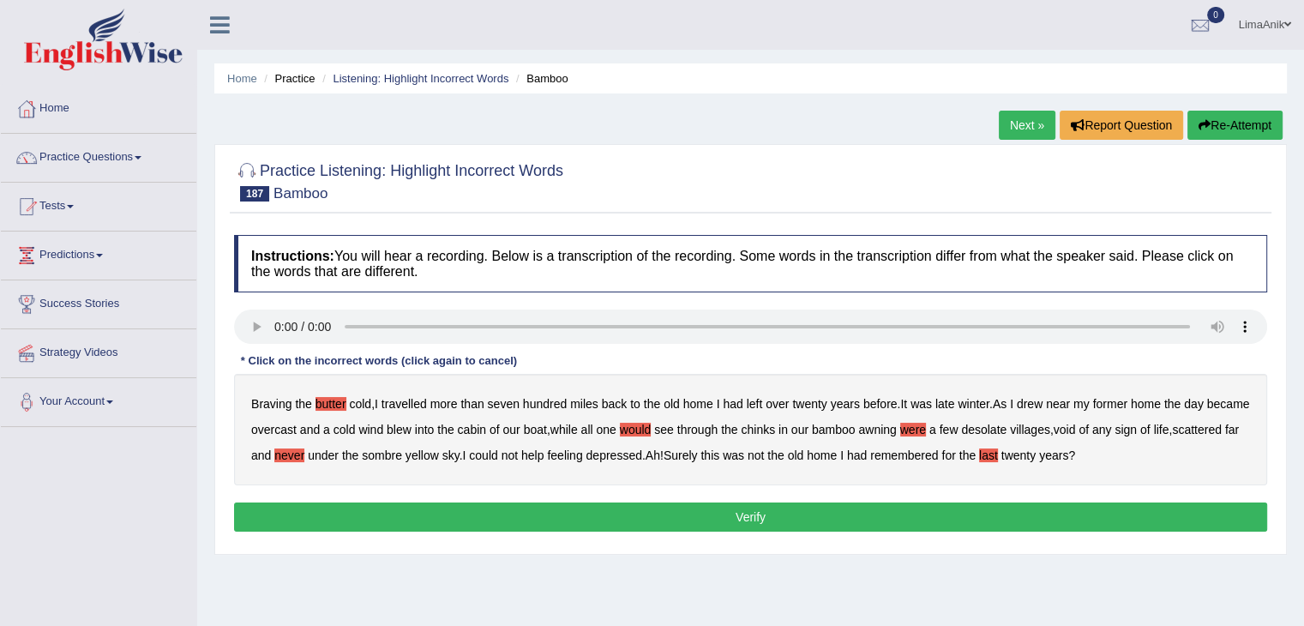
click at [926, 427] on b "were" at bounding box center [913, 430] width 26 height 14
click at [761, 512] on button "Verify" at bounding box center [750, 516] width 1033 height 29
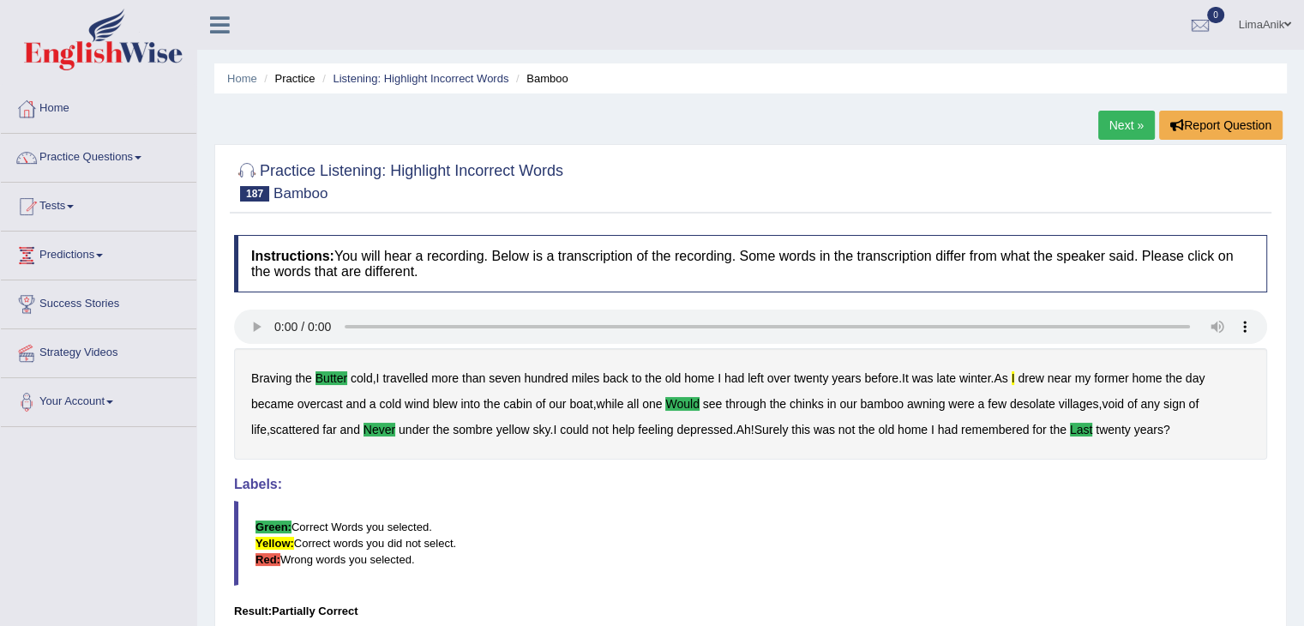
scroll to position [160, 0]
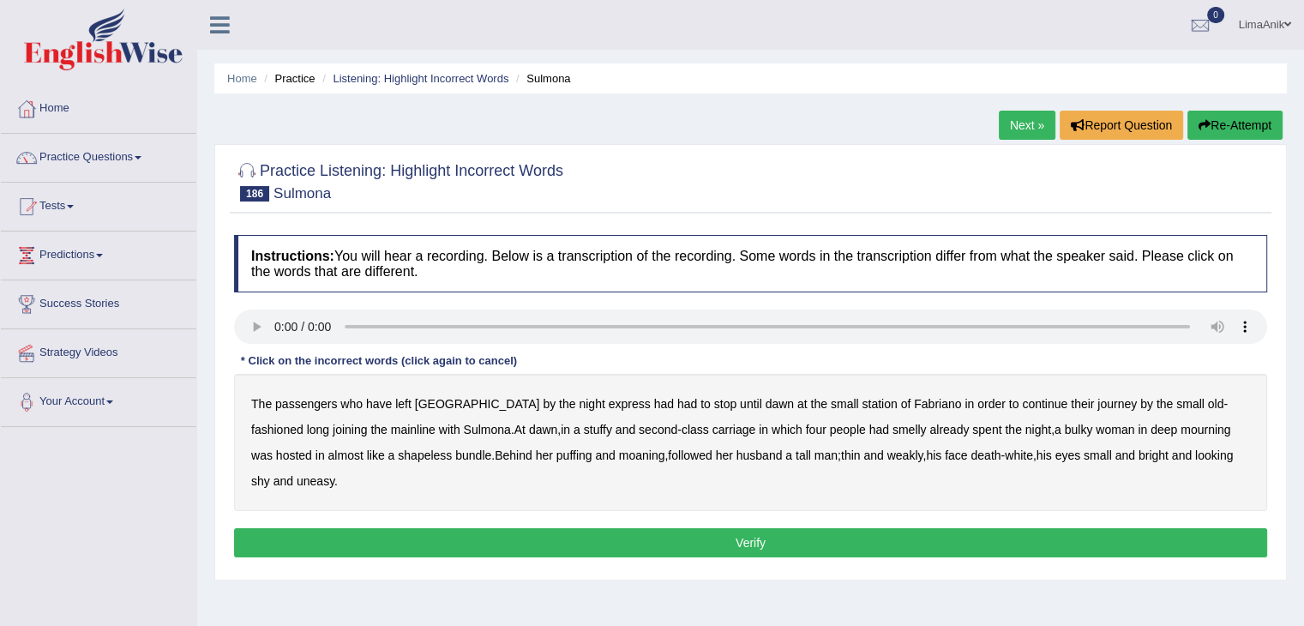
click at [329, 423] on b "long" at bounding box center [318, 430] width 22 height 14
click at [639, 430] on b "second" at bounding box center [658, 430] width 39 height 14
click at [806, 430] on b "four" at bounding box center [816, 430] width 21 height 14
click at [796, 454] on b "tall" at bounding box center [803, 455] width 15 height 14
click at [691, 528] on button "Verify" at bounding box center [750, 542] width 1033 height 29
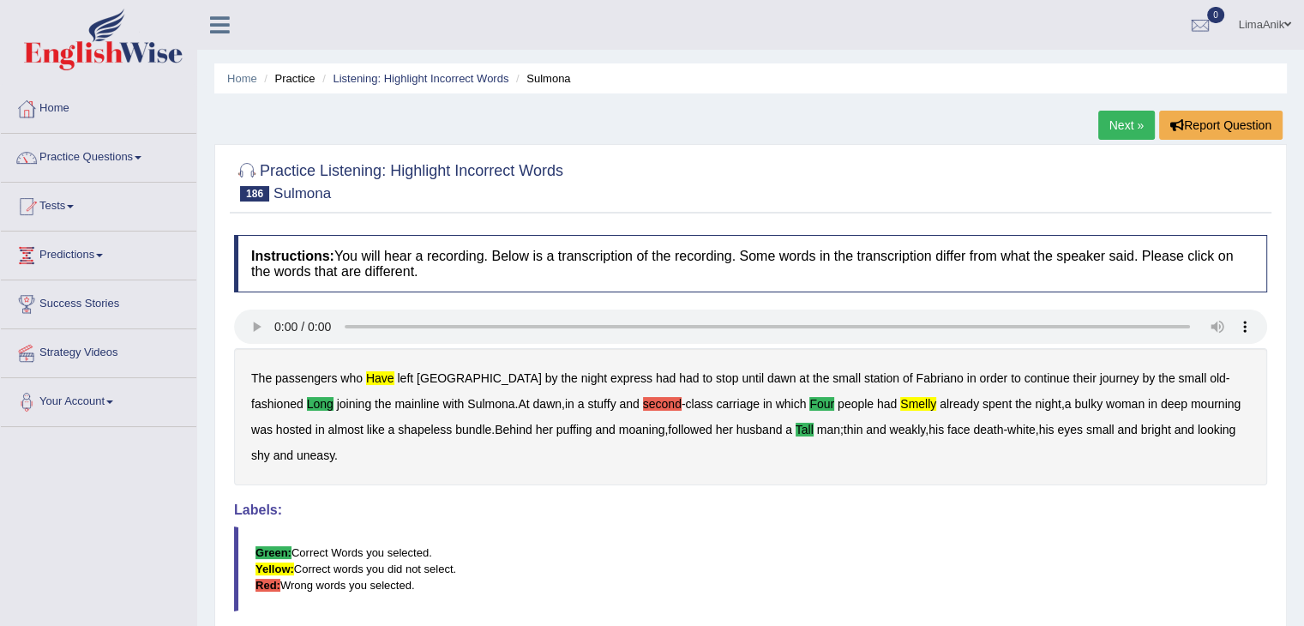
scroll to position [123, 0]
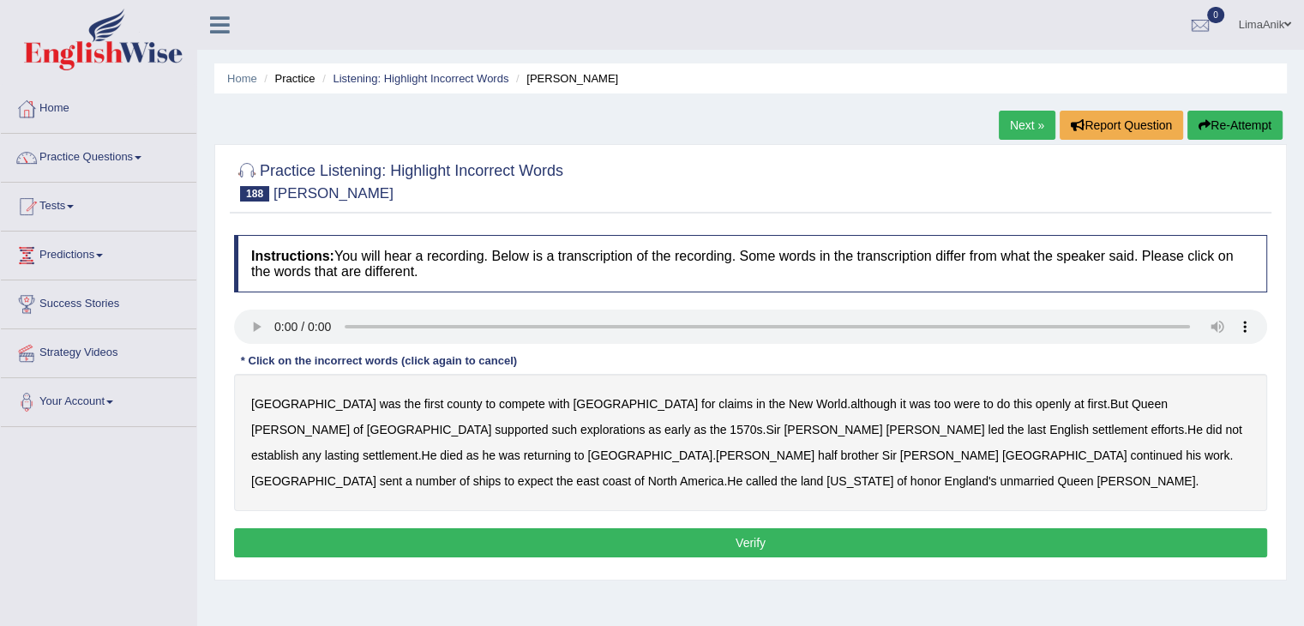
click at [954, 404] on b "were" at bounding box center [967, 404] width 26 height 14
click at [1027, 430] on b "last" at bounding box center [1036, 430] width 19 height 14
click at [553, 474] on b "expect" at bounding box center [535, 481] width 35 height 14
click at [907, 474] on b "of" at bounding box center [902, 481] width 10 height 14
click at [696, 542] on button "Verify" at bounding box center [750, 542] width 1033 height 29
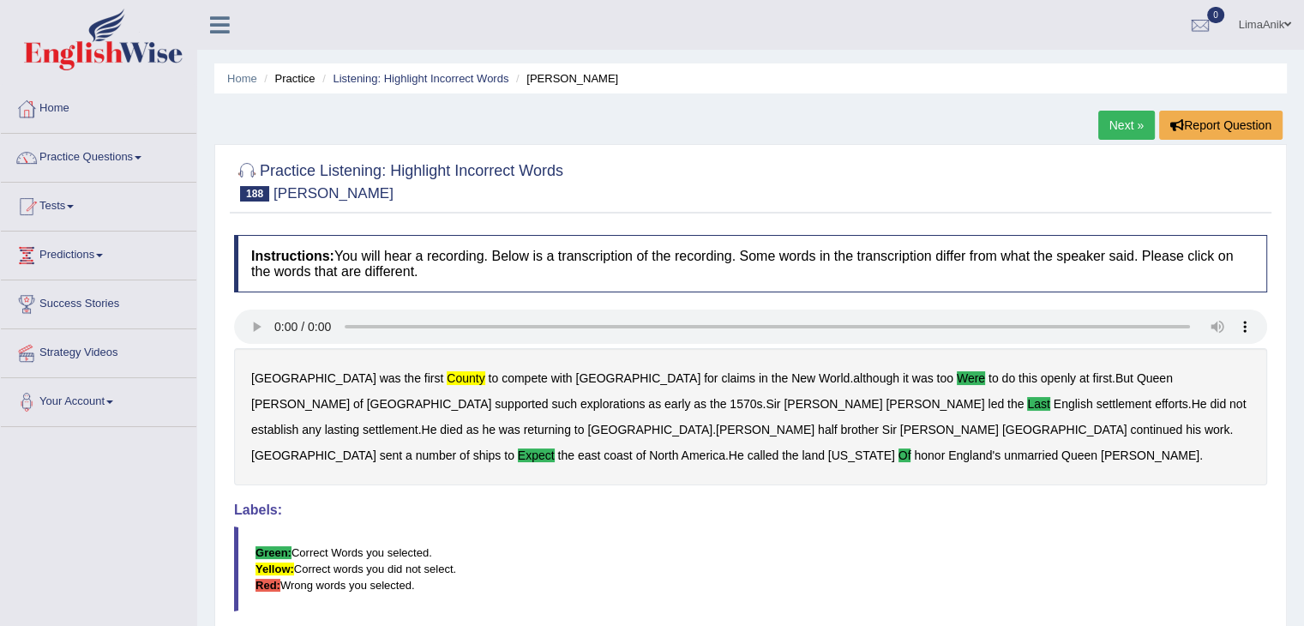
scroll to position [127, 0]
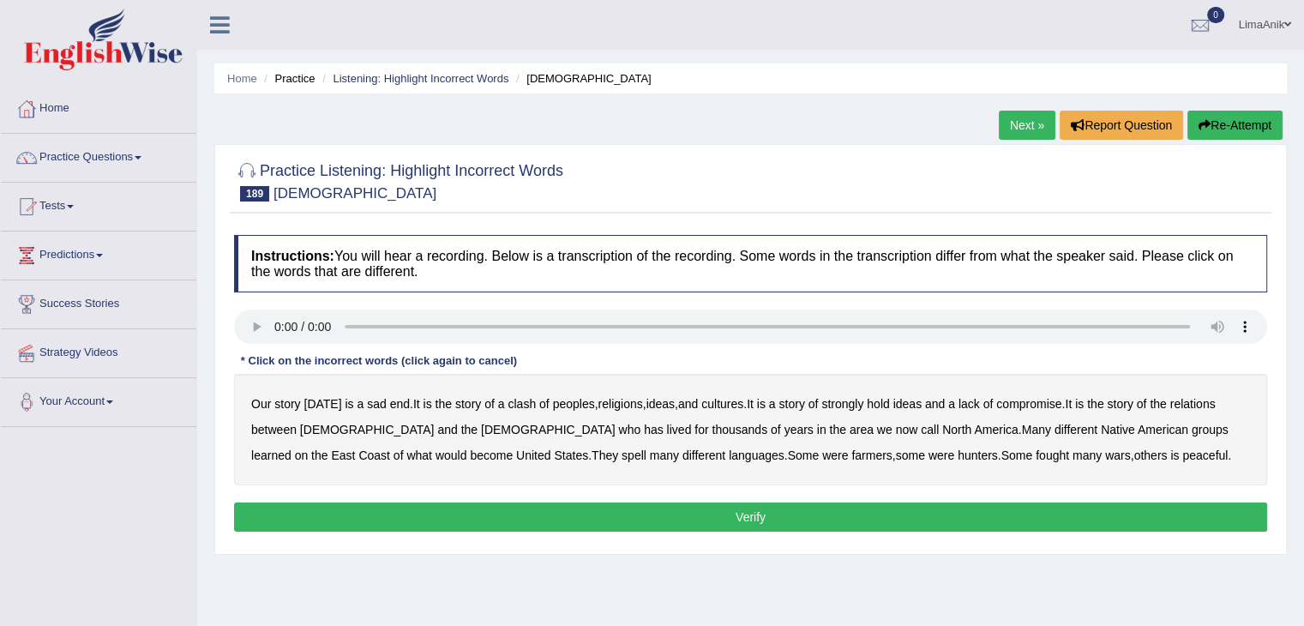
click at [667, 428] on b "lived" at bounding box center [679, 430] width 25 height 14
click at [644, 431] on b "has" at bounding box center [654, 430] width 20 height 14
click at [644, 430] on b "has" at bounding box center [654, 430] width 20 height 14
click at [667, 429] on b "lived" at bounding box center [679, 430] width 25 height 14
click at [292, 448] on b "learned" at bounding box center [271, 455] width 40 height 14
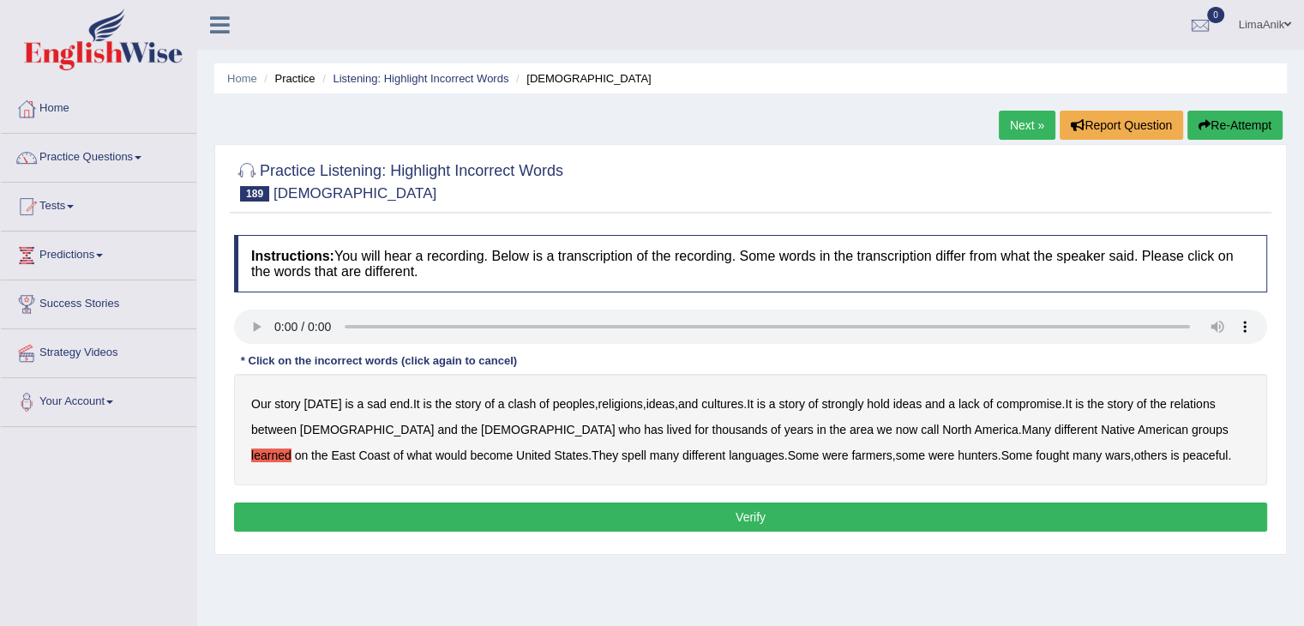
click at [622, 455] on b "spell" at bounding box center [634, 455] width 25 height 14
click at [1170, 453] on b "is" at bounding box center [1174, 455] width 9 height 14
click at [392, 404] on b "end" at bounding box center [400, 404] width 20 height 14
click at [889, 402] on b "hold" at bounding box center [878, 404] width 22 height 14
click at [644, 427] on b "has" at bounding box center [654, 430] width 20 height 14
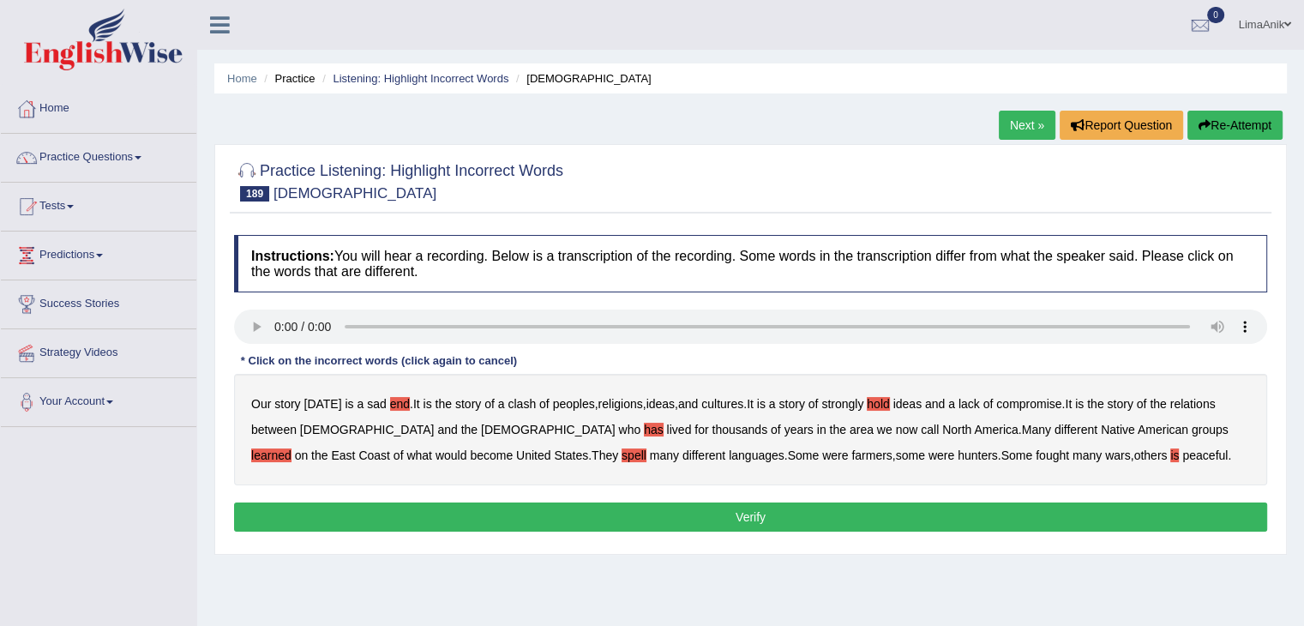
click at [888, 399] on b "hold" at bounding box center [878, 404] width 22 height 14
click at [765, 510] on button "Verify" at bounding box center [750, 516] width 1033 height 29
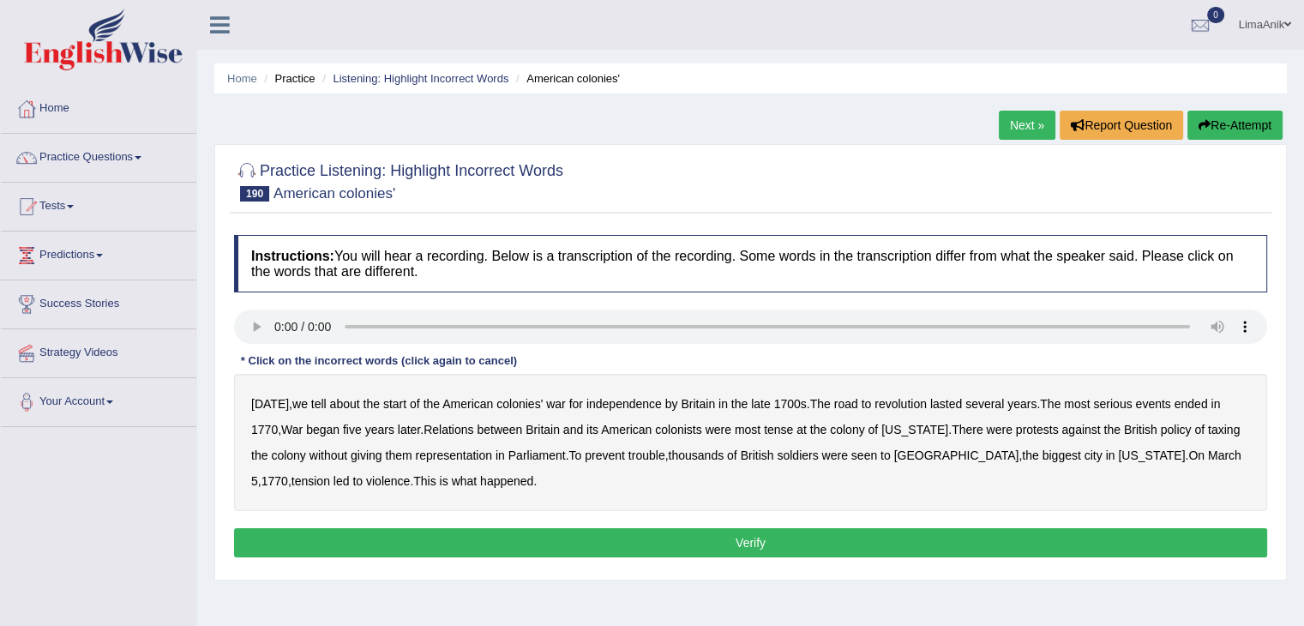
click at [665, 402] on b "by" at bounding box center [671, 404] width 13 height 14
click at [1188, 400] on b "ended" at bounding box center [1191, 404] width 33 height 14
click at [807, 430] on b "at" at bounding box center [802, 430] width 10 height 14
click at [305, 453] on b "colony" at bounding box center [288, 455] width 34 height 14
click at [580, 529] on button "Verify" at bounding box center [750, 542] width 1033 height 29
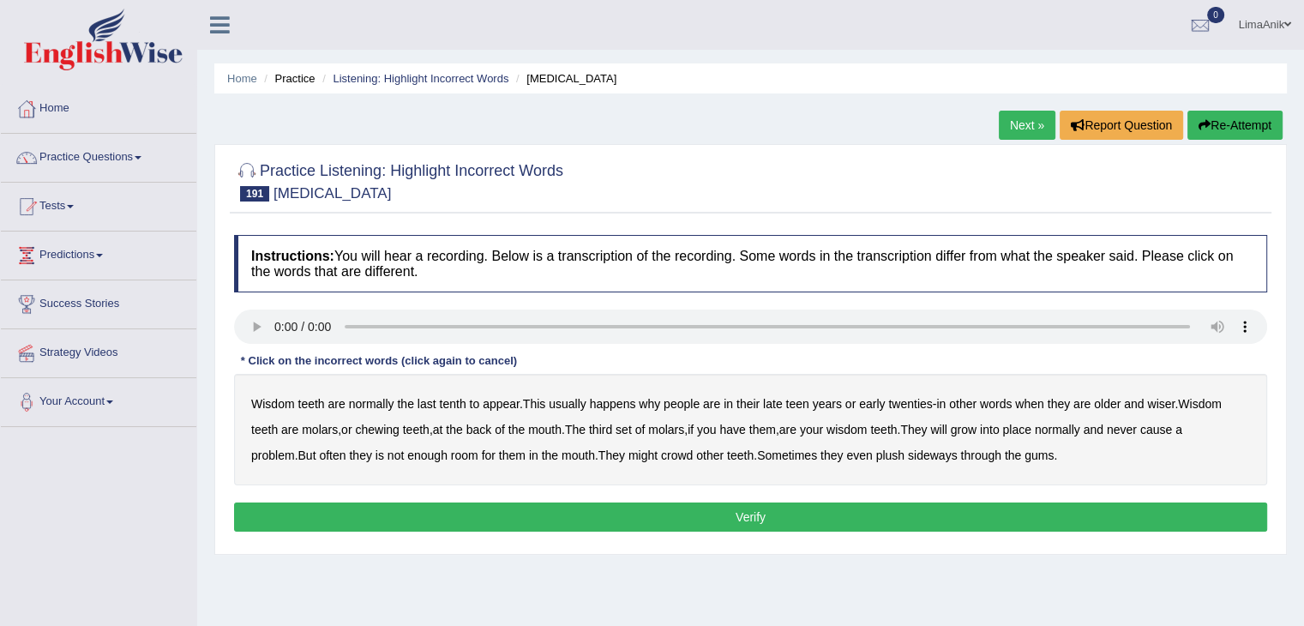
click at [459, 409] on b "tenth" at bounding box center [452, 404] width 27 height 14
click at [651, 402] on b "why" at bounding box center [649, 404] width 21 height 14
click at [947, 430] on b "will" at bounding box center [938, 430] width 16 height 14
click at [876, 455] on b "plush" at bounding box center [890, 455] width 28 height 14
click at [793, 510] on button "Verify" at bounding box center [750, 516] width 1033 height 29
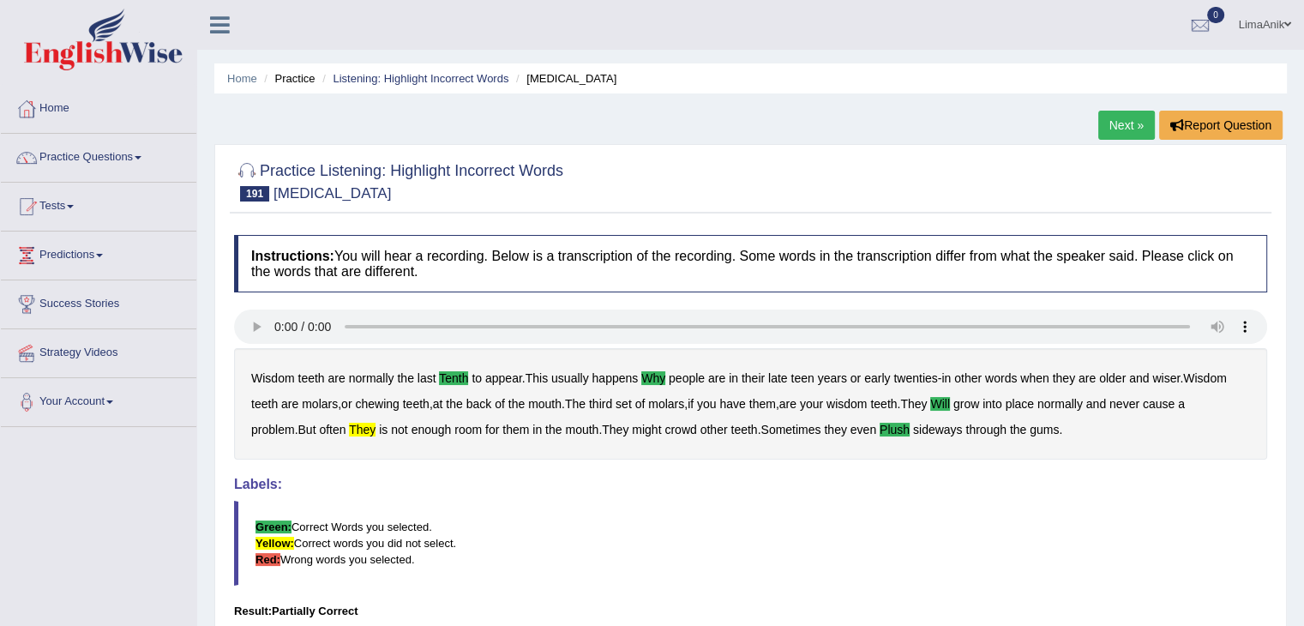
scroll to position [159, 0]
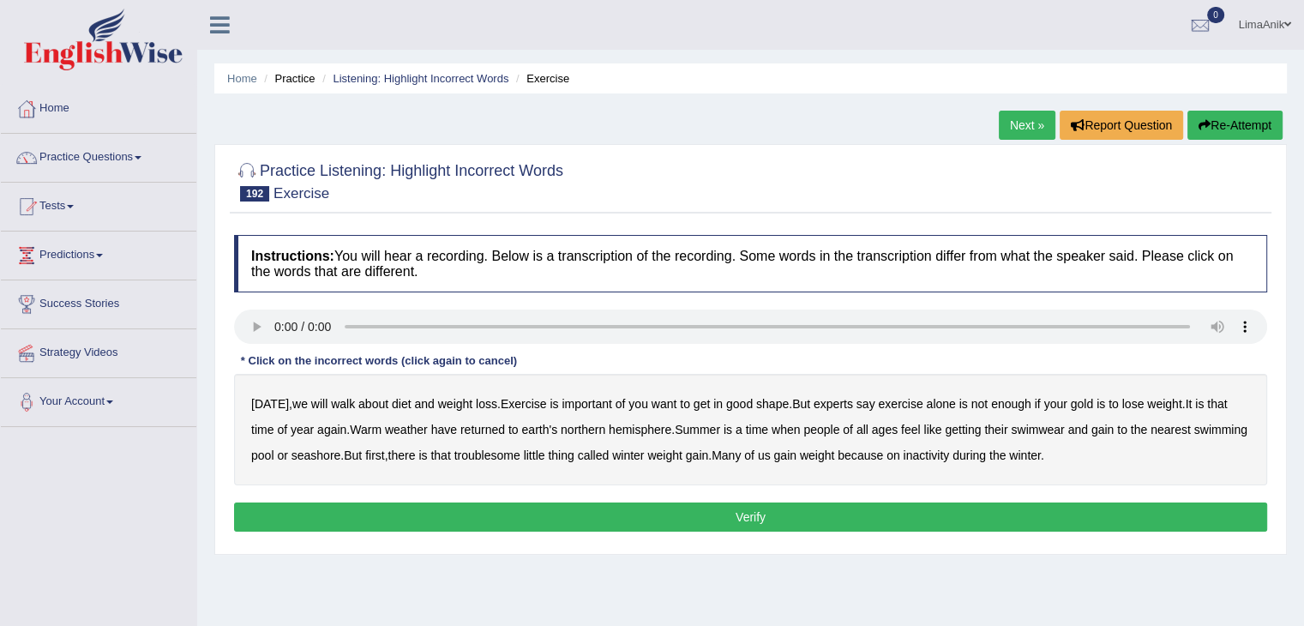
click at [334, 406] on b "walk" at bounding box center [343, 404] width 24 height 14
click at [446, 430] on b "have" at bounding box center [444, 430] width 26 height 14
click at [1102, 430] on b "gain" at bounding box center [1103, 430] width 22 height 14
click at [755, 508] on button "Verify" at bounding box center [750, 516] width 1033 height 29
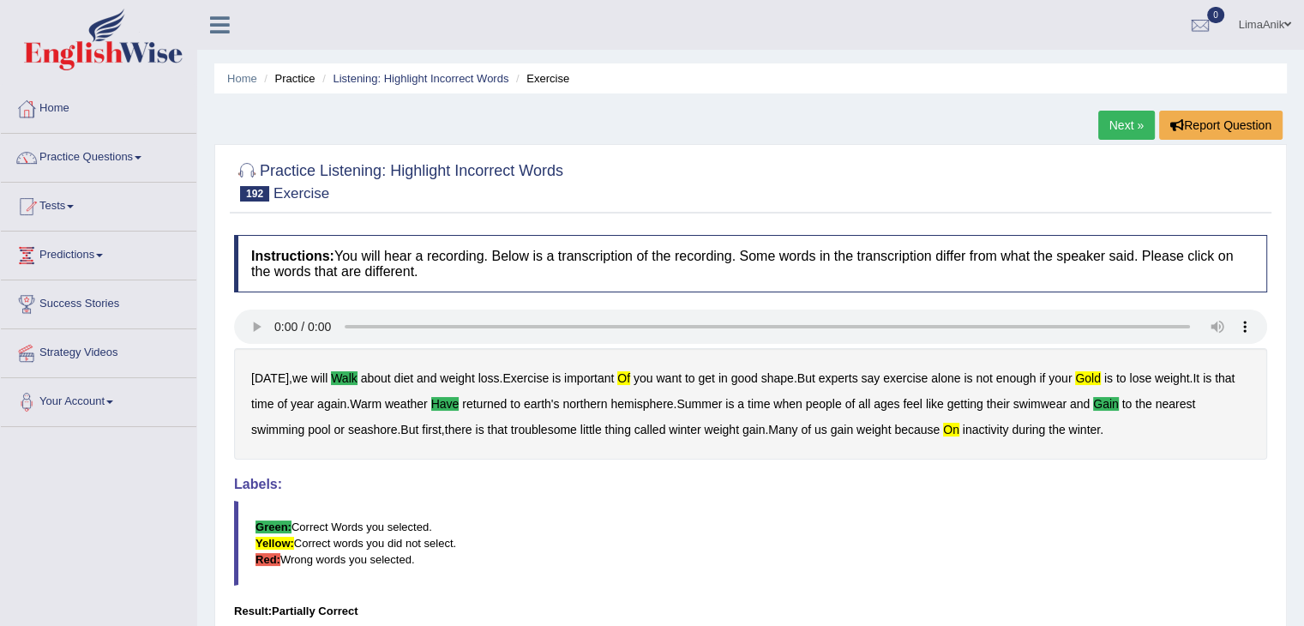
scroll to position [129, 0]
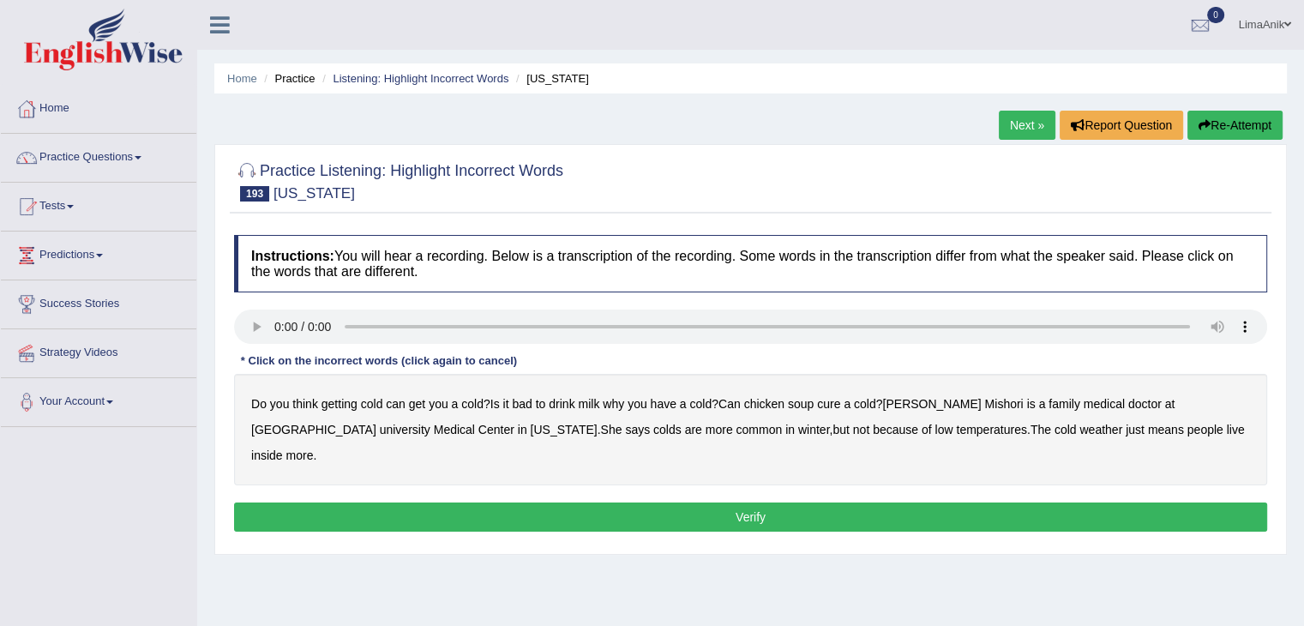
click at [254, 397] on div "Instructions: You will hear a recording. Below is a transcription of the record…" at bounding box center [751, 385] width 1042 height 319
click at [411, 407] on b "get" at bounding box center [417, 404] width 16 height 14
click at [617, 405] on b "why" at bounding box center [613, 404] width 21 height 14
click at [1084, 405] on b "medical" at bounding box center [1104, 404] width 41 height 14
click at [1227, 428] on b "live" at bounding box center [1236, 430] width 18 height 14
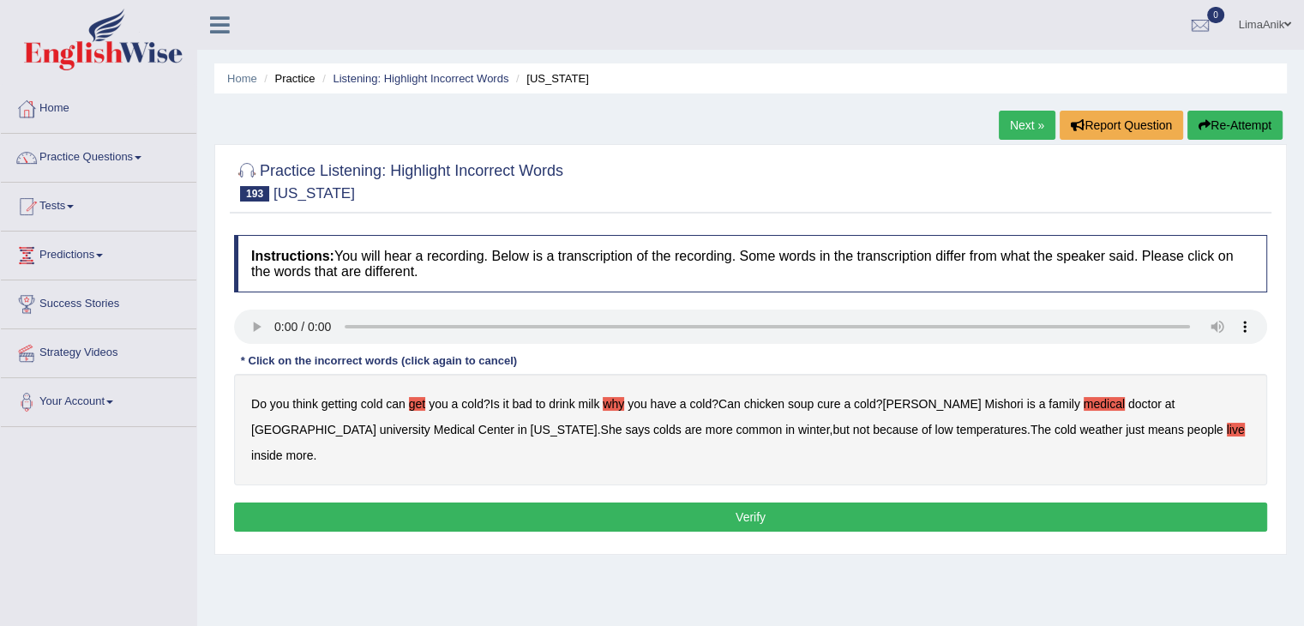
click at [873, 474] on div "Instructions: You will hear a recording. Below is a transcription of the record…" at bounding box center [751, 385] width 1042 height 319
click at [844, 502] on button "Verify" at bounding box center [750, 516] width 1033 height 29
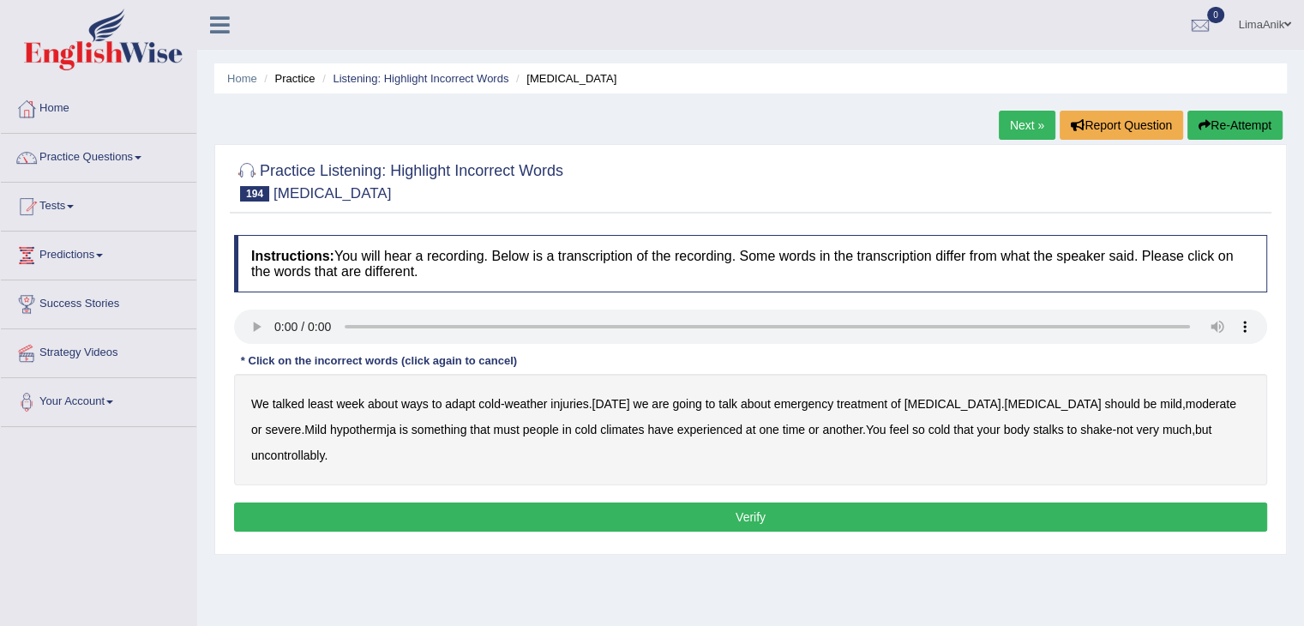
click at [320, 401] on b "least" at bounding box center [321, 404] width 26 height 14
click at [454, 406] on b "adapt" at bounding box center [460, 404] width 30 height 14
click at [1104, 406] on b "should" at bounding box center [1121, 404] width 35 height 14
click at [494, 430] on b "must" at bounding box center [507, 430] width 26 height 14
click at [723, 504] on button "Verify" at bounding box center [750, 516] width 1033 height 29
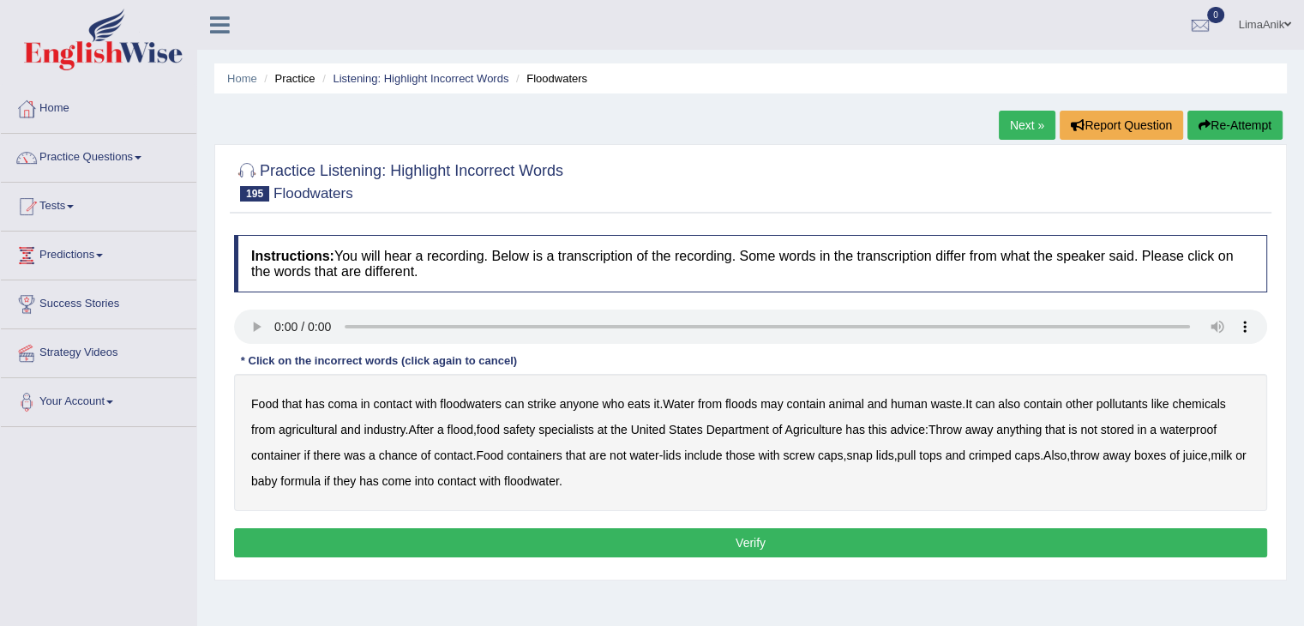
click at [347, 402] on b "coma" at bounding box center [342, 404] width 29 height 14
click at [544, 404] on b "strike" at bounding box center [541, 404] width 28 height 14
click at [865, 427] on b "has" at bounding box center [855, 430] width 20 height 14
click at [679, 453] on b "lids" at bounding box center [672, 455] width 18 height 14
click at [1099, 454] on b "throw" at bounding box center [1084, 455] width 29 height 14
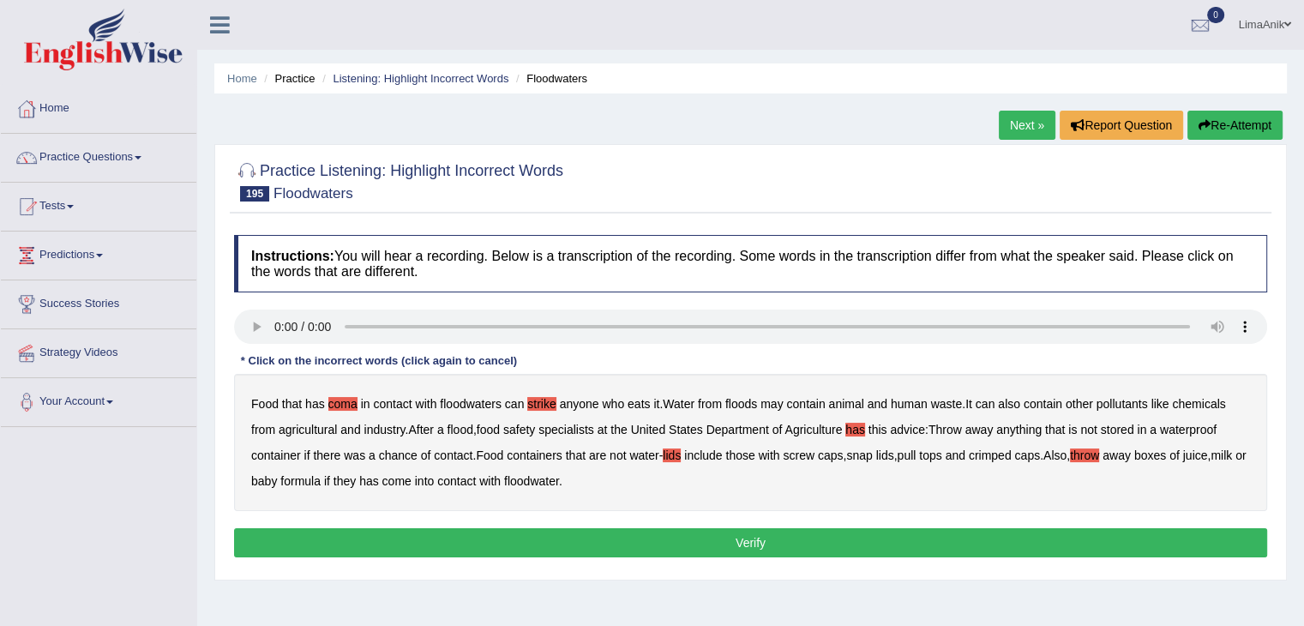
click at [1099, 454] on b "throw" at bounding box center [1084, 455] width 29 height 14
click at [1099, 457] on b "throw" at bounding box center [1084, 455] width 29 height 14
click at [379, 483] on b "has" at bounding box center [369, 481] width 20 height 14
click at [687, 539] on button "Verify" at bounding box center [750, 542] width 1033 height 29
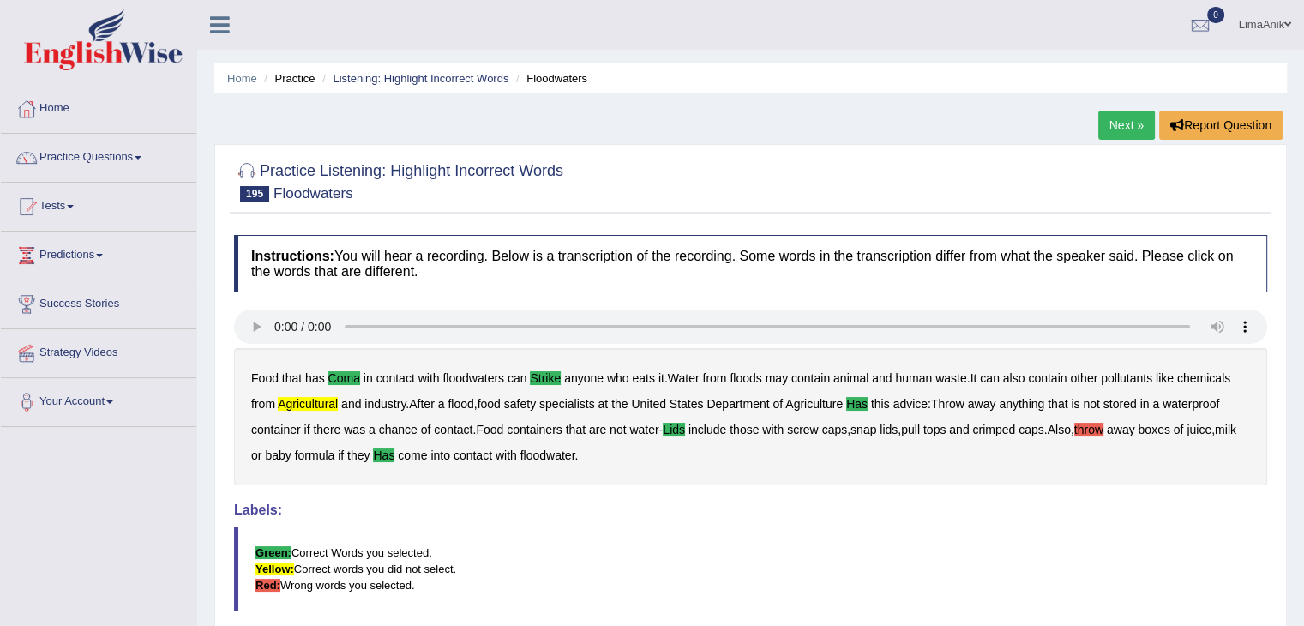
scroll to position [135, 0]
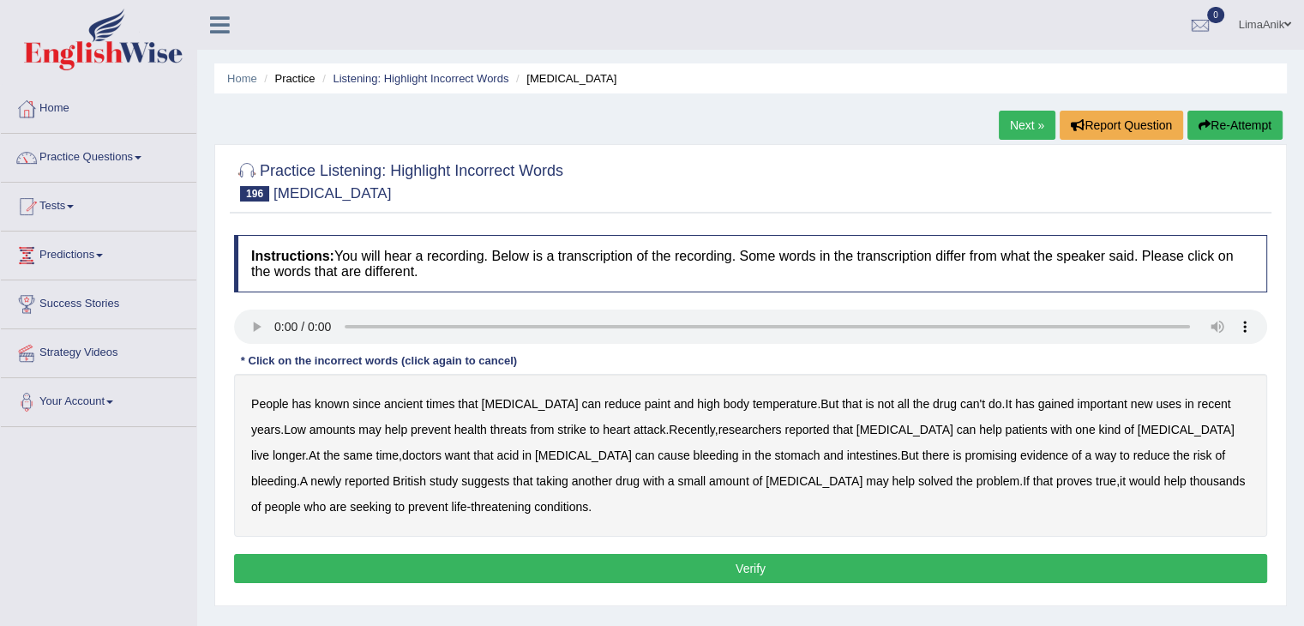
click at [294, 405] on b "has" at bounding box center [302, 404] width 20 height 14
click at [557, 426] on b "strike" at bounding box center [571, 430] width 28 height 14
click at [957, 431] on b "can" at bounding box center [967, 430] width 20 height 14
click at [628, 559] on button "Verify" at bounding box center [750, 568] width 1033 height 29
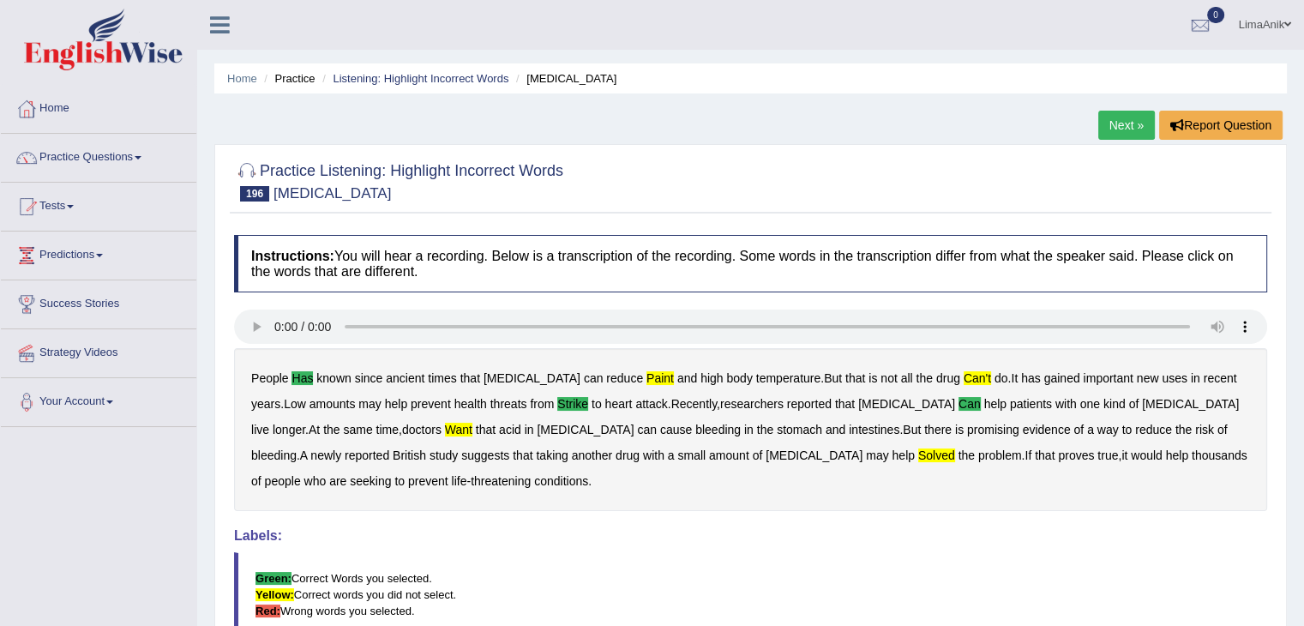
scroll to position [136, 0]
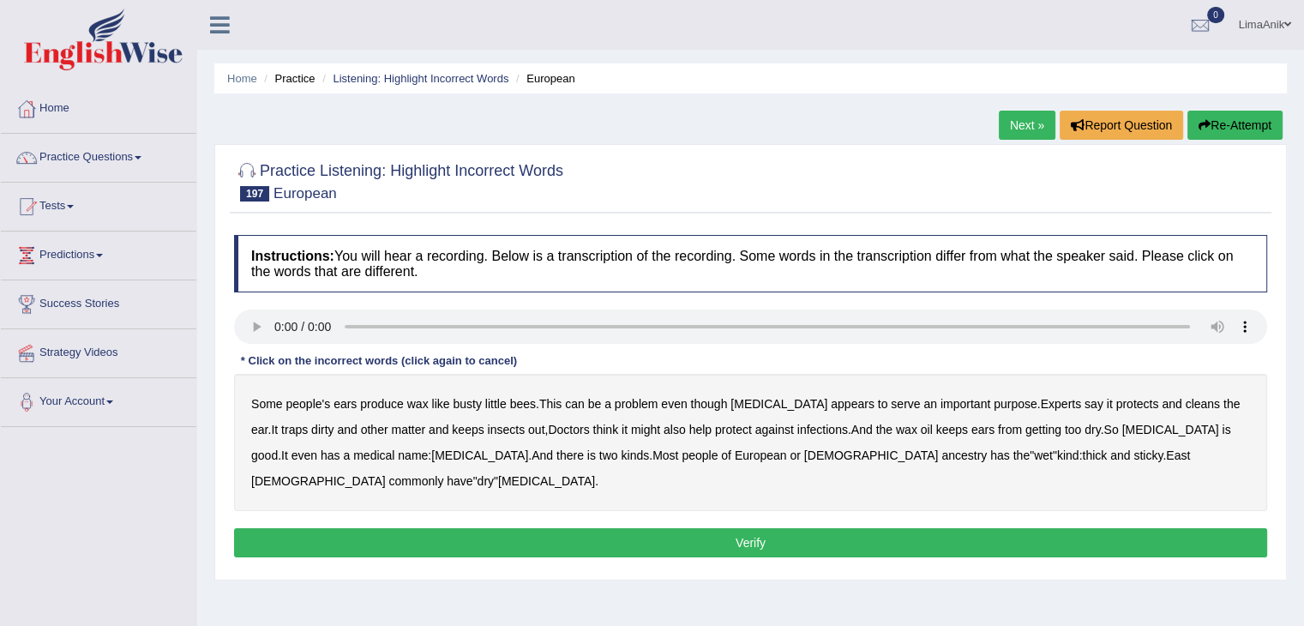
click at [473, 406] on b "busty" at bounding box center [467, 404] width 28 height 14
click at [311, 430] on b "dirty" at bounding box center [322, 430] width 22 height 14
click at [896, 430] on b "wax" at bounding box center [906, 430] width 21 height 14
click at [587, 456] on b "is" at bounding box center [591, 455] width 9 height 14
click at [804, 456] on b "African" at bounding box center [871, 455] width 135 height 14
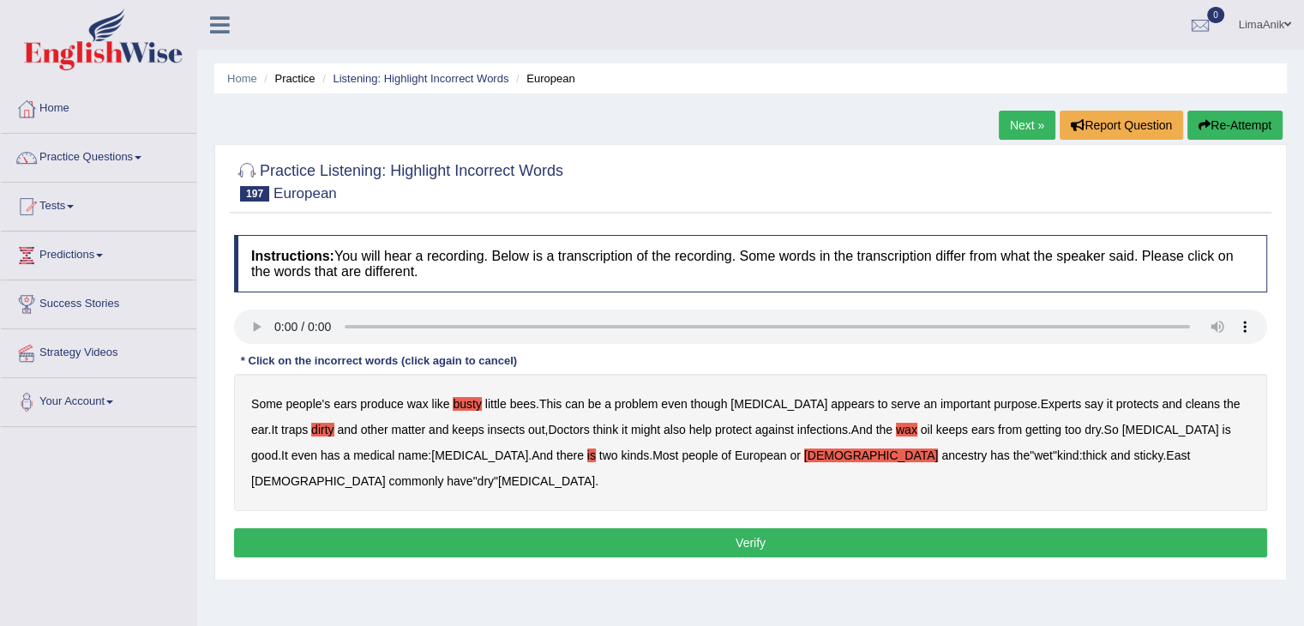
drag, startPoint x: 679, startPoint y: 456, endPoint x: 759, endPoint y: 456, distance: 79.7
click at [759, 456] on div "Some people's ears produce wax like busty little bees . This can be a problem e…" at bounding box center [750, 442] width 1033 height 137
click at [990, 456] on b "has" at bounding box center [1000, 455] width 20 height 14
click at [804, 452] on b "African" at bounding box center [871, 455] width 135 height 14
click at [691, 497] on div "Instructions: You will hear a recording. Below is a transcription of the record…" at bounding box center [751, 398] width 1042 height 345
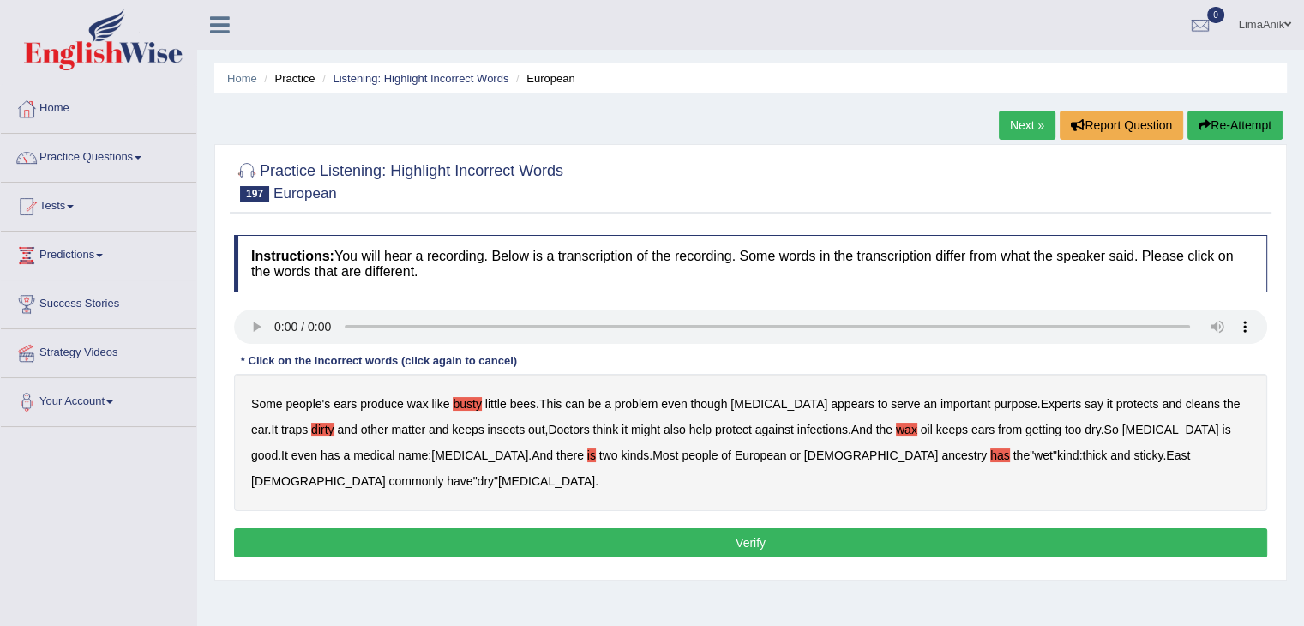
click at [689, 528] on button "Verify" at bounding box center [750, 542] width 1033 height 29
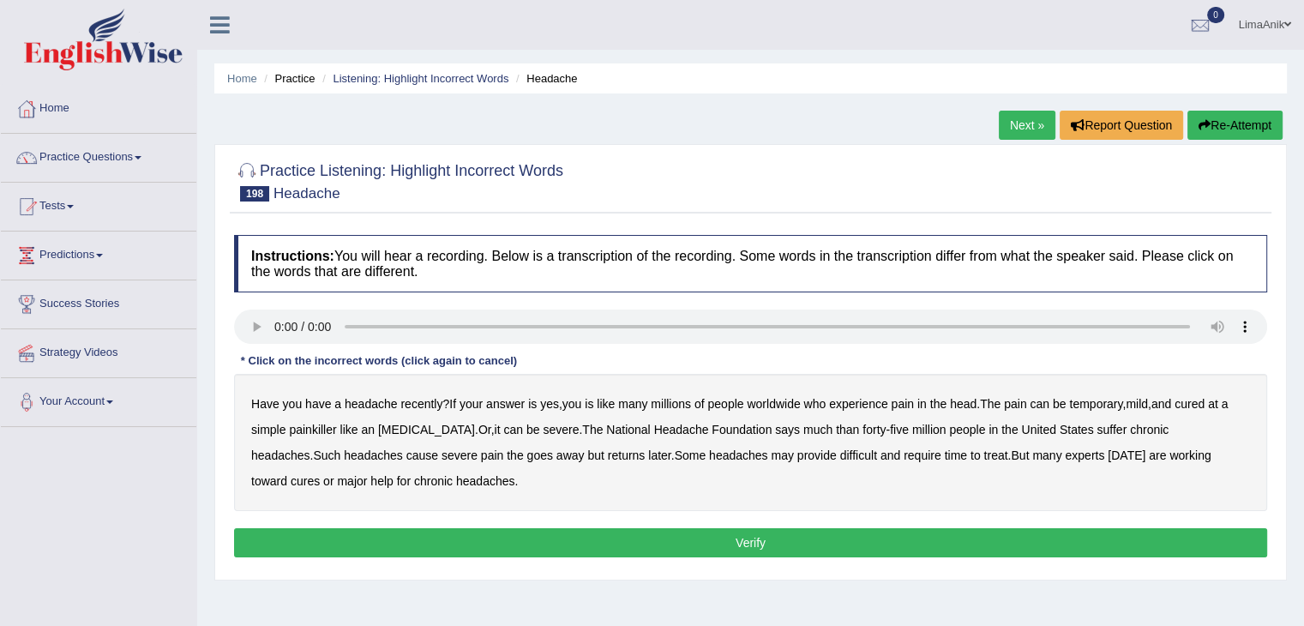
click at [587, 401] on b "is" at bounding box center [589, 404] width 9 height 14
click at [1218, 405] on b "at" at bounding box center [1213, 404] width 10 height 14
click at [803, 429] on b "much" at bounding box center [817, 430] width 29 height 14
click at [507, 457] on b "the" at bounding box center [515, 455] width 16 height 14
click at [797, 453] on b "provide" at bounding box center [816, 455] width 39 height 14
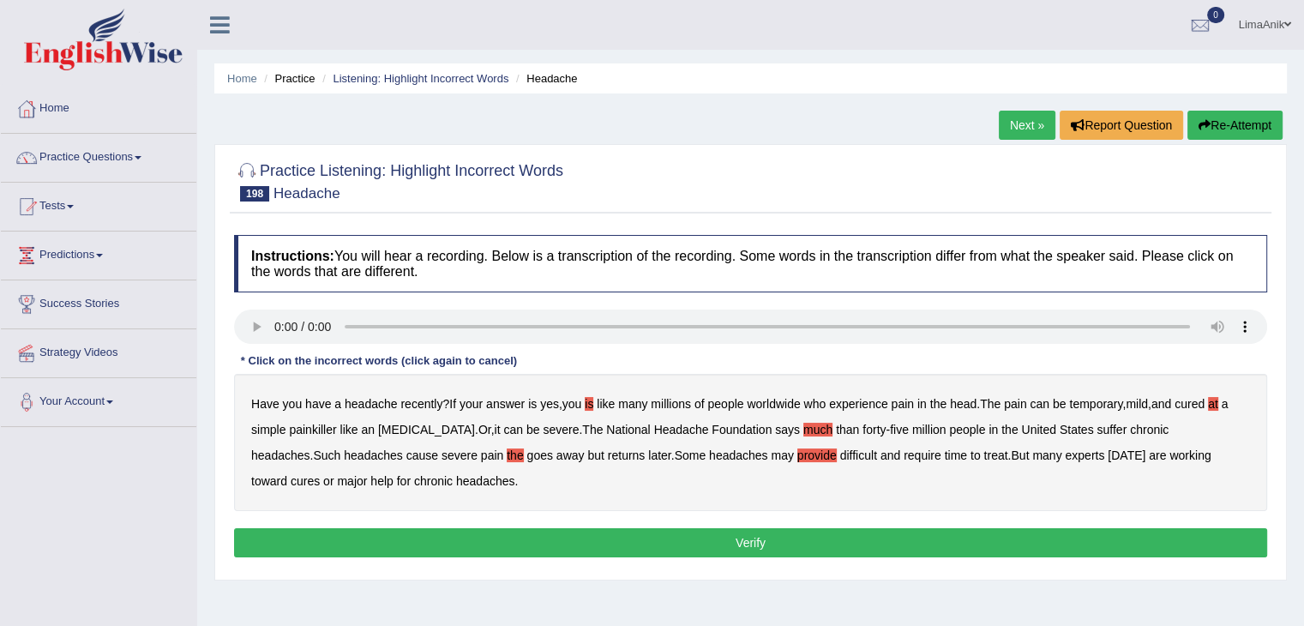
click at [773, 543] on button "Verify" at bounding box center [750, 542] width 1033 height 29
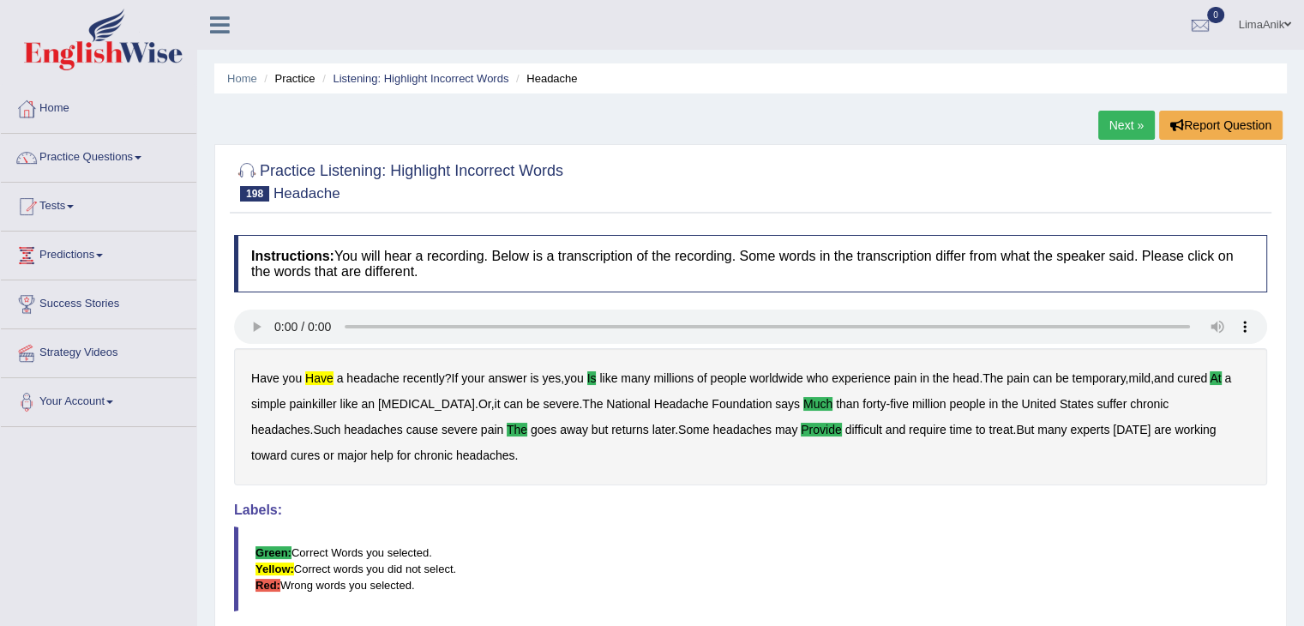
scroll to position [225, 0]
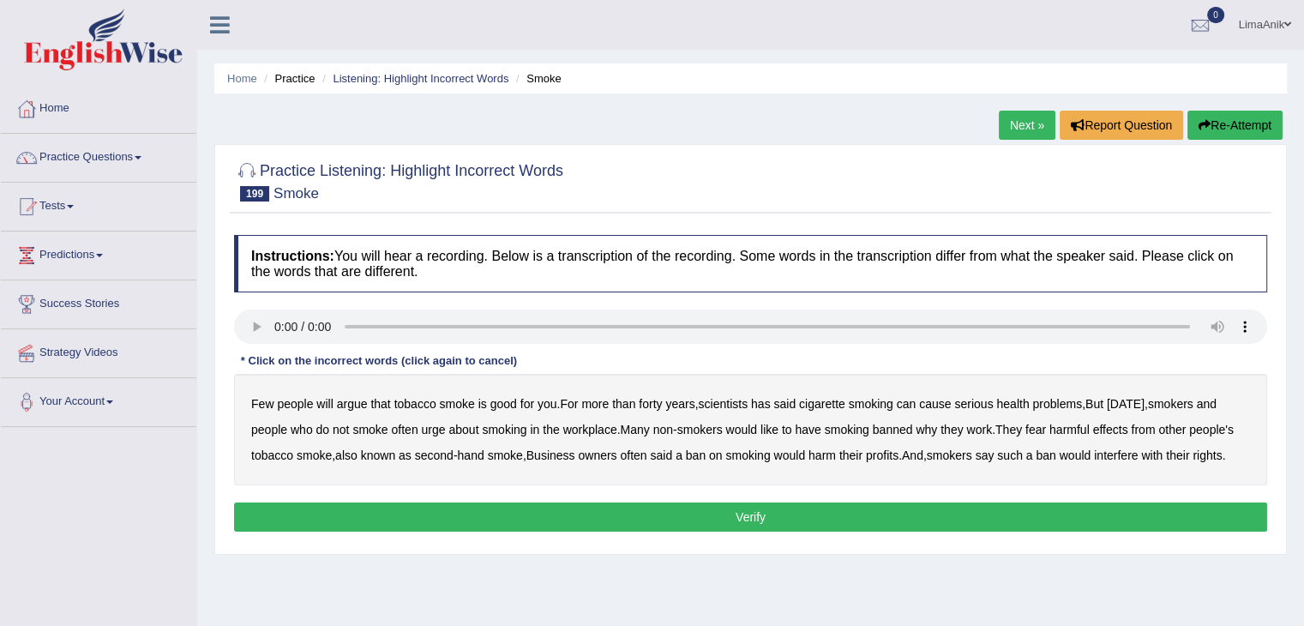
click at [258, 419] on div "Instructions: You will hear a recording. Below is a transcription of the record…" at bounding box center [751, 385] width 1042 height 319
click at [761, 404] on b "has" at bounding box center [761, 404] width 20 height 14
click at [430, 430] on b "urge" at bounding box center [434, 430] width 24 height 14
click at [935, 427] on b "why" at bounding box center [926, 430] width 21 height 14
click at [779, 528] on button "Verify" at bounding box center [750, 516] width 1033 height 29
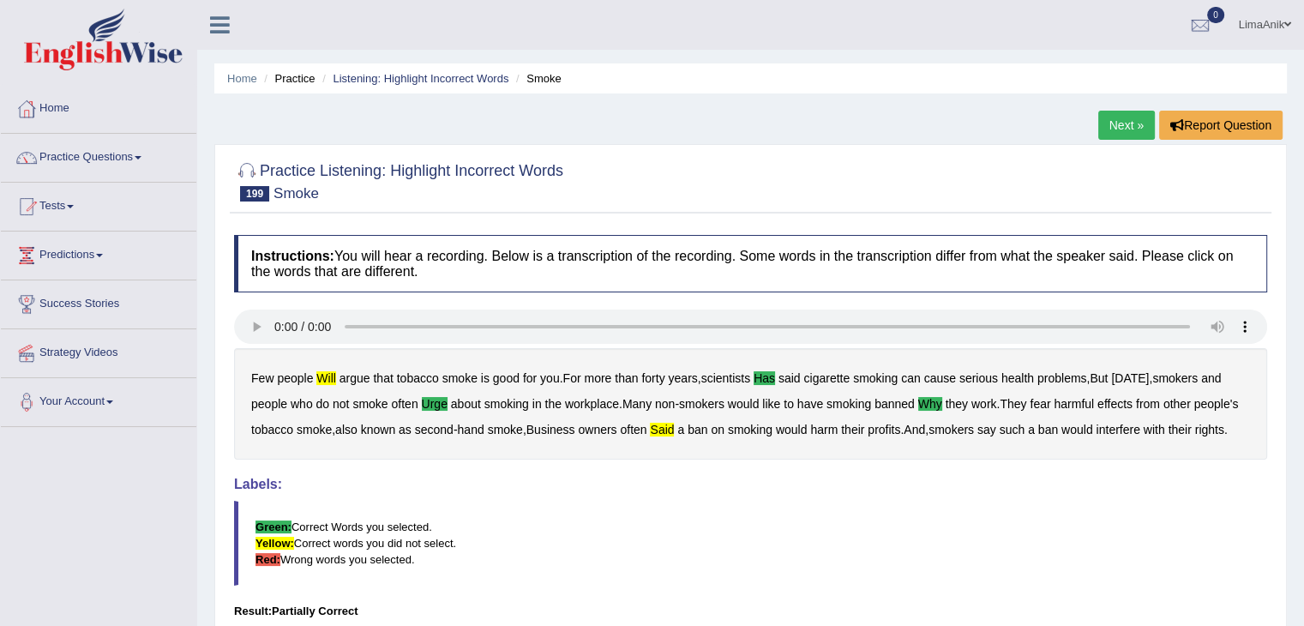
scroll to position [158, 0]
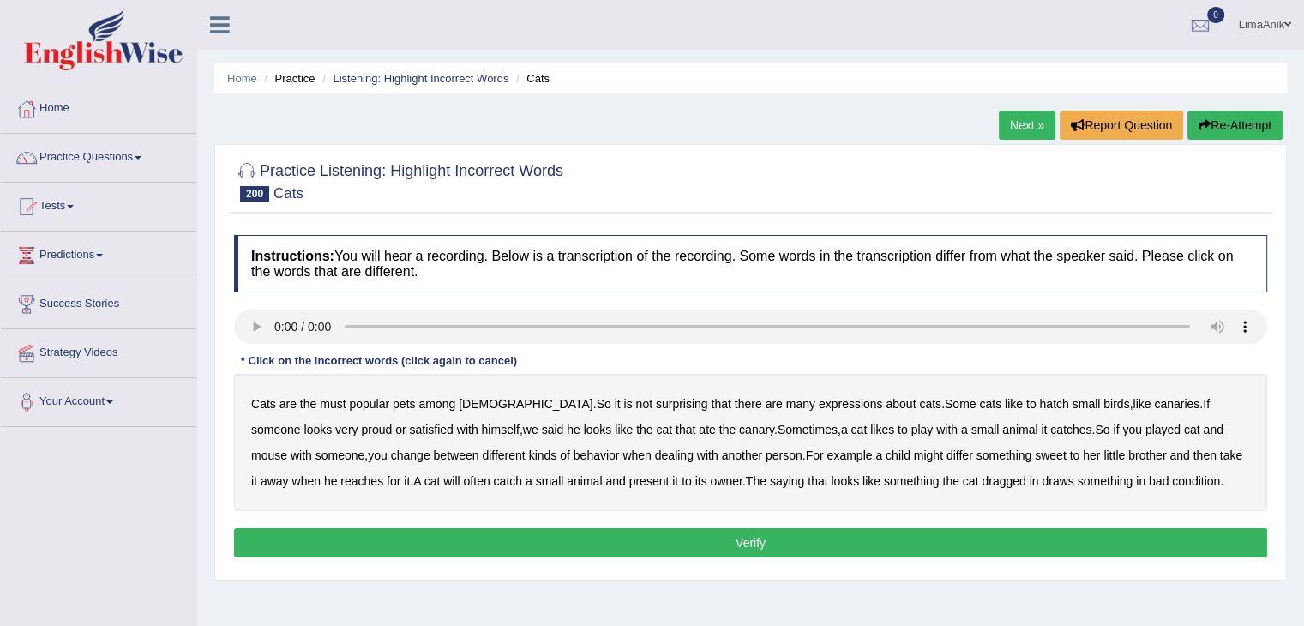
click at [323, 405] on b "must" at bounding box center [333, 404] width 26 height 14
click at [1039, 406] on b "hatch" at bounding box center [1053, 404] width 29 height 14
click at [947, 456] on b "differ" at bounding box center [960, 455] width 27 height 14
click at [1042, 484] on b "draws" at bounding box center [1058, 481] width 32 height 14
click at [792, 543] on button "Verify" at bounding box center [750, 542] width 1033 height 29
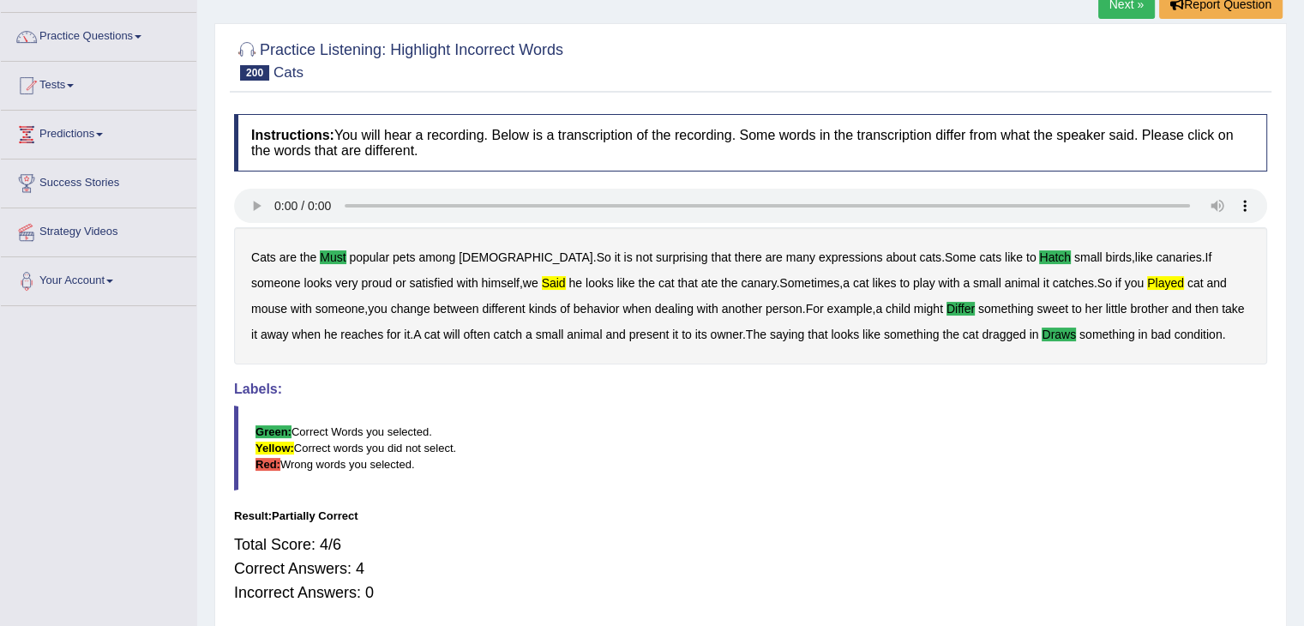
scroll to position [129, 0]
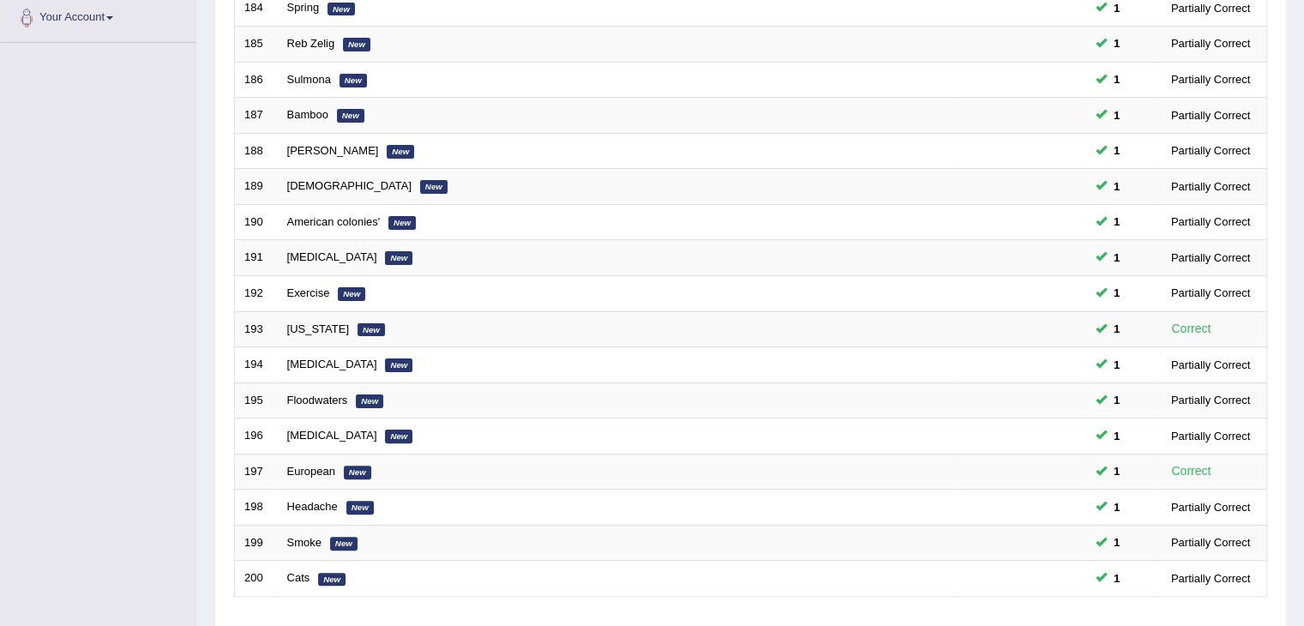
scroll to position [389, 0]
